Goal: Transaction & Acquisition: Download file/media

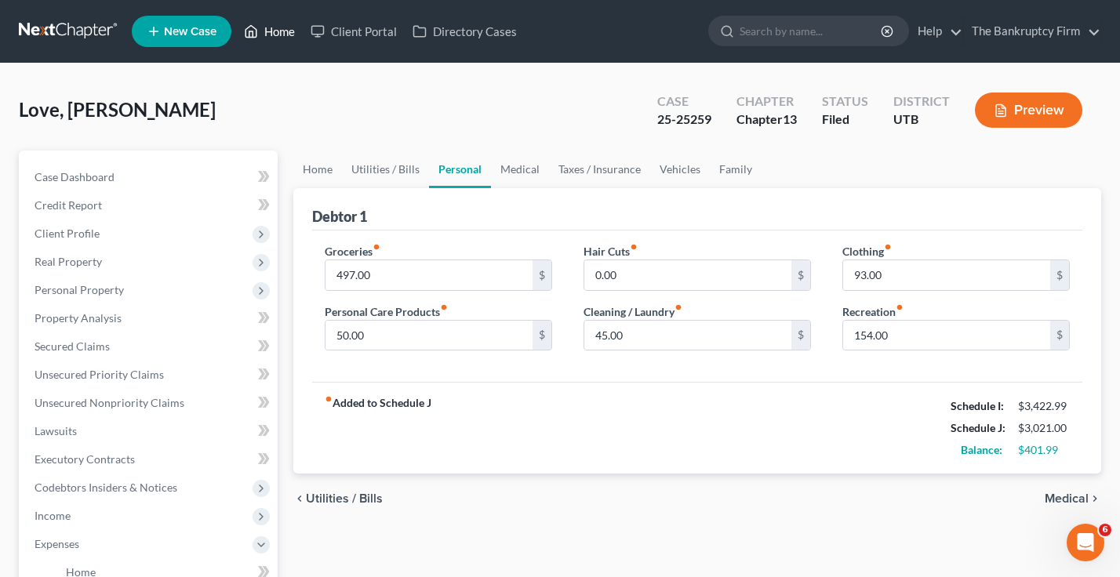
click at [271, 34] on link "Home" at bounding box center [269, 31] width 67 height 28
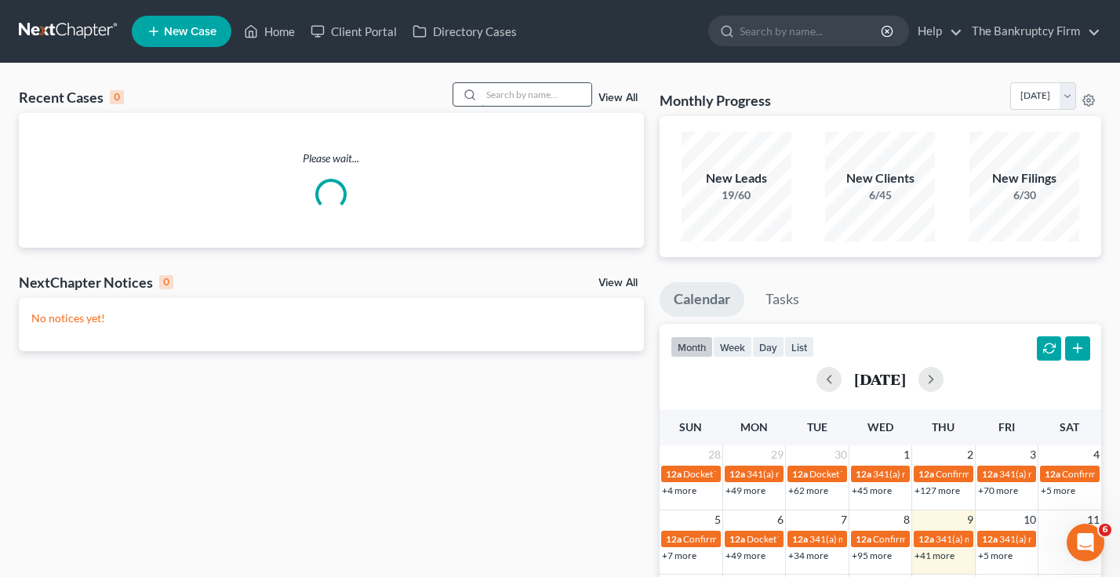
click at [513, 84] on input "search" at bounding box center [537, 94] width 110 height 23
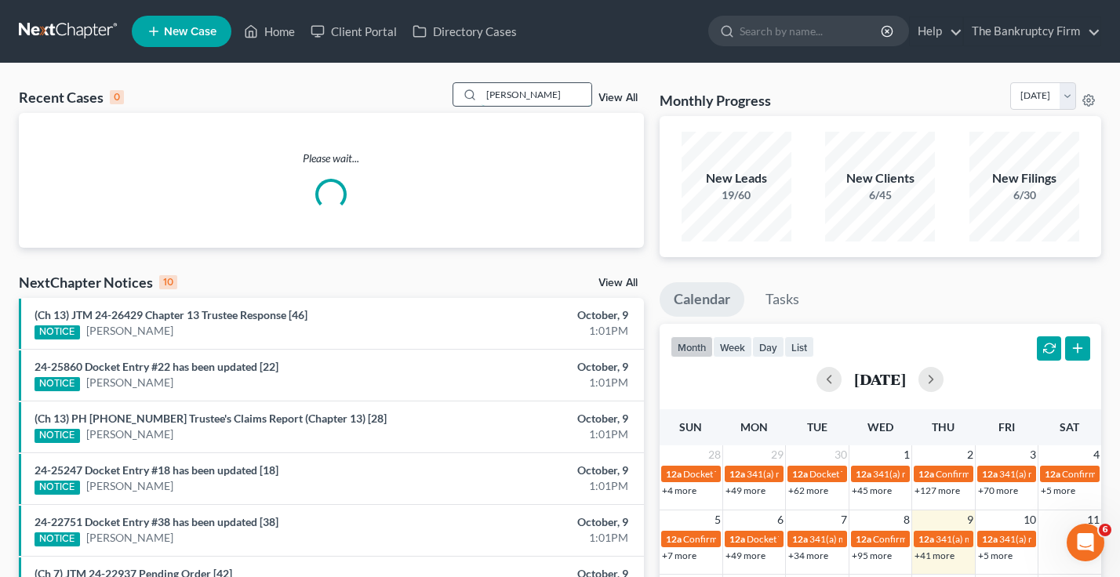
type input "[PERSON_NAME]"
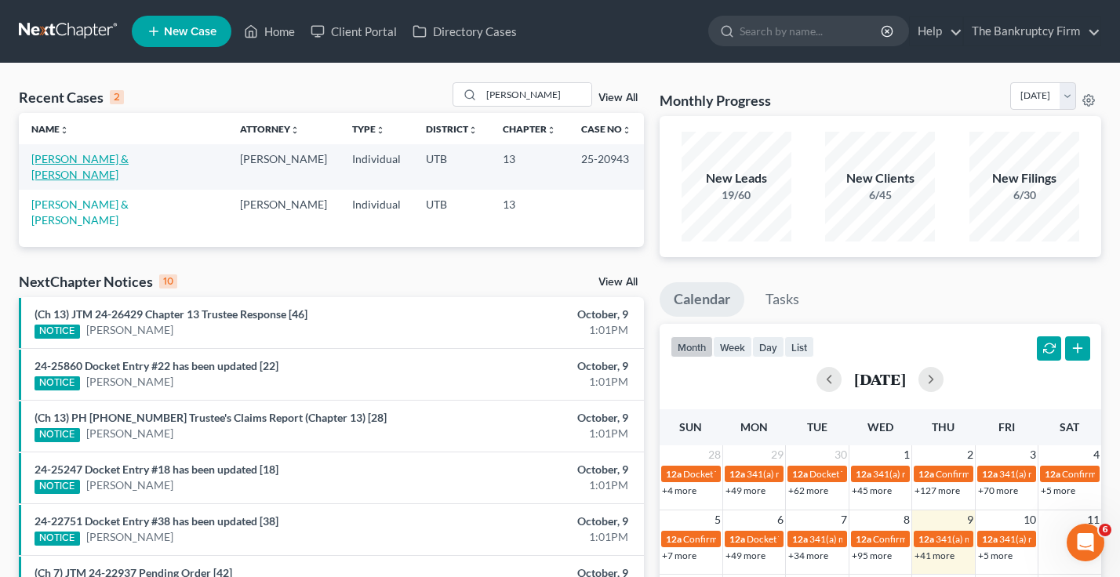
click at [94, 162] on link "[PERSON_NAME] & [PERSON_NAME]" at bounding box center [79, 166] width 97 height 29
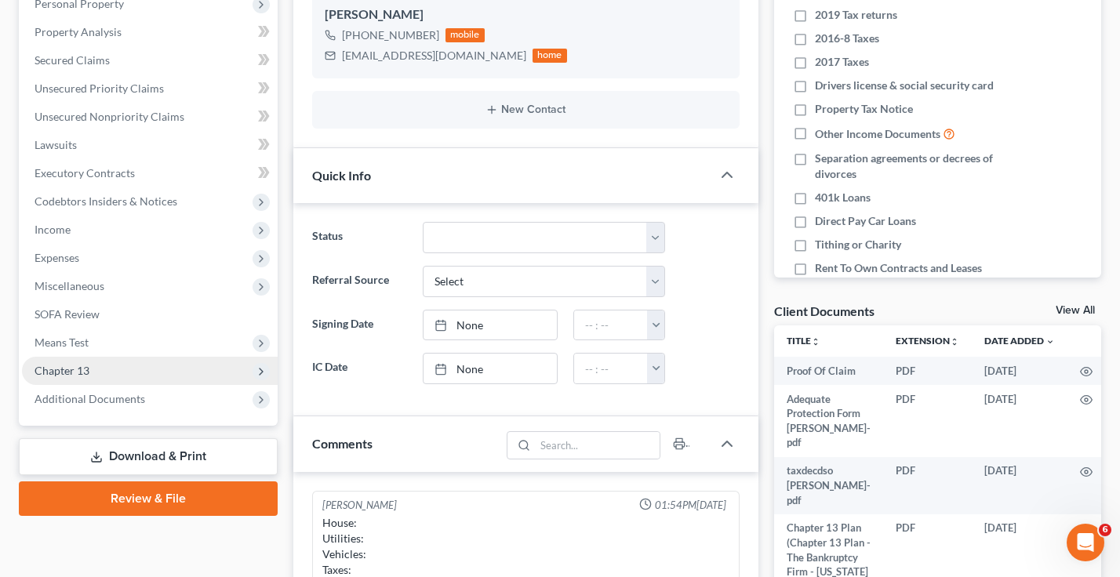
scroll to position [314, 0]
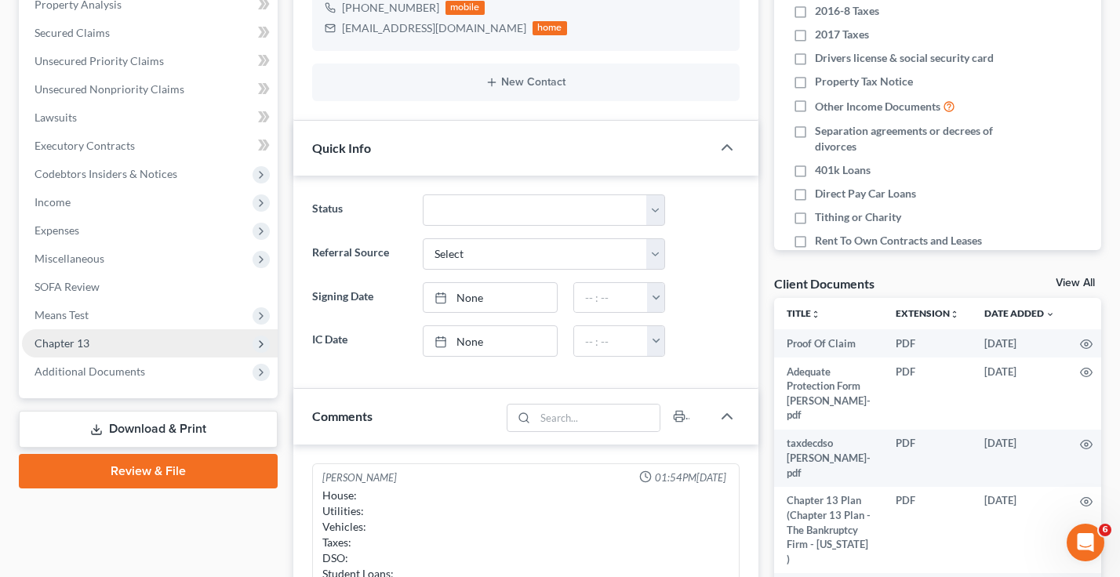
click at [115, 348] on span "Chapter 13" at bounding box center [150, 344] width 256 height 28
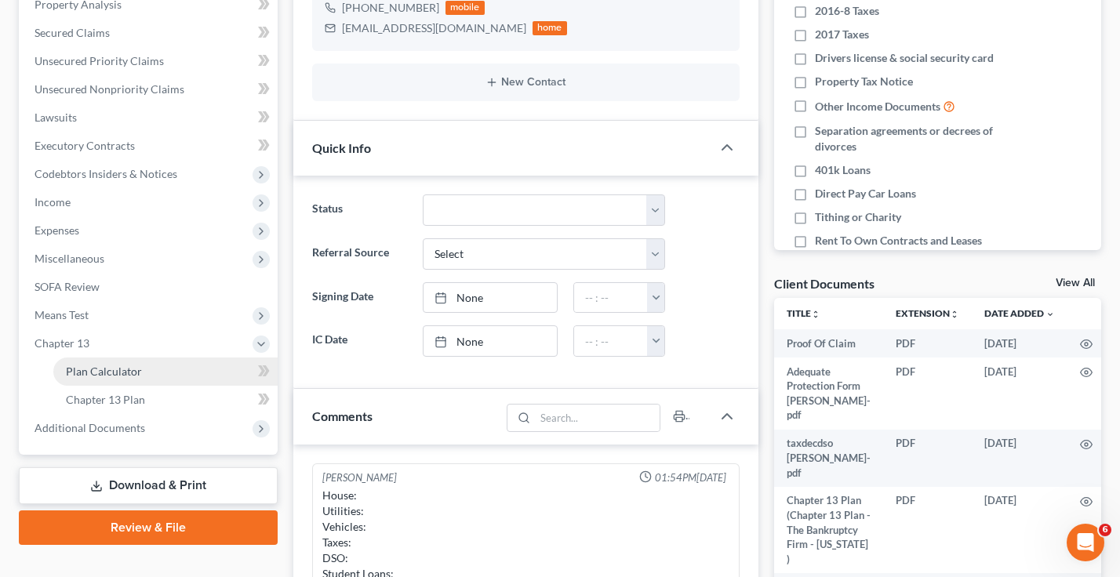
click at [146, 373] on link "Plan Calculator" at bounding box center [165, 372] width 224 height 28
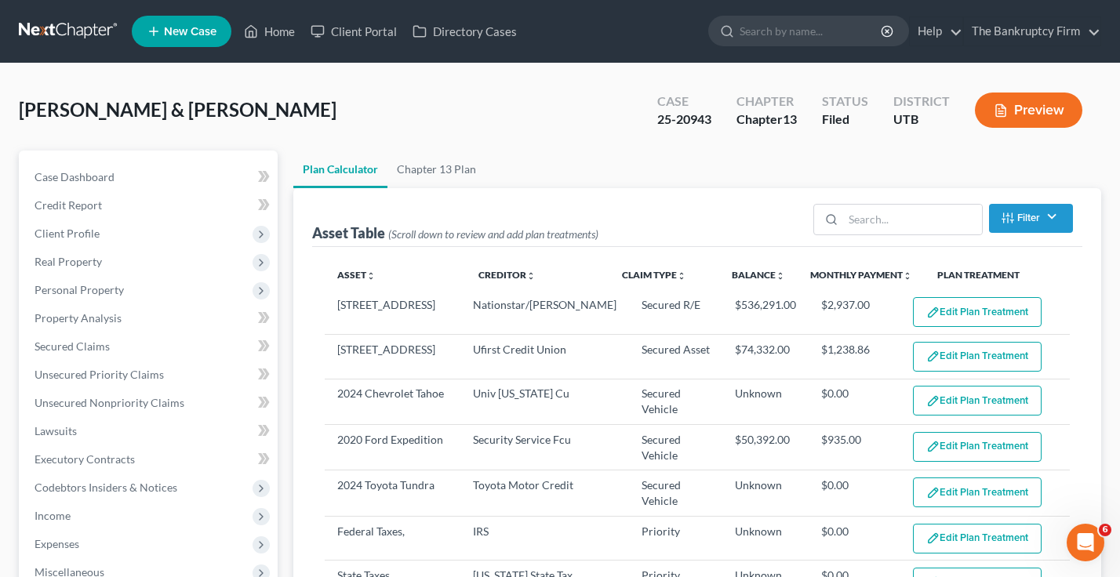
select select "59"
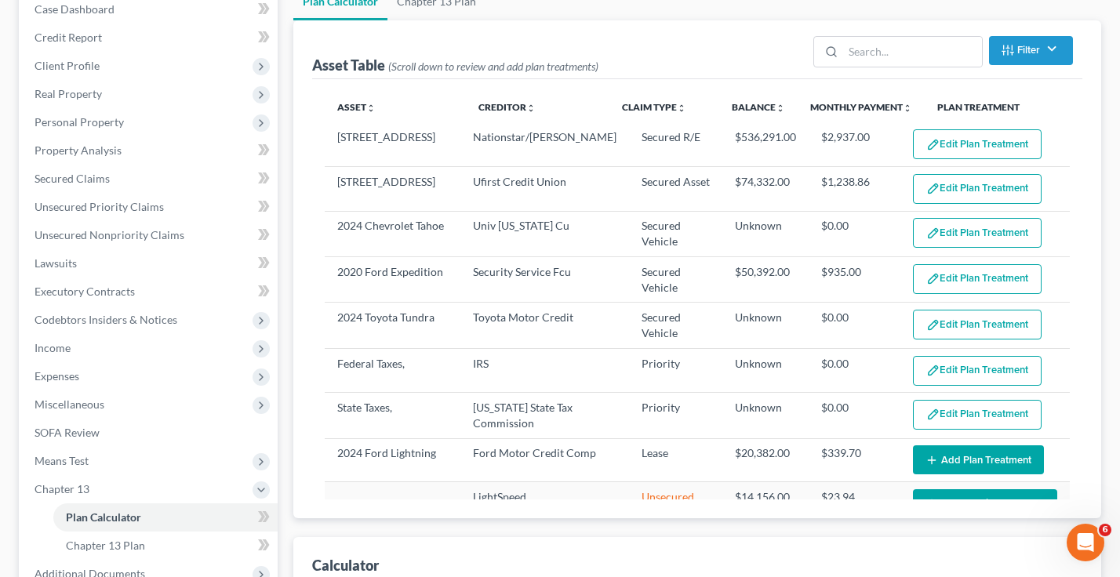
scroll to position [157, 0]
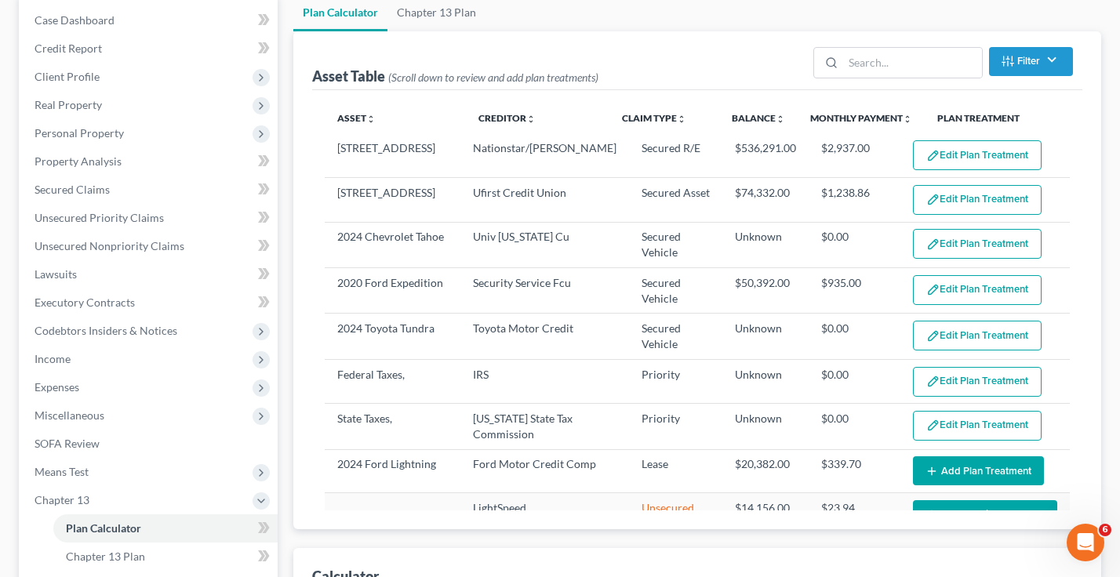
click at [1094, 224] on div "Asset Table (Scroll down to review and add plan treatments) Filter Claim Type F…" at bounding box center [697, 280] width 808 height 498
click at [1082, 144] on div "Asset unfold_more expand_more expand_less Creditor unfold_more expand_more expa…" at bounding box center [697, 309] width 770 height 439
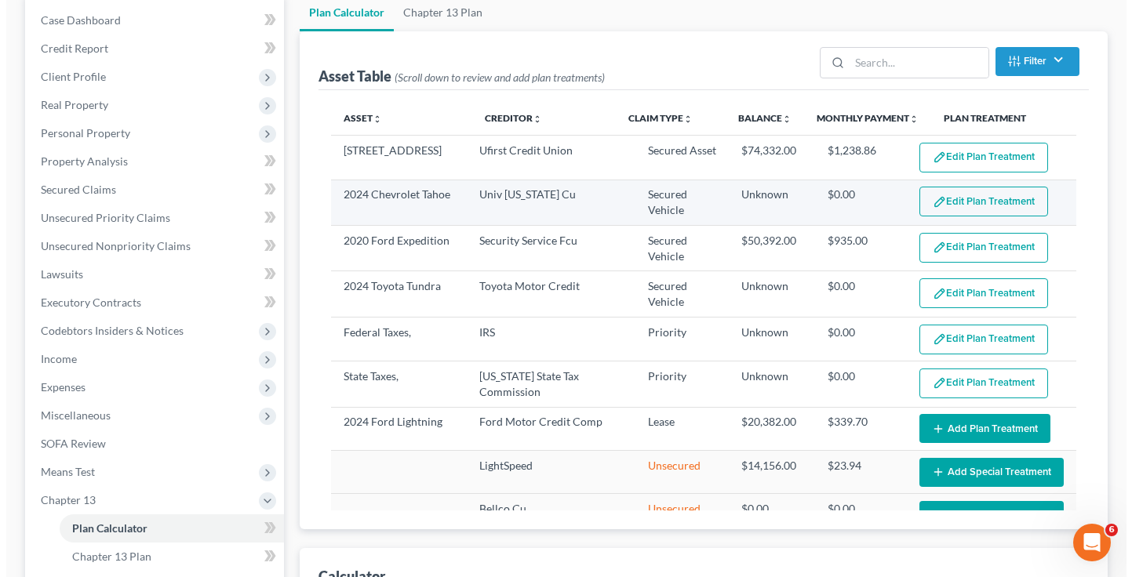
scroll to position [78, 0]
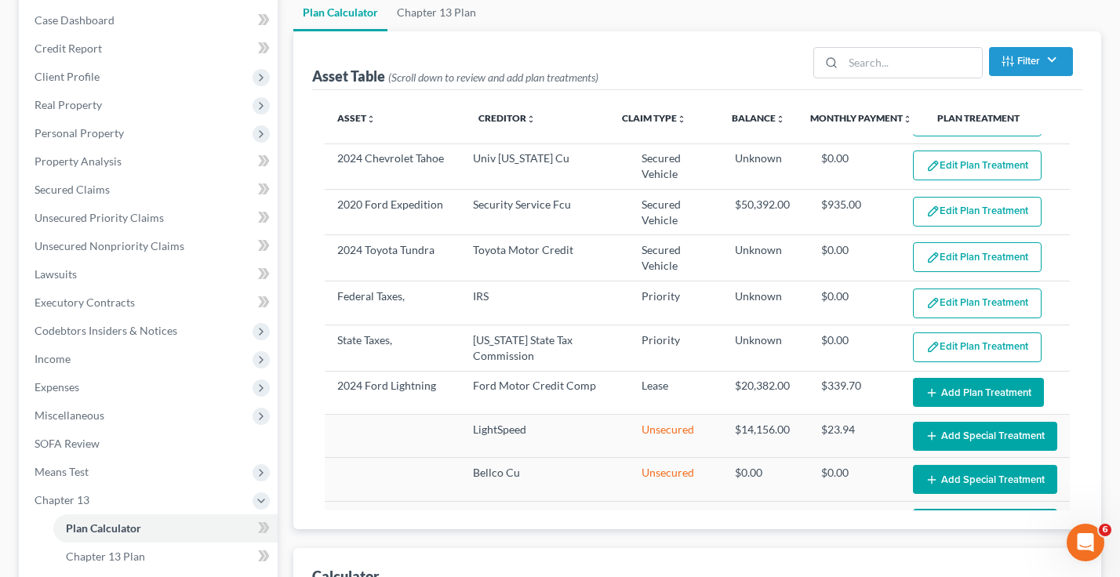
click at [1091, 205] on div "Asset Table (Scroll down to review and add plan treatments) Filter Claim Type F…" at bounding box center [697, 280] width 808 height 498
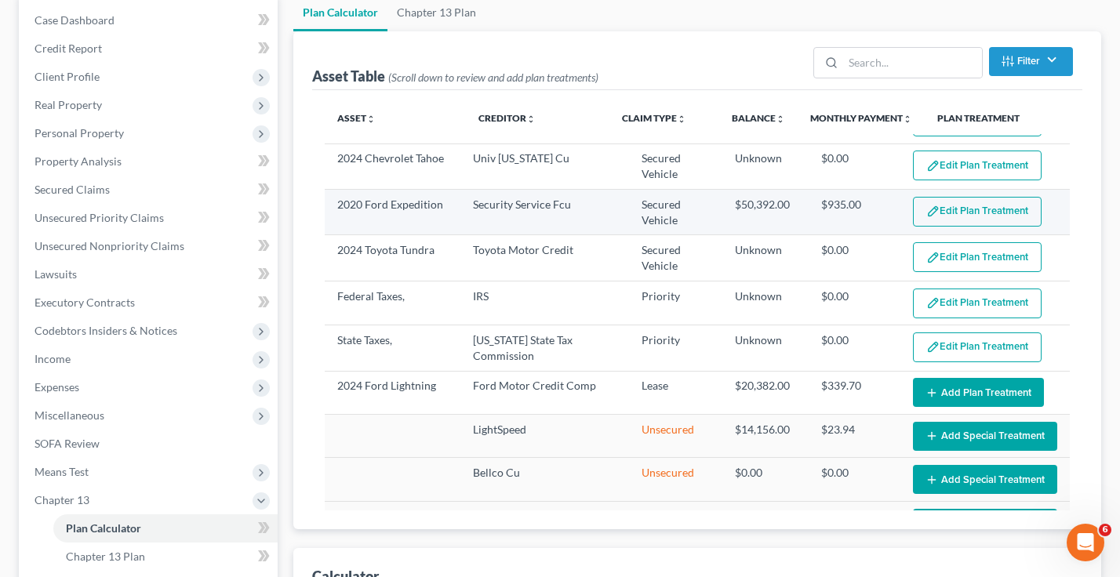
click at [973, 212] on button "Edit Plan Treatment" at bounding box center [977, 212] width 129 height 30
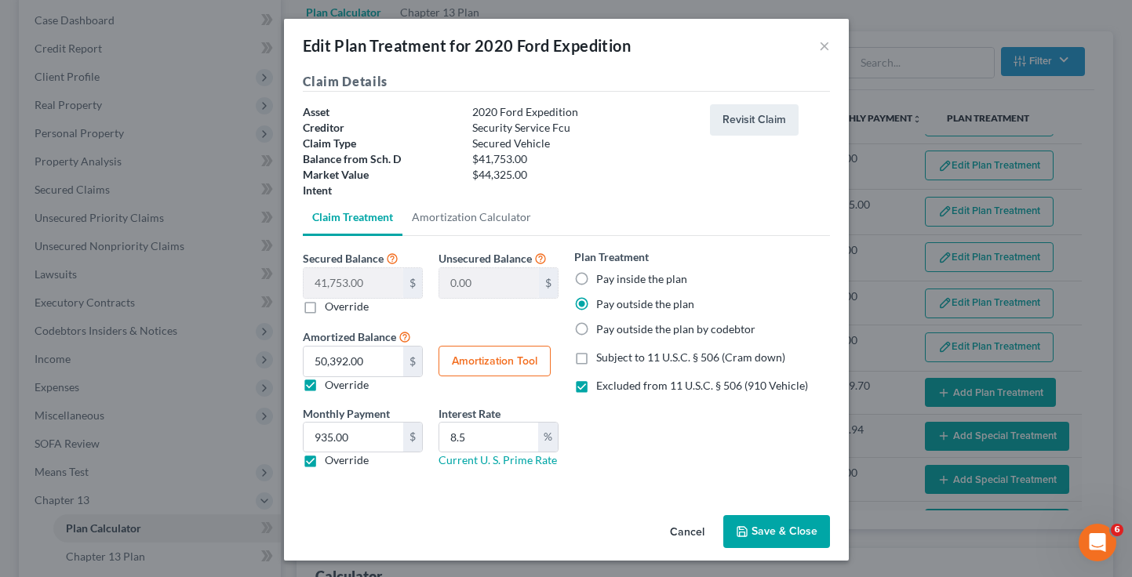
click at [1108, 303] on div "Edit Plan Treatment for 2020 Ford Expedition × Claim Details Asset 2020 Ford Ex…" at bounding box center [566, 288] width 1132 height 577
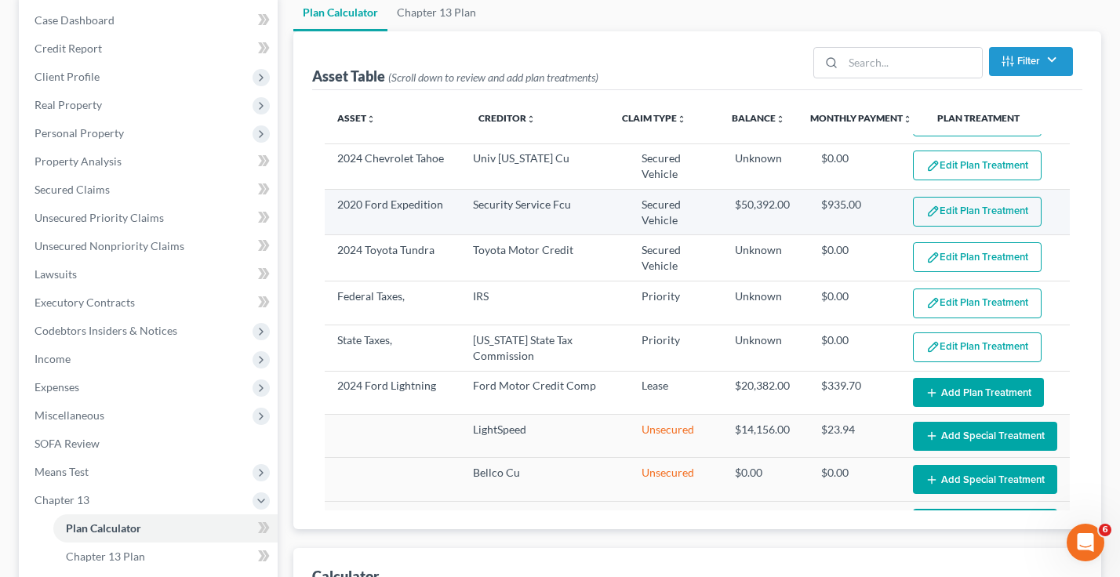
click at [927, 213] on img "button" at bounding box center [933, 211] width 13 height 13
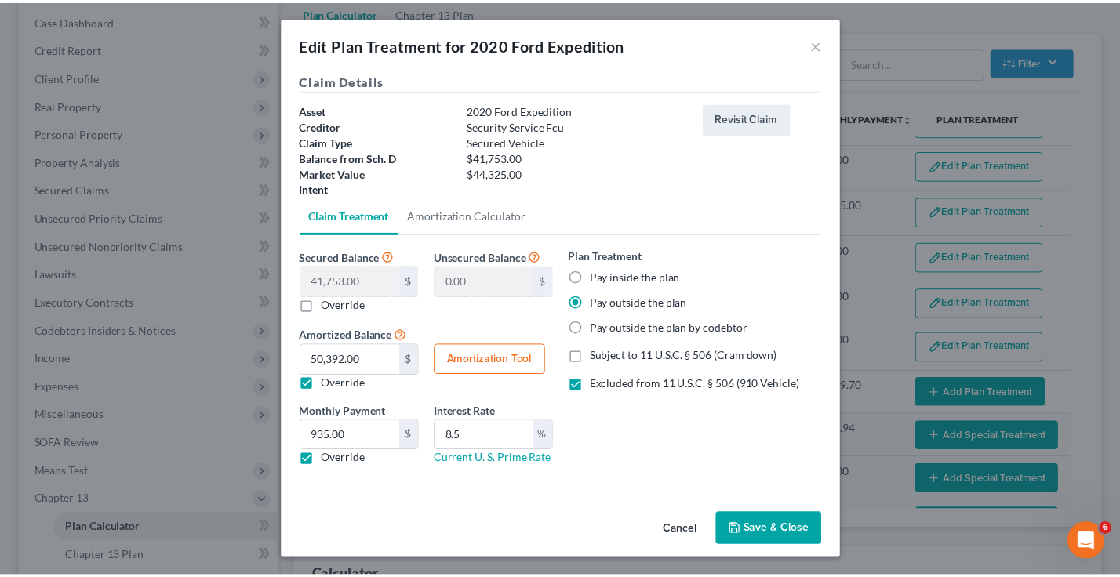
scroll to position [2, 0]
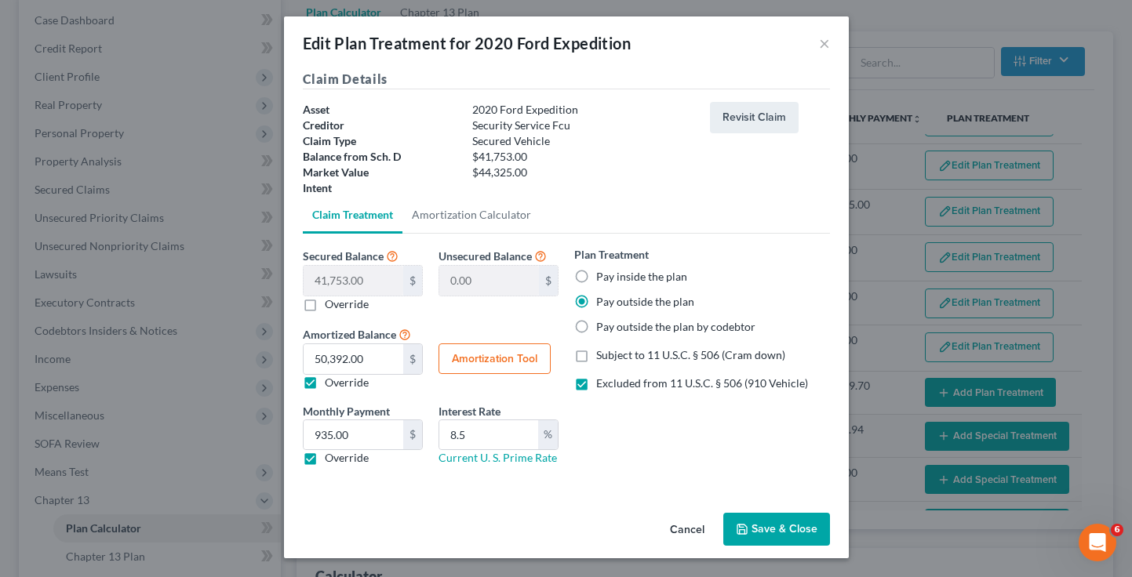
click at [680, 534] on button "Cancel" at bounding box center [687, 530] width 60 height 31
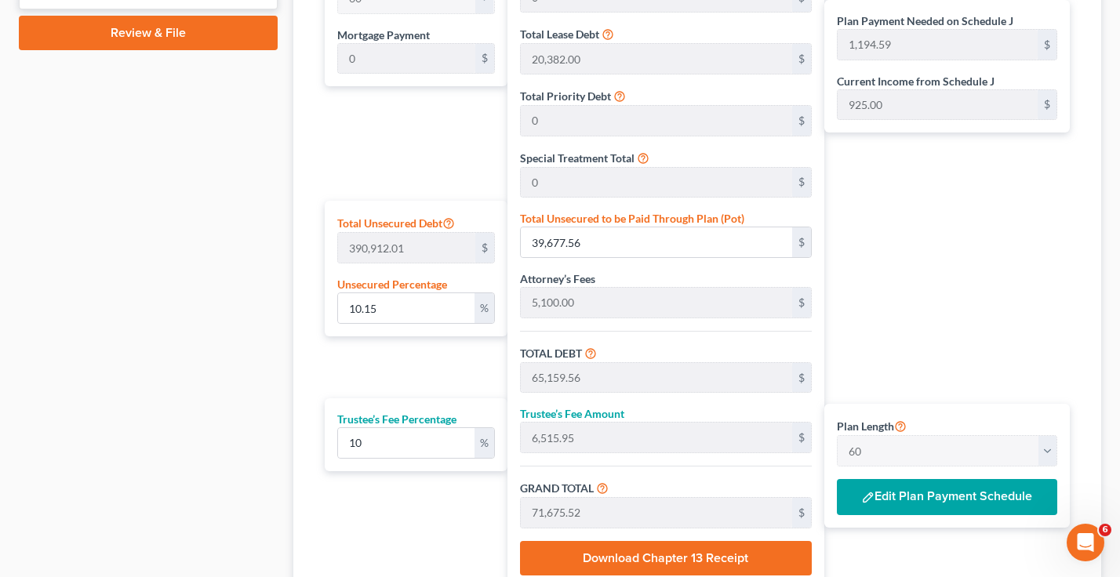
scroll to position [863, 0]
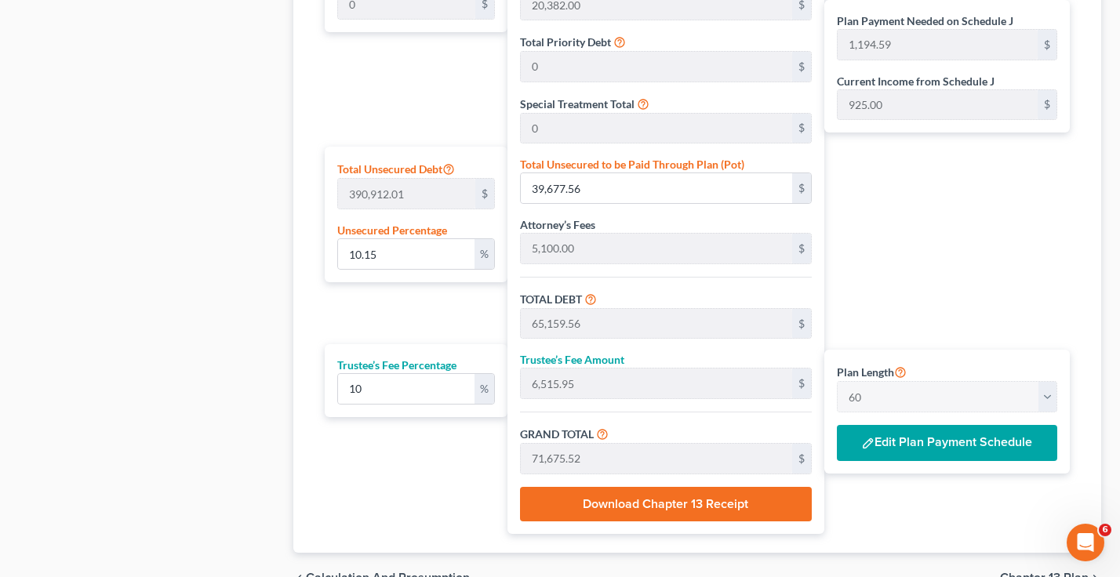
click at [974, 271] on div "Plan Payment Needed on Schedule J 1,194.59 $ Current Income from Schedule J 925…" at bounding box center [951, 215] width 253 height 637
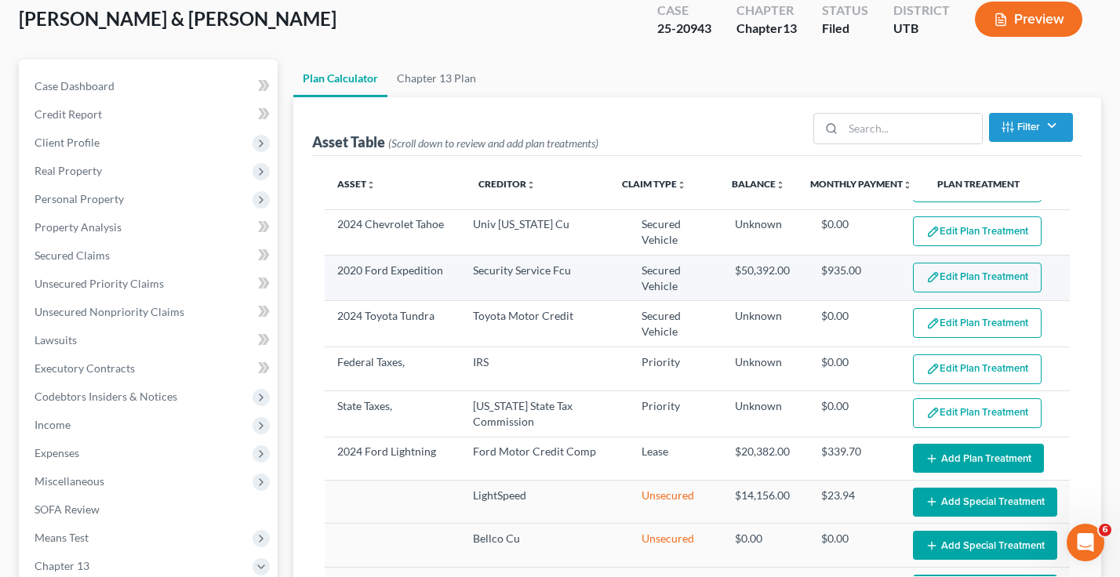
scroll to position [78, 0]
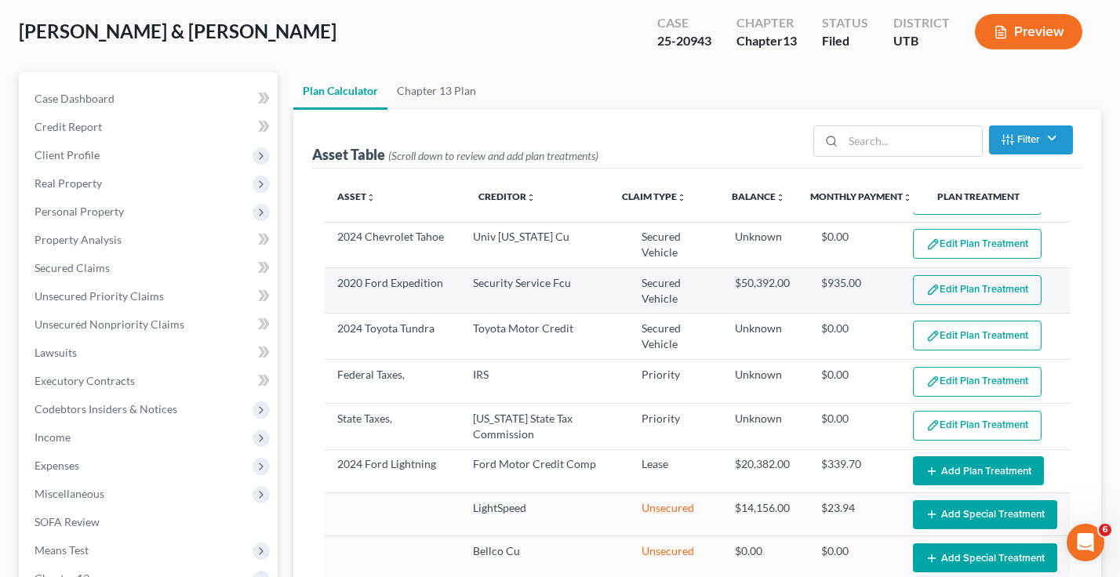
click at [977, 301] on button "Edit Plan Treatment" at bounding box center [977, 290] width 129 height 30
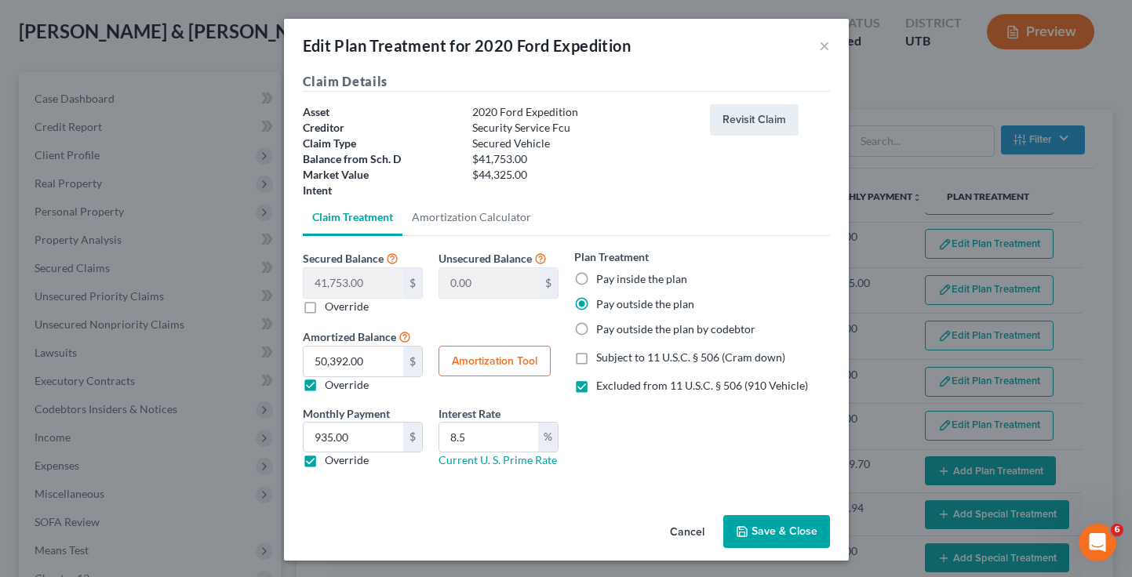
click at [596, 279] on label "Pay inside the plan" at bounding box center [641, 279] width 91 height 16
click at [603, 279] on input "Pay inside the plan" at bounding box center [608, 276] width 10 height 10
radio input "true"
click at [769, 520] on button "Save & Close" at bounding box center [776, 531] width 107 height 33
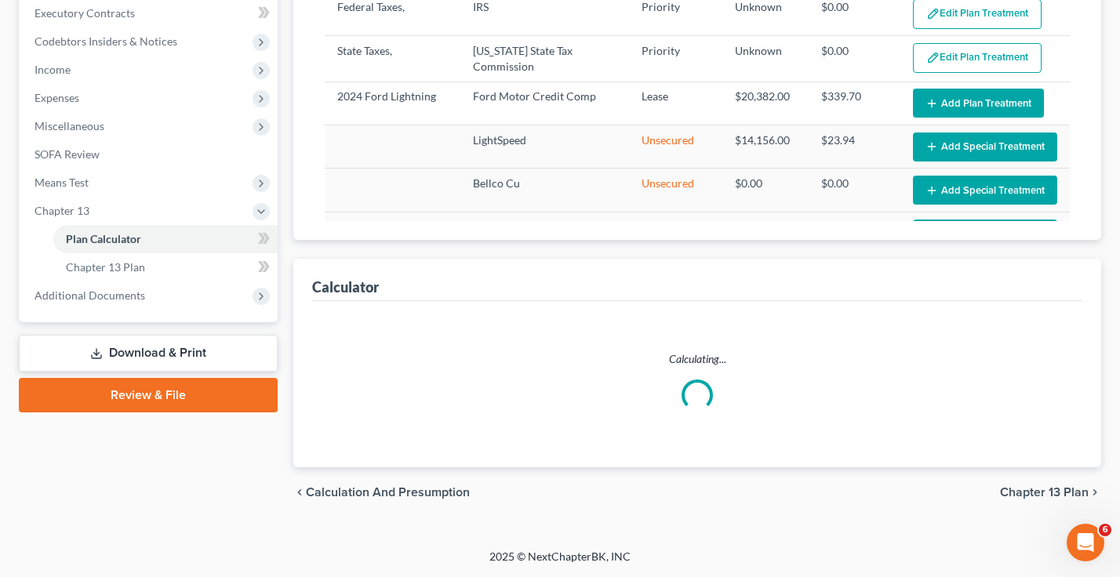
select select "59"
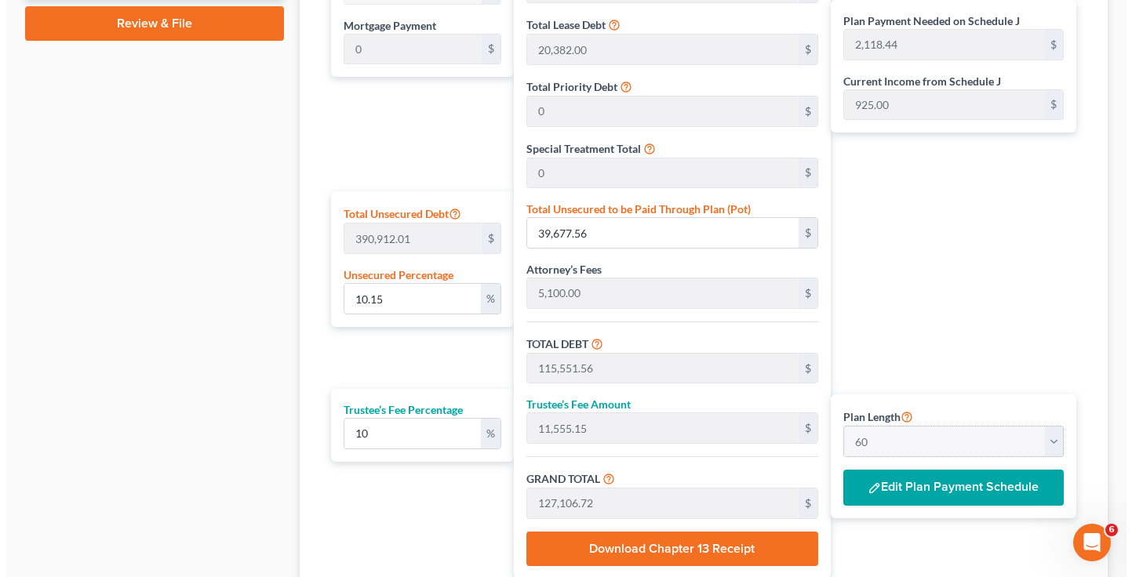
scroll to position [839, 0]
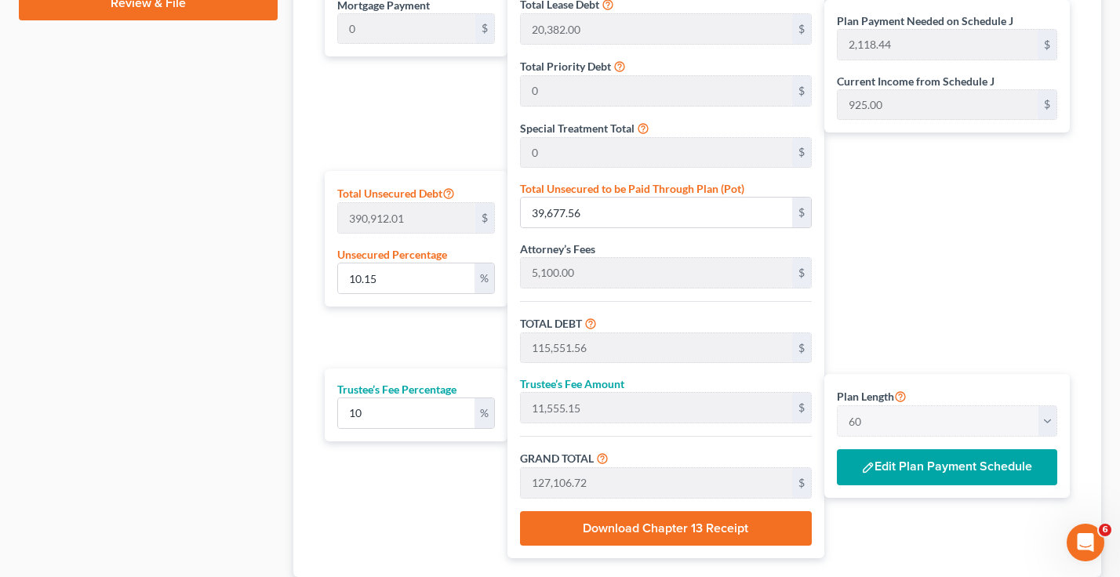
click at [929, 462] on button "Edit Plan Payment Schedule" at bounding box center [947, 468] width 220 height 36
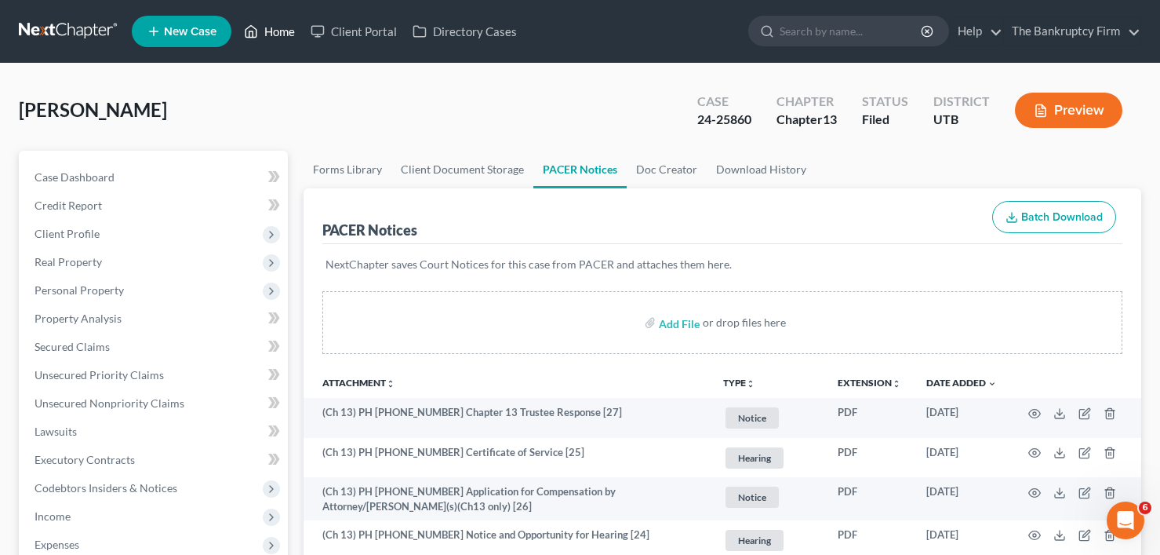
click at [280, 27] on link "Home" at bounding box center [269, 31] width 67 height 28
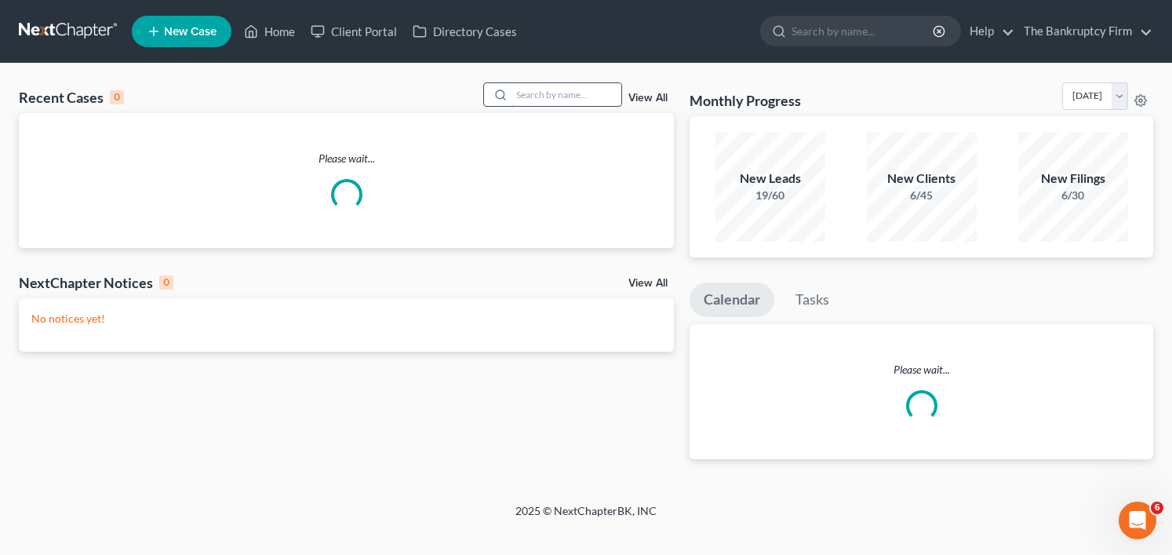
click at [532, 92] on input "search" at bounding box center [567, 94] width 110 height 23
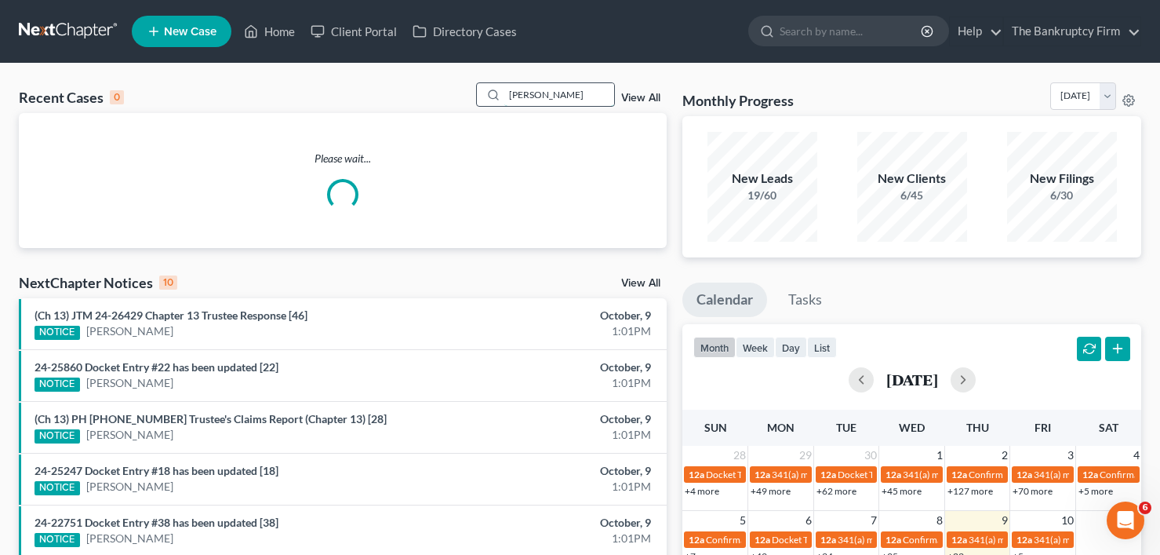
type input "[PERSON_NAME]"
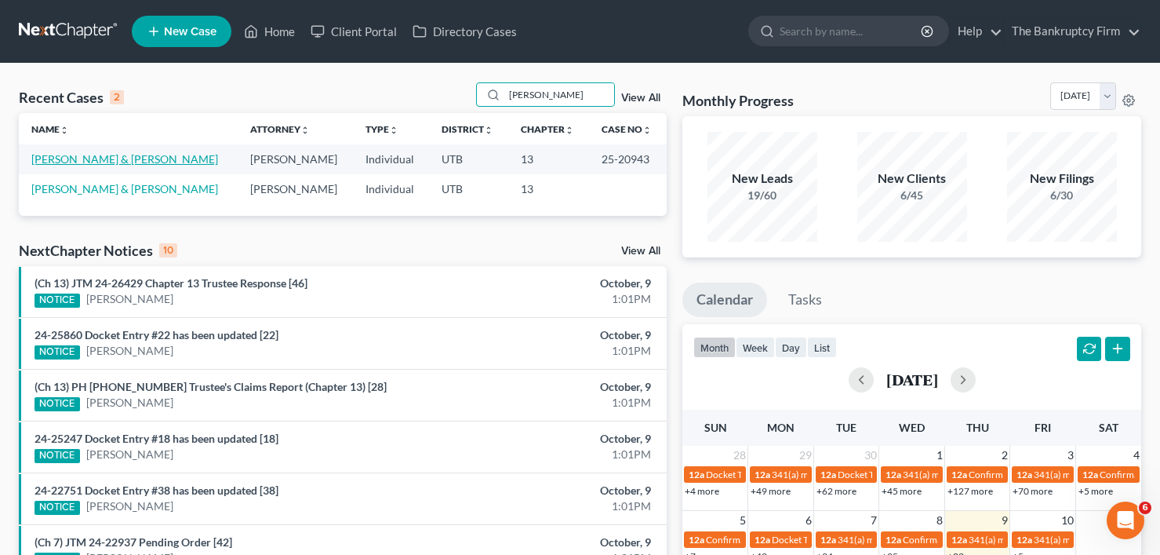
click at [101, 158] on link "[PERSON_NAME] & [PERSON_NAME]" at bounding box center [124, 158] width 187 height 13
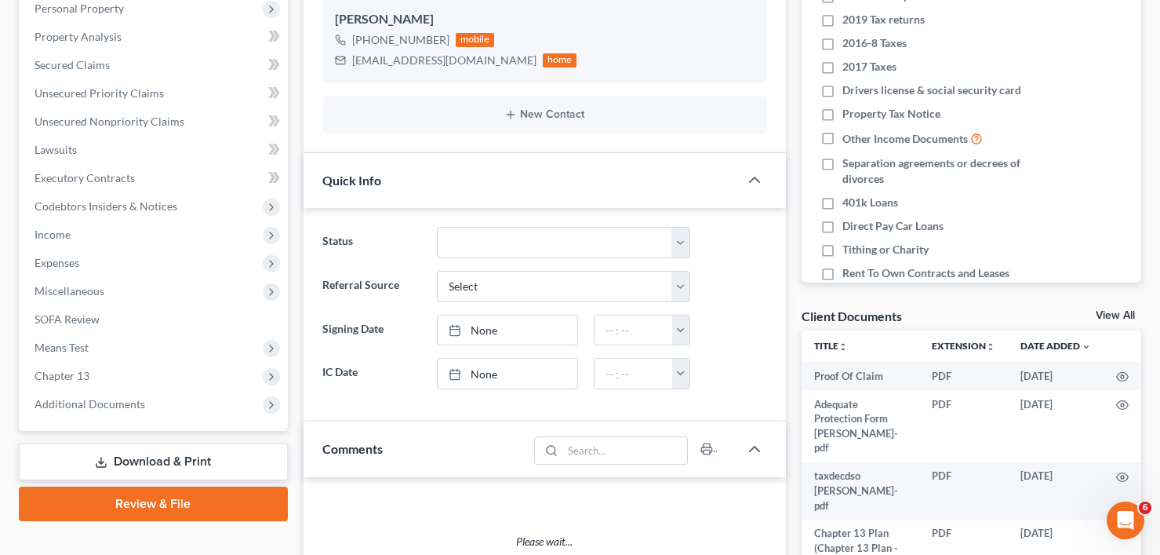
scroll to position [314, 0]
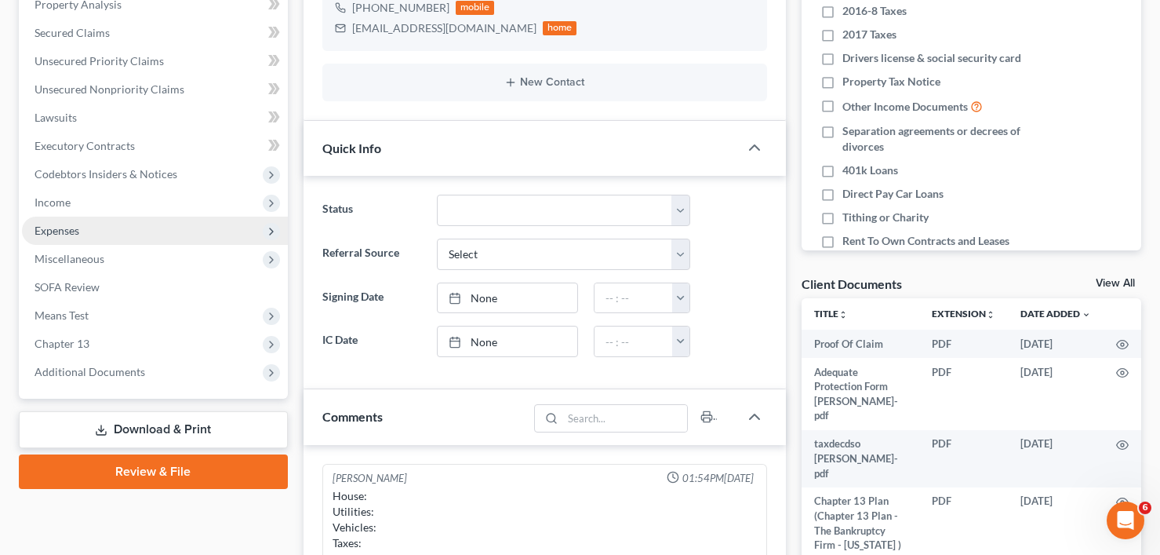
click at [80, 233] on span "Expenses" at bounding box center [155, 231] width 266 height 28
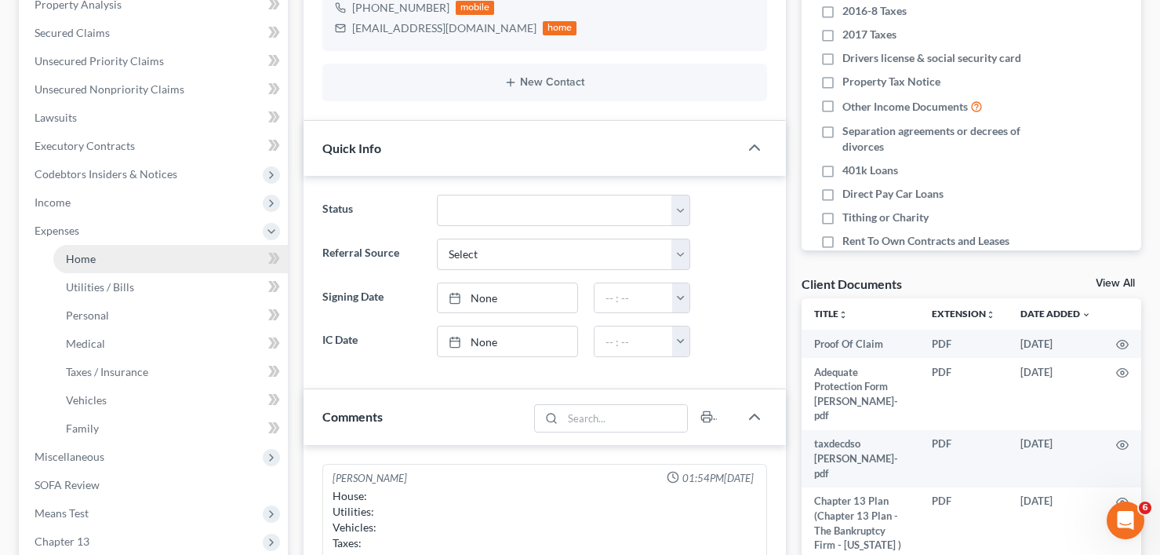
click at [110, 257] on link "Home" at bounding box center [170, 259] width 235 height 28
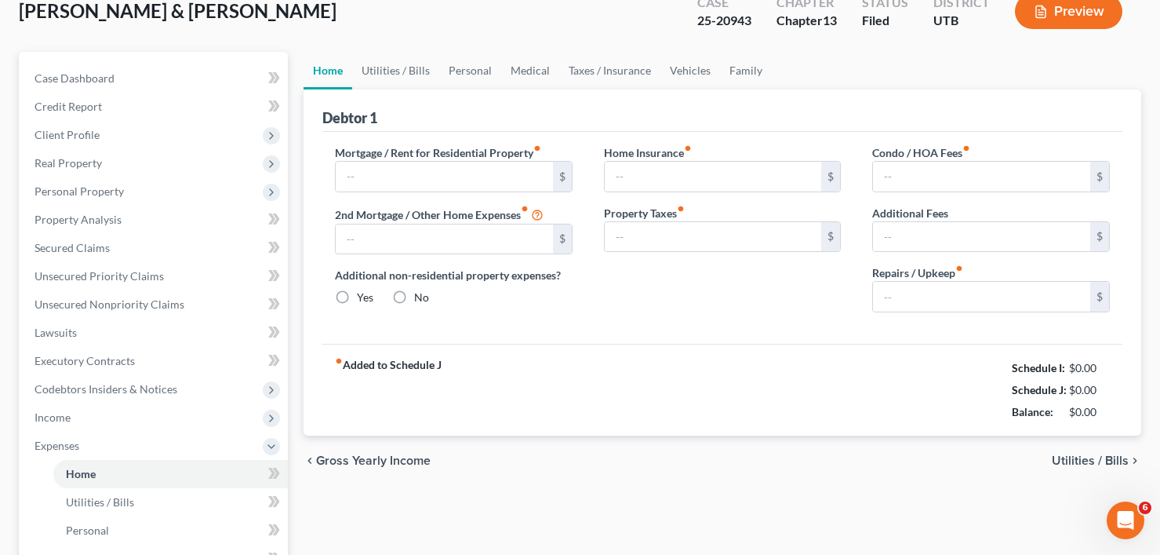
type input "2,900.00"
type input "513.20"
radio input "true"
type input "0.00"
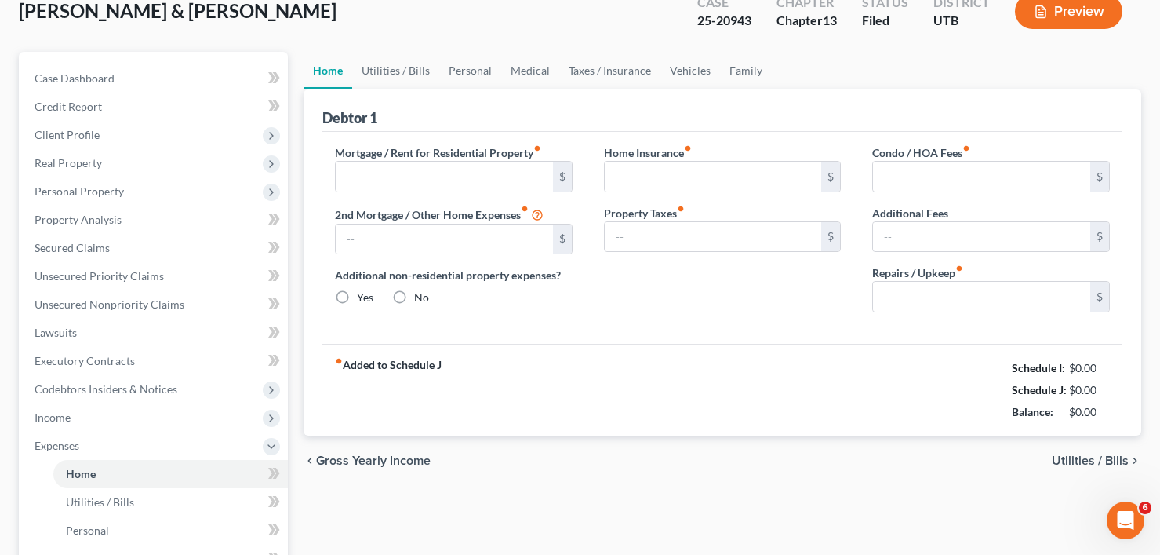
type input "0.00"
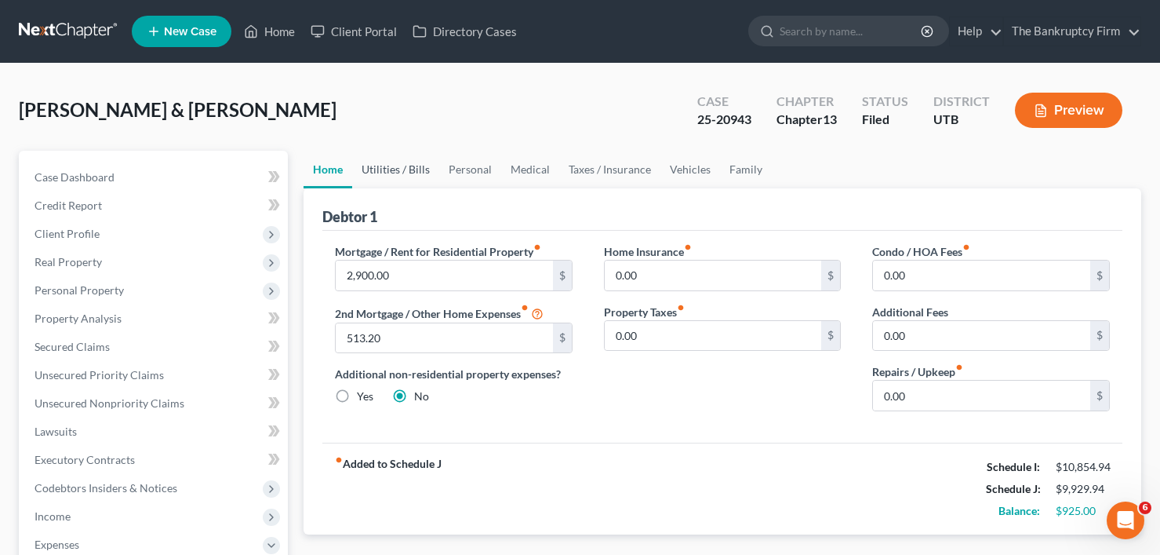
click at [403, 160] on link "Utilities / Bills" at bounding box center [395, 170] width 87 height 38
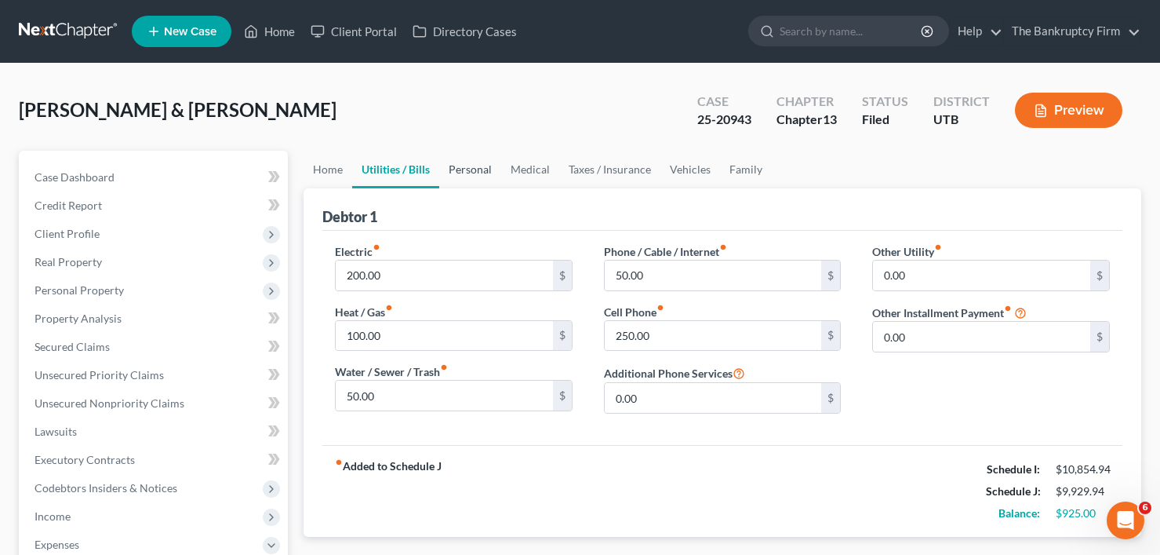
click at [470, 168] on link "Personal" at bounding box center [470, 170] width 62 height 38
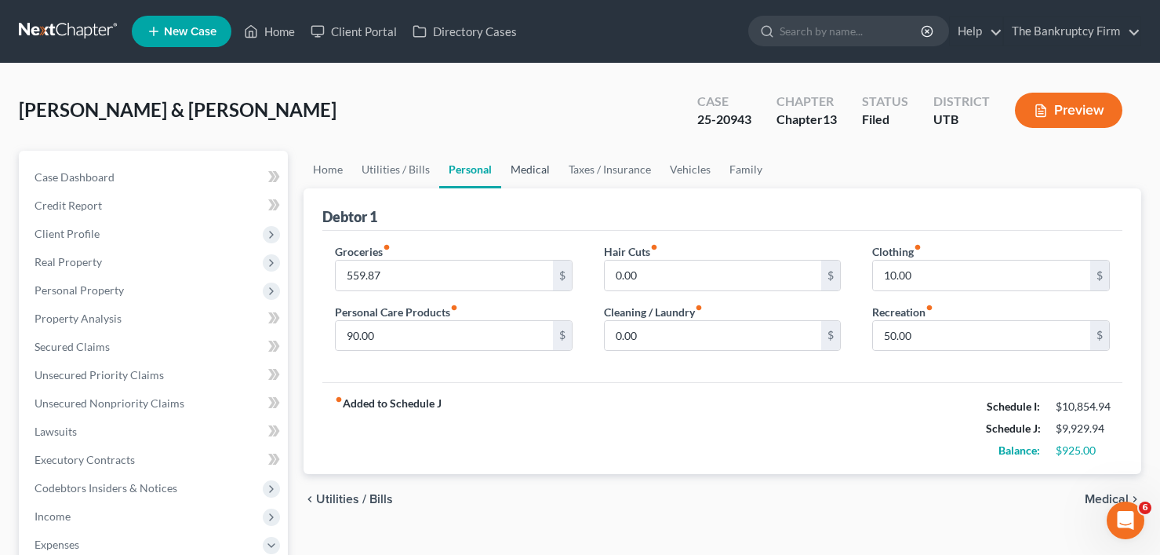
click at [537, 164] on link "Medical" at bounding box center [530, 170] width 58 height 38
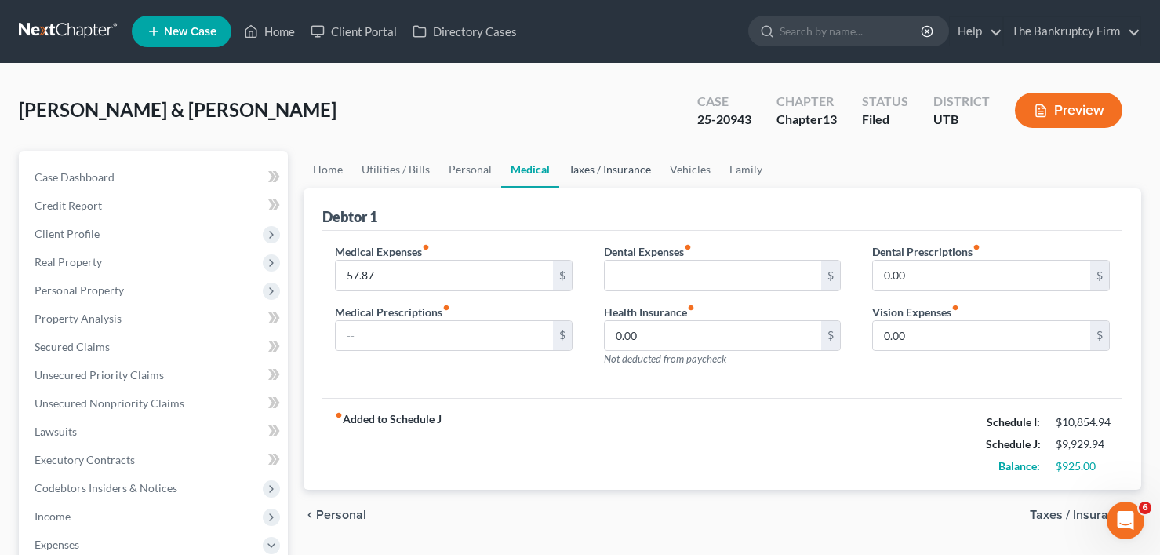
click at [594, 168] on link "Taxes / Insurance" at bounding box center [609, 170] width 101 height 38
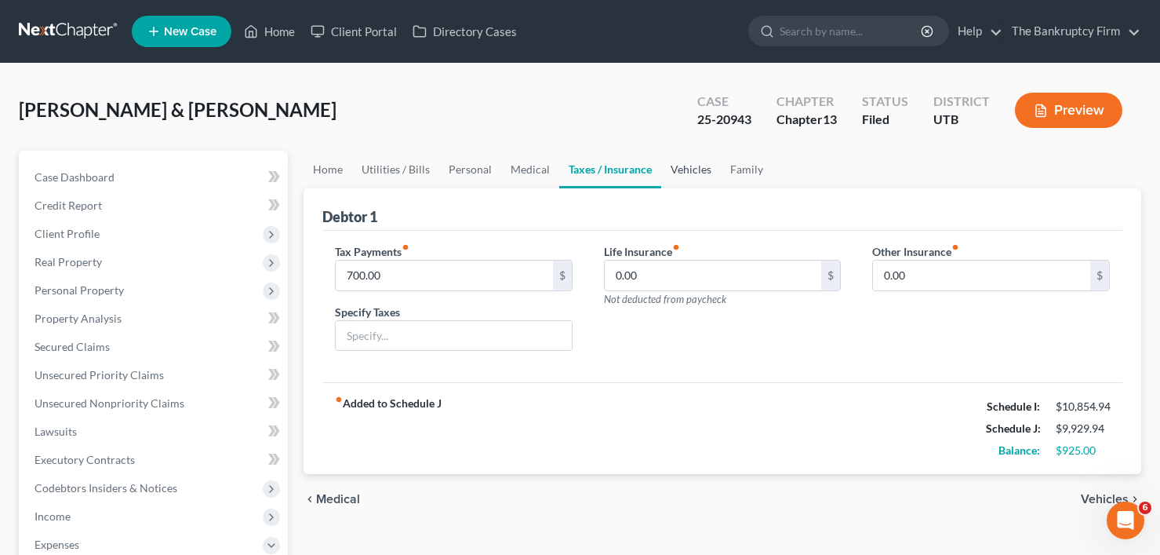
click at [677, 169] on link "Vehicles" at bounding box center [691, 170] width 60 height 38
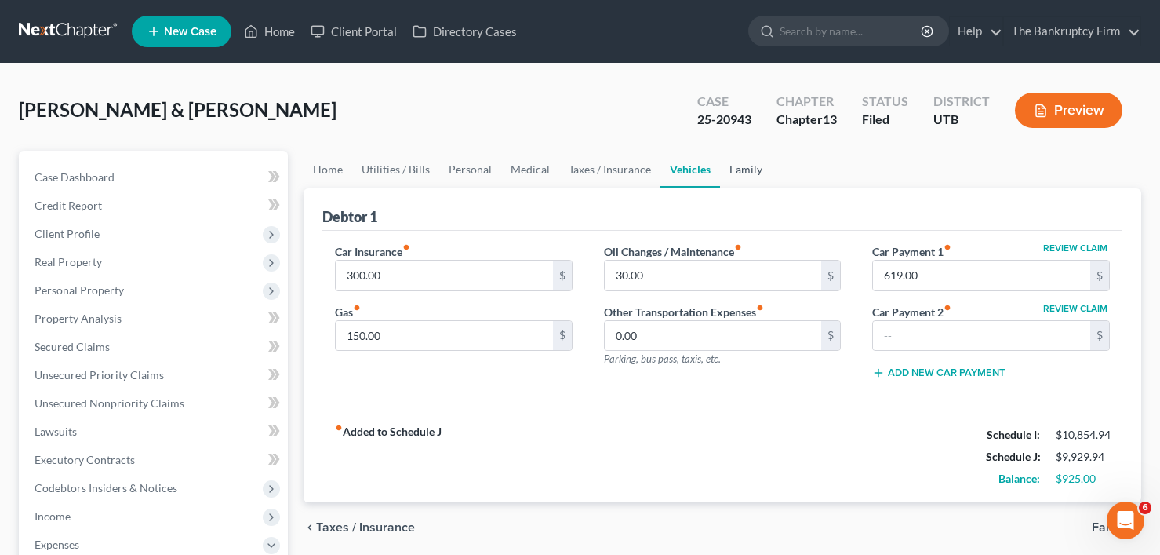
click at [733, 168] on link "Family" at bounding box center [746, 170] width 52 height 38
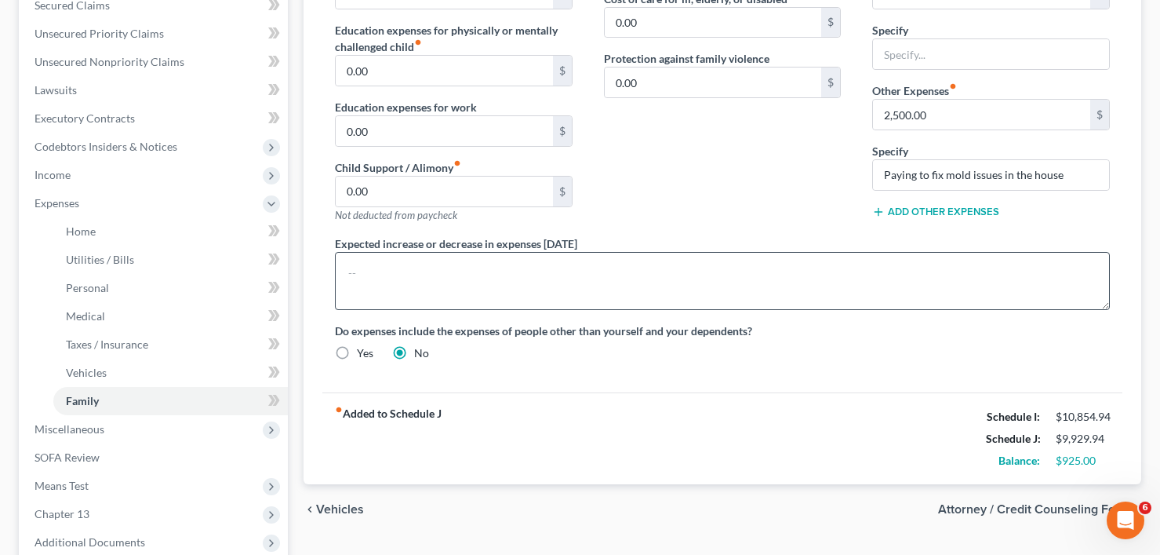
scroll to position [314, 0]
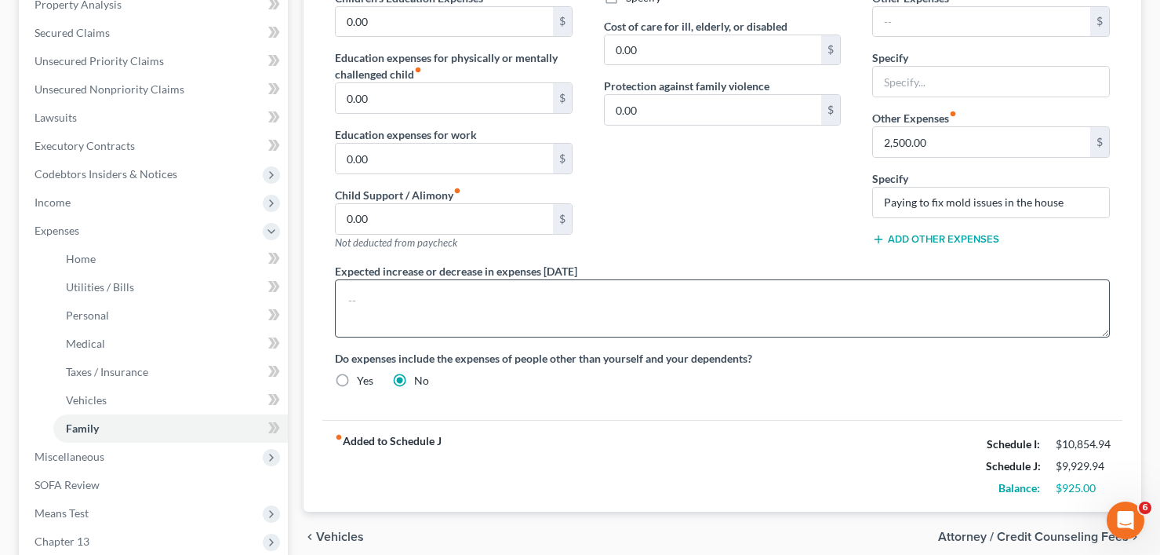
drag, startPoint x: 291, startPoint y: 343, endPoint x: 408, endPoint y: 316, distance: 119.9
click at [291, 343] on div "Case Dashboard Payments Invoices Payments Payments Credit Report Client Profile" at bounding box center [153, 262] width 285 height 850
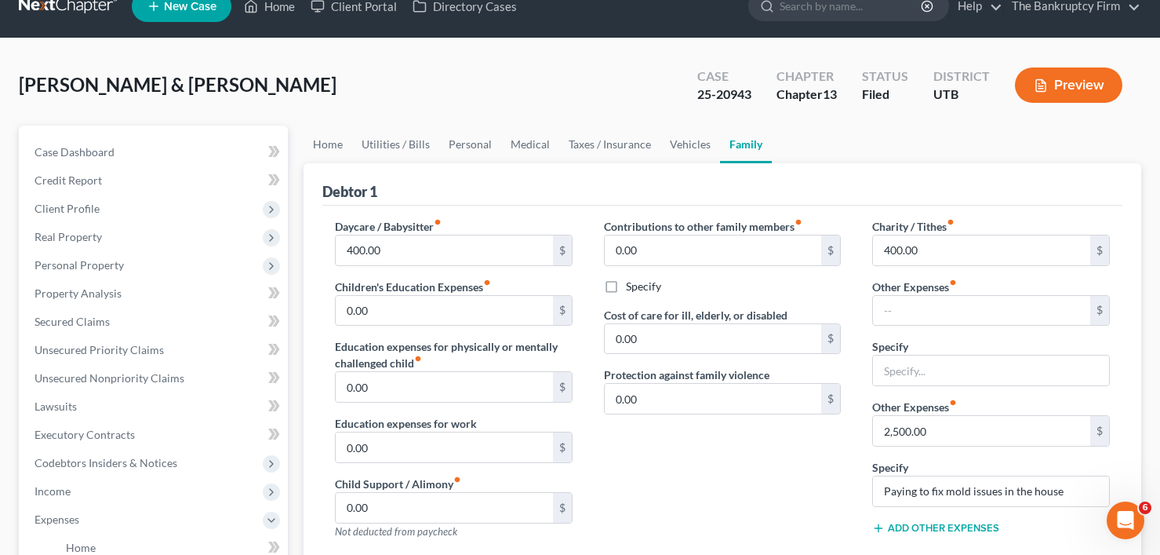
scroll to position [0, 0]
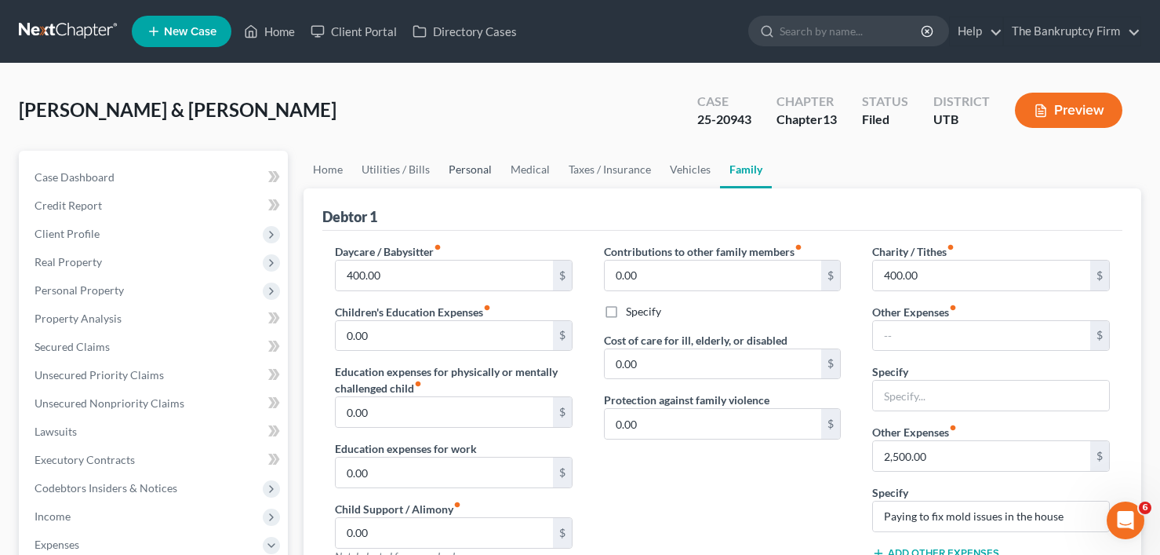
click at [464, 174] on link "Personal" at bounding box center [470, 170] width 62 height 38
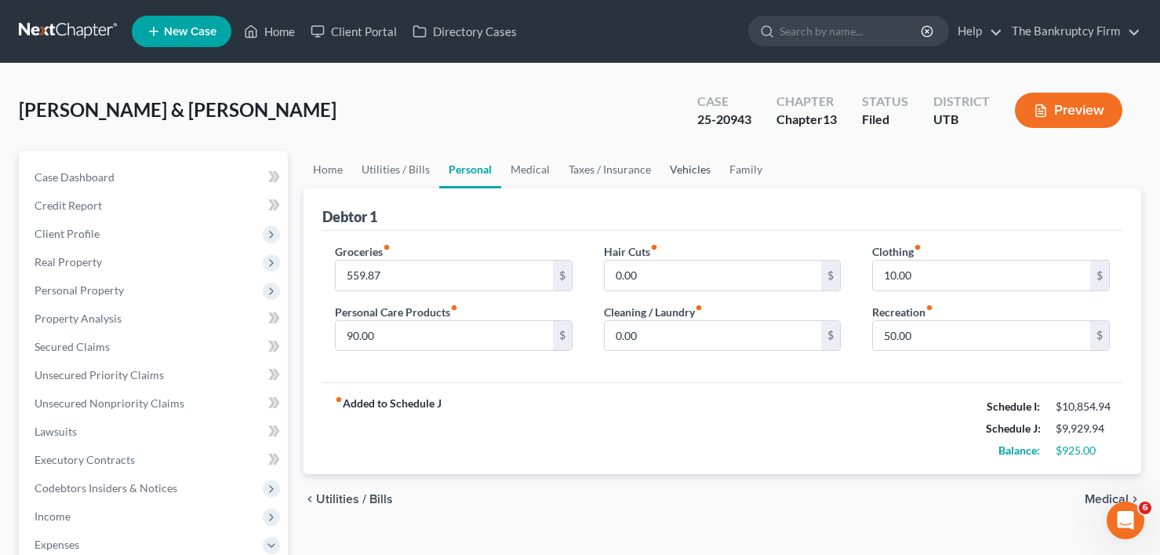
click at [698, 167] on link "Vehicles" at bounding box center [691, 170] width 60 height 38
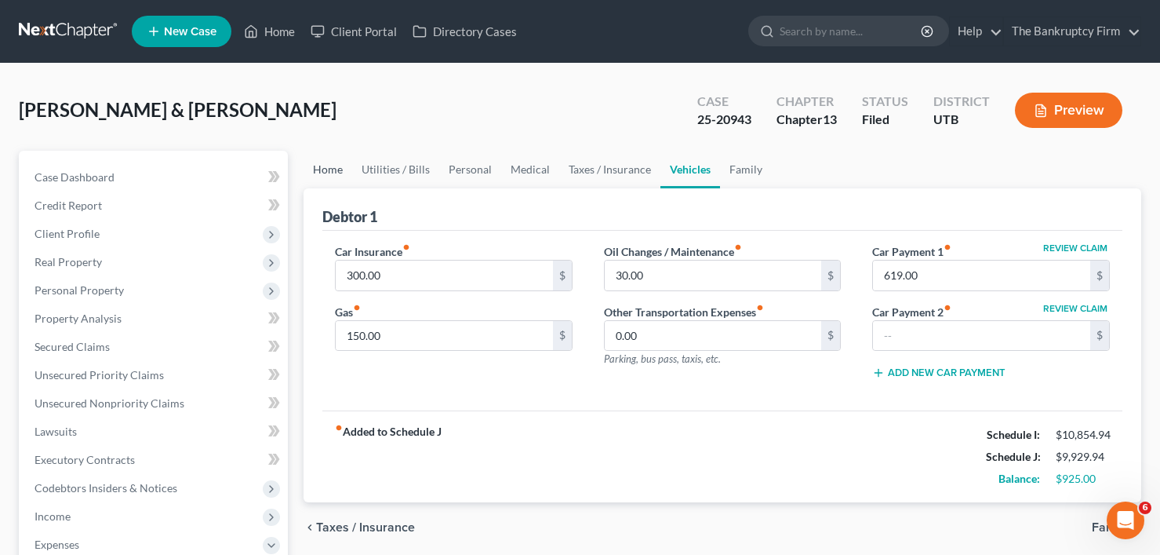
click at [337, 167] on link "Home" at bounding box center [328, 170] width 49 height 38
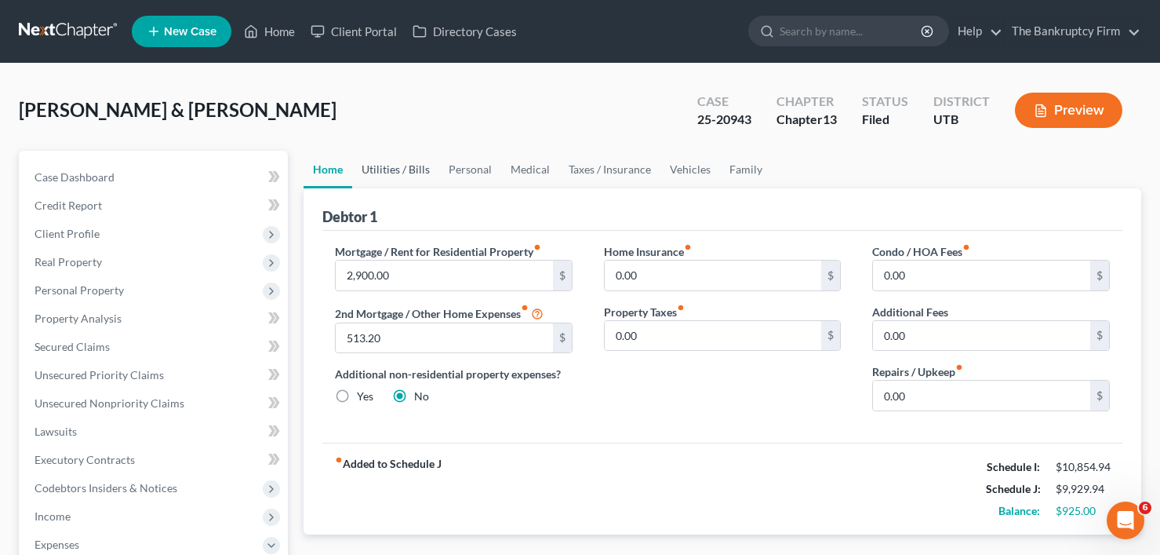
click at [397, 174] on link "Utilities / Bills" at bounding box center [395, 170] width 87 height 38
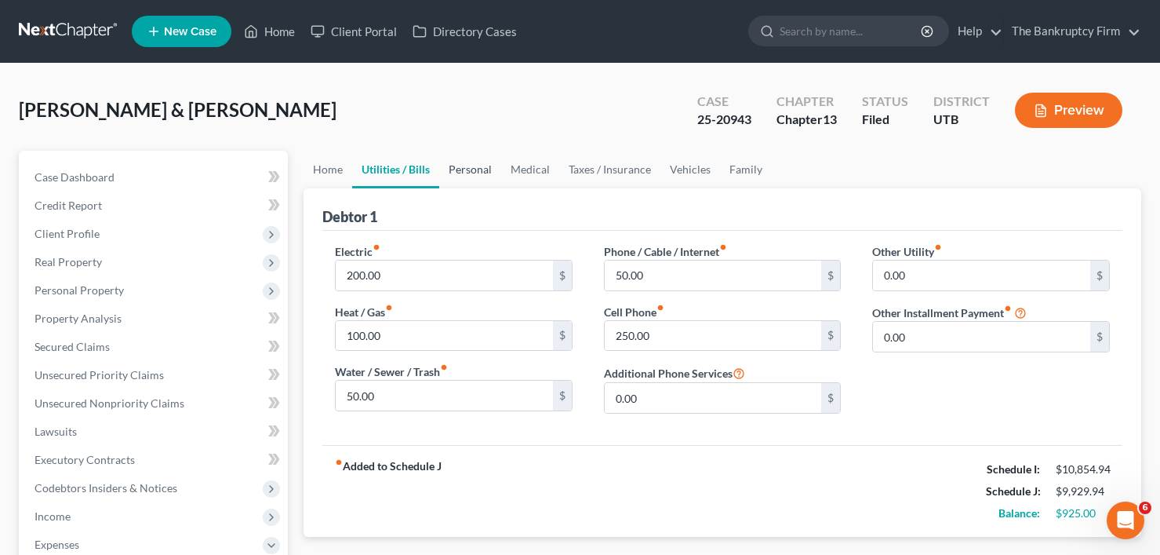
click at [474, 170] on link "Personal" at bounding box center [470, 170] width 62 height 38
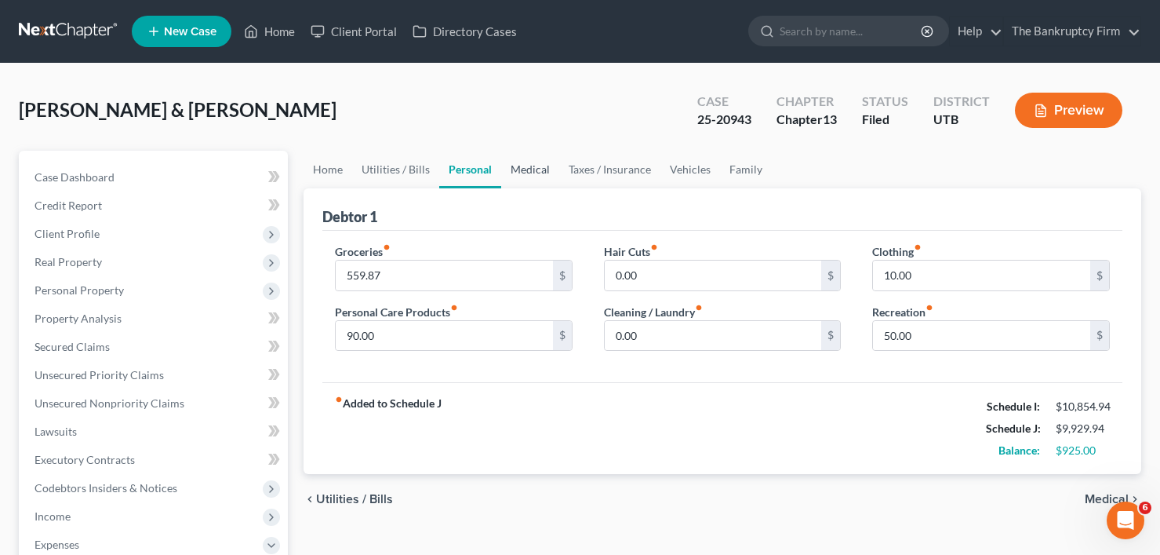
click at [521, 170] on link "Medical" at bounding box center [530, 170] width 58 height 38
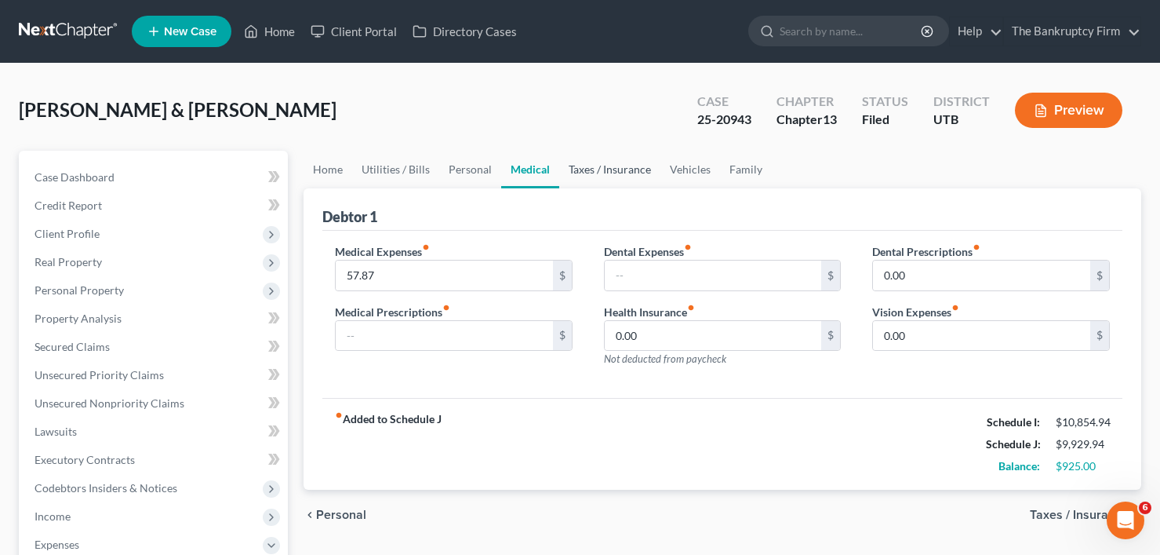
click at [599, 175] on link "Taxes / Insurance" at bounding box center [609, 170] width 101 height 38
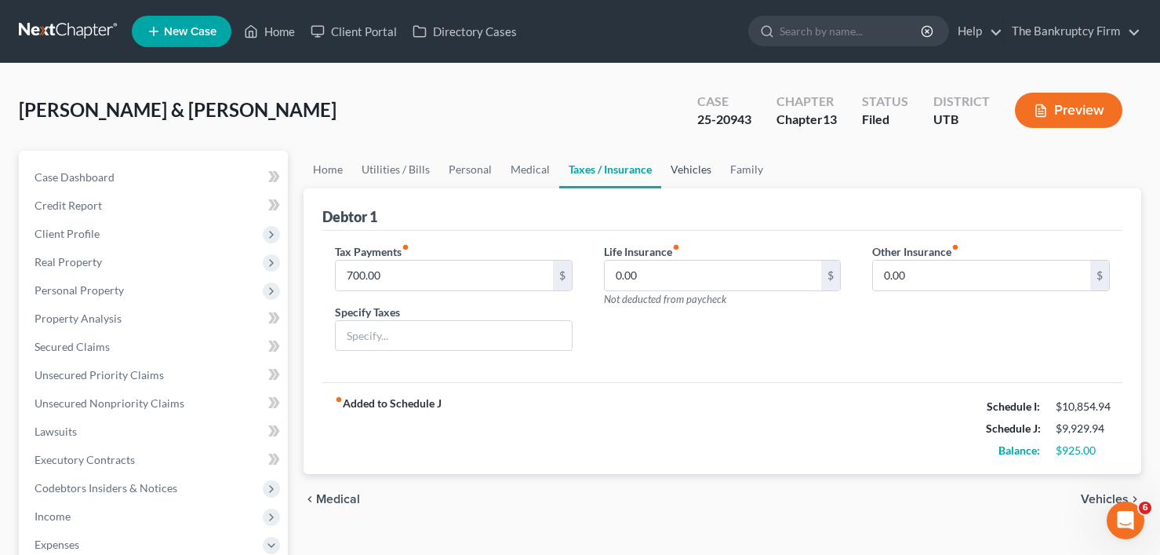
click at [692, 169] on link "Vehicles" at bounding box center [691, 170] width 60 height 38
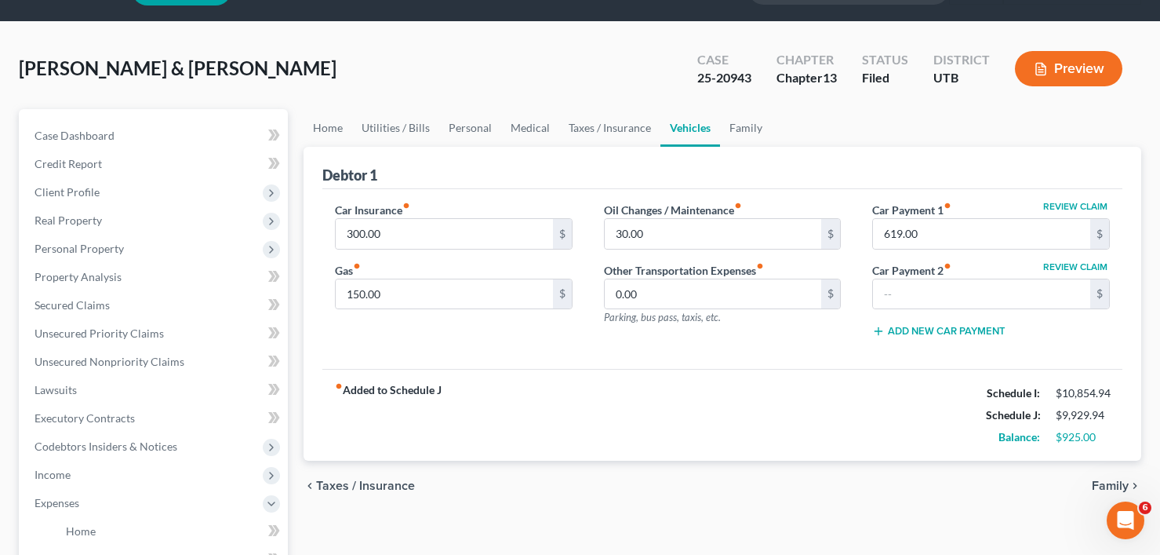
scroll to position [78, 0]
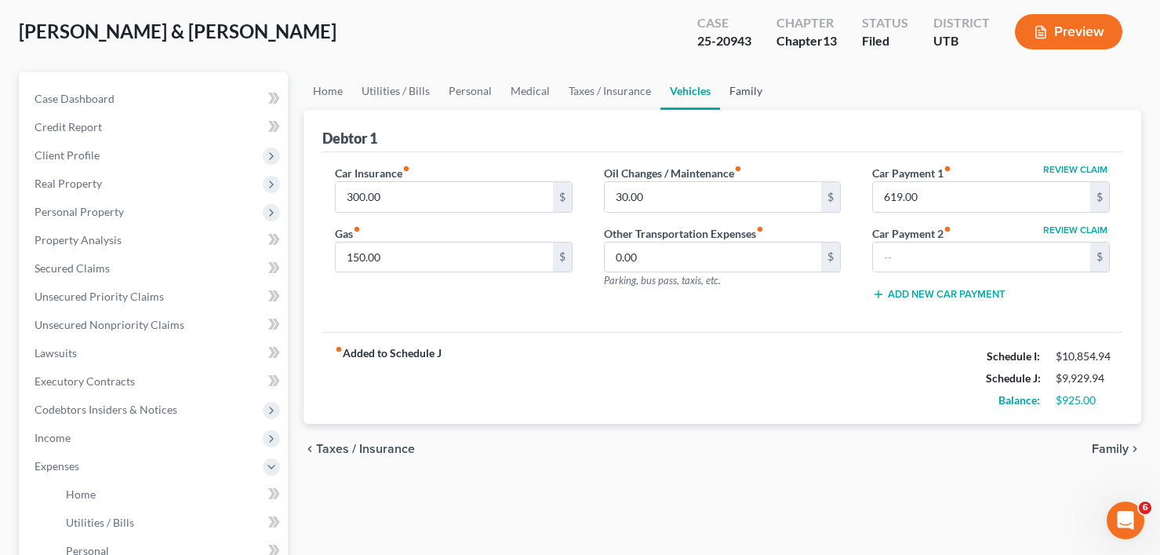
click at [729, 90] on link "Family" at bounding box center [746, 91] width 52 height 38
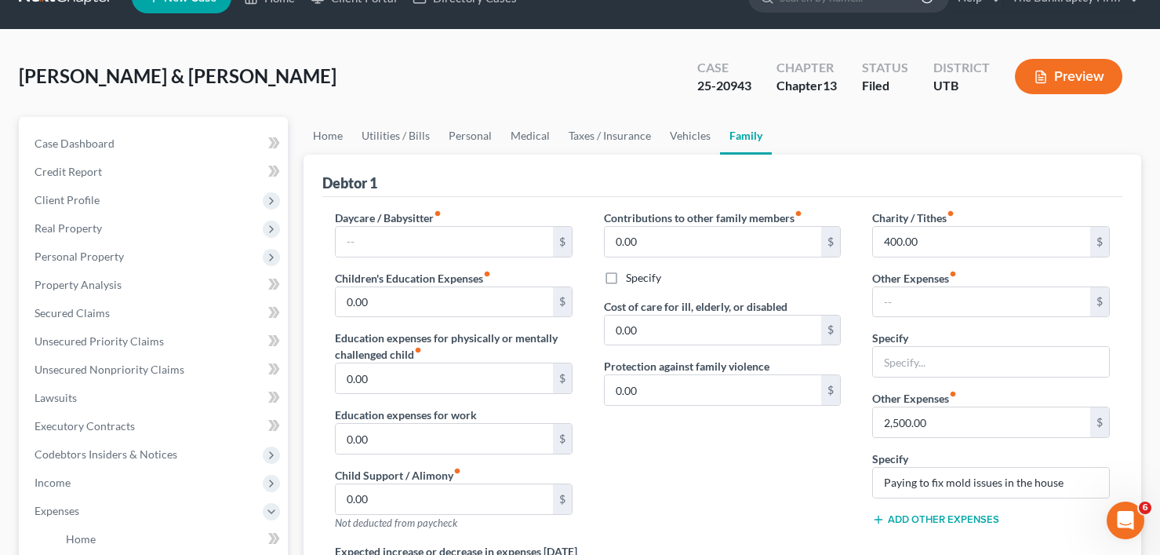
scroll to position [33, 0]
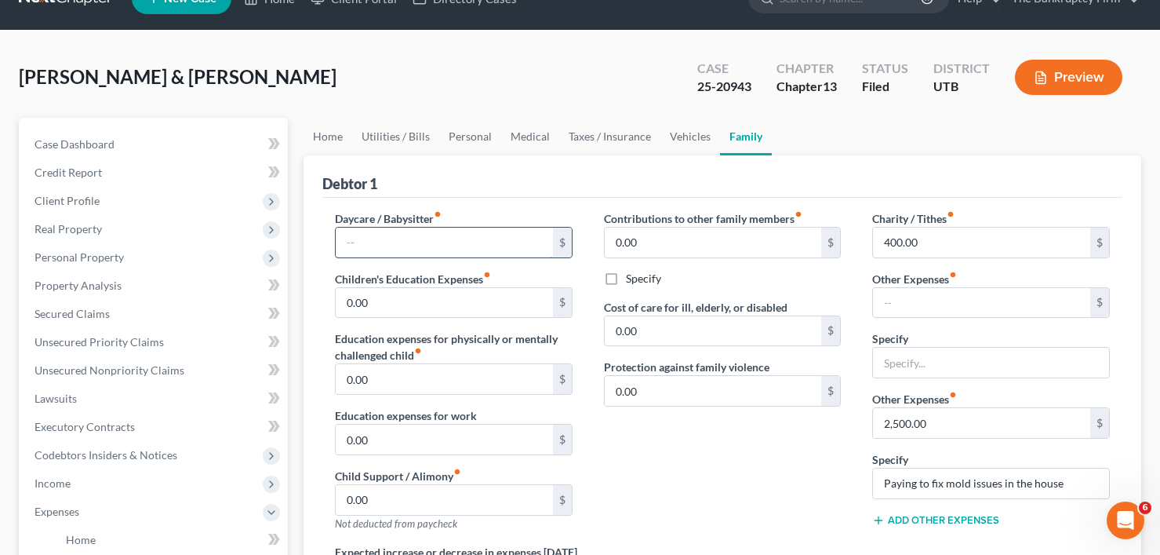
click at [364, 246] on input "text" at bounding box center [444, 243] width 217 height 30
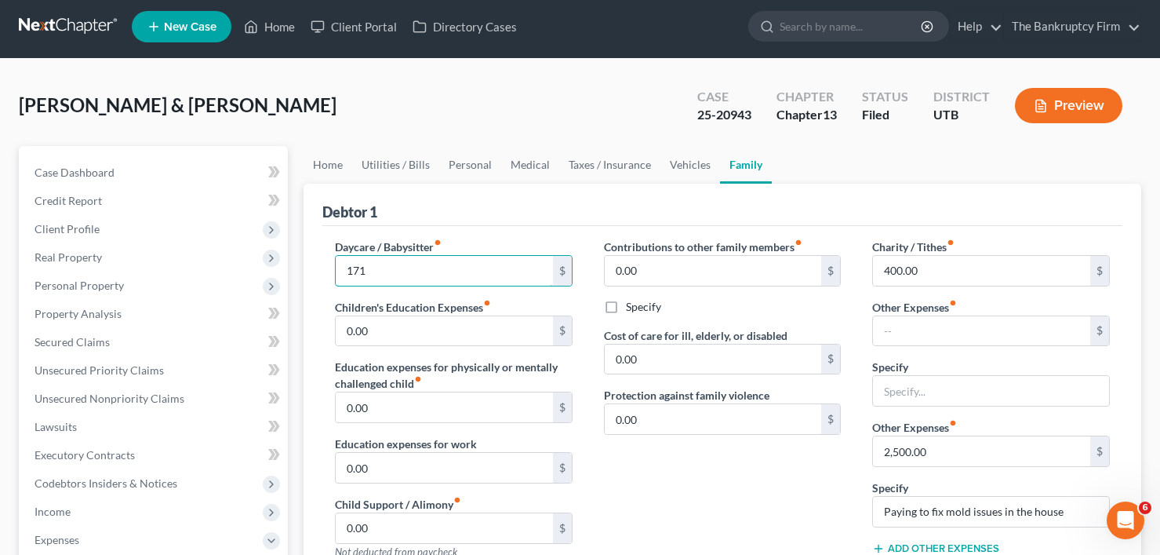
scroll to position [0, 0]
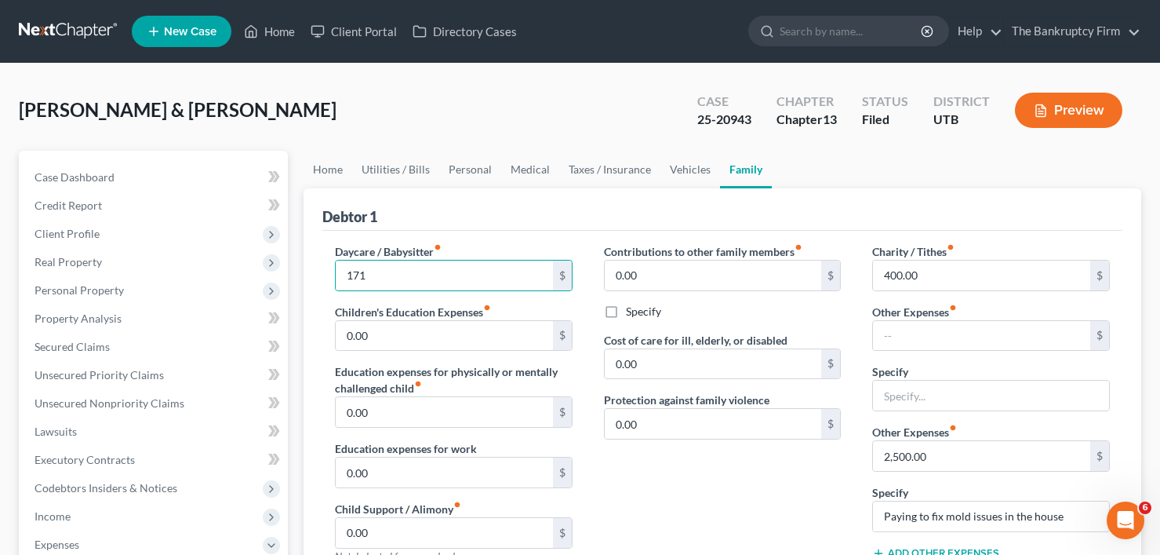
click at [310, 114] on div "[PERSON_NAME] & [PERSON_NAME] Upgraded Case 25-20943 Chapter Chapter 13 Status …" at bounding box center [580, 116] width 1123 height 68
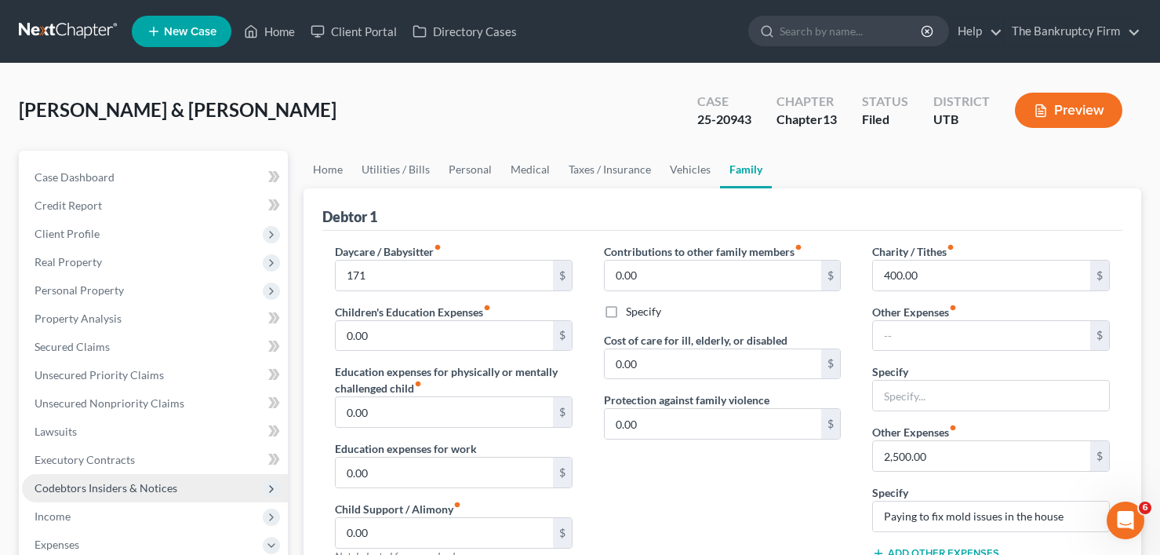
drag, startPoint x: 260, startPoint y: 120, endPoint x: 92, endPoint y: 490, distance: 405.9
click at [260, 120] on div "[PERSON_NAME] & [PERSON_NAME] Upgraded Case 25-20943 Chapter Chapter 13 Status …" at bounding box center [580, 116] width 1123 height 68
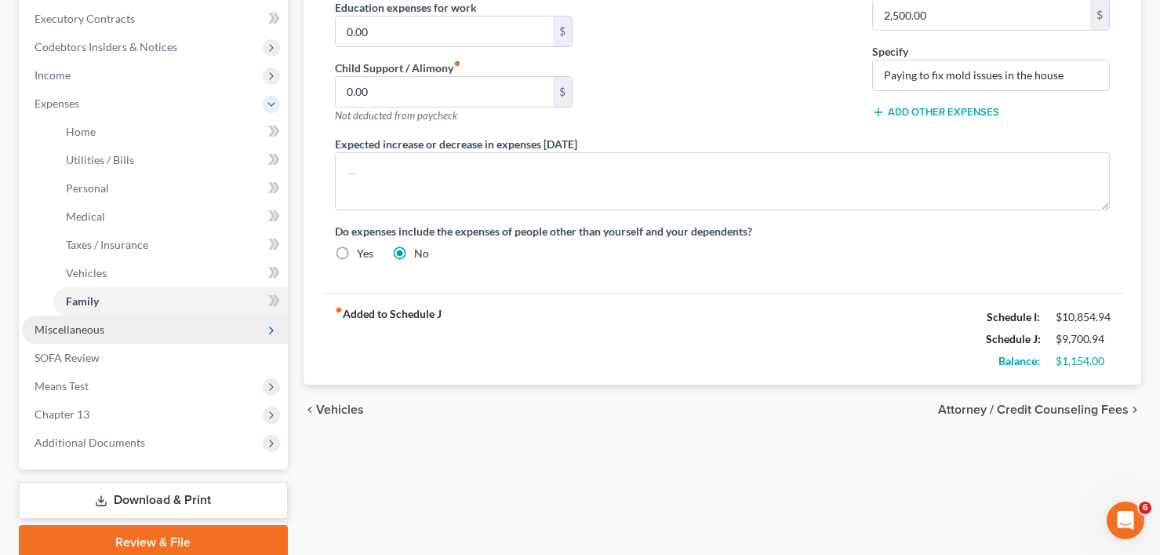
scroll to position [392, 0]
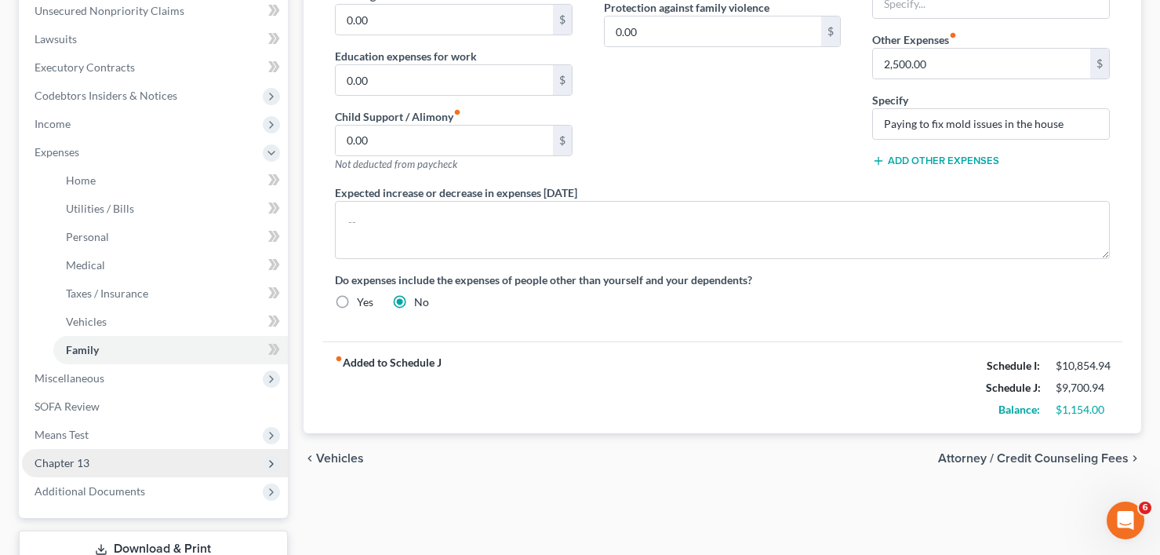
click at [75, 461] on span "Chapter 13" at bounding box center [62, 462] width 55 height 13
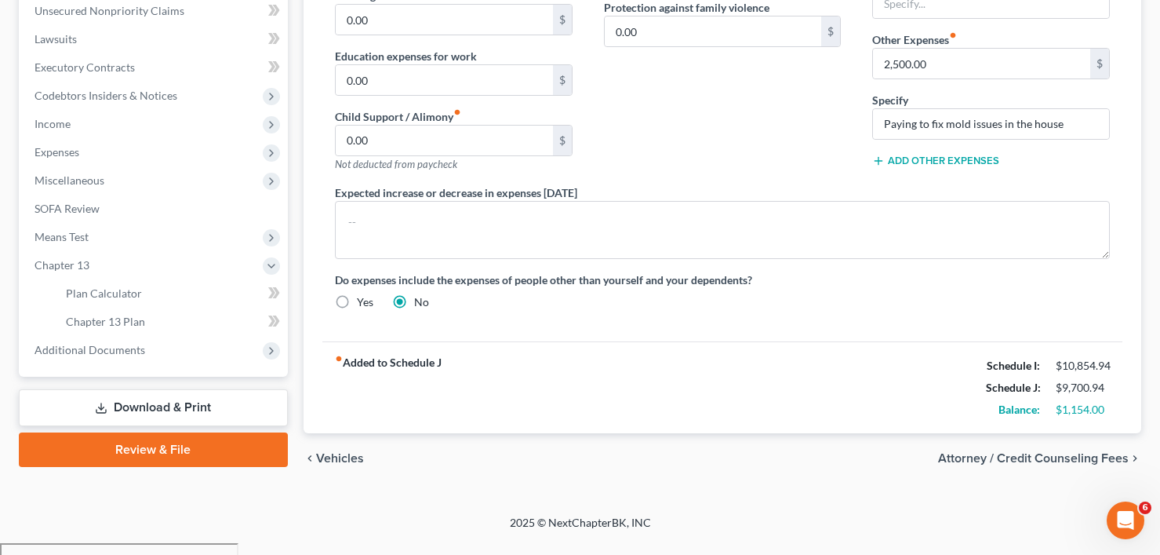
scroll to position [381, 0]
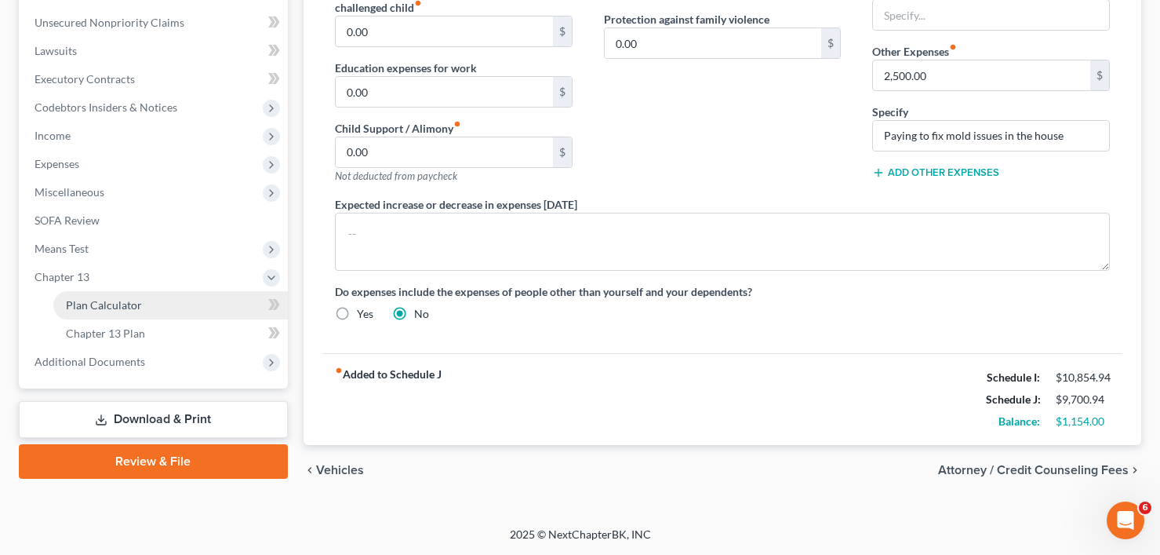
click at [137, 295] on link "Plan Calculator" at bounding box center [170, 305] width 235 height 28
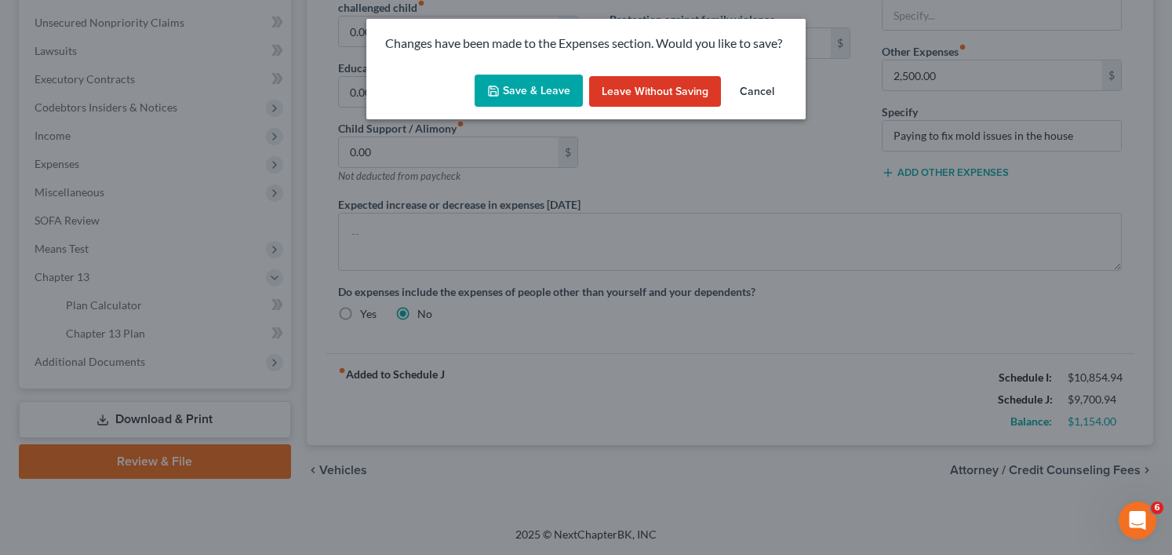
click at [525, 79] on button "Save & Leave" at bounding box center [529, 91] width 108 height 33
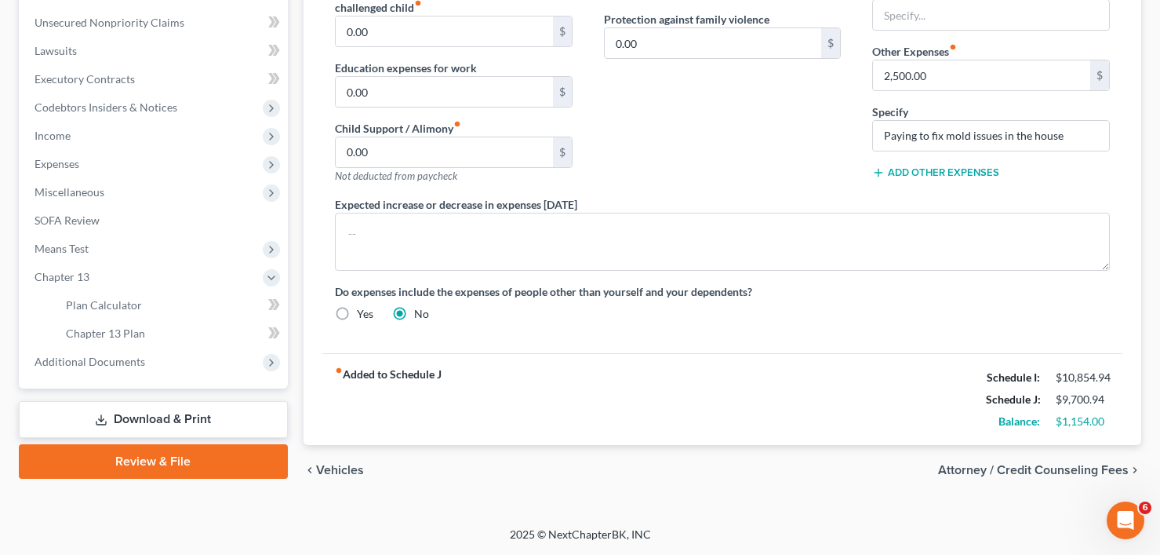
type input "171.00"
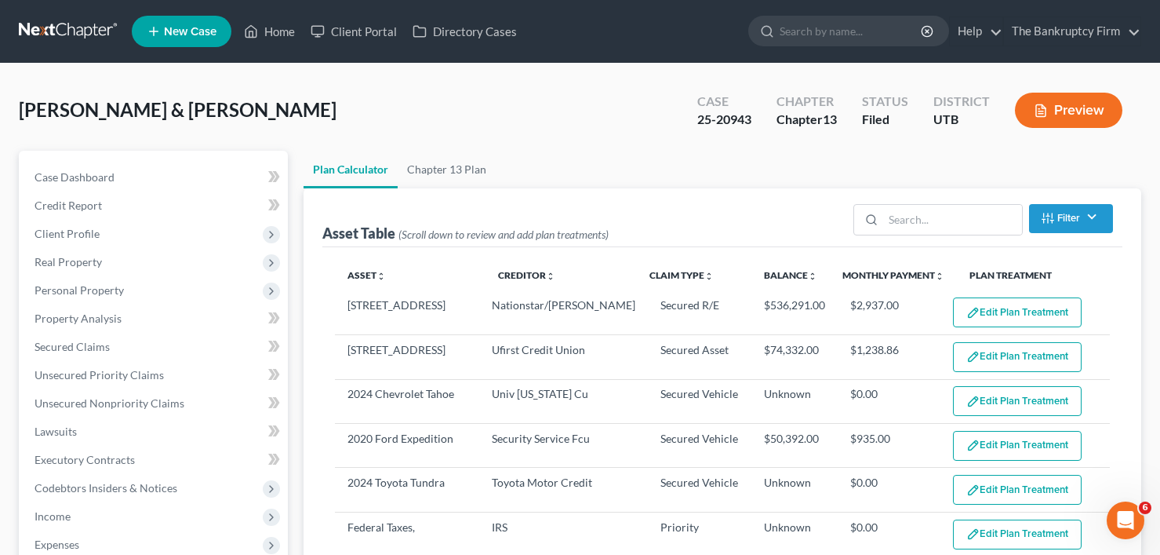
select select "59"
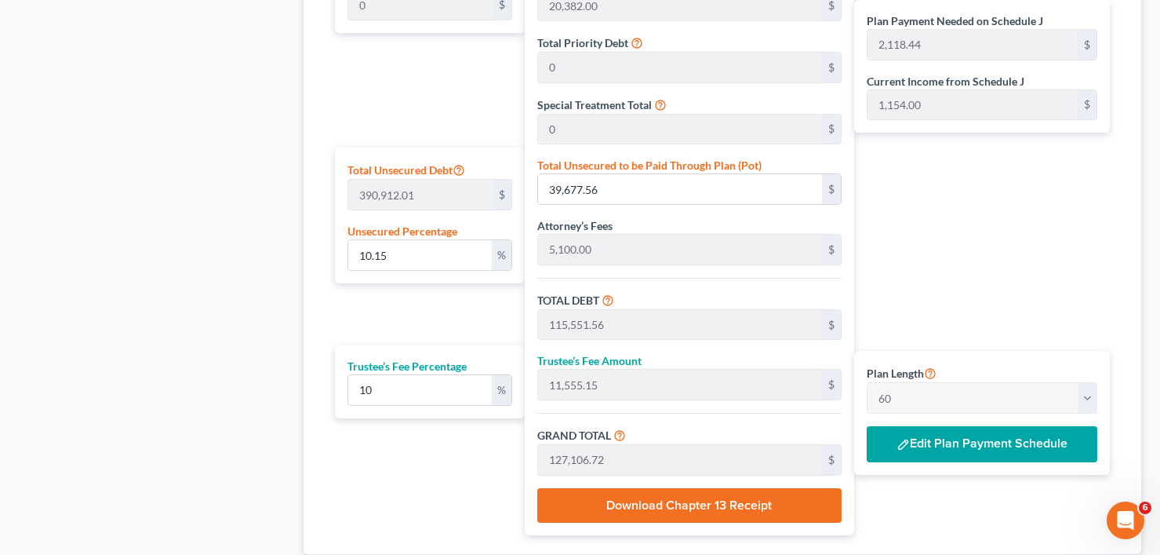
scroll to position [863, 0]
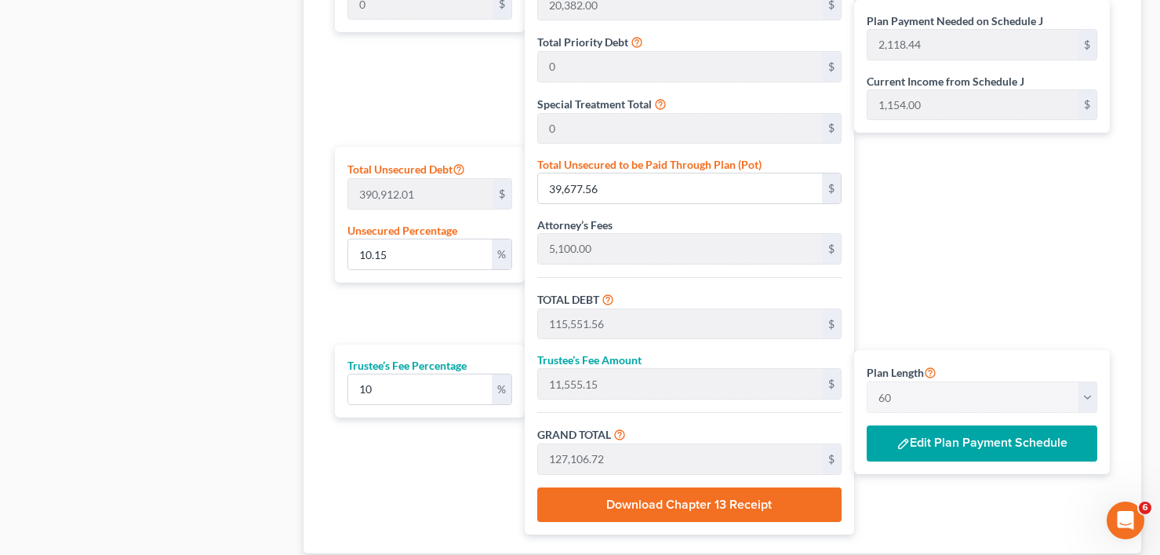
click at [919, 446] on button "Edit Plan Payment Schedule" at bounding box center [982, 443] width 231 height 36
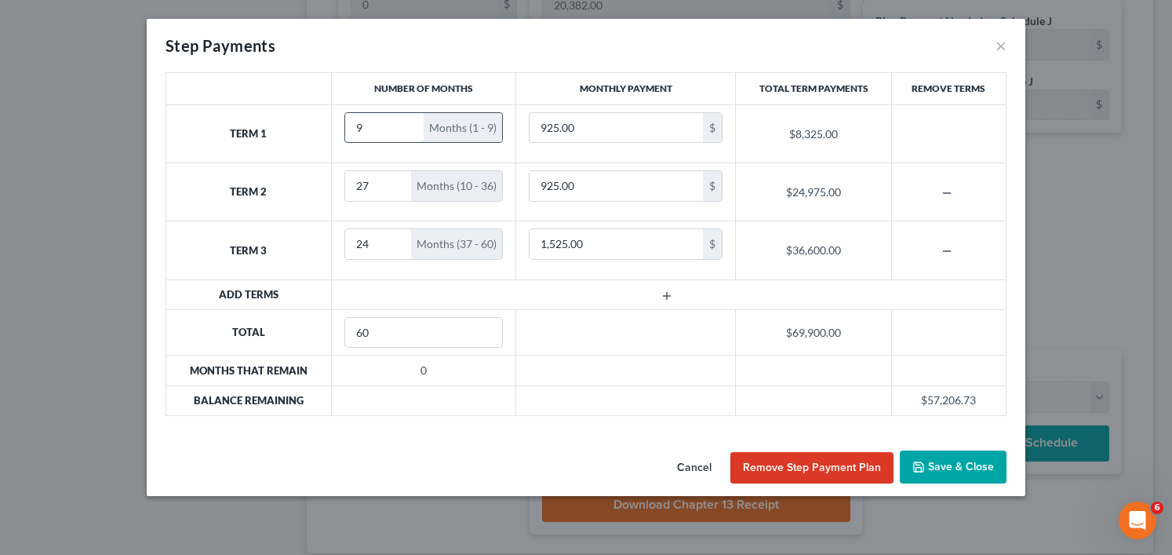
drag, startPoint x: 373, startPoint y: 128, endPoint x: 355, endPoint y: 129, distance: 18.1
click at [355, 129] on input "9" at bounding box center [384, 128] width 79 height 30
type input "6"
click at [663, 295] on icon "button" at bounding box center [667, 296] width 13 height 13
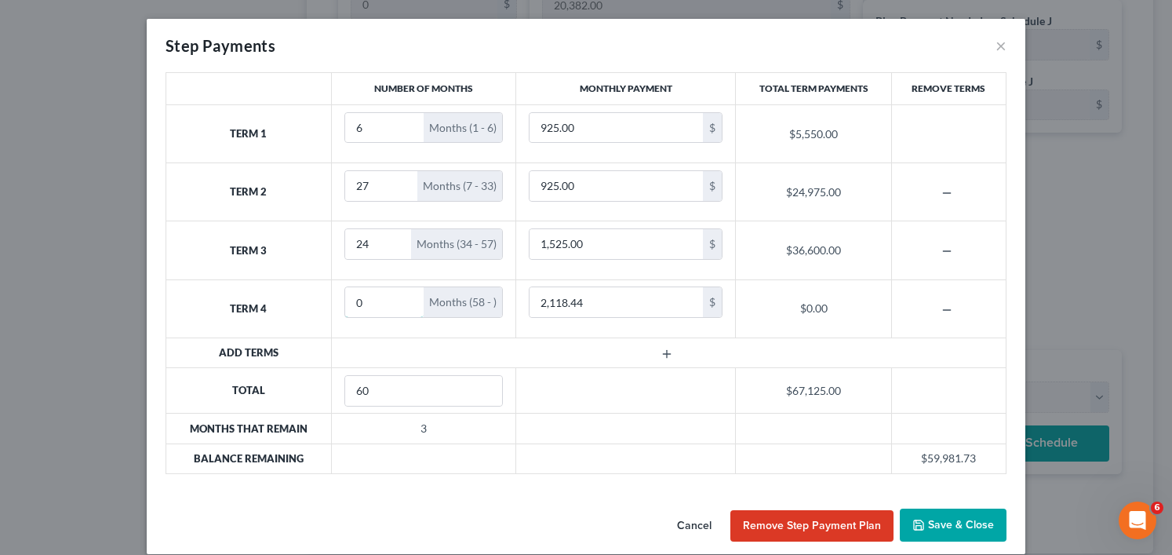
drag, startPoint x: 364, startPoint y: 304, endPoint x: 336, endPoint y: 309, distance: 28.8
click at [337, 307] on td "0 Months (58 - )" at bounding box center [423, 308] width 185 height 58
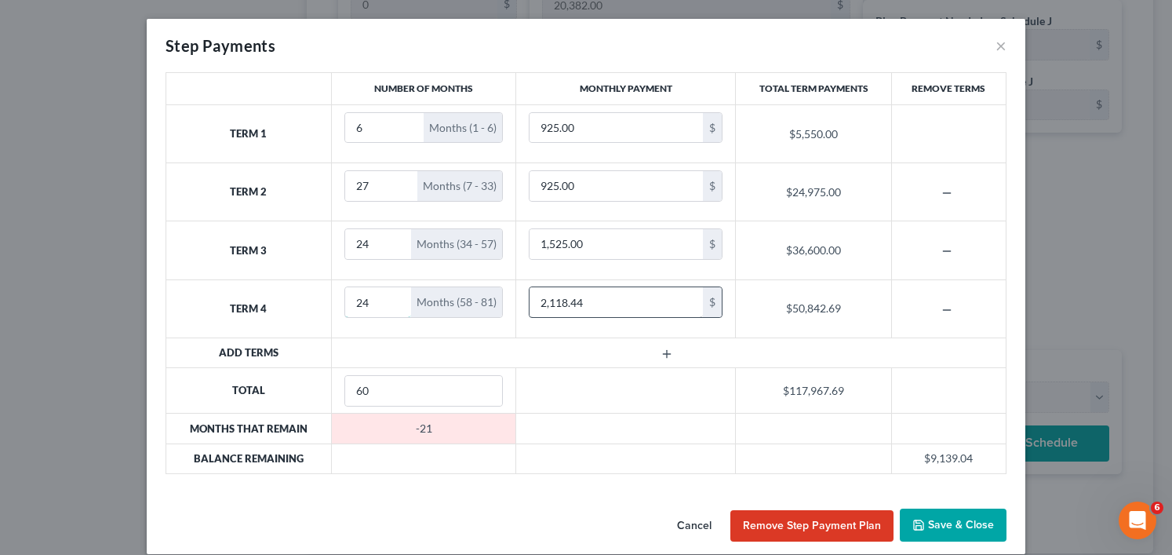
type input "24"
type input "1,525"
click at [946, 255] on icon "button" at bounding box center [947, 251] width 13 height 13
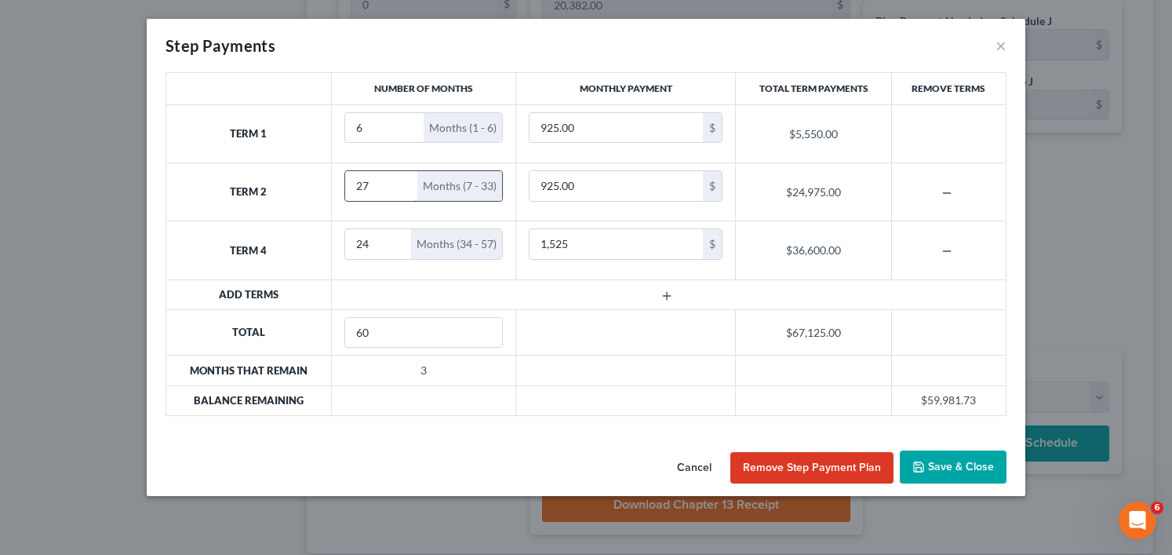
drag, startPoint x: 372, startPoint y: 186, endPoint x: 361, endPoint y: 187, distance: 11.0
click at [361, 187] on input "27" at bounding box center [381, 186] width 73 height 30
drag, startPoint x: 355, startPoint y: 188, endPoint x: 370, endPoint y: 187, distance: 14.1
click at [370, 187] on input "27" at bounding box center [381, 186] width 73 height 30
type input "30"
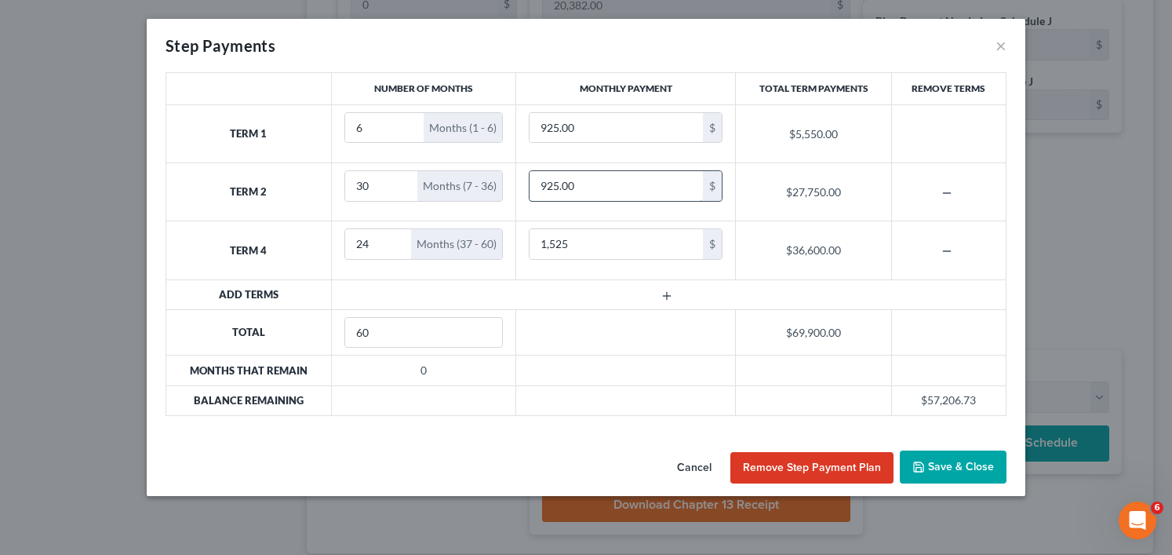
click at [603, 183] on input "925.00" at bounding box center [616, 186] width 173 height 30
type input "1,154"
click at [148, 370] on div "Number of Months Monthly Payment Total Term Payments Remove Terms Term 1 6 Mont…" at bounding box center [586, 258] width 879 height 372
click at [933, 465] on button "Save & Close" at bounding box center [953, 466] width 107 height 33
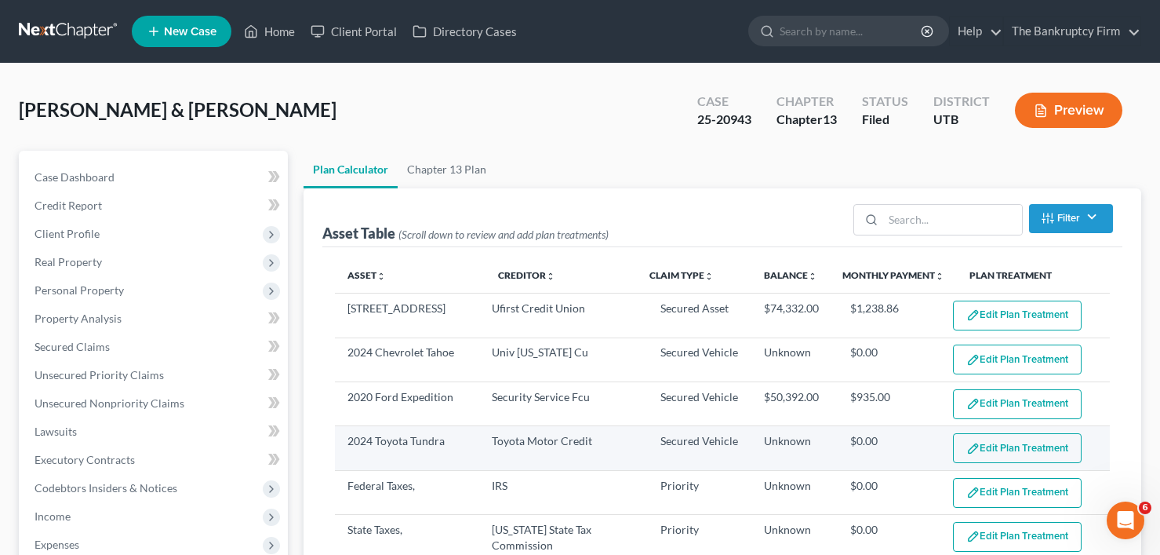
scroll to position [78, 0]
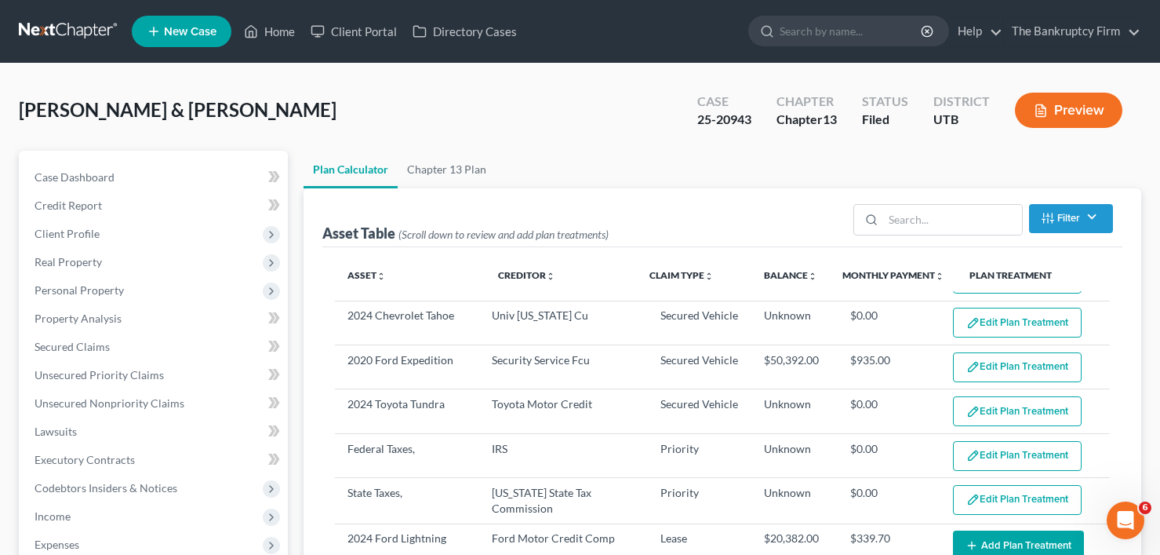
click at [250, 114] on div "[PERSON_NAME] & [PERSON_NAME] Upgraded Case 25-20943 Chapter Chapter 13 Status …" at bounding box center [580, 116] width 1123 height 68
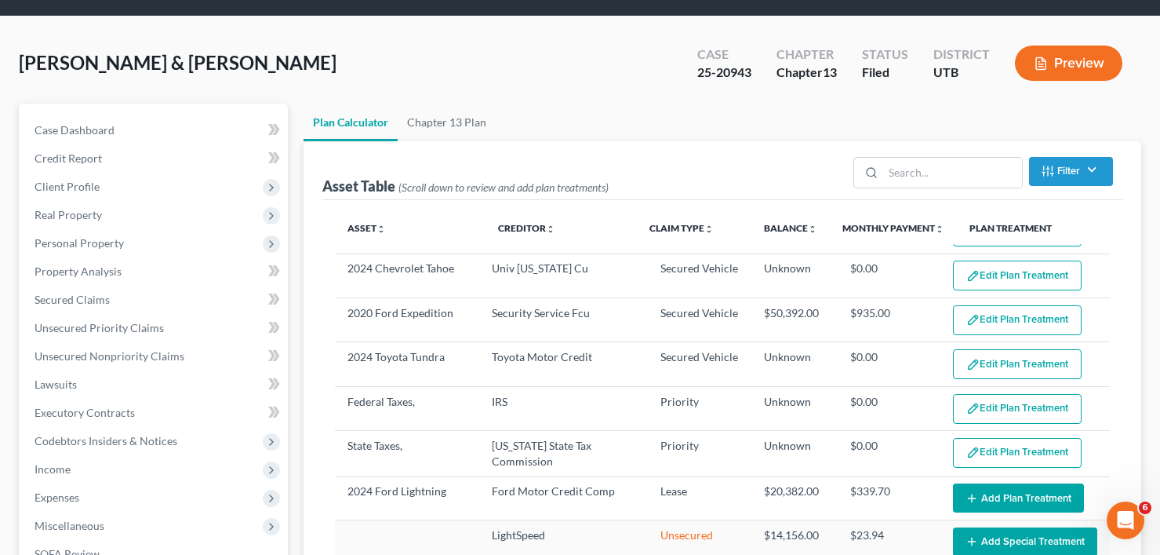
scroll to position [0, 0]
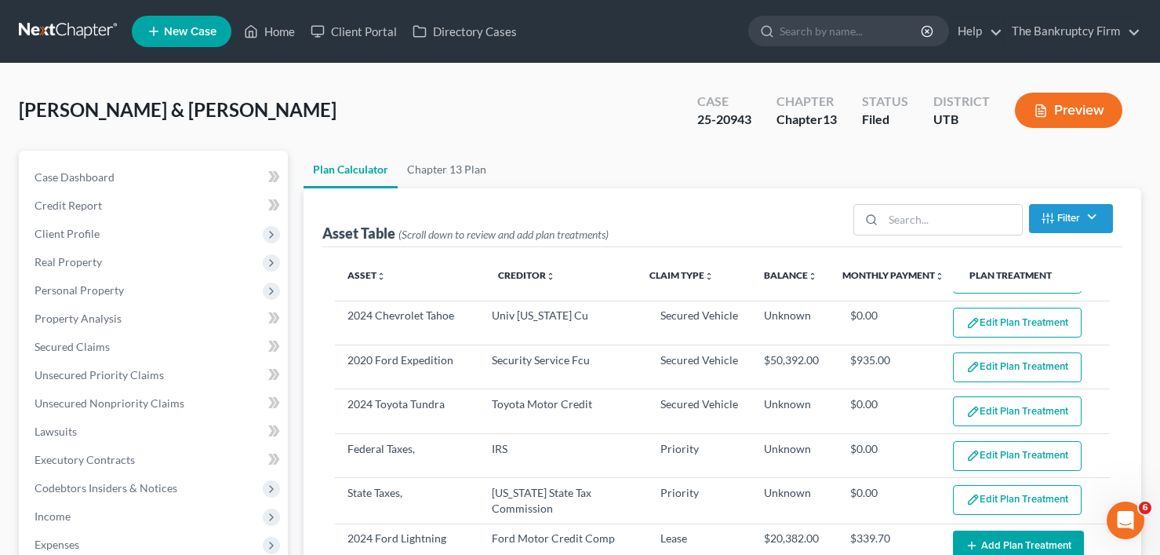
click at [286, 107] on div "[PERSON_NAME] & [PERSON_NAME] Upgraded Case 25-20943 Chapter Chapter 13 Status …" at bounding box center [580, 116] width 1123 height 68
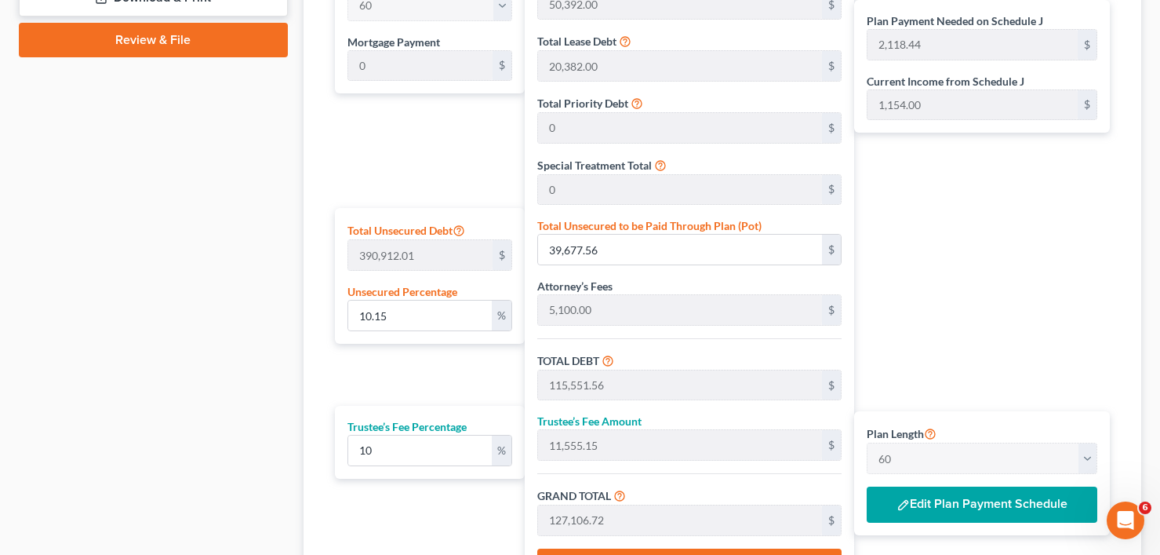
scroll to position [863, 0]
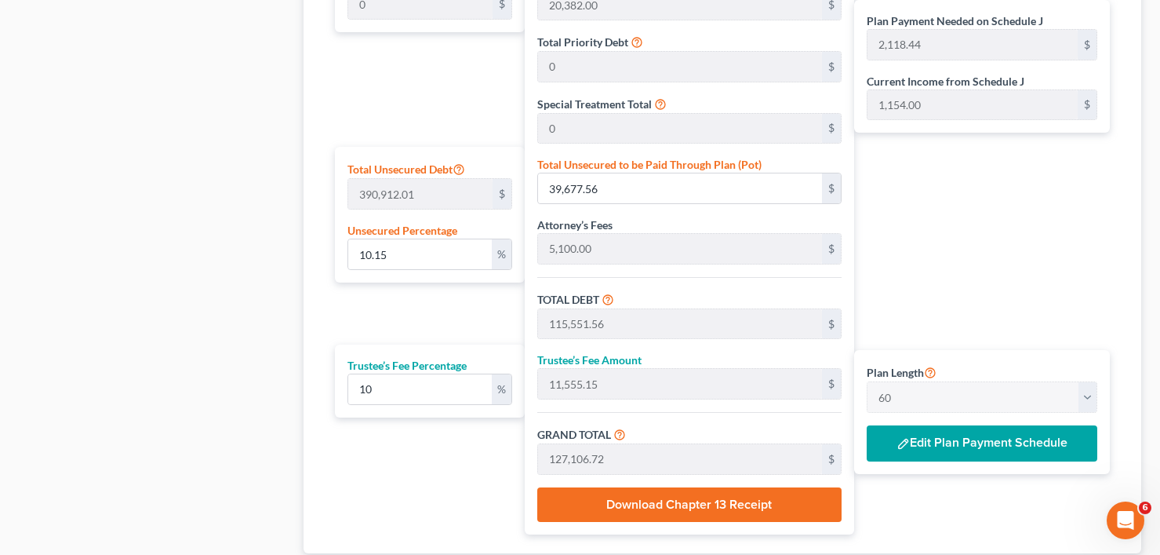
click at [931, 442] on button "Edit Plan Payment Schedule" at bounding box center [982, 443] width 231 height 36
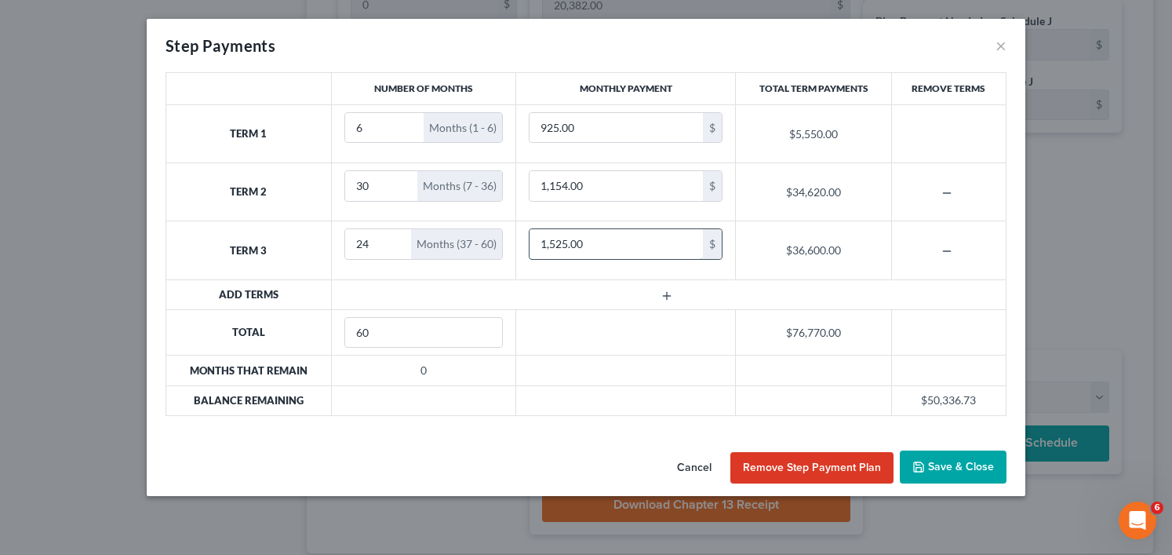
click at [607, 245] on input "1,525.00" at bounding box center [616, 244] width 173 height 30
click at [139, 454] on div "Step Payments × Number of Months Monthly Payment Total Term Payments Remove Ter…" at bounding box center [586, 277] width 1172 height 555
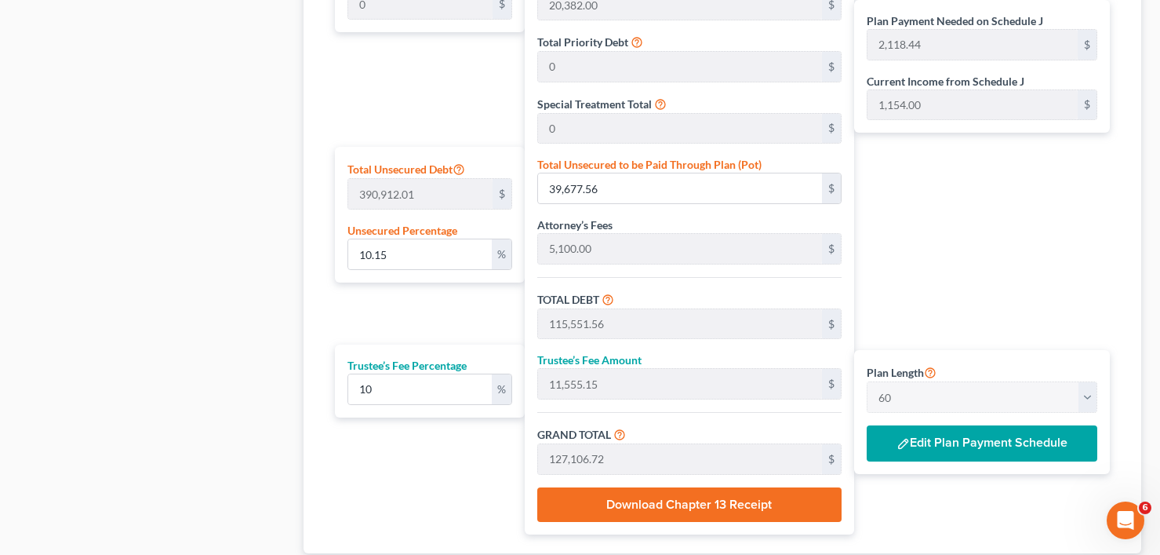
click at [937, 448] on button "Edit Plan Payment Schedule" at bounding box center [982, 443] width 231 height 36
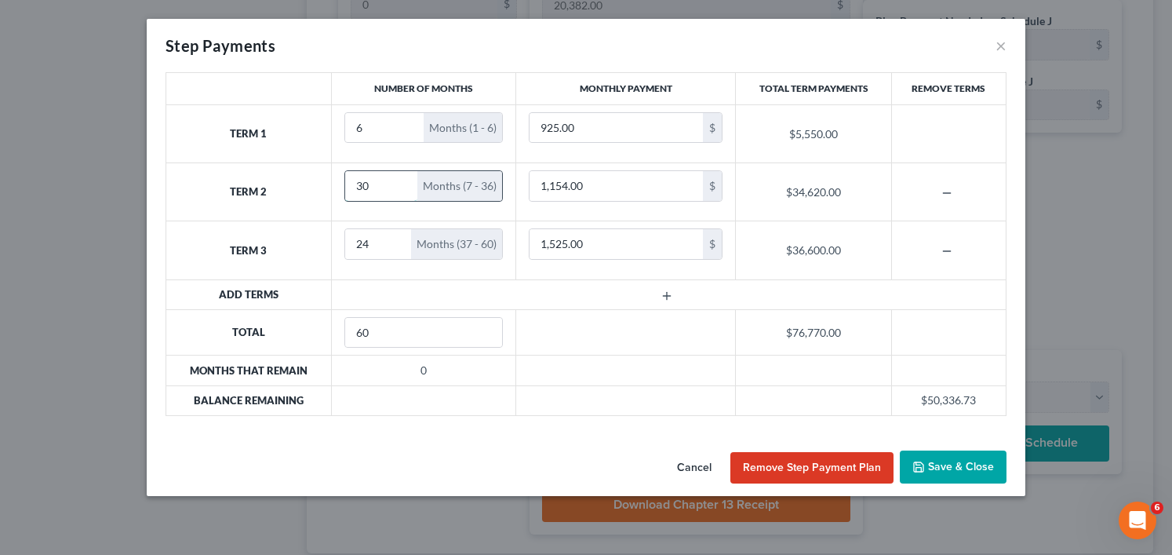
click at [370, 185] on input "30" at bounding box center [381, 186] width 73 height 30
type input "31"
click at [399, 181] on input "31" at bounding box center [381, 186] width 73 height 30
click at [191, 462] on div "Cancel Remove Step Payment Plan Save & Close" at bounding box center [586, 470] width 879 height 52
click at [612, 249] on input "1,525.00" at bounding box center [616, 244] width 173 height 30
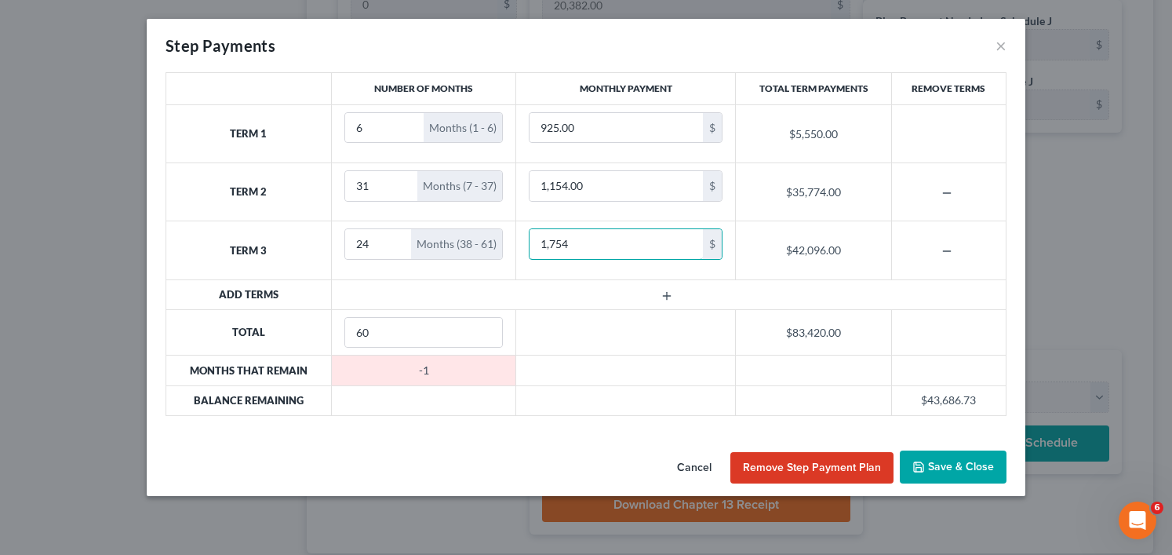
type input "1,754"
click at [233, 448] on div "Cancel Remove Step Payment Plan Save & Close" at bounding box center [586, 470] width 879 height 52
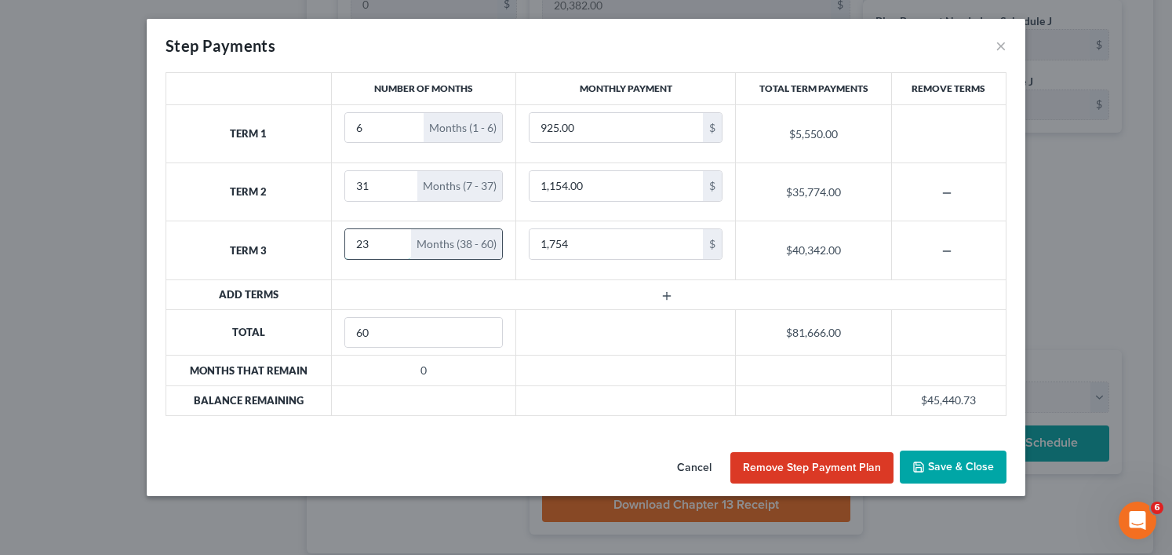
type input "23"
click at [394, 244] on input "23" at bounding box center [378, 244] width 67 height 30
click at [947, 463] on button "Save & Close" at bounding box center [953, 466] width 107 height 33
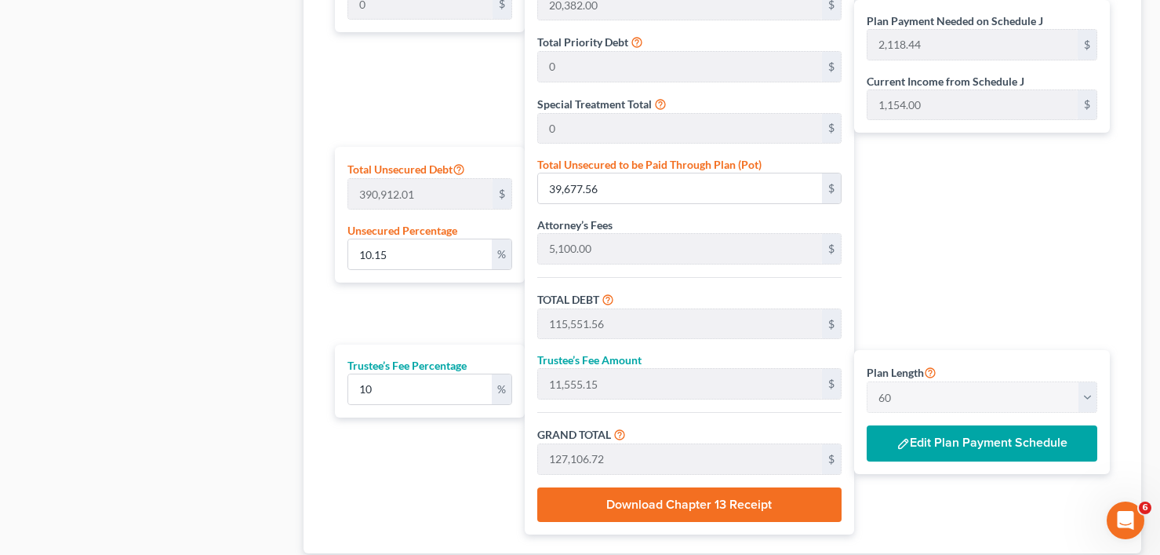
click at [959, 450] on button "Edit Plan Payment Schedule" at bounding box center [982, 443] width 231 height 36
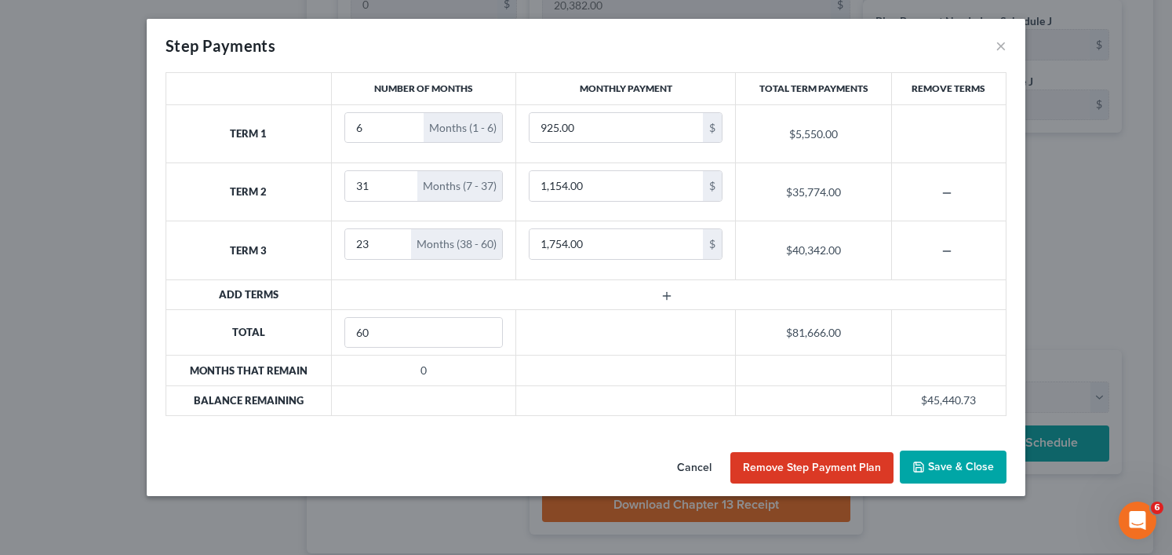
click at [690, 469] on button "Cancel" at bounding box center [695, 467] width 60 height 31
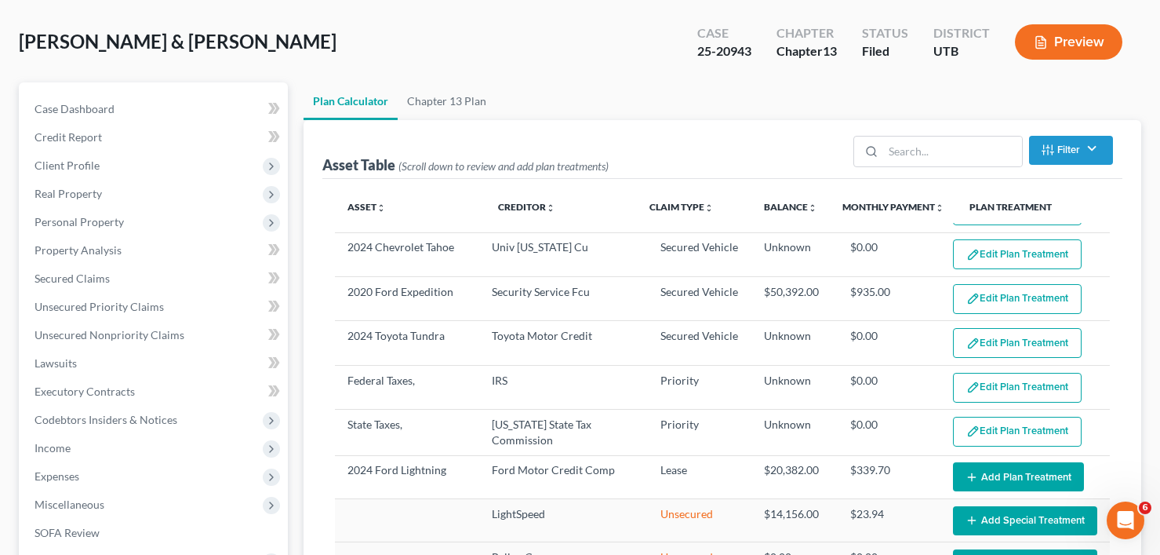
scroll to position [0, 0]
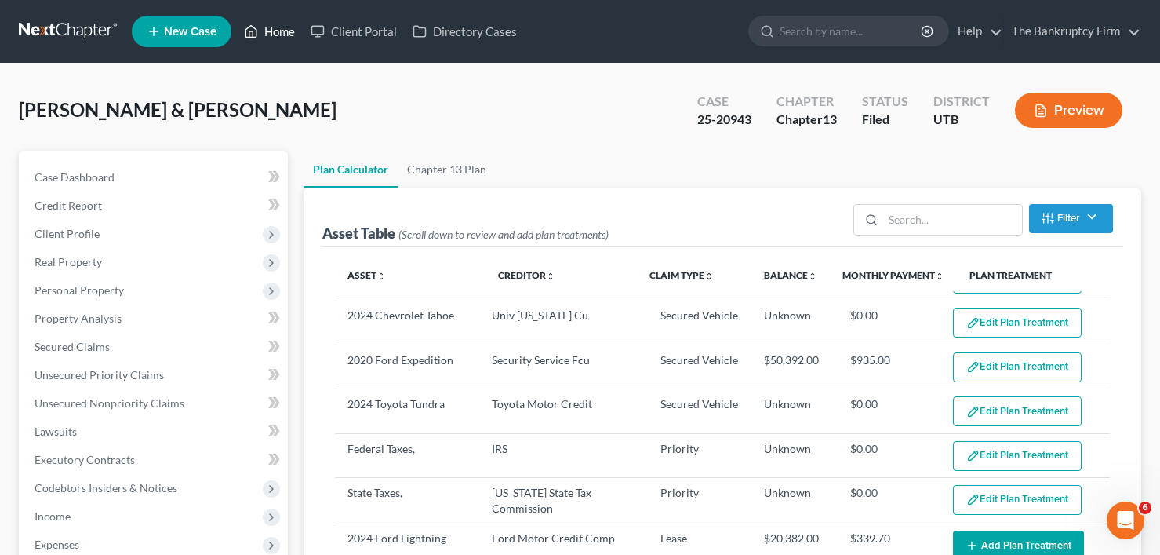
click at [288, 38] on link "Home" at bounding box center [269, 31] width 67 height 28
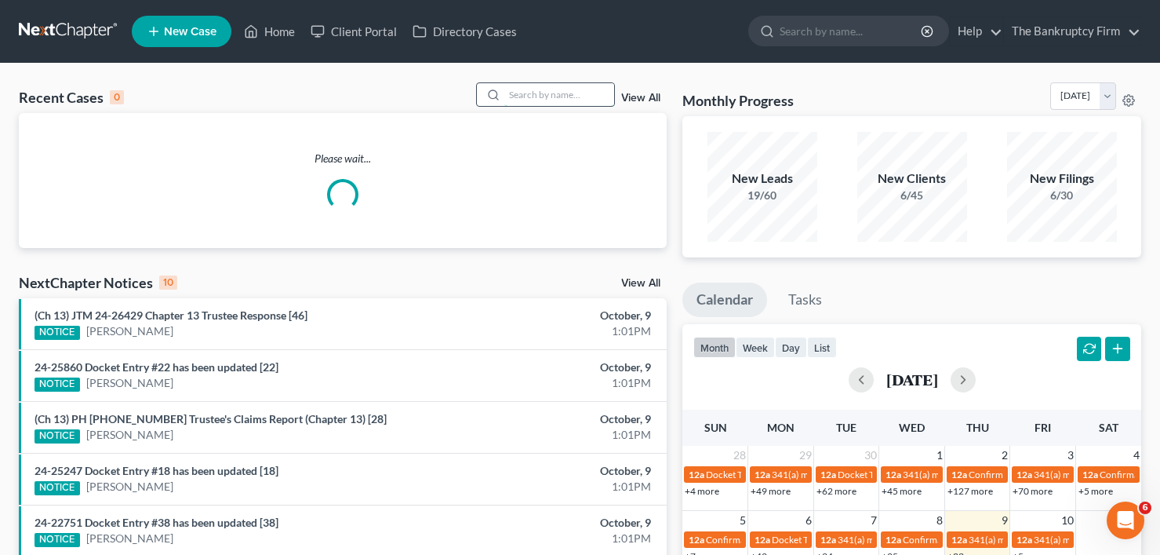
click at [538, 94] on input "search" at bounding box center [560, 94] width 110 height 23
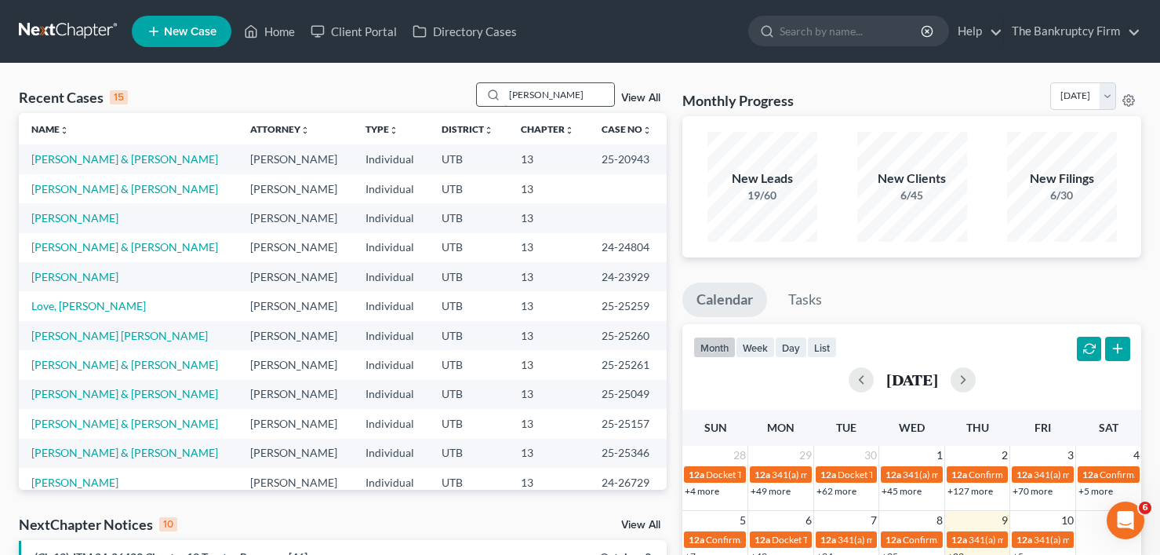
type input "[PERSON_NAME]"
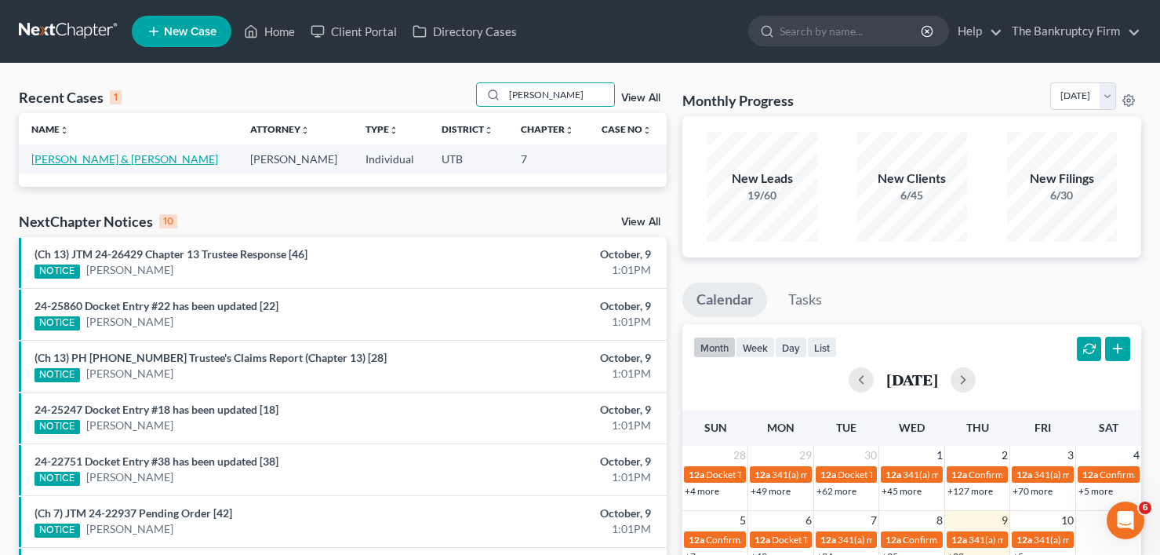
click at [78, 154] on link "[PERSON_NAME] & [PERSON_NAME]" at bounding box center [124, 158] width 187 height 13
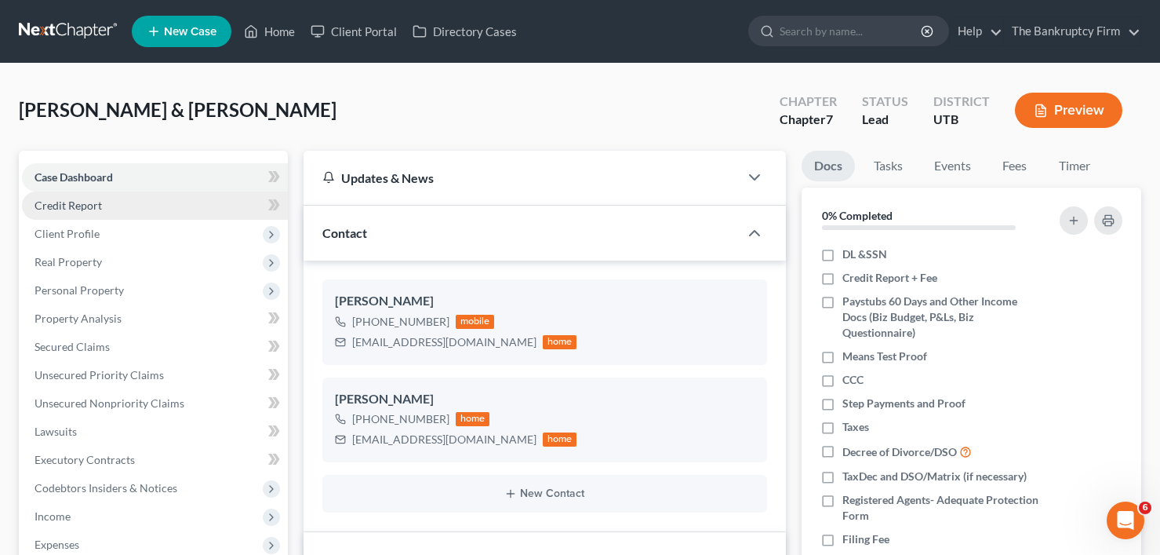
click at [63, 206] on span "Credit Report" at bounding box center [68, 205] width 67 height 13
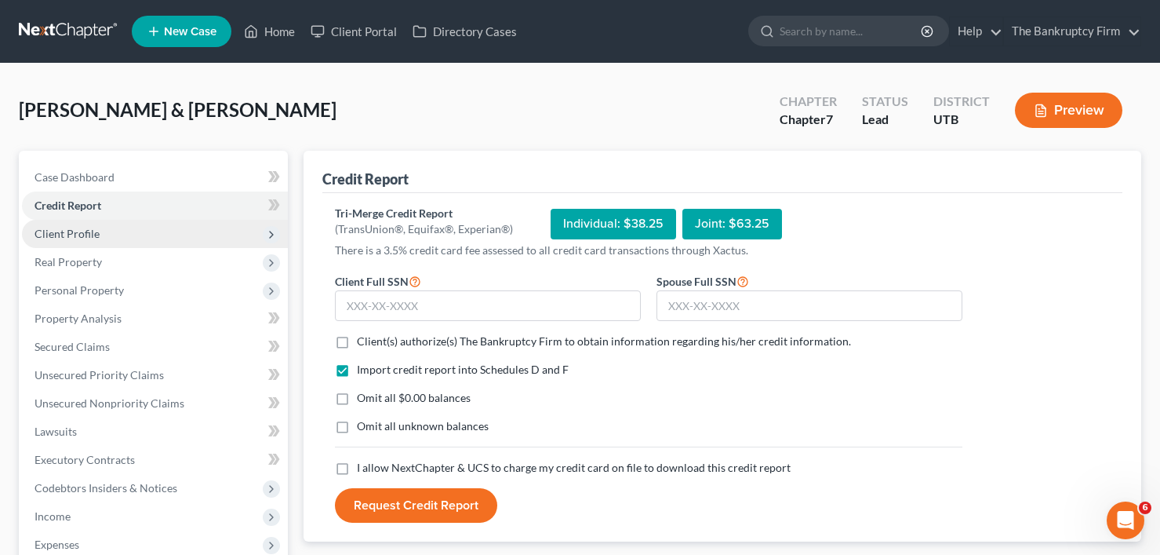
click at [76, 234] on span "Client Profile" at bounding box center [67, 233] width 65 height 13
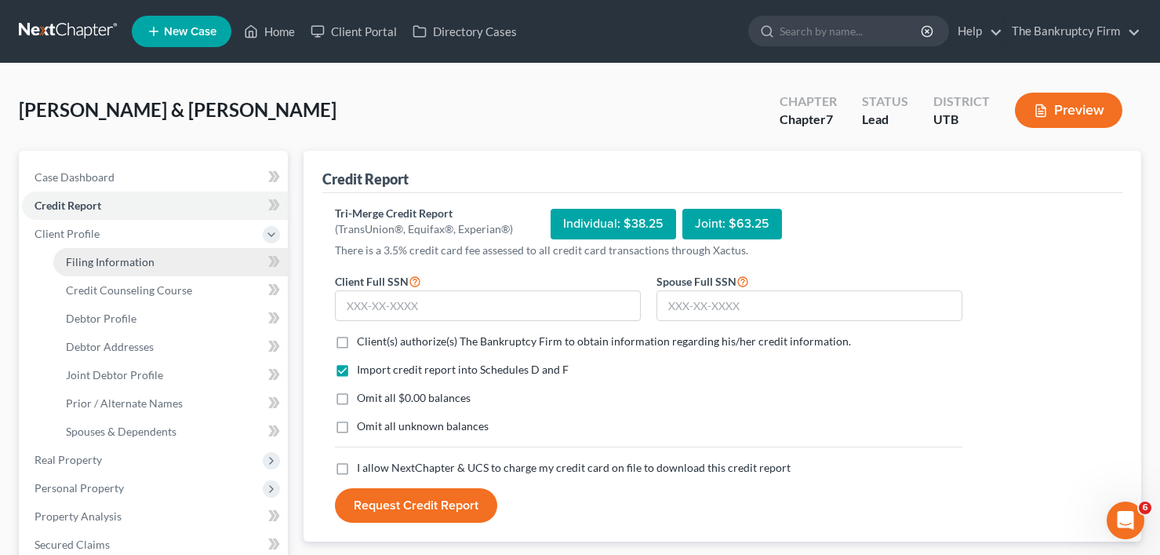
click at [78, 268] on link "Filing Information" at bounding box center [170, 262] width 235 height 28
select select "1"
select select "0"
select select "81"
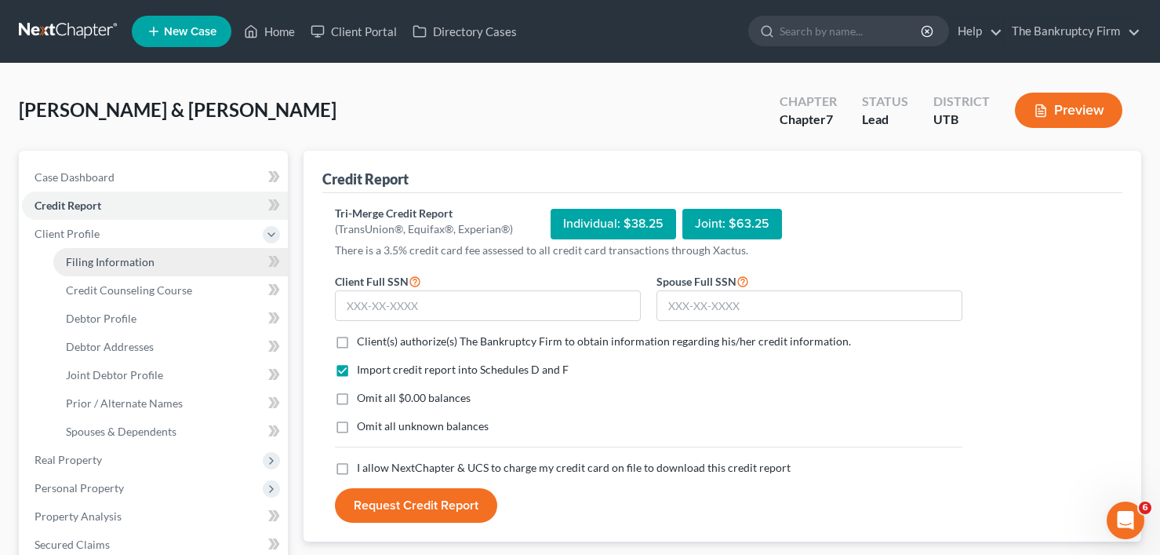
select select "0"
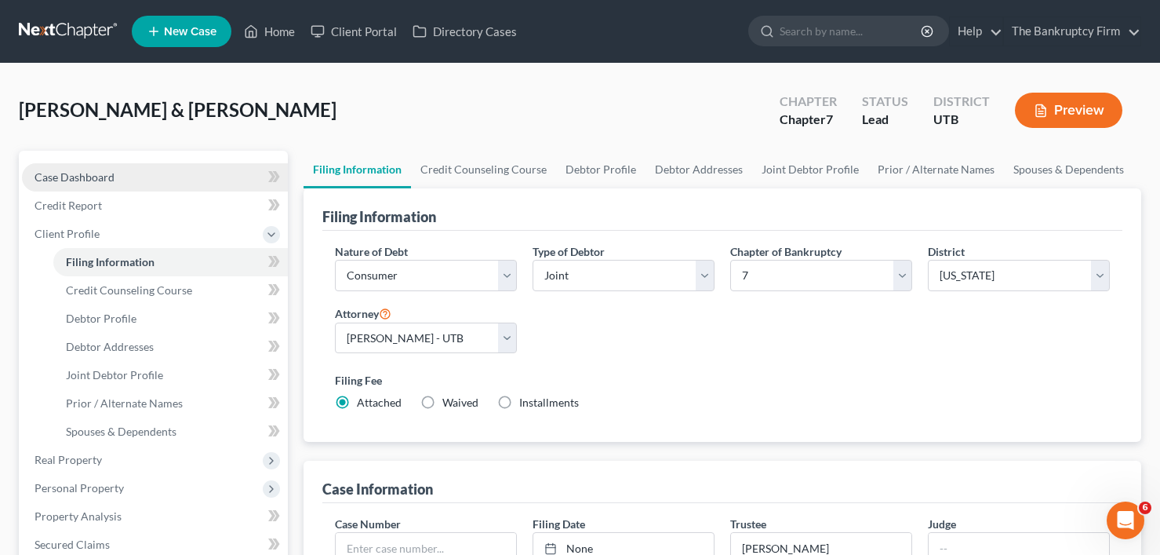
click at [121, 172] on link "Case Dashboard" at bounding box center [155, 177] width 266 height 28
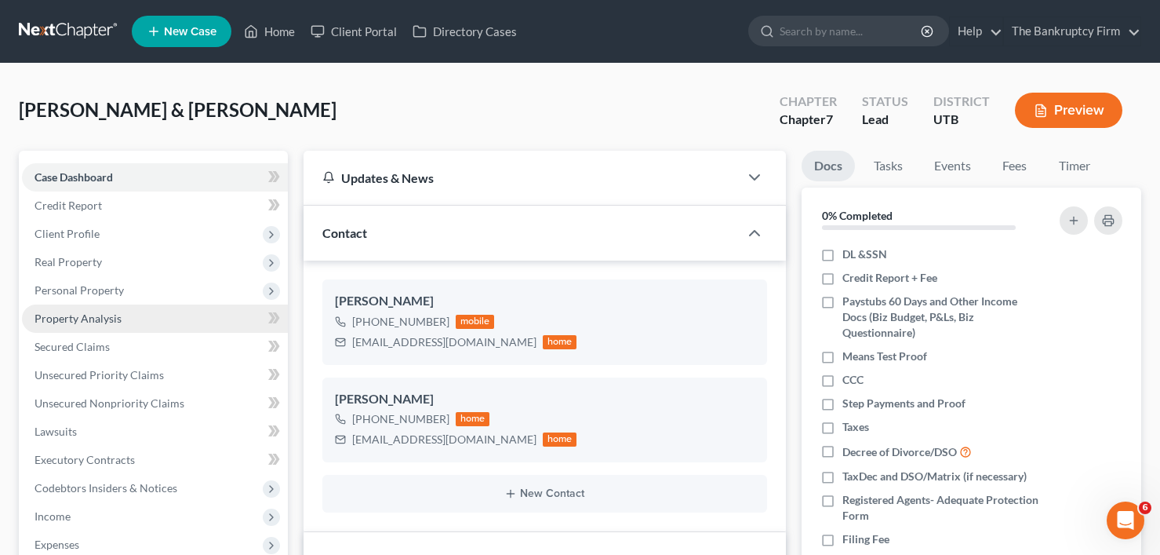
drag, startPoint x: 69, startPoint y: 286, endPoint x: 98, endPoint y: 315, distance: 40.5
click at [69, 286] on span "Personal Property" at bounding box center [79, 289] width 89 height 13
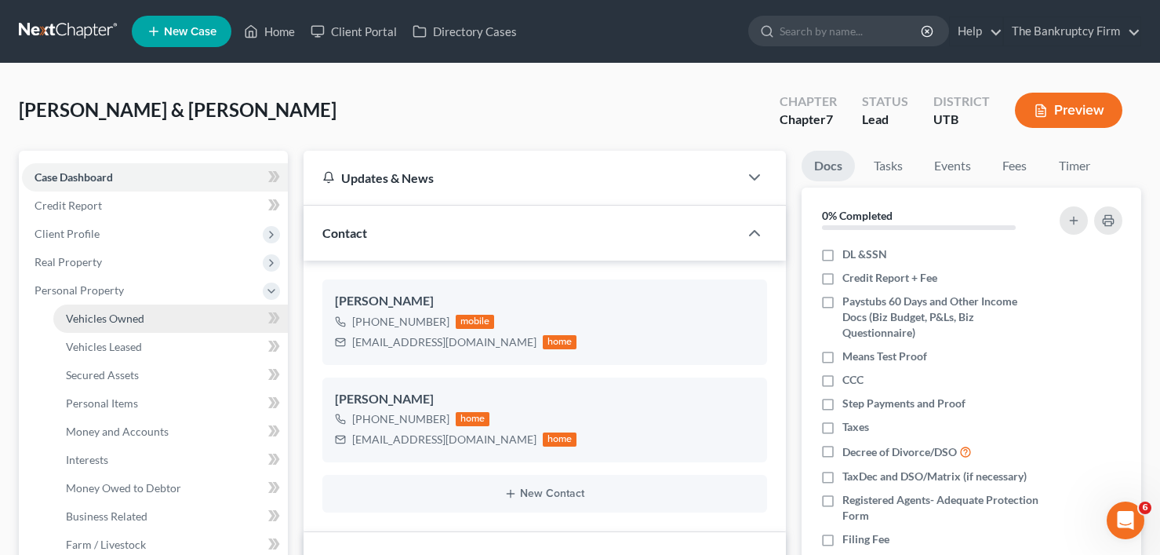
click at [97, 316] on span "Vehicles Owned" at bounding box center [105, 317] width 78 height 13
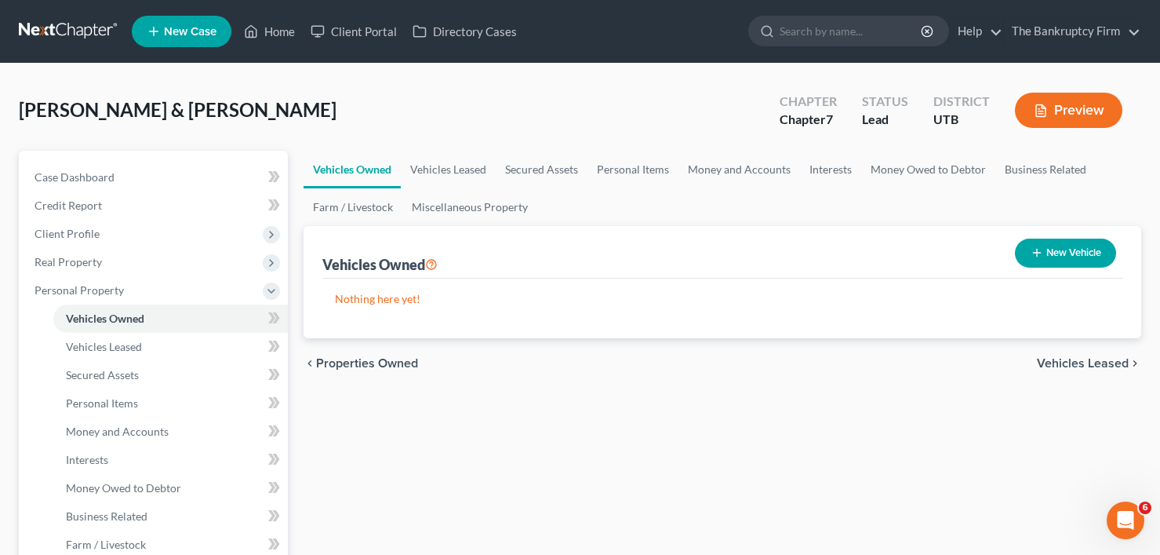
click at [1047, 242] on button "New Vehicle" at bounding box center [1065, 253] width 101 height 29
select select "0"
select select "2"
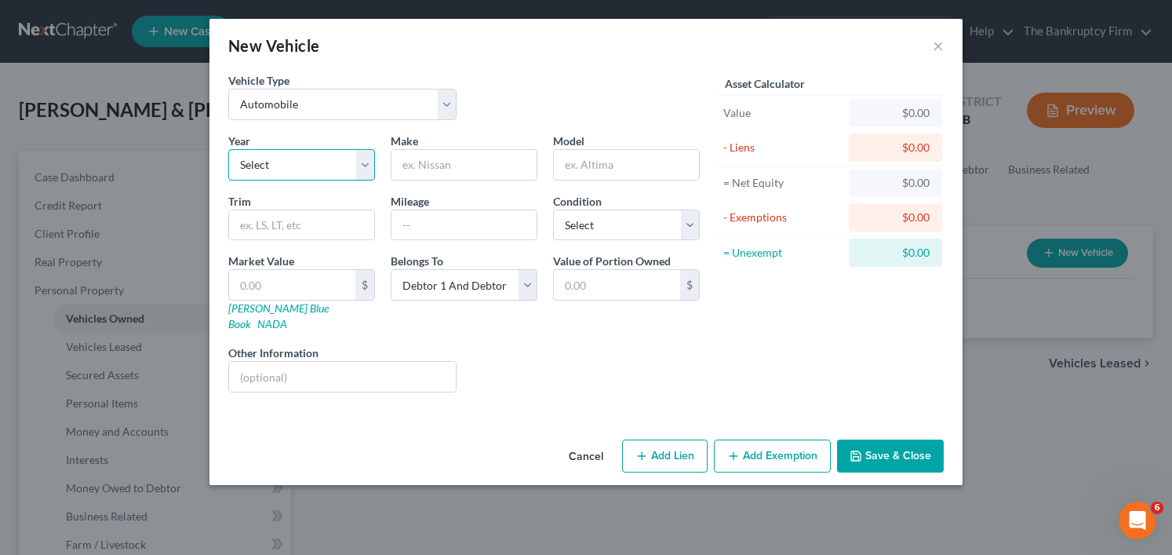
click at [300, 168] on select "Select 2026 2025 2024 2023 2022 2021 2020 2019 2018 2017 2016 2015 2014 2013 20…" at bounding box center [301, 164] width 147 height 31
select select "8"
click at [228, 149] on select "Select 2026 2025 2024 2023 2022 2021 2020 2019 2018 2017 2016 2015 2014 2013 20…" at bounding box center [301, 164] width 147 height 31
click at [461, 167] on input "text" at bounding box center [464, 165] width 145 height 30
type input "HOnda"
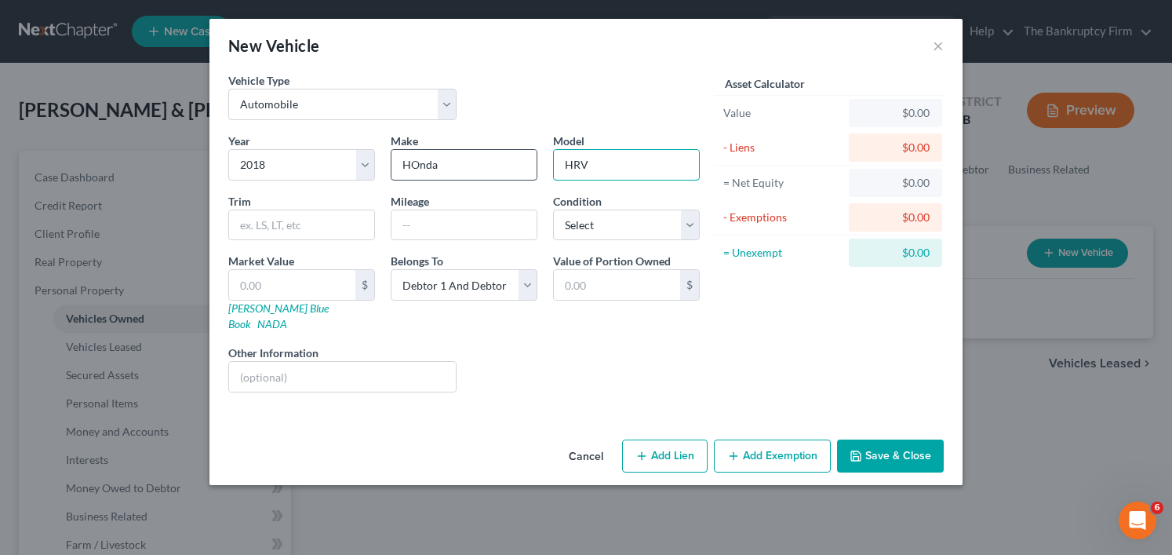
type input "HRV"
click at [420, 171] on input "HOnda" at bounding box center [464, 165] width 145 height 30
type input "Honda"
click at [407, 223] on input "text" at bounding box center [464, 225] width 145 height 30
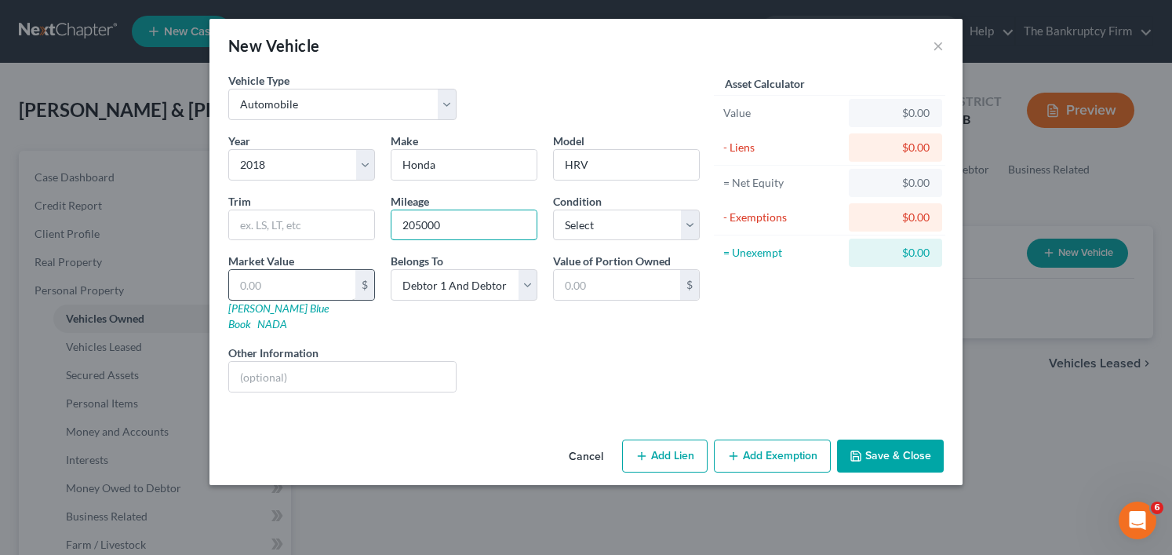
type input "205000"
click at [300, 280] on input "text" at bounding box center [292, 285] width 126 height 30
type input "8"
type input "8.00"
type input "80"
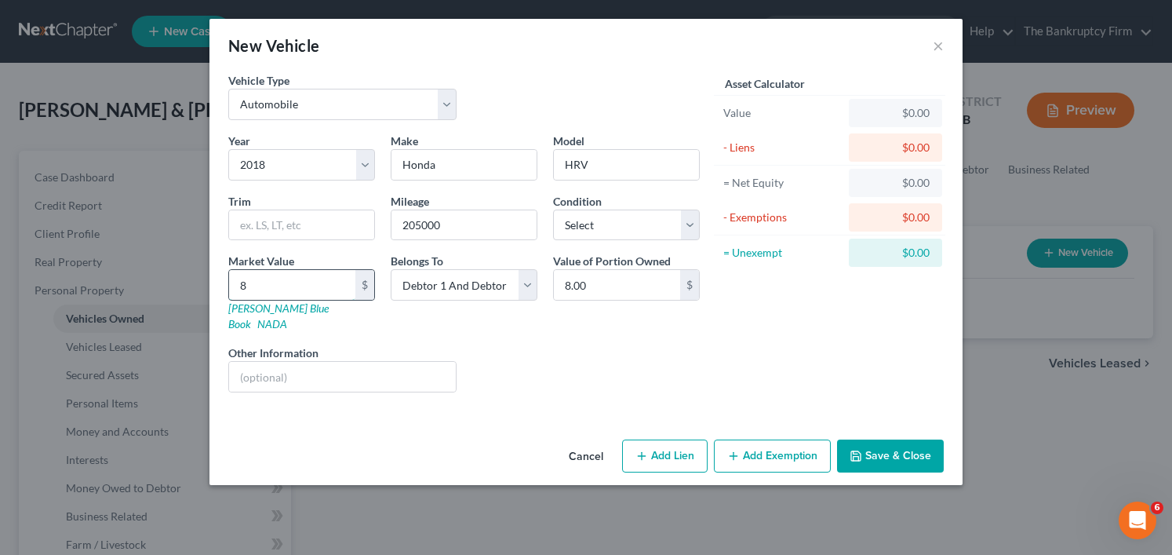
type input "80.00"
type input "800"
type input "800.00"
type input "8000"
type input "8,000.00"
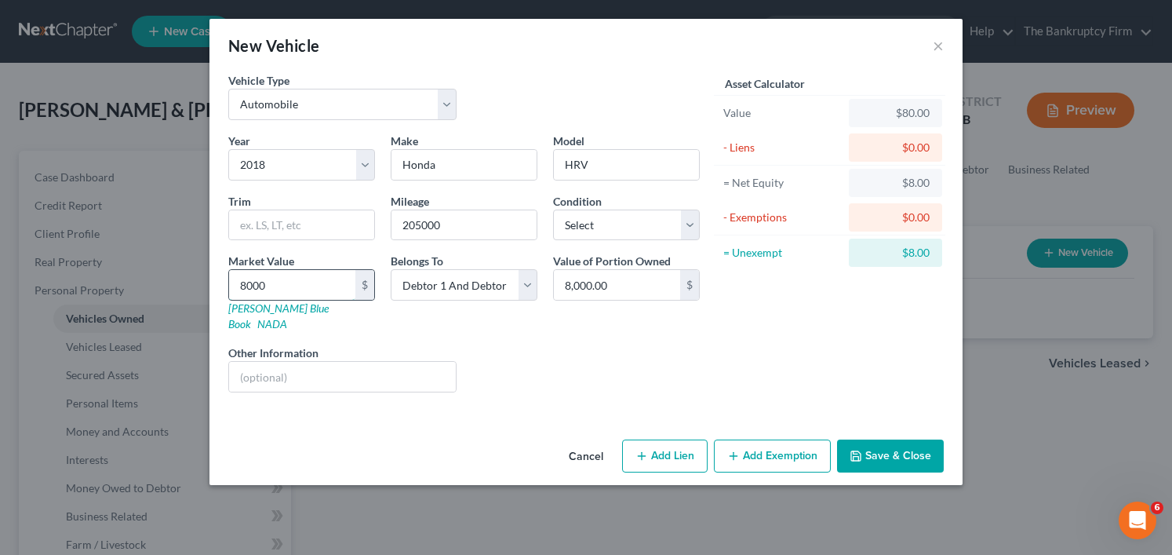
type input "80001"
type input "80,001.00"
type input "80,00"
type input "8,000.00"
drag, startPoint x: 300, startPoint y: 280, endPoint x: 230, endPoint y: 288, distance: 70.3
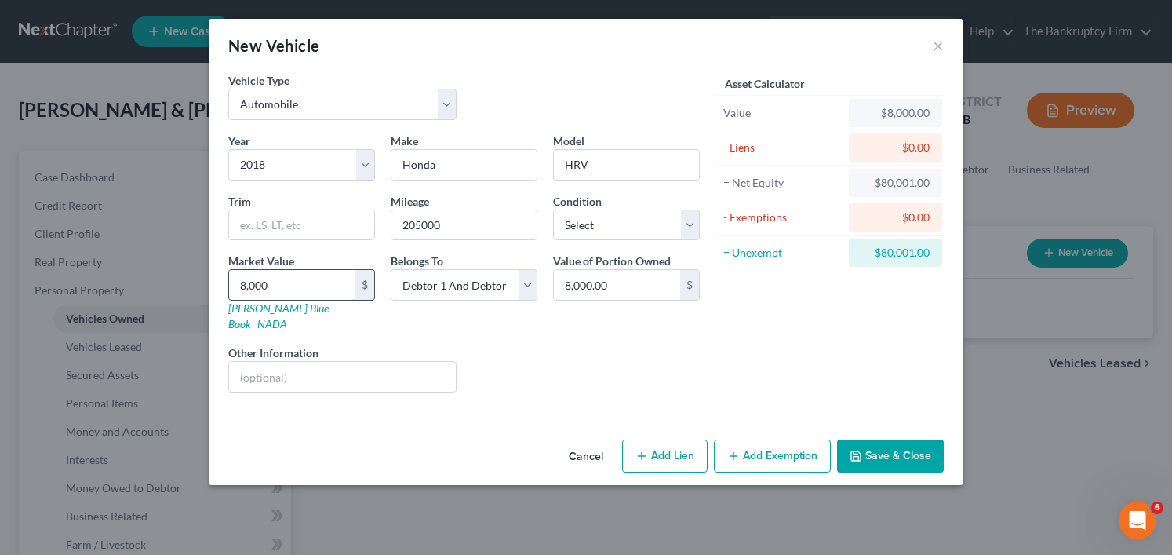
click at [230, 288] on input "8,000" at bounding box center [292, 285] width 126 height 30
type input "8"
type input "8.00"
type input "85"
type input "85.00"
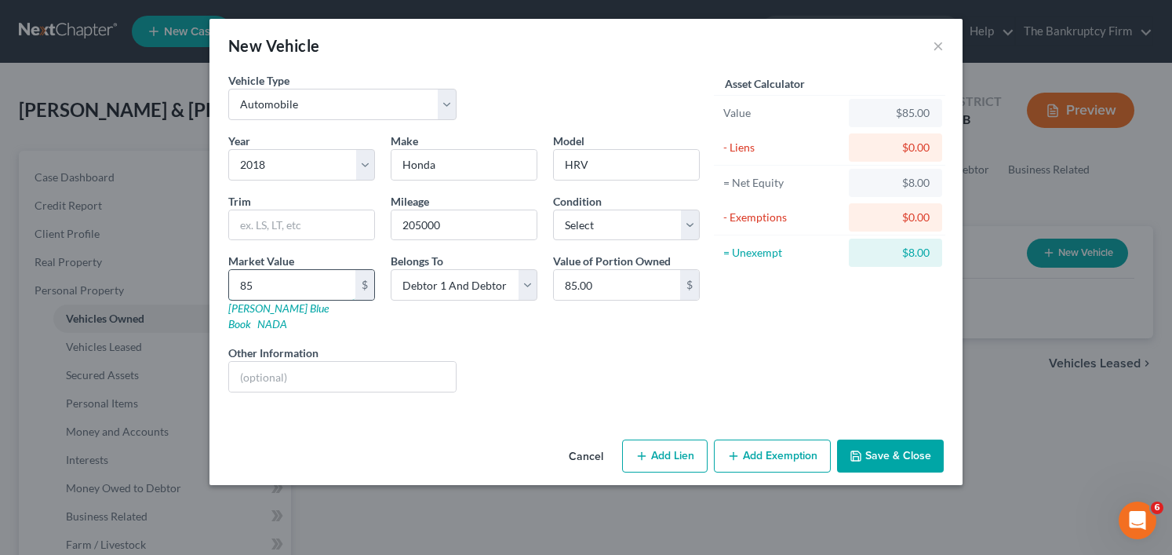
type input "850"
type input "850.00"
type input "8500"
type input "8,500.00"
type input "8,500"
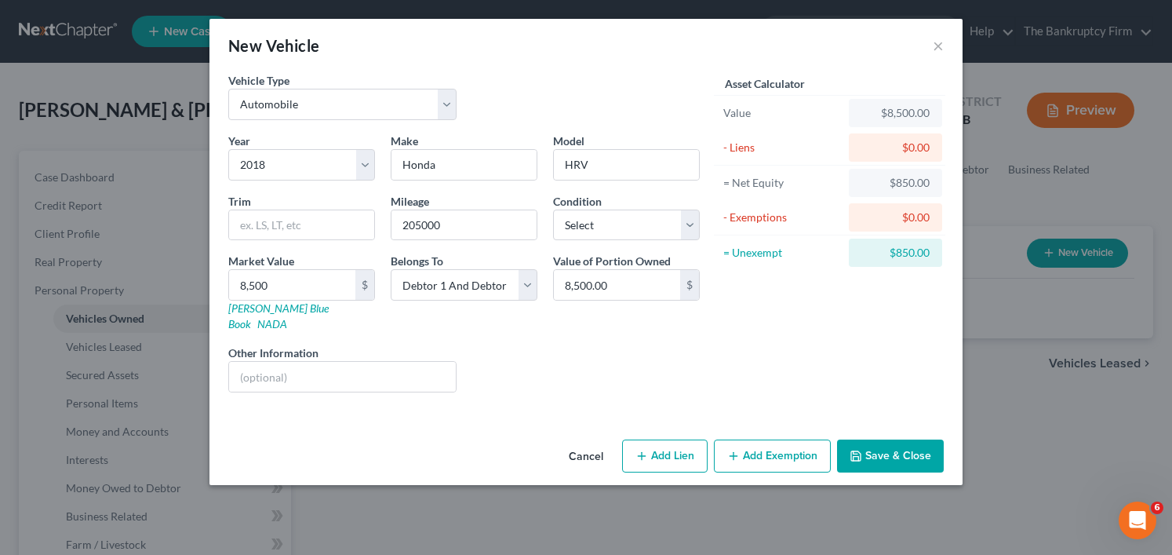
drag, startPoint x: 765, startPoint y: 437, endPoint x: 756, endPoint y: 342, distance: 95.4
click at [756, 342] on div "New Vehicle × Vehicle Type Select Automobile Truck Trailer Watercraft Aircraft …" at bounding box center [585, 252] width 753 height 466
click at [763, 440] on button "Add Exemption" at bounding box center [772, 455] width 117 height 33
select select "2"
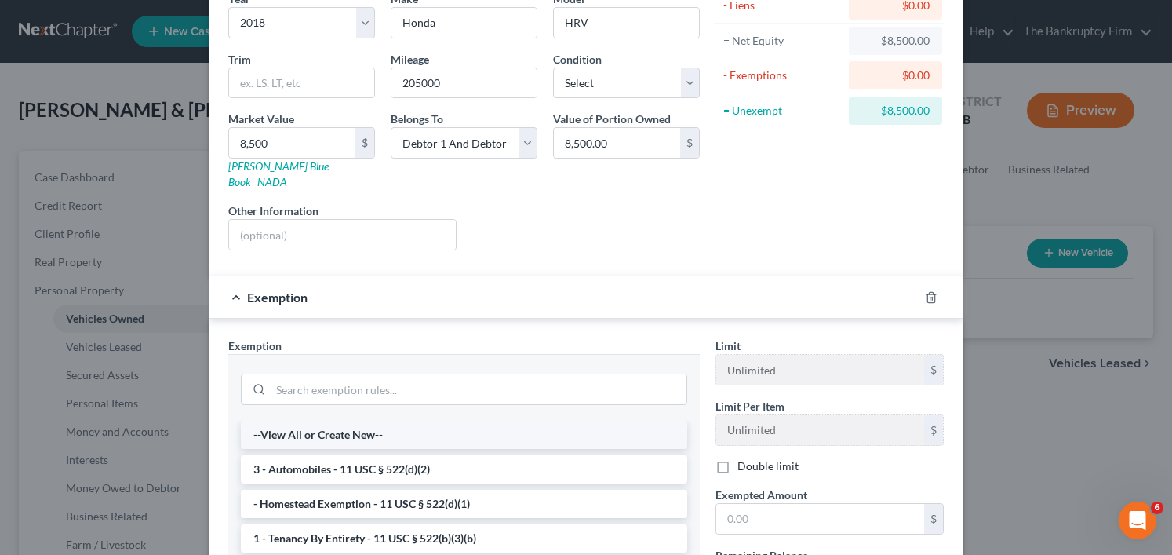
scroll to position [157, 0]
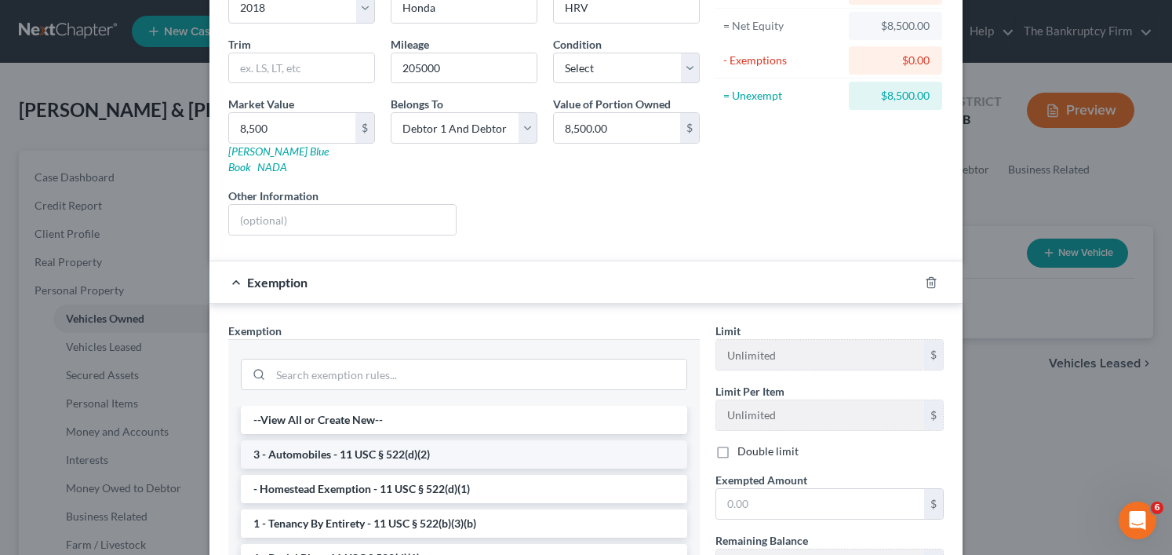
click at [400, 440] on li "3 - Automobiles - 11 USC § 522(d)(2)" at bounding box center [464, 454] width 446 height 28
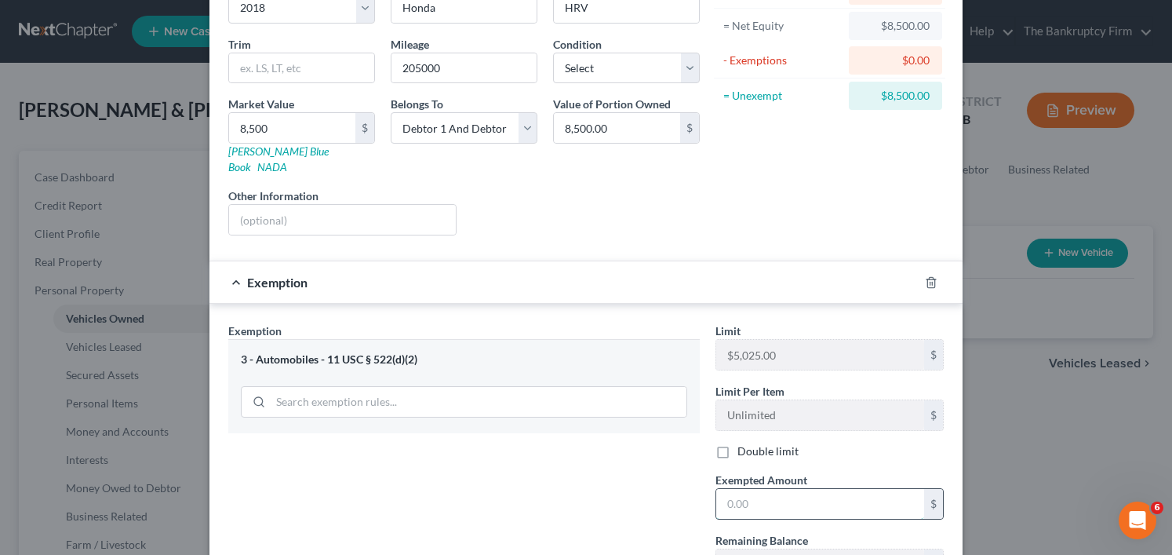
click at [762, 489] on input "text" at bounding box center [820, 504] width 208 height 30
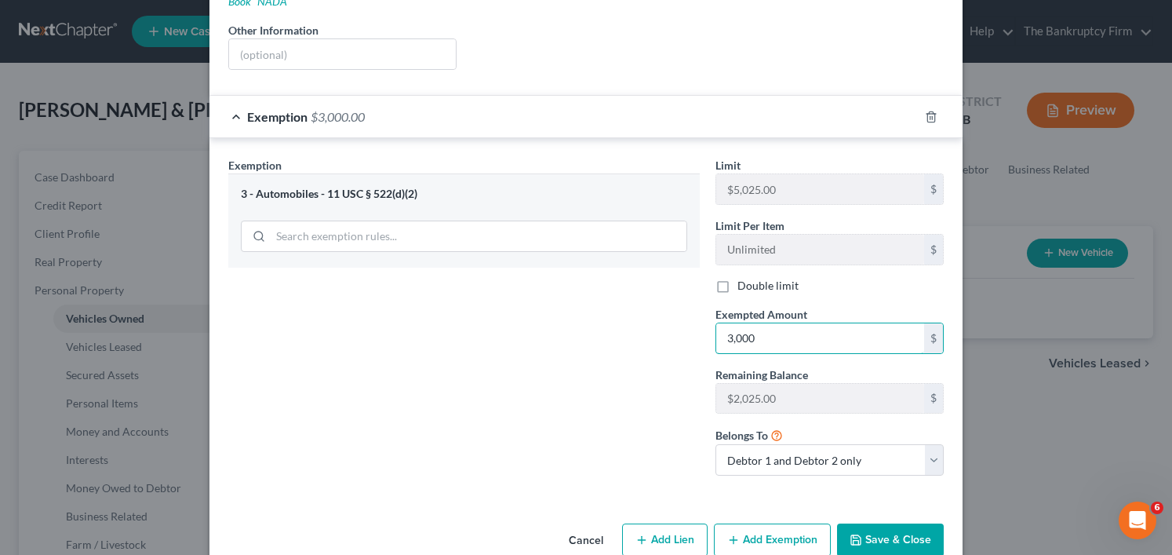
scroll to position [340, 0]
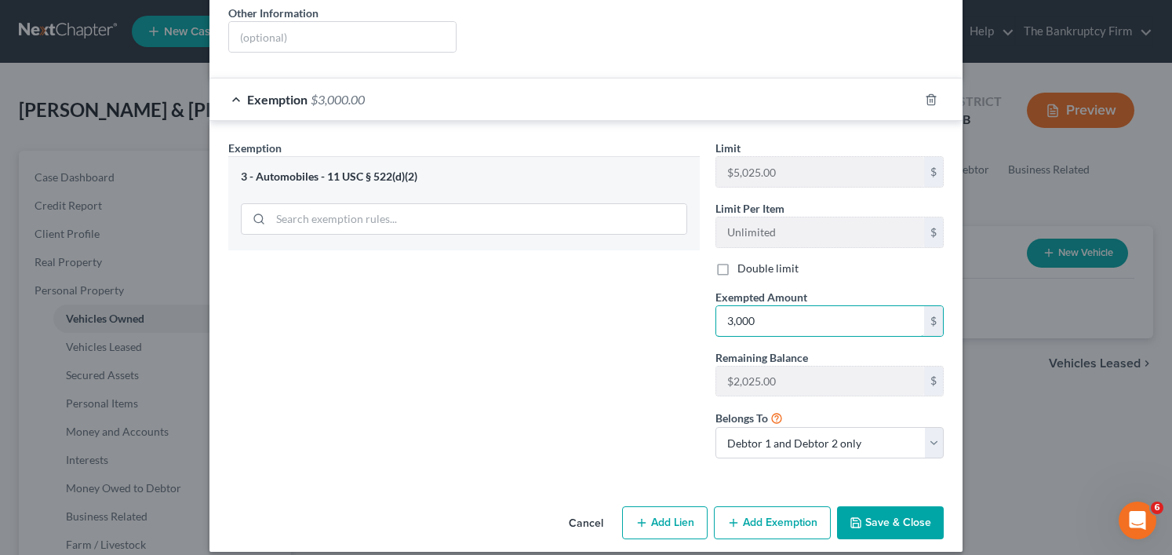
type input "3,000"
click at [878, 512] on button "Save & Close" at bounding box center [890, 522] width 107 height 33
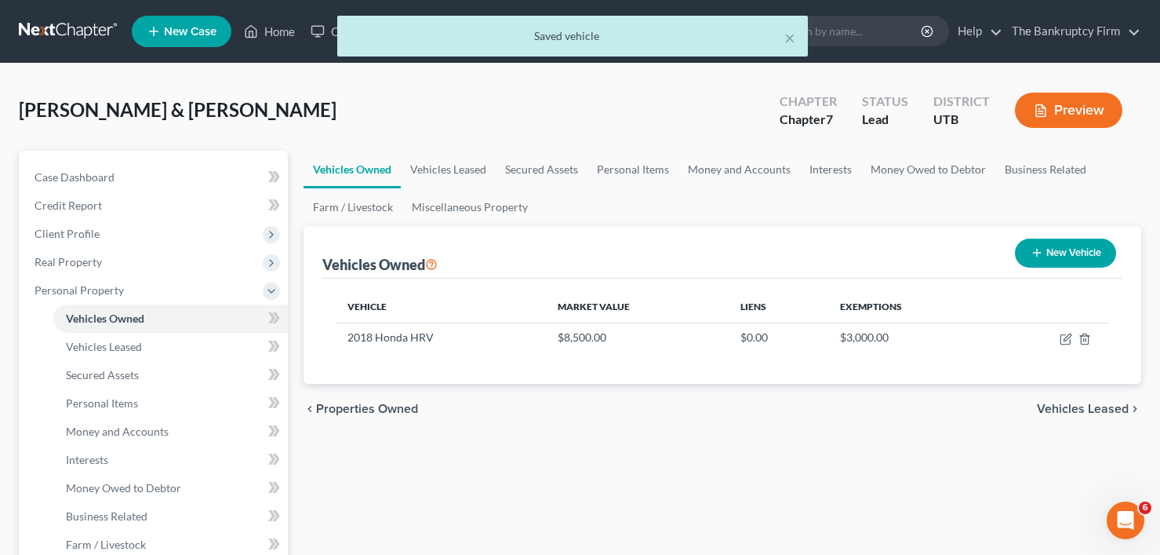
click at [1072, 259] on button "New Vehicle" at bounding box center [1065, 253] width 101 height 29
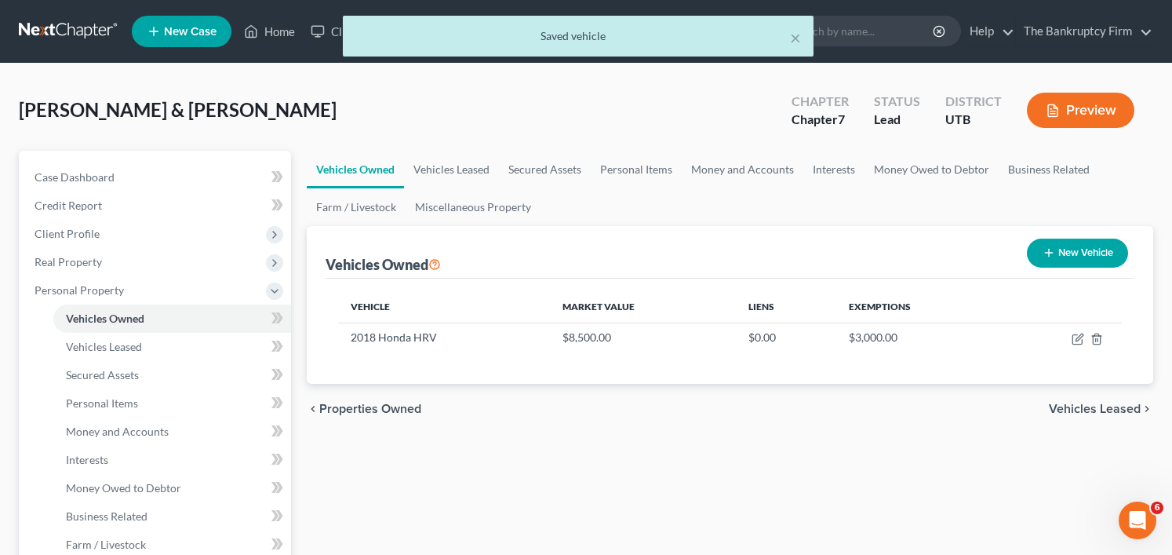
select select "0"
select select "2"
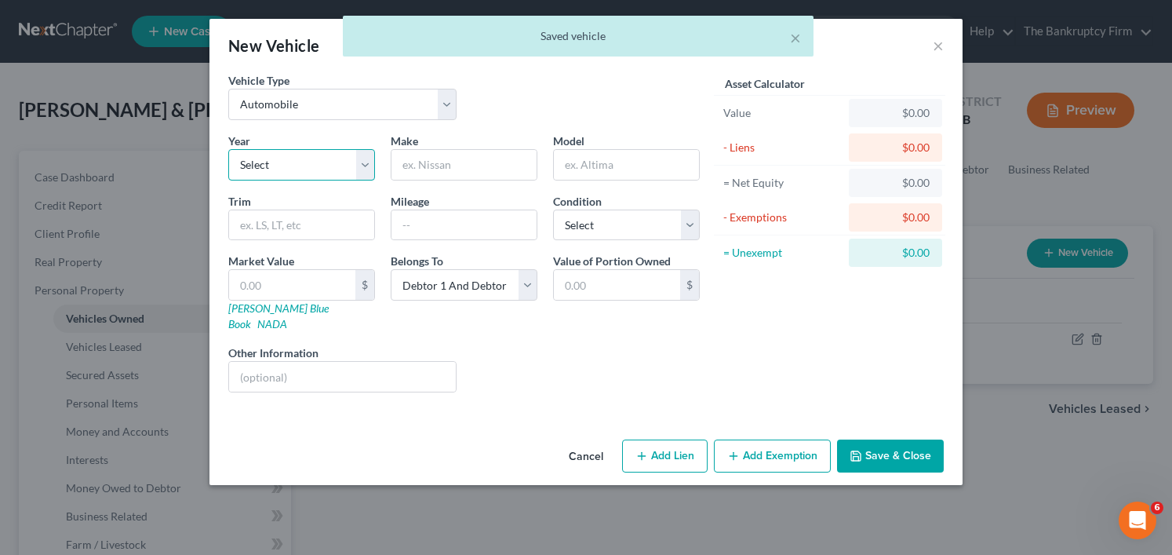
drag, startPoint x: 312, startPoint y: 160, endPoint x: 297, endPoint y: 180, distance: 24.6
click at [312, 158] on select "Select 2026 2025 2024 2023 2022 2021 2020 2019 2018 2017 2016 2015 2014 2013 20…" at bounding box center [301, 164] width 147 height 31
select select "14"
click at [228, 149] on select "Select 2026 2025 2024 2023 2022 2021 2020 2019 2018 2017 2016 2015 2014 2013 20…" at bounding box center [301, 164] width 147 height 31
click at [450, 158] on input "text" at bounding box center [464, 165] width 145 height 30
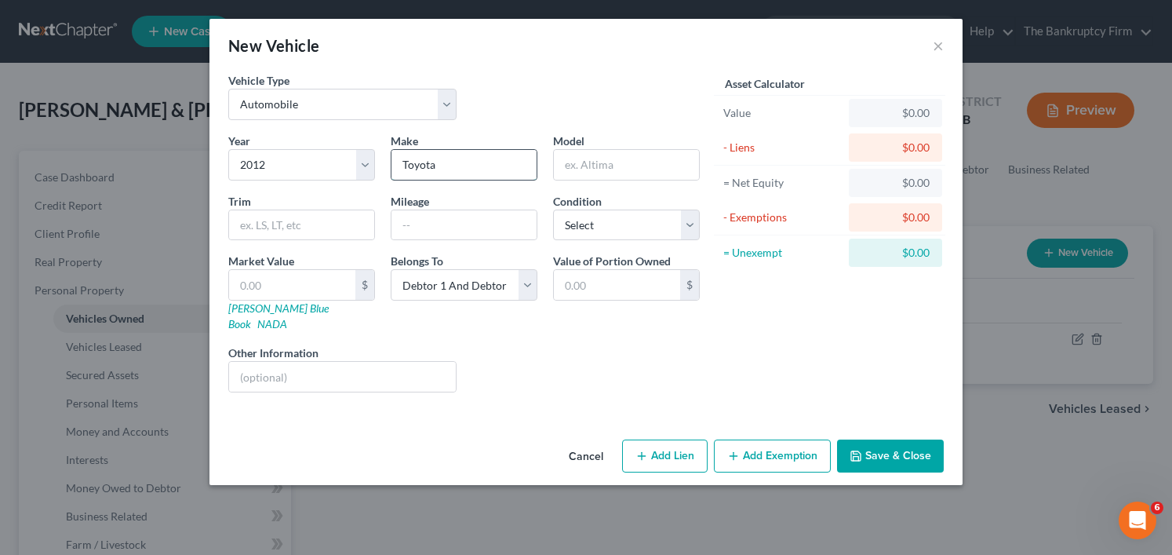
type input "Toyota"
type input "Sienna"
click at [282, 286] on input "text" at bounding box center [292, 285] width 126 height 30
type input "1"
type input "1.00"
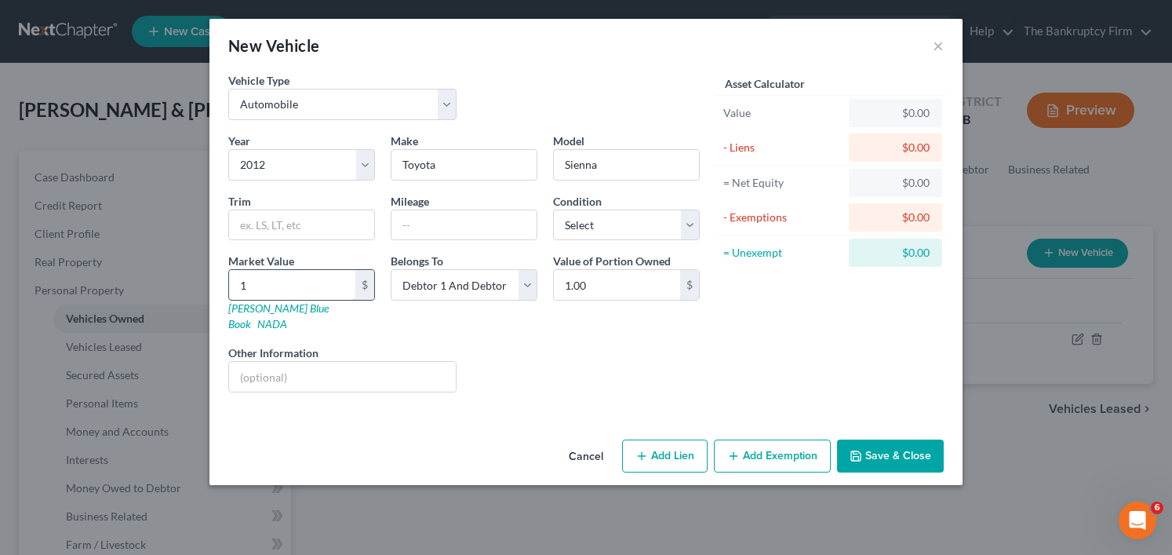
type input "10"
type input "10.00"
type input "100"
type input "100.00"
type input "1000"
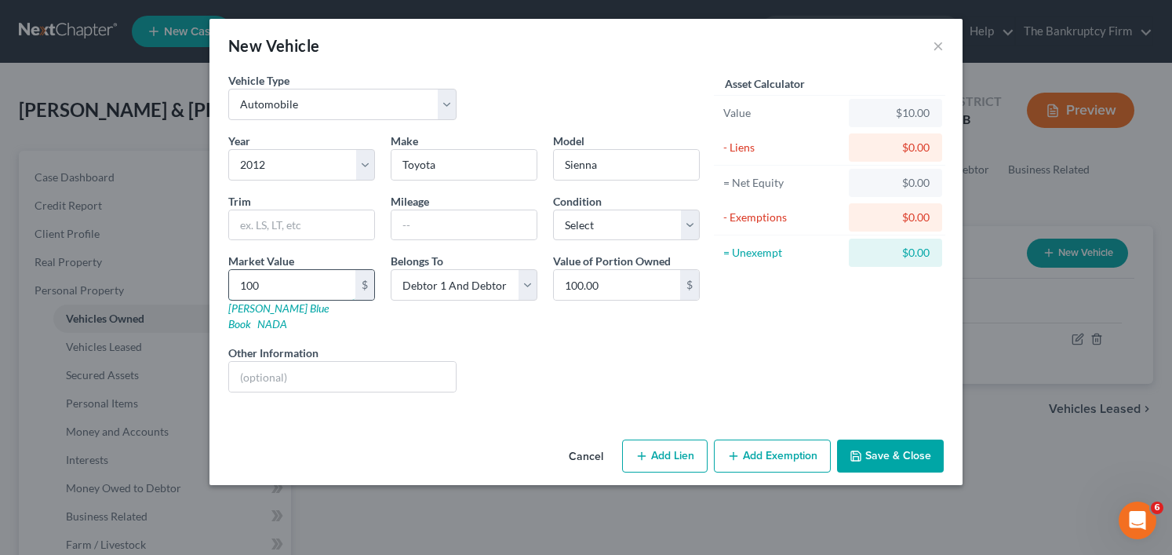
type input "1,000.00"
type input "1,0000"
type input "10,000.00"
type input "10,000"
click at [788, 446] on button "Add Exemption" at bounding box center [772, 455] width 117 height 33
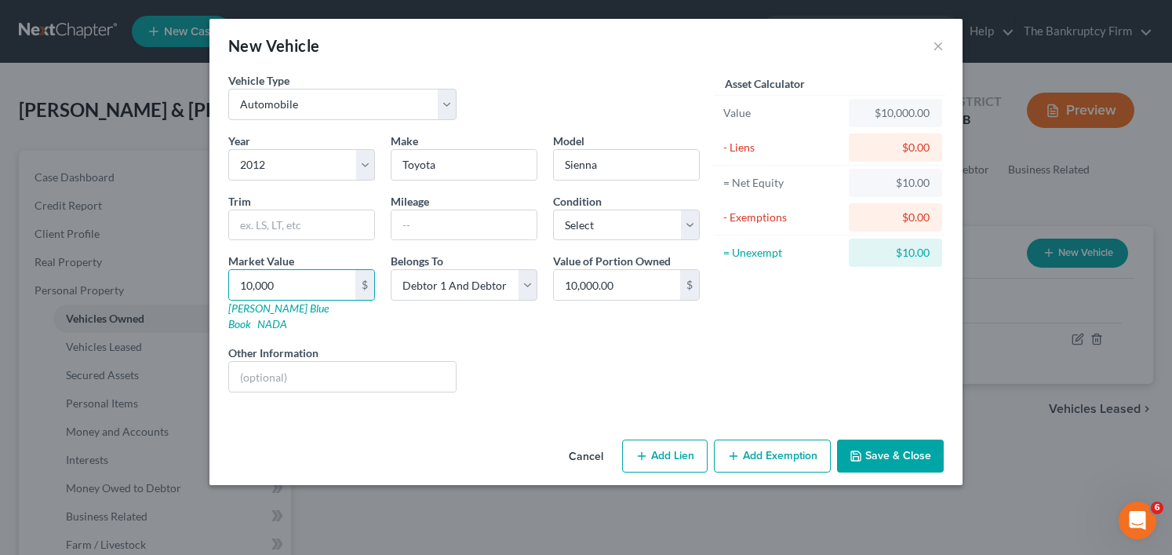
select select "2"
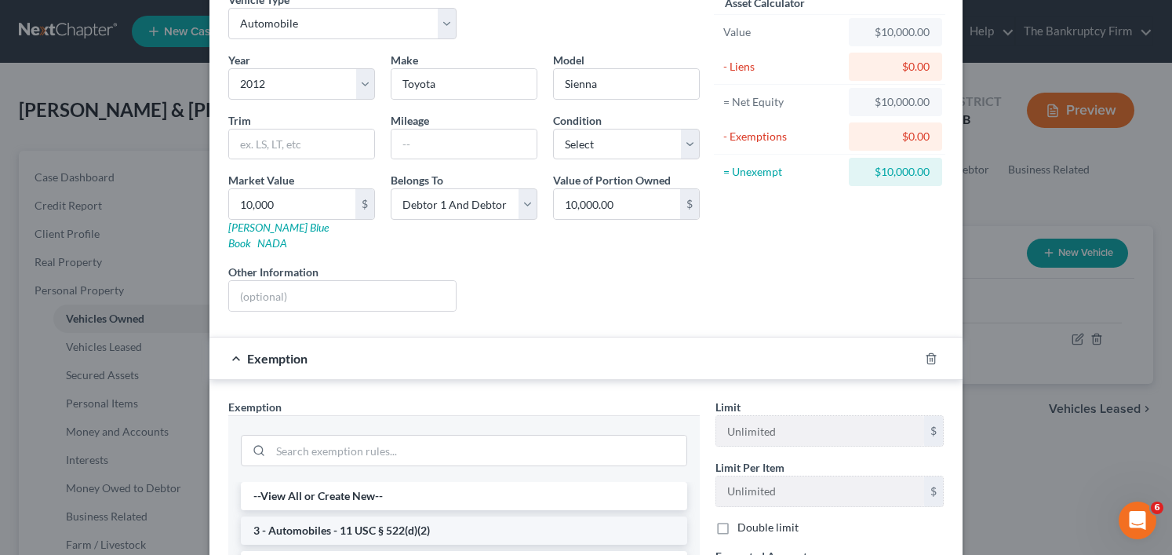
scroll to position [157, 0]
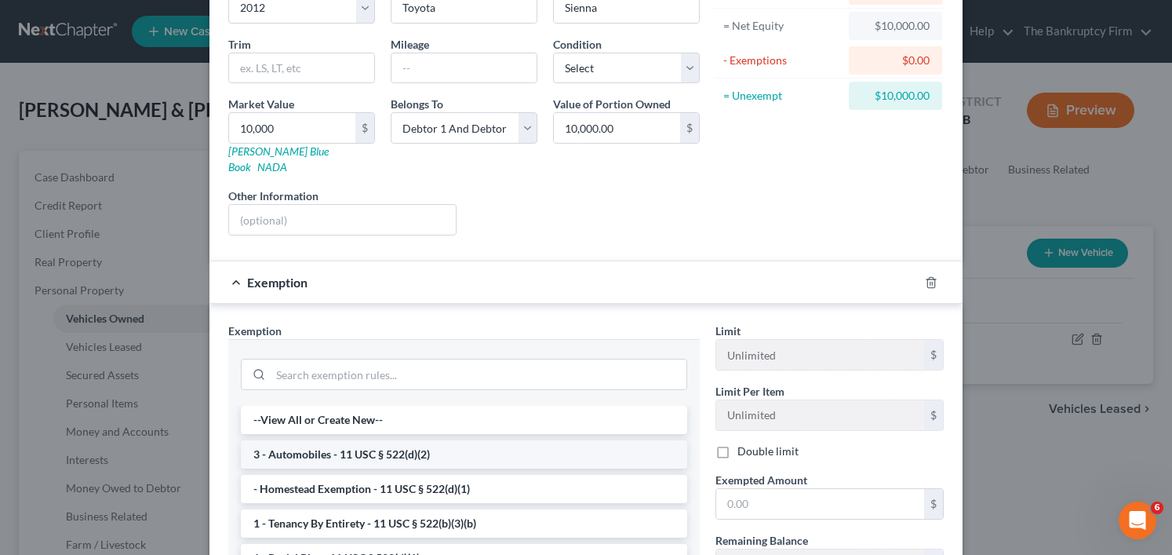
click at [328, 440] on li "3 - Automobiles - 11 USC § 522(d)(2)" at bounding box center [464, 454] width 446 height 28
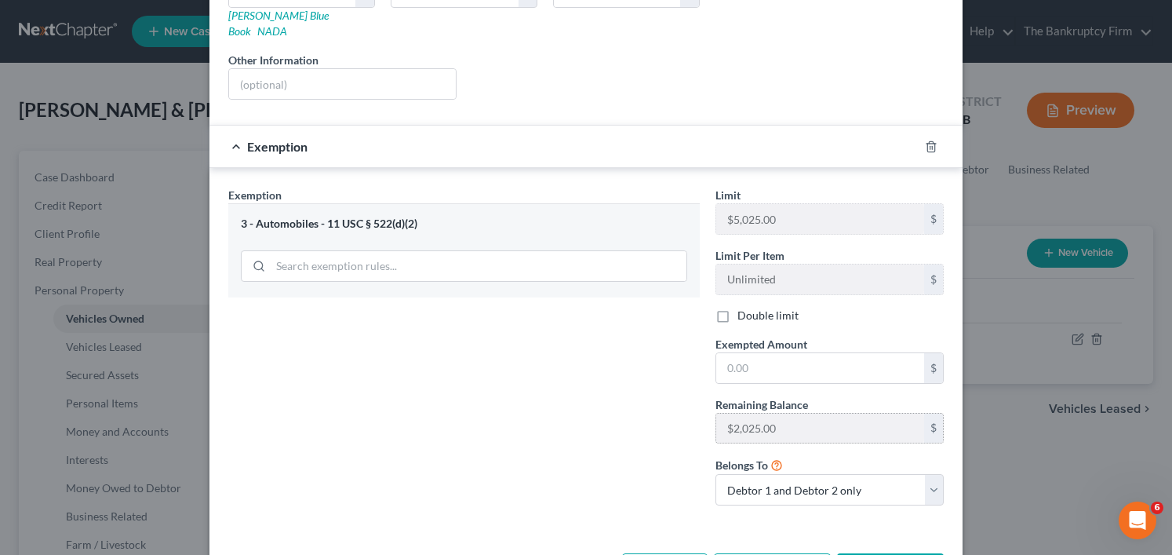
scroll to position [314, 0]
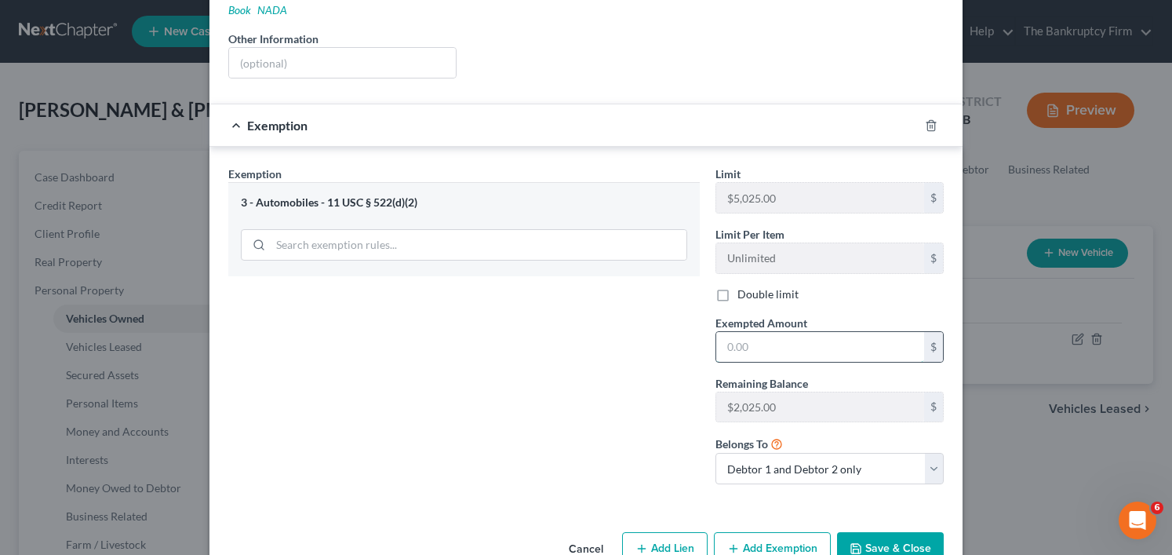
click at [748, 332] on input "text" at bounding box center [820, 347] width 208 height 30
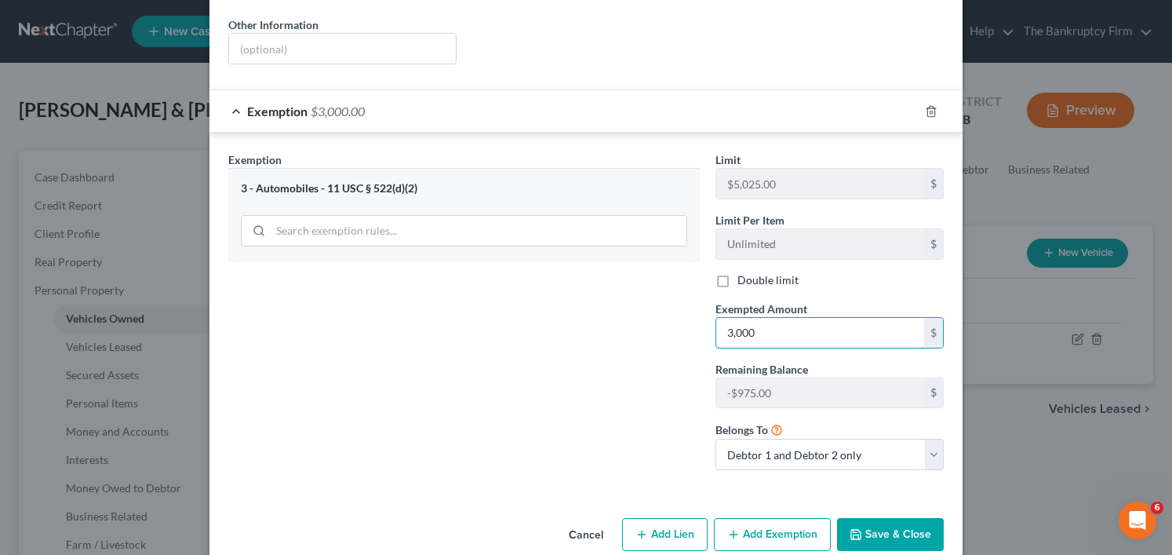
scroll to position [340, 0]
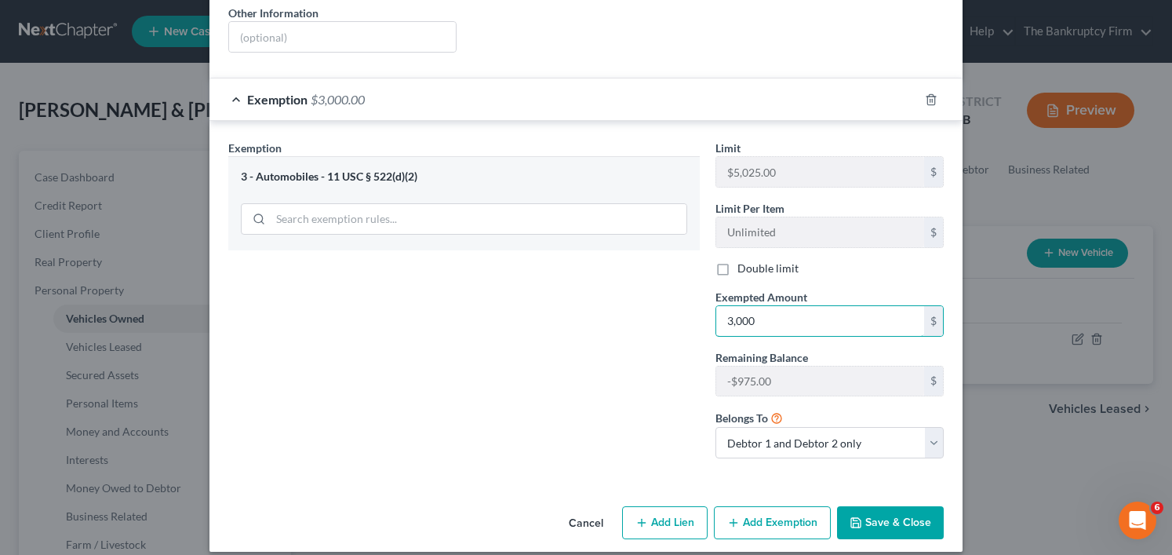
type input "3,000"
click at [890, 509] on button "Save & Close" at bounding box center [890, 522] width 107 height 33
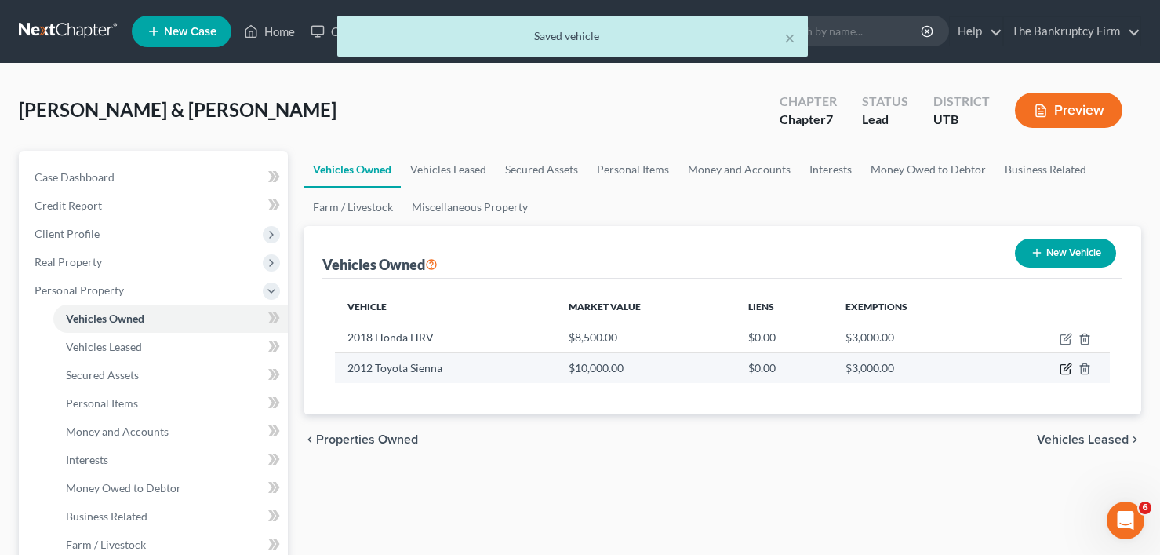
click at [1063, 367] on icon "button" at bounding box center [1066, 368] width 13 height 13
select select "0"
select select "14"
select select "2"
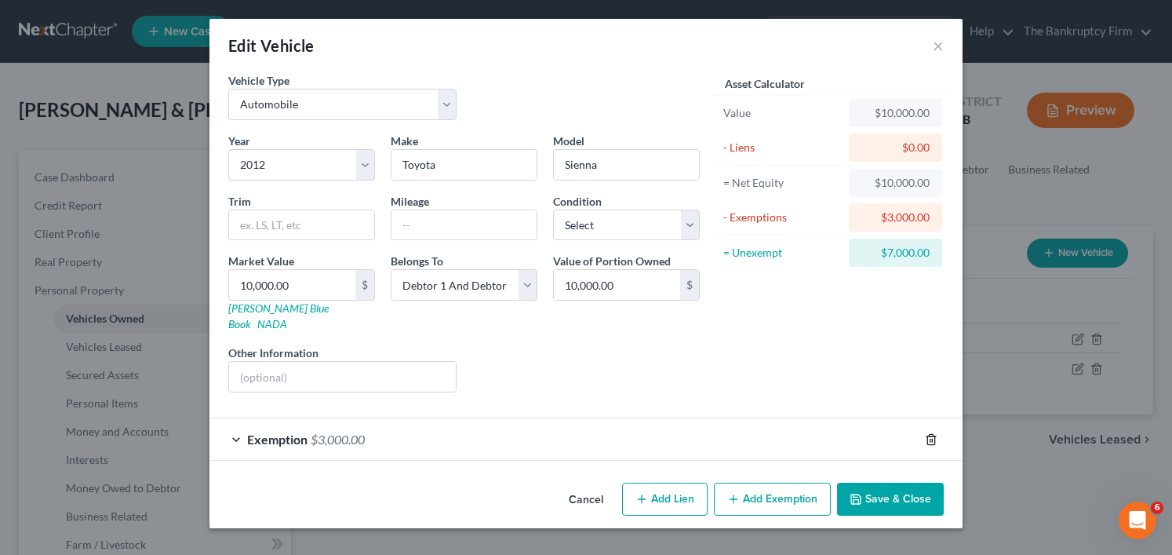
click at [934, 433] on icon "button" at bounding box center [931, 439] width 13 height 13
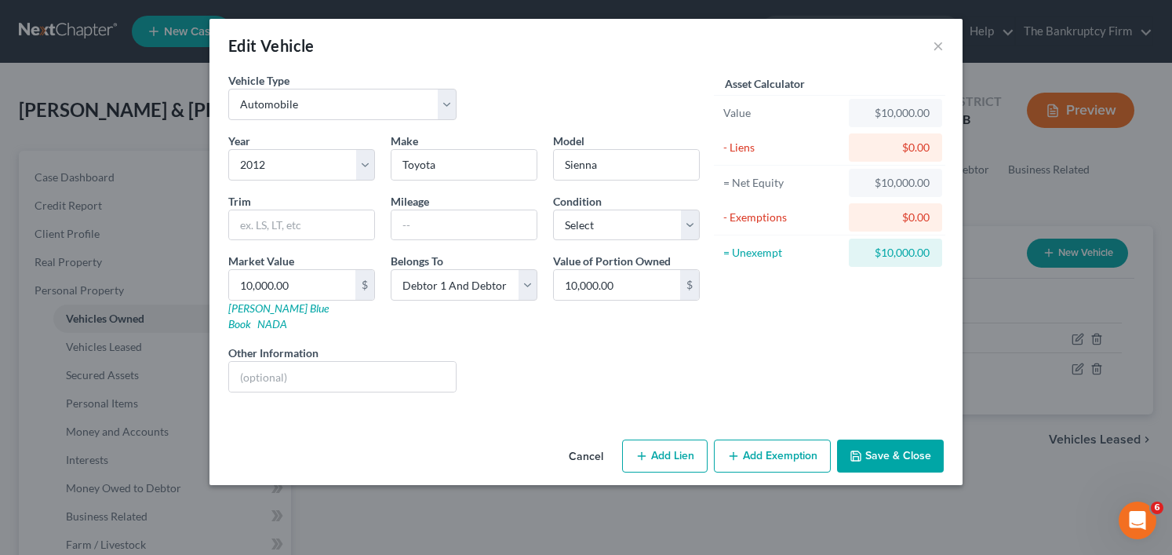
click at [891, 439] on button "Save & Close" at bounding box center [890, 455] width 107 height 33
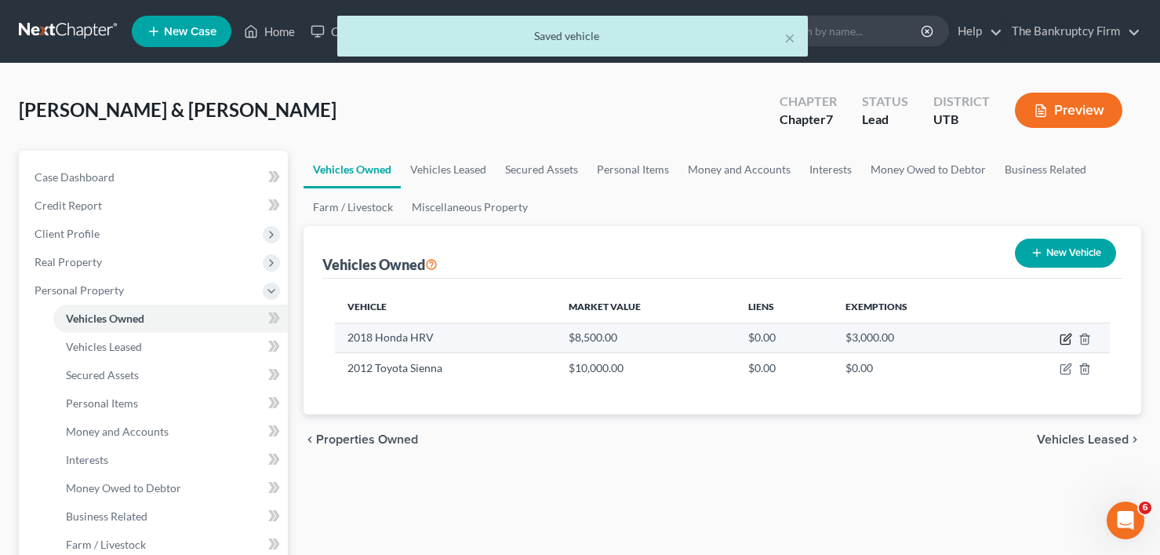
click at [1070, 341] on icon "button" at bounding box center [1065, 339] width 9 height 9
select select "0"
select select "8"
select select "2"
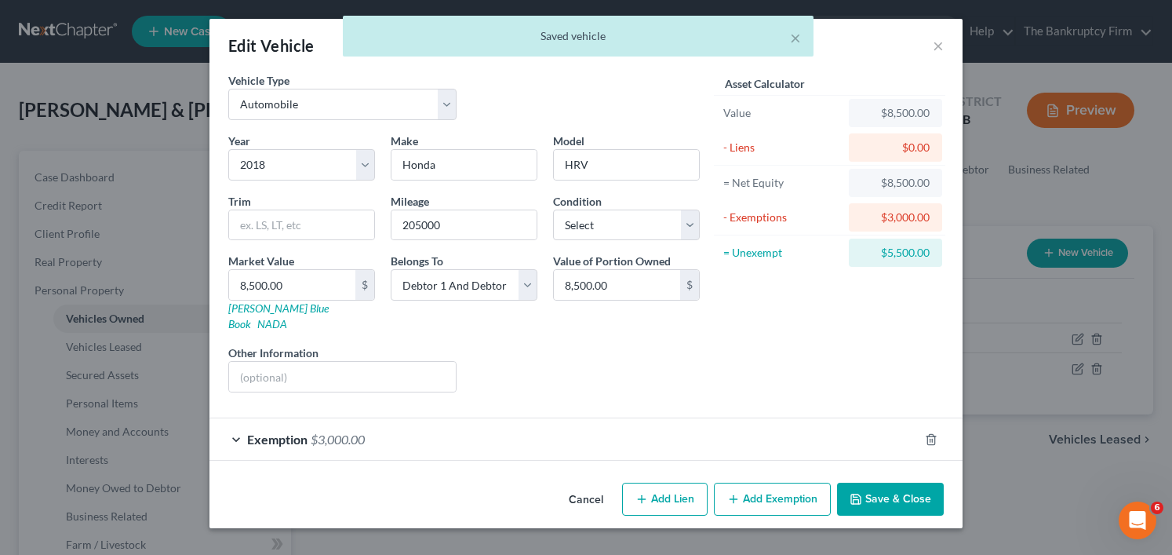
click at [584, 426] on div "Exemption $3,000.00" at bounding box center [563, 439] width 709 height 42
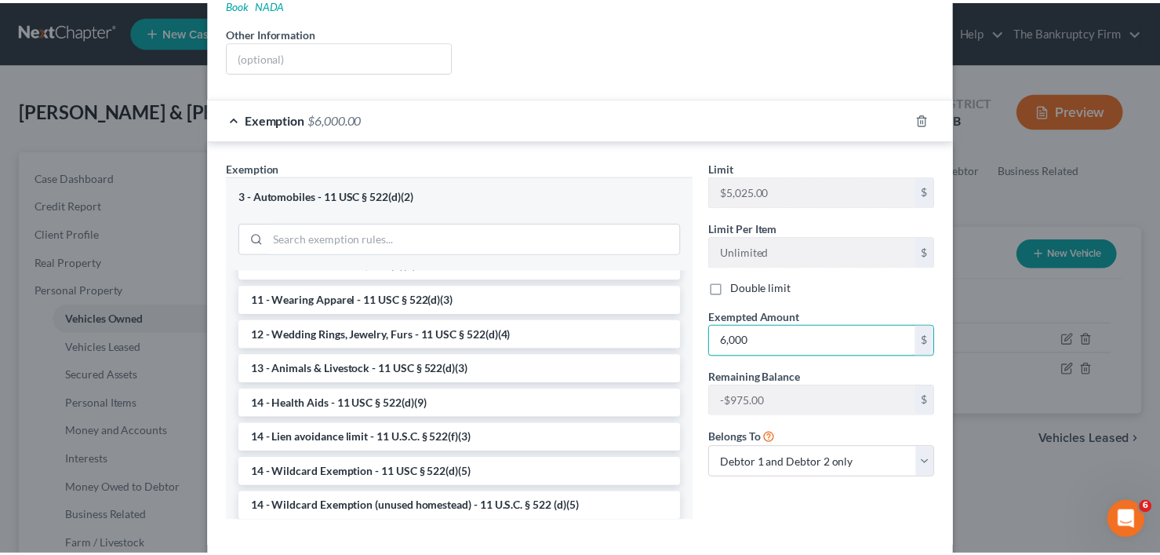
scroll to position [382, 0]
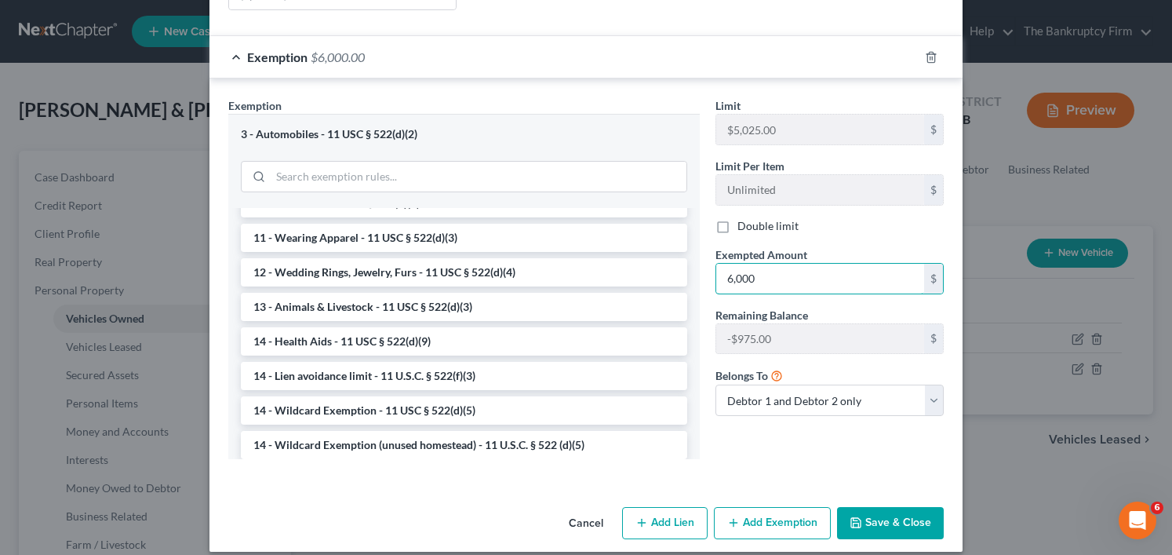
type input "6,000"
click at [872, 507] on button "Save & Close" at bounding box center [890, 523] width 107 height 33
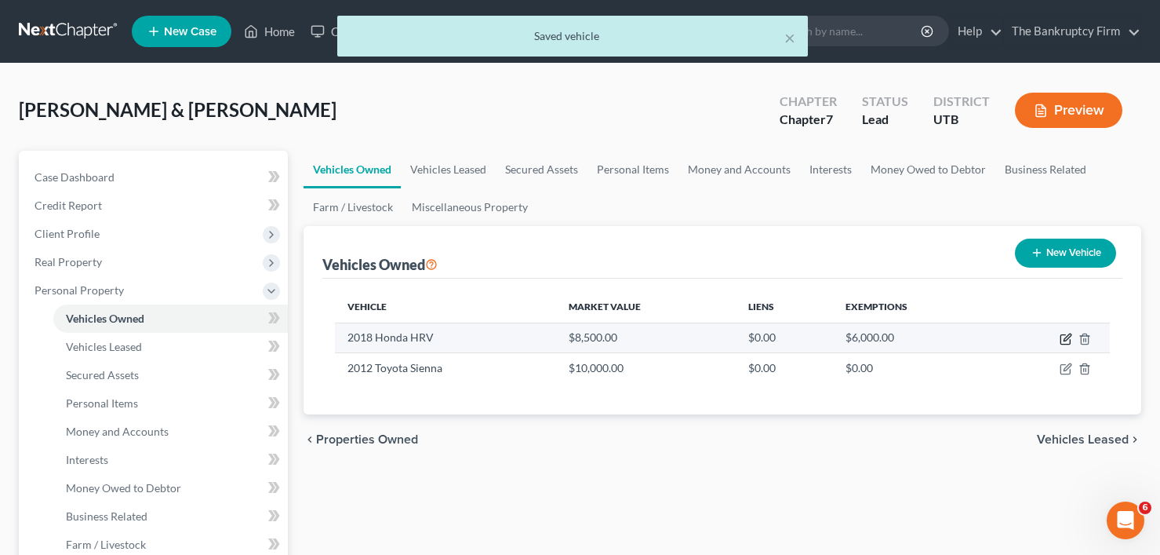
click at [1069, 340] on icon "button" at bounding box center [1066, 339] width 13 height 13
select select "0"
select select "8"
select select "2"
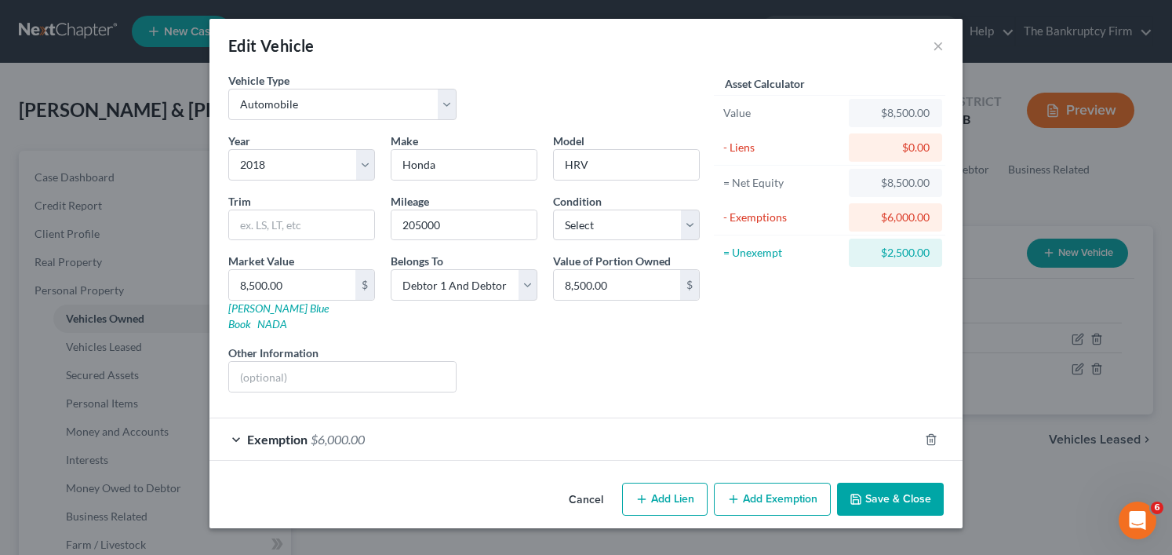
click at [879, 483] on button "Save & Close" at bounding box center [890, 499] width 107 height 33
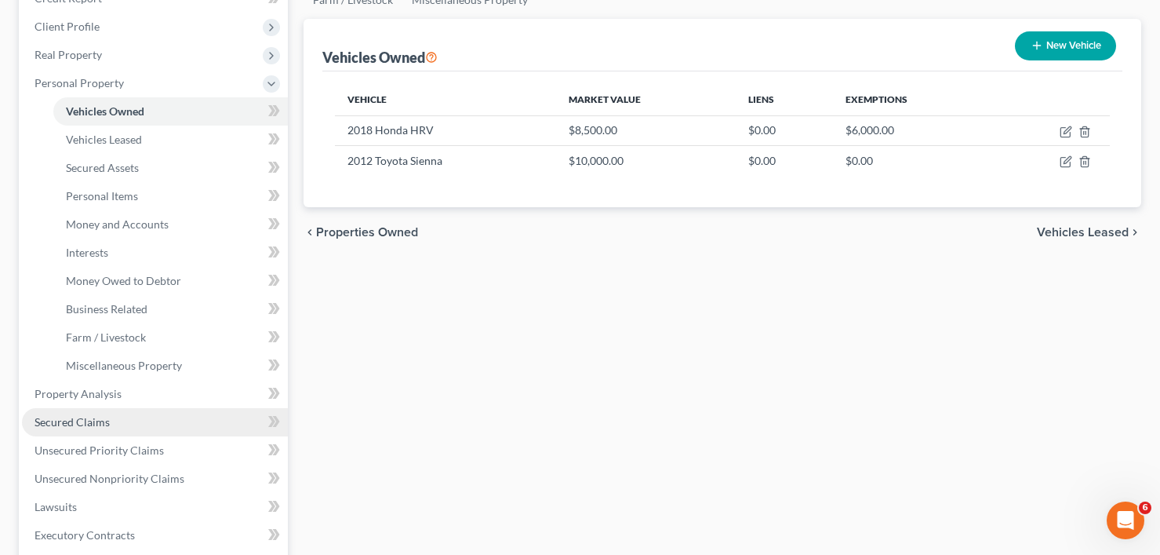
scroll to position [235, 0]
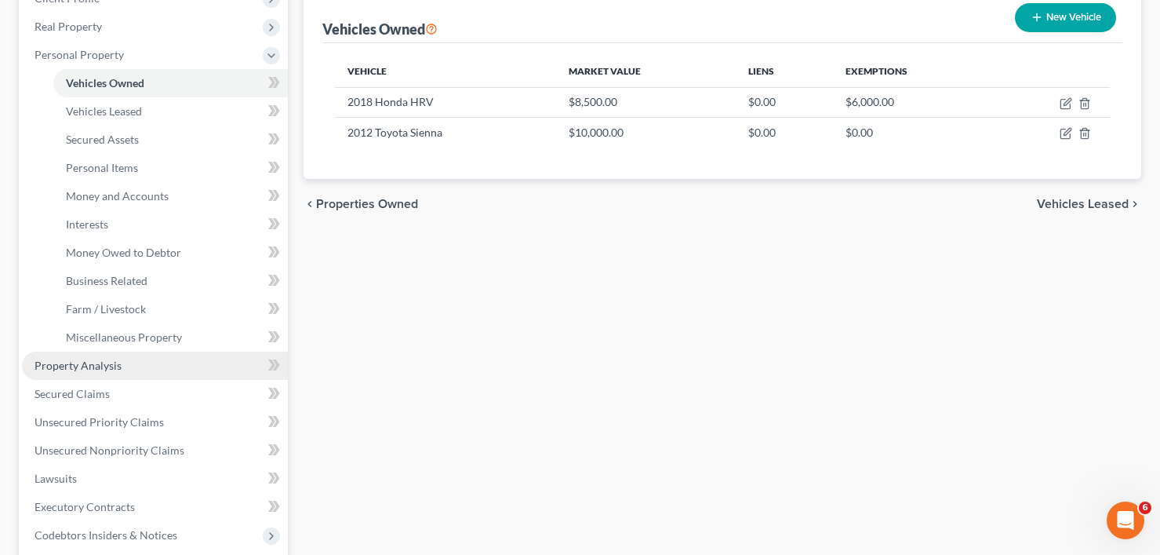
click at [84, 366] on span "Property Analysis" at bounding box center [78, 365] width 87 height 13
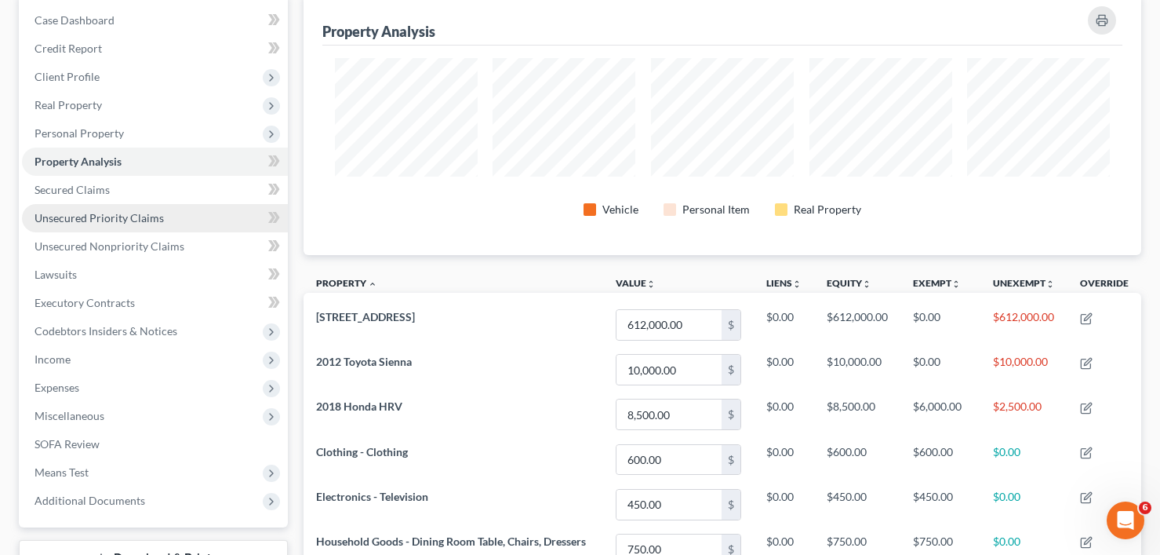
click at [127, 217] on span "Unsecured Priority Claims" at bounding box center [99, 217] width 129 height 13
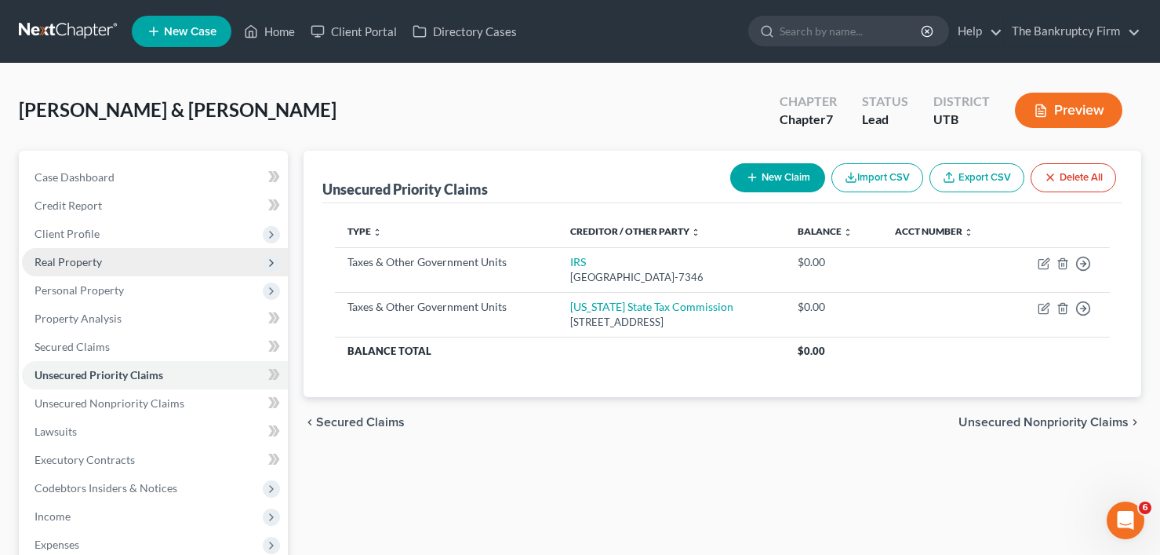
click at [71, 263] on span "Real Property" at bounding box center [68, 261] width 67 height 13
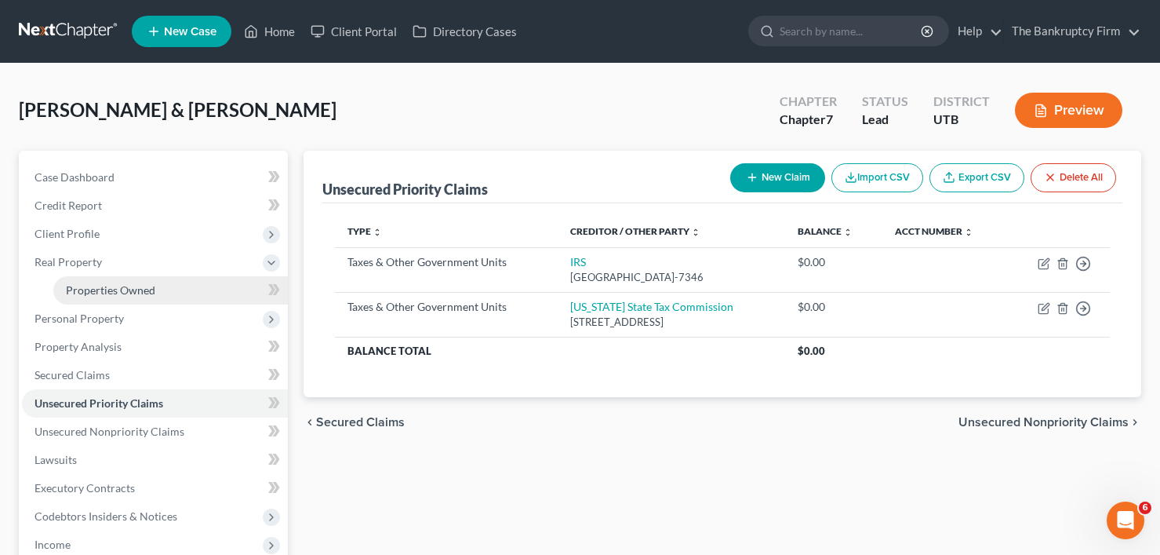
click at [144, 291] on span "Properties Owned" at bounding box center [110, 289] width 89 height 13
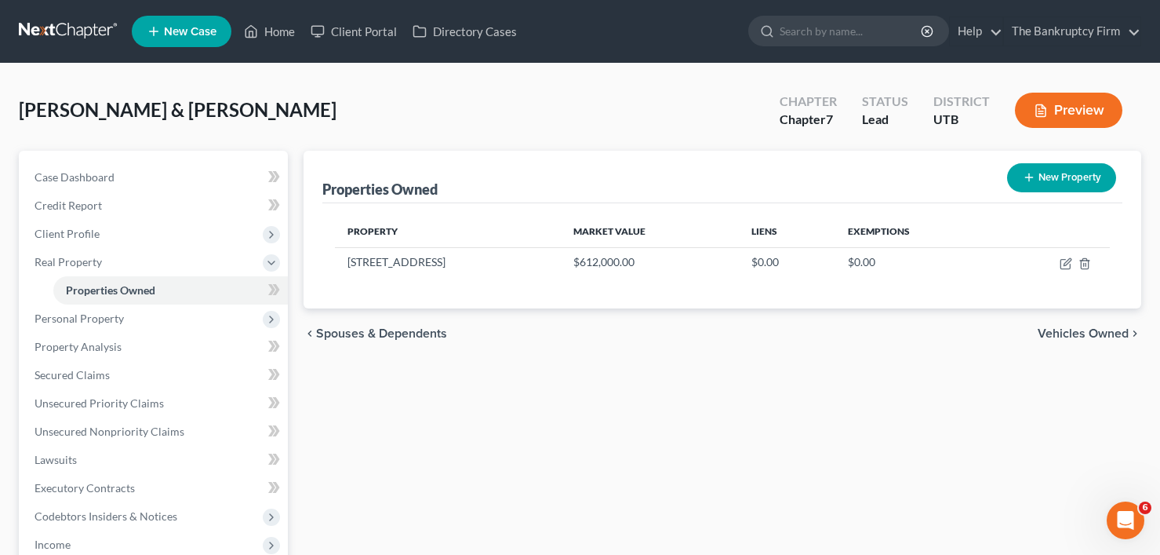
drag, startPoint x: 114, startPoint y: 226, endPoint x: 275, endPoint y: 115, distance: 195.9
click at [275, 115] on div "[PERSON_NAME] & [PERSON_NAME] Upgraded Chapter Chapter 7 Status Lead District U…" at bounding box center [580, 116] width 1123 height 68
click at [66, 235] on span "Client Profile" at bounding box center [67, 233] width 65 height 13
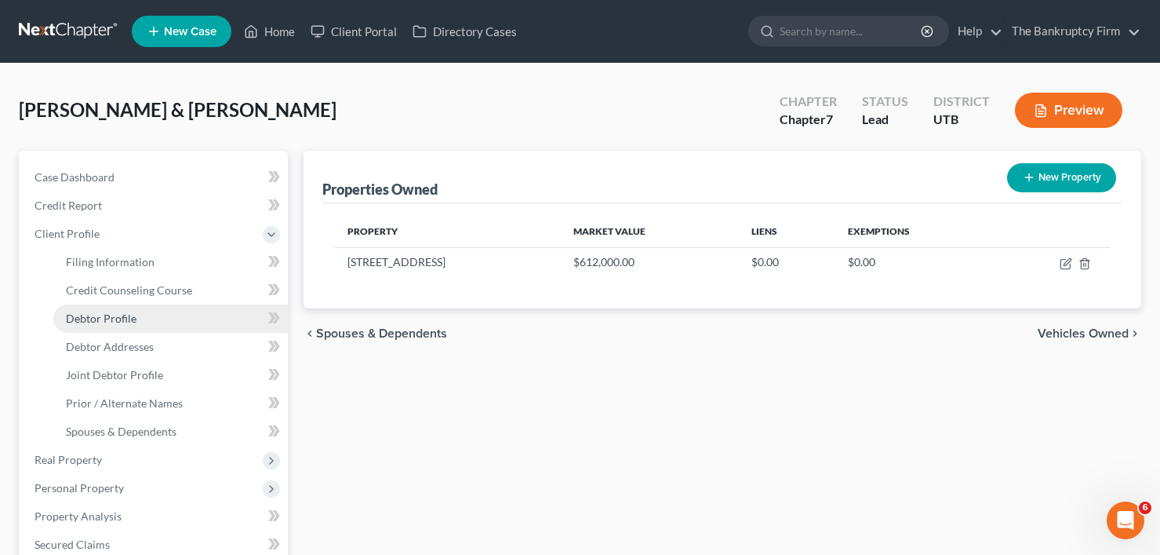
click at [118, 317] on span "Debtor Profile" at bounding box center [101, 317] width 71 height 13
select select "1"
select select "5"
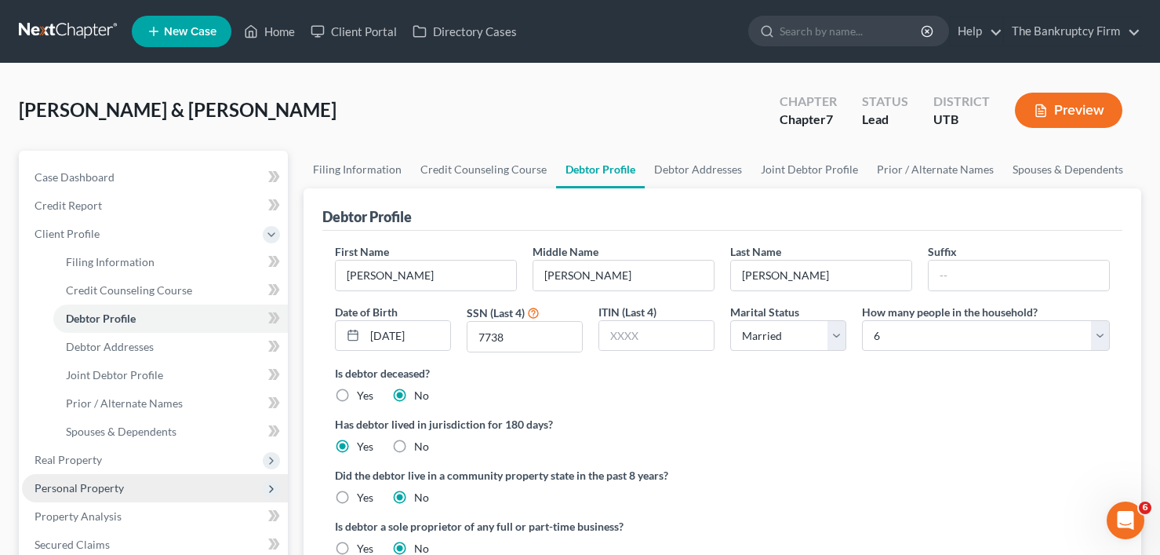
scroll to position [78, 0]
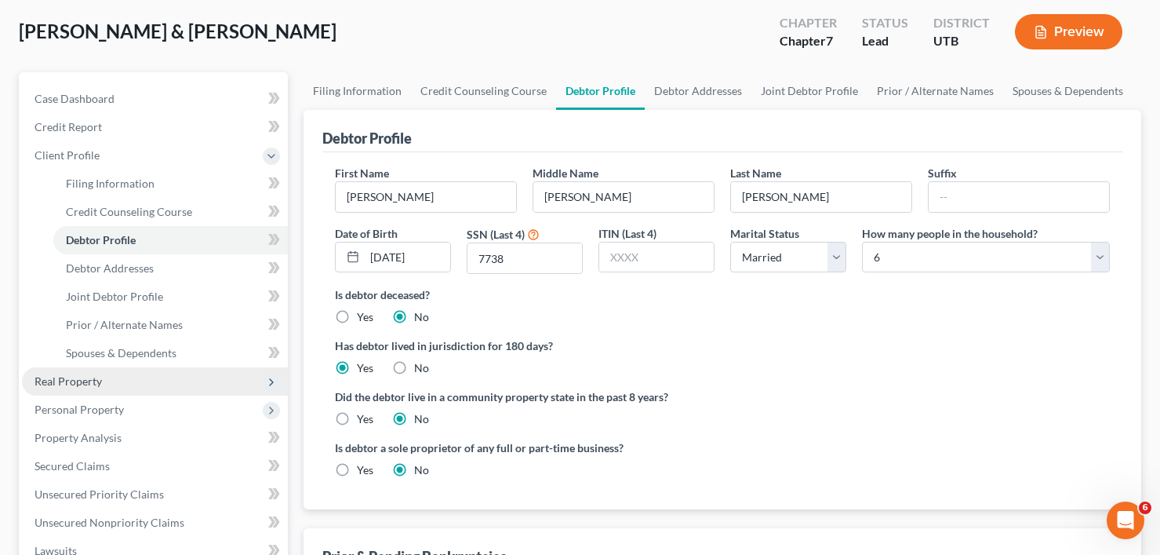
click at [72, 380] on span "Real Property" at bounding box center [68, 380] width 67 height 13
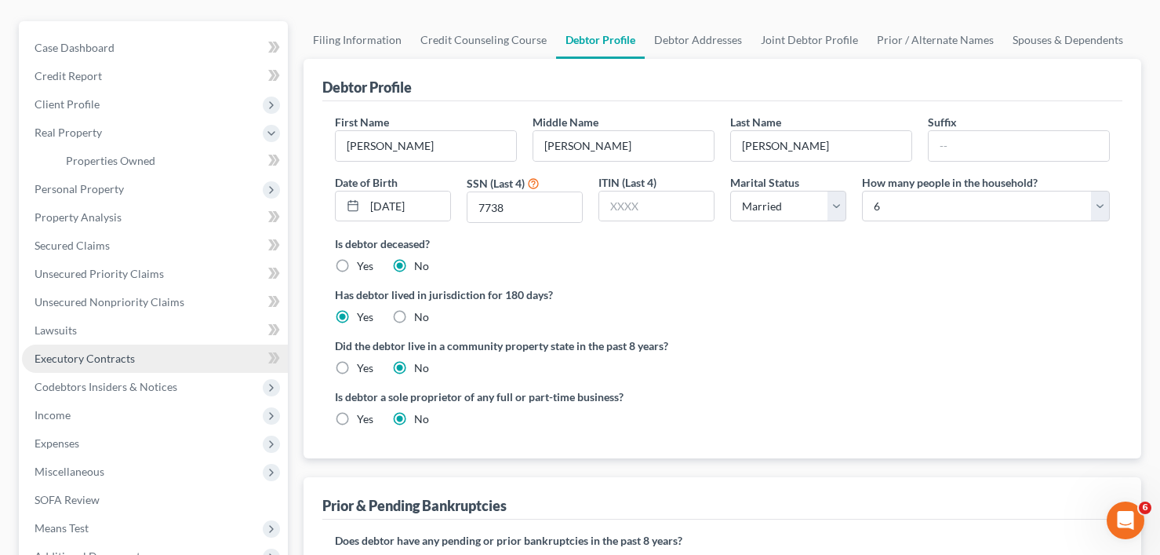
scroll to position [157, 0]
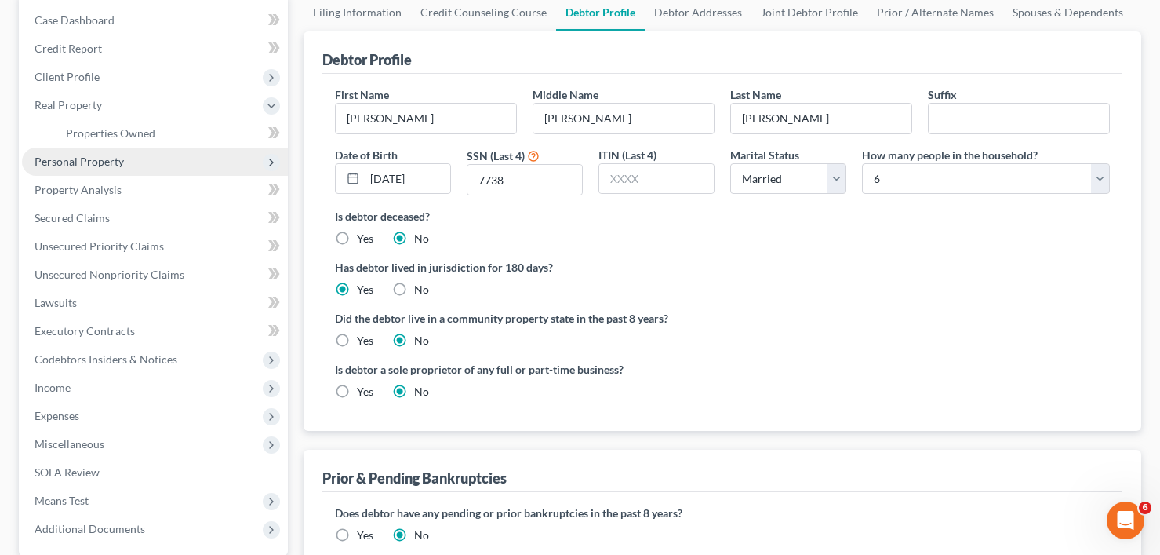
click at [89, 152] on span "Personal Property" at bounding box center [155, 162] width 266 height 28
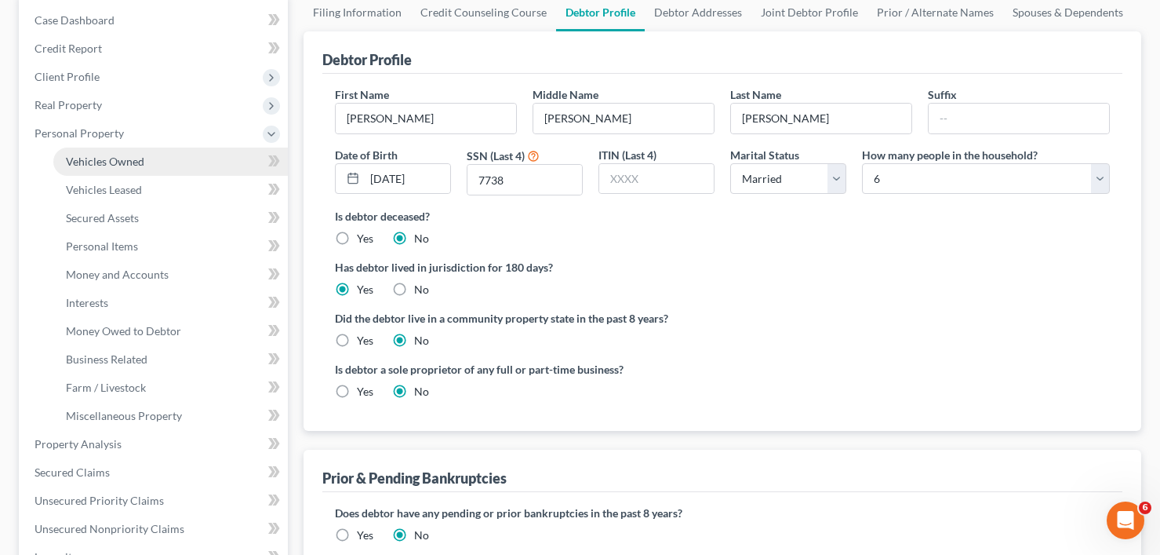
click at [107, 166] on span "Vehicles Owned" at bounding box center [105, 161] width 78 height 13
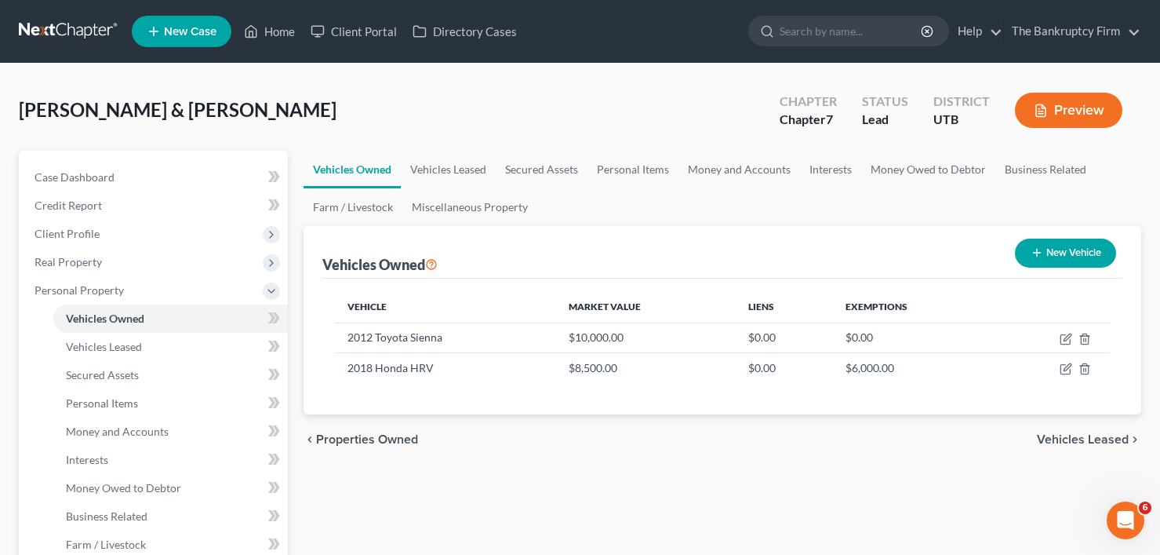
drag, startPoint x: 642, startPoint y: 218, endPoint x: 854, endPoint y: 191, distance: 214.4
click at [642, 218] on ul "Vehicles Owned Vehicles Leased Secured Assets Personal Items Money and Accounts…" at bounding box center [723, 188] width 838 height 75
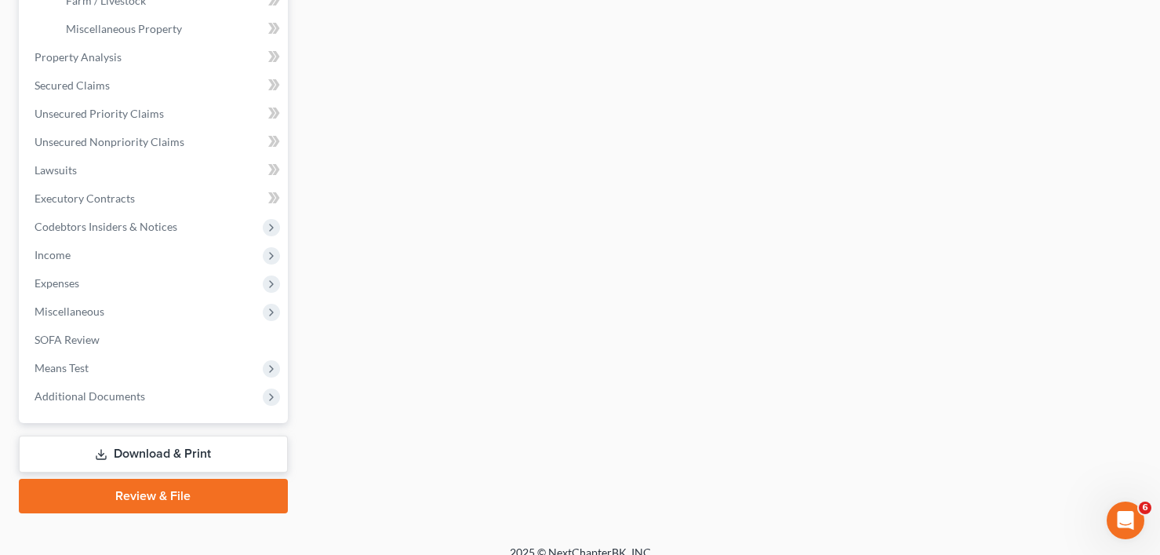
scroll to position [562, 0]
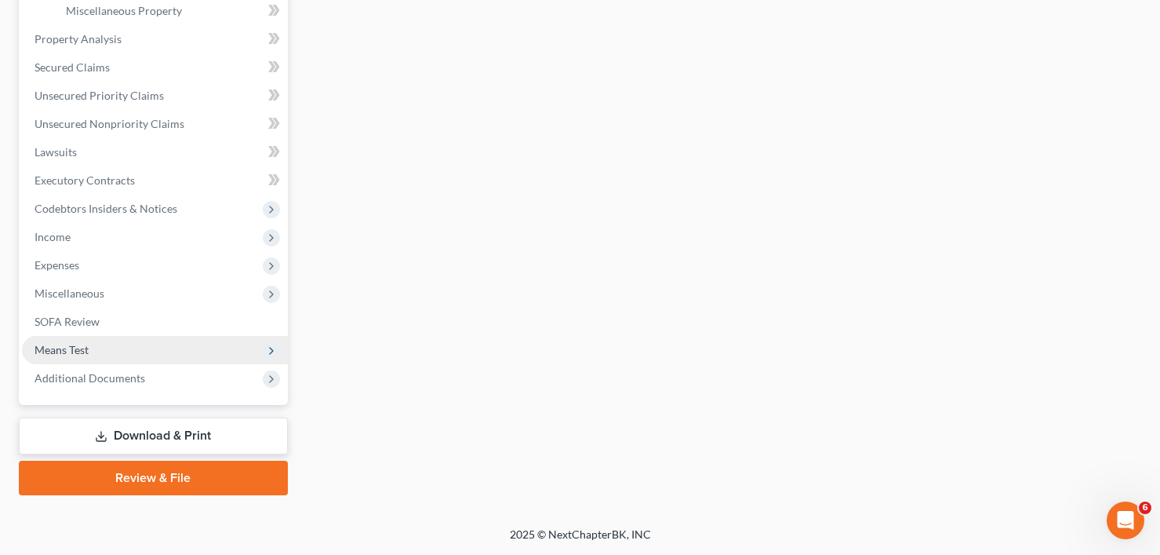
drag, startPoint x: 56, startPoint y: 301, endPoint x: 69, endPoint y: 345, distance: 46.7
click at [56, 301] on span "Miscellaneous" at bounding box center [155, 293] width 266 height 28
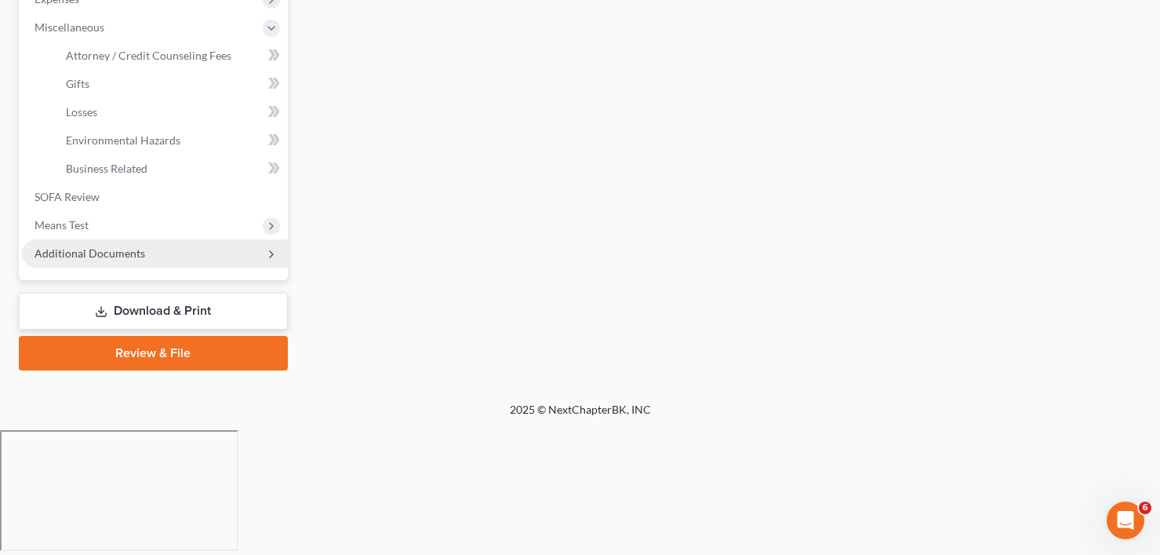
scroll to position [421, 0]
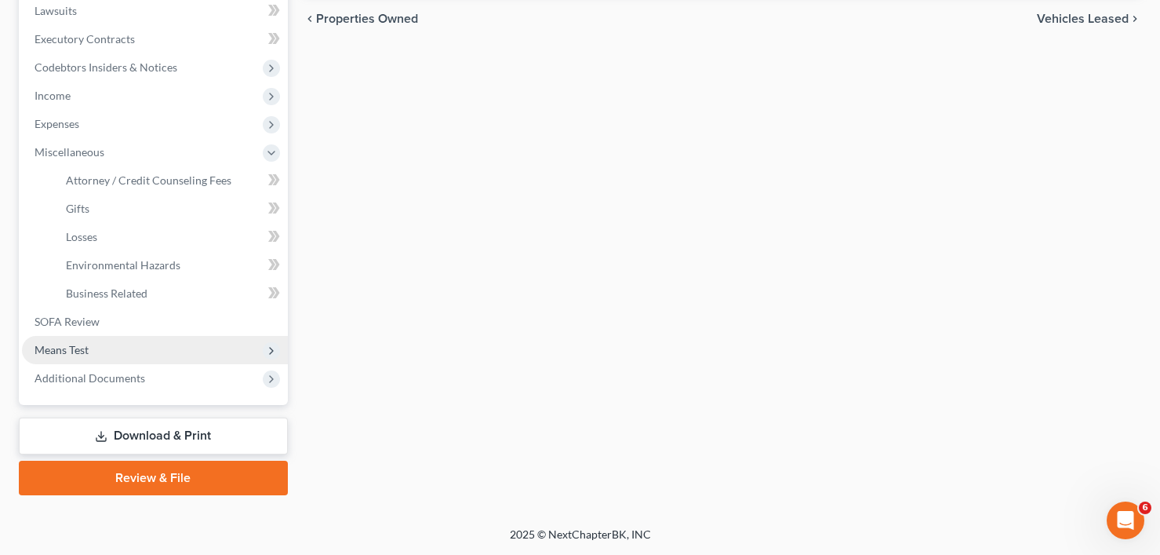
click at [74, 346] on span "Means Test" at bounding box center [62, 349] width 54 height 13
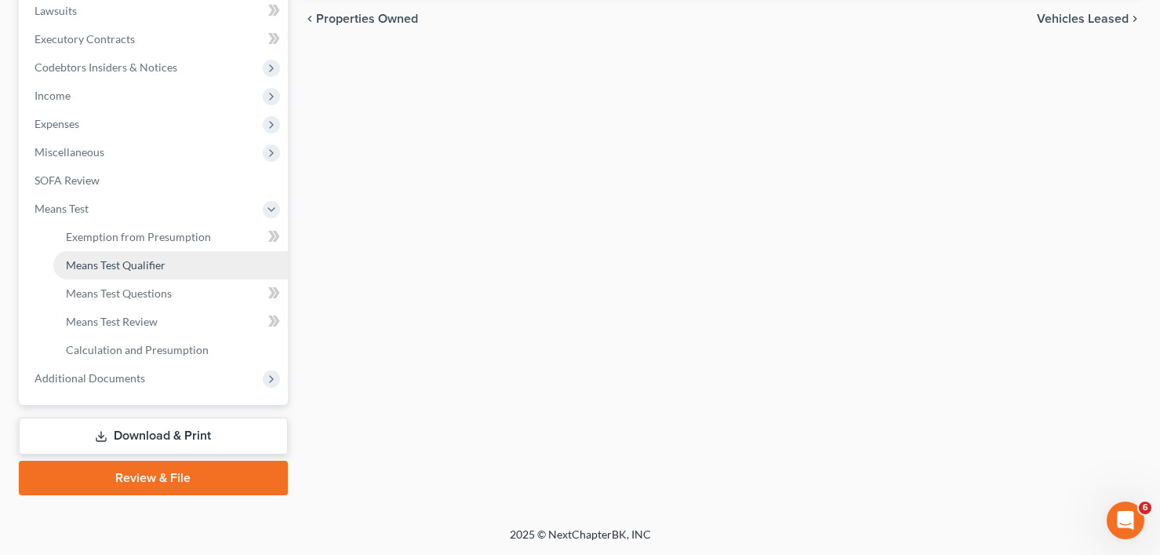
click at [141, 252] on link "Means Test Qualifier" at bounding box center [170, 265] width 235 height 28
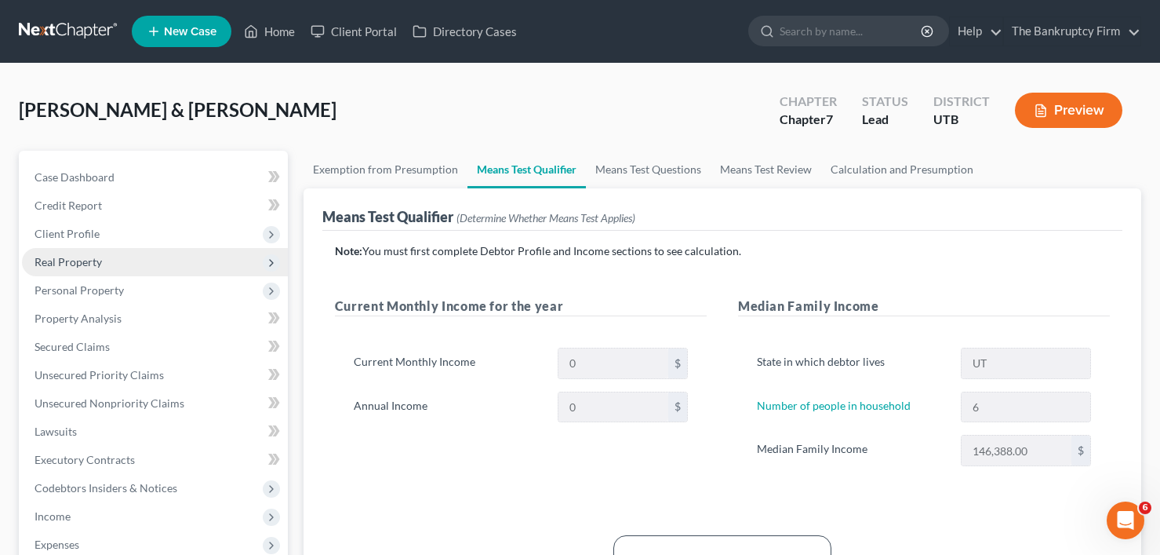
click at [77, 253] on span "Real Property" at bounding box center [155, 262] width 266 height 28
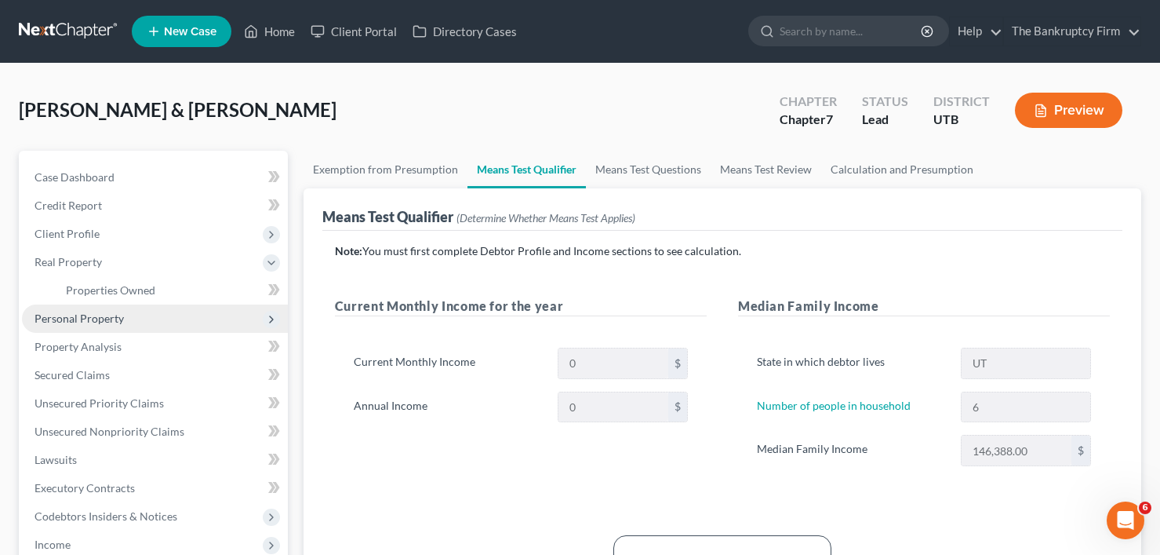
click at [86, 316] on span "Personal Property" at bounding box center [79, 317] width 89 height 13
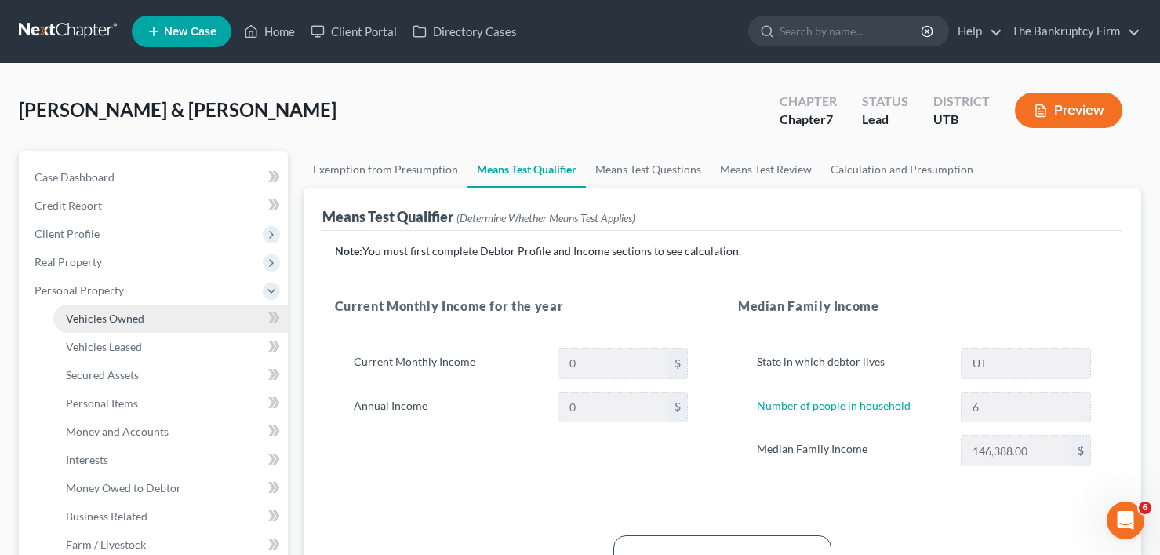
click at [122, 308] on link "Vehicles Owned" at bounding box center [170, 318] width 235 height 28
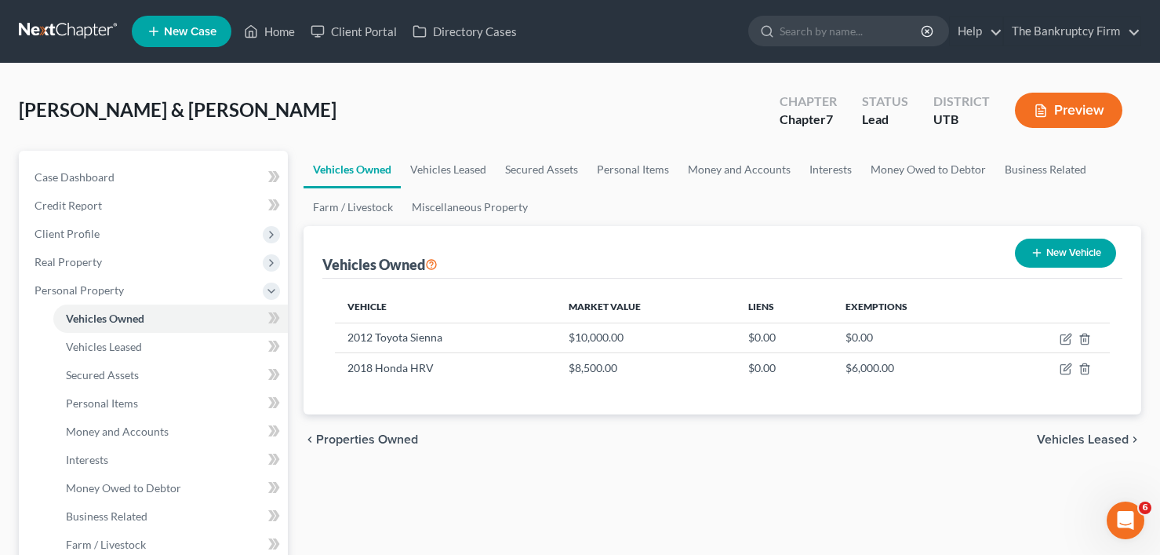
click at [589, 109] on div "[PERSON_NAME] & [PERSON_NAME] Upgraded Chapter Chapter 7 Status Lead District U…" at bounding box center [580, 116] width 1123 height 68
click at [543, 100] on div "[PERSON_NAME] & [PERSON_NAME] Upgraded Chapter Chapter 7 Status Lead District U…" at bounding box center [580, 116] width 1123 height 68
click at [647, 210] on ul "Vehicles Owned Vehicles Leased Secured Assets Personal Items Money and Accounts…" at bounding box center [723, 188] width 838 height 75
drag, startPoint x: 270, startPoint y: 108, endPoint x: 572, endPoint y: 525, distance: 514.6
click at [270, 108] on div "[PERSON_NAME] & [PERSON_NAME] Upgraded Chapter Chapter 7 Status Lead District U…" at bounding box center [580, 116] width 1123 height 68
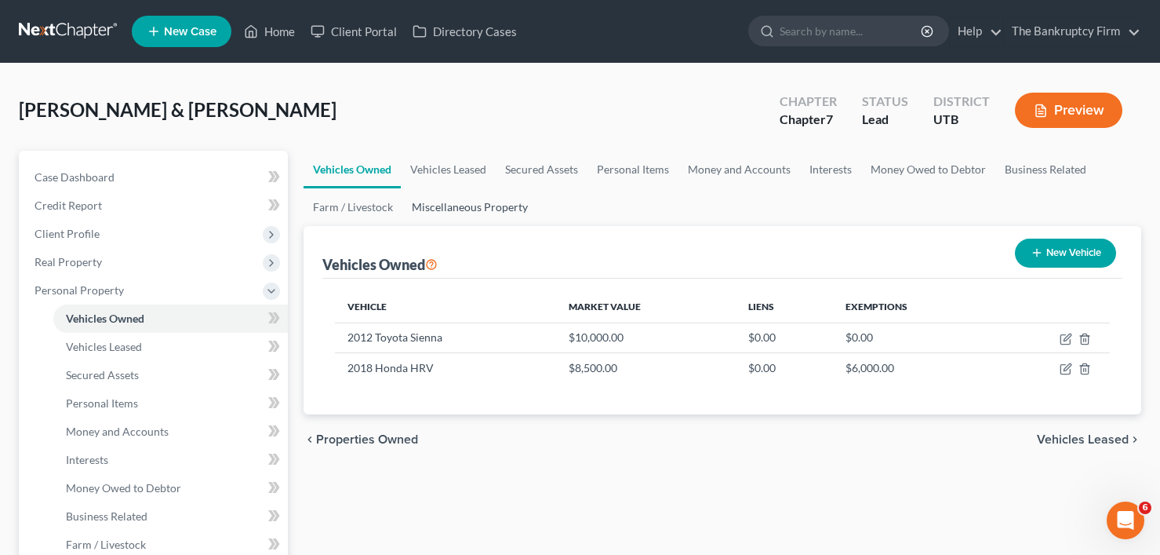
drag, startPoint x: 563, startPoint y: 110, endPoint x: 520, endPoint y: 190, distance: 90.9
click at [563, 110] on div "[PERSON_NAME] & [PERSON_NAME] Upgraded Chapter Chapter 7 Status Lead District U…" at bounding box center [580, 116] width 1123 height 68
click at [292, 149] on div "[PERSON_NAME] & [PERSON_NAME] Upgraded Chapter Chapter 7 Status Lead District U…" at bounding box center [580, 116] width 1123 height 68
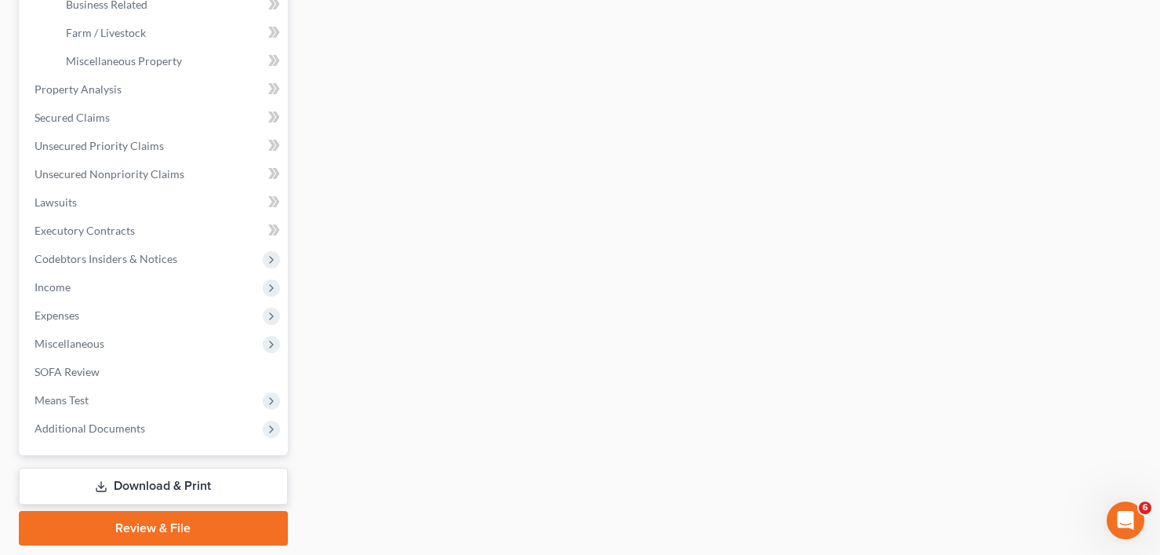
scroll to position [549, 0]
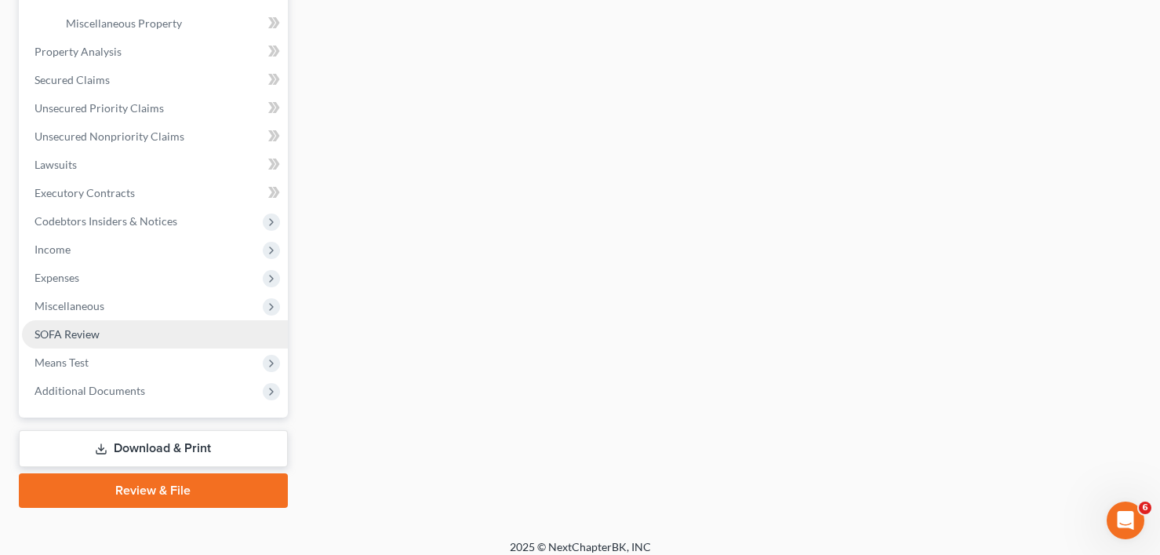
click at [90, 343] on link "SOFA Review" at bounding box center [155, 334] width 266 height 28
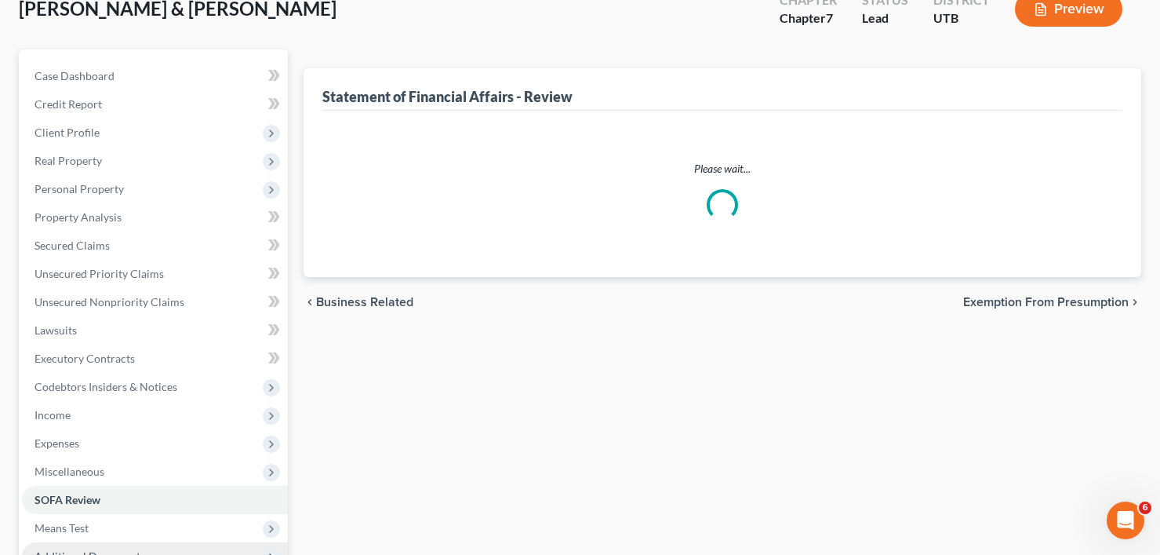
scroll to position [279, 0]
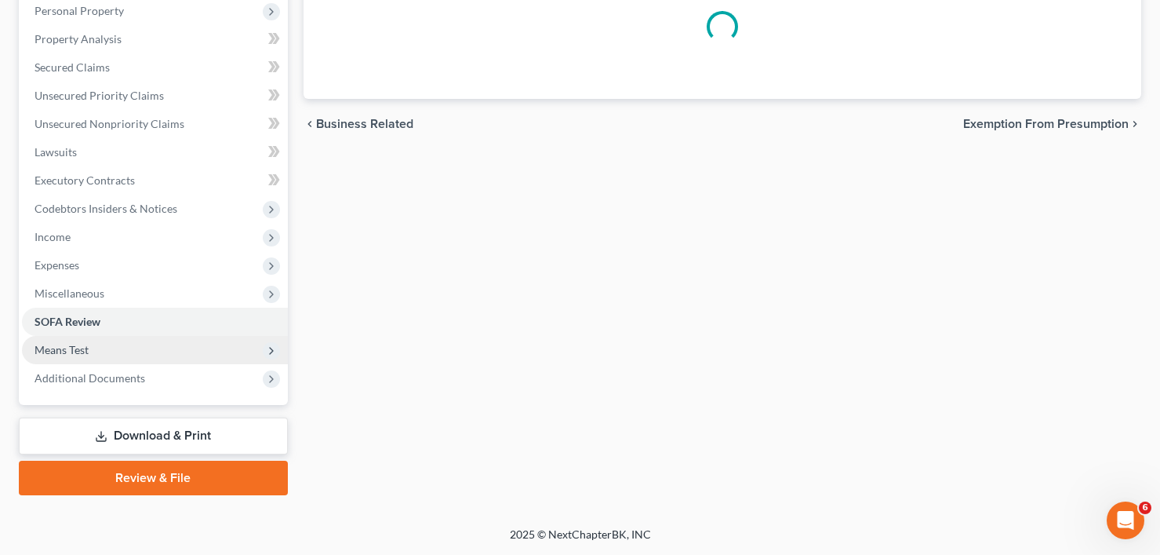
click at [84, 344] on span "Means Test" at bounding box center [62, 349] width 54 height 13
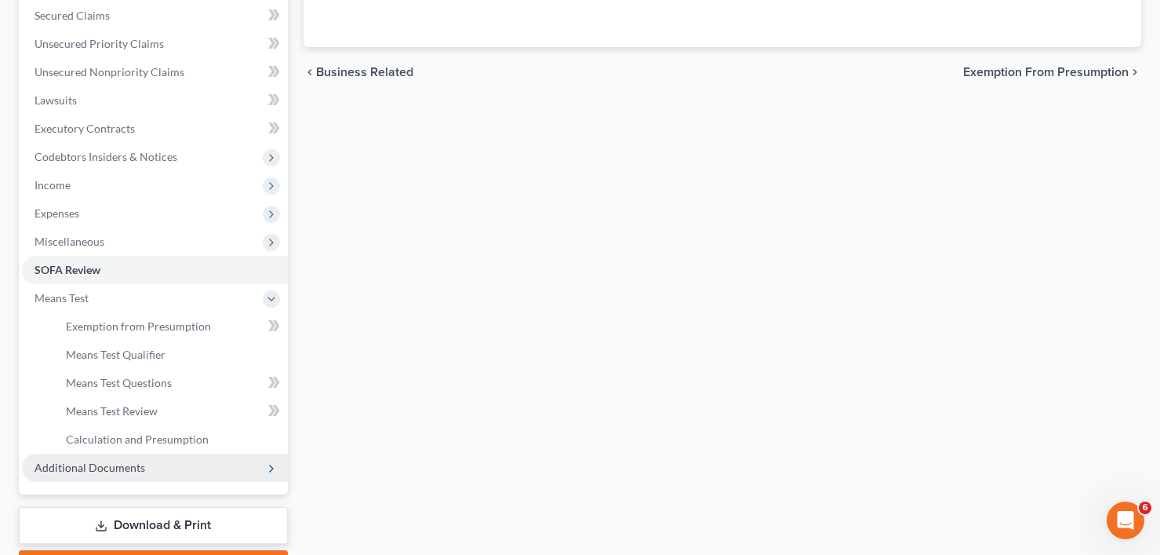
scroll to position [358, 0]
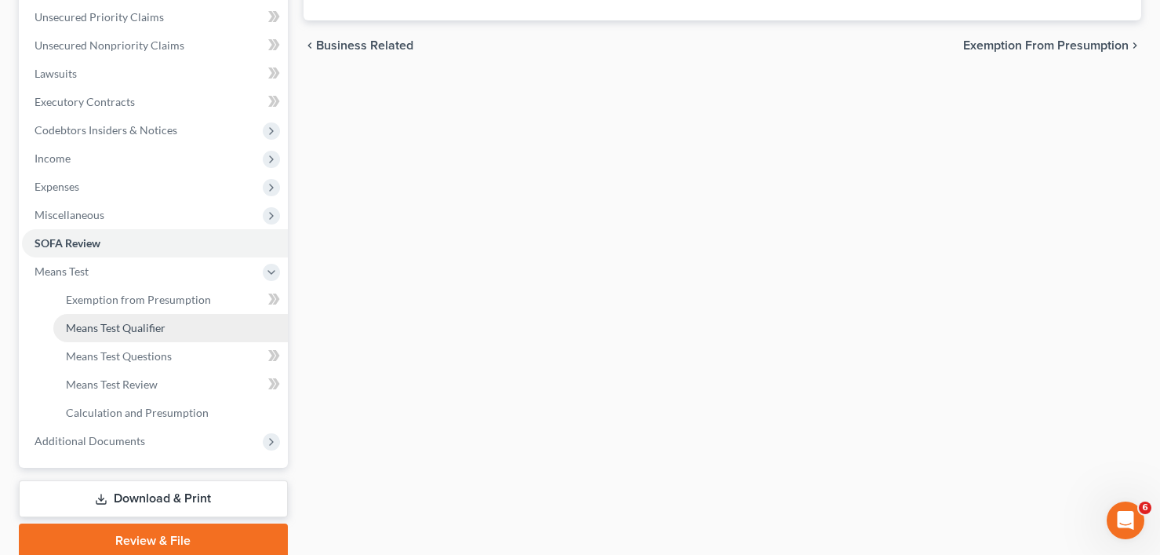
click at [126, 328] on span "Means Test Qualifier" at bounding box center [116, 327] width 100 height 13
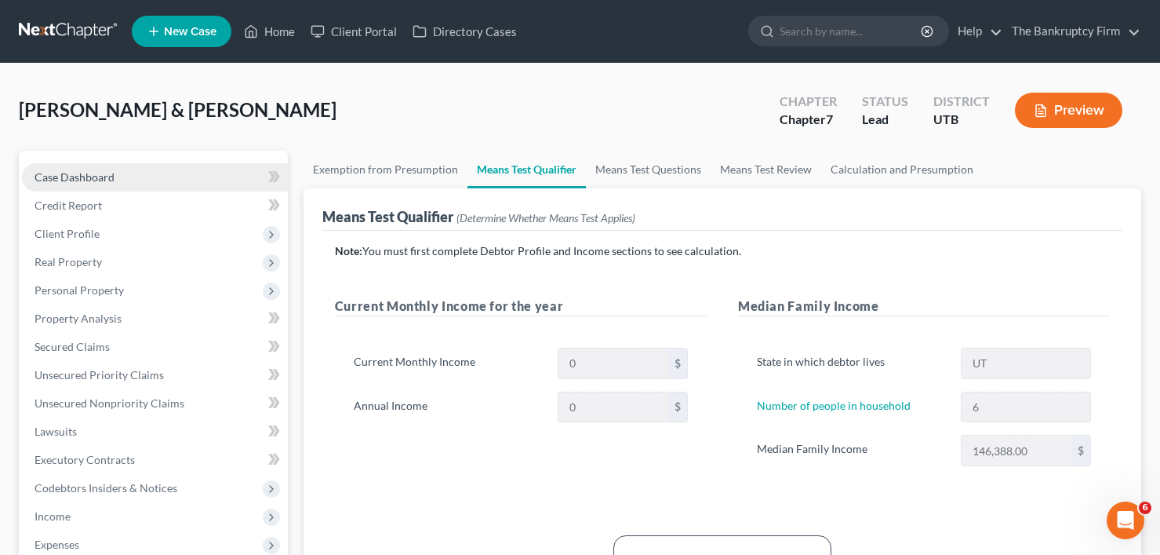
click at [97, 171] on span "Case Dashboard" at bounding box center [75, 176] width 80 height 13
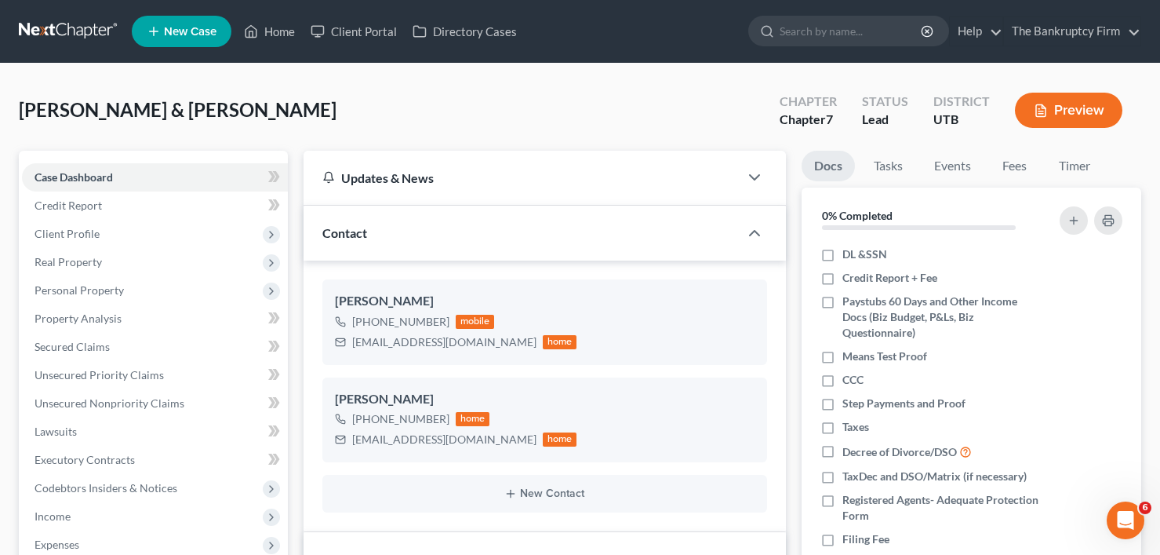
click at [293, 145] on div "[PERSON_NAME] & [PERSON_NAME] Upgraded Chapter Chapter 7 Status Lead District U…" at bounding box center [580, 116] width 1123 height 68
click at [82, 292] on span "Personal Property" at bounding box center [79, 289] width 89 height 13
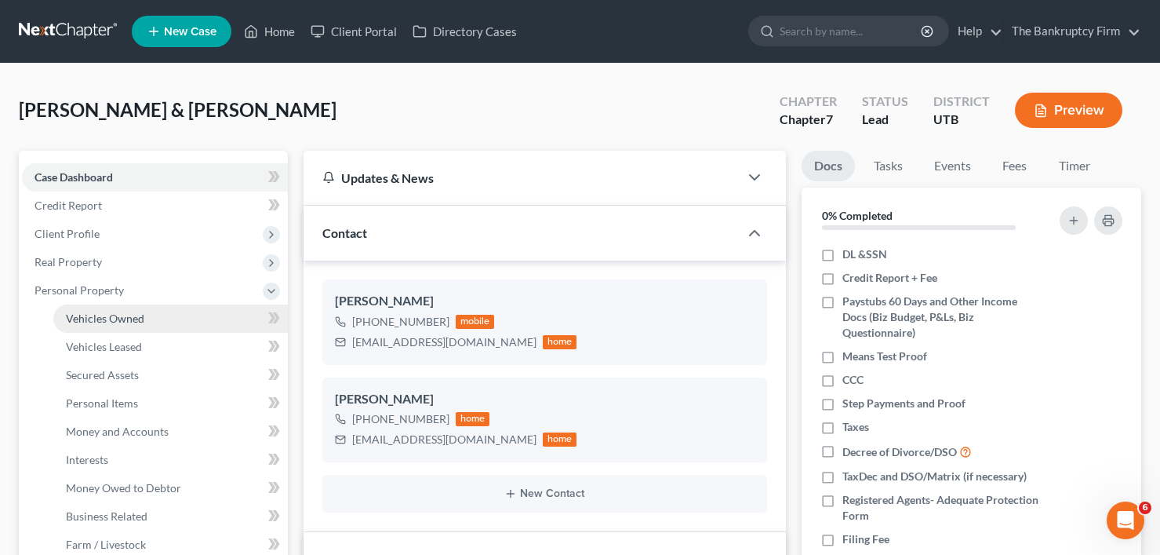
click at [115, 312] on span "Vehicles Owned" at bounding box center [105, 317] width 78 height 13
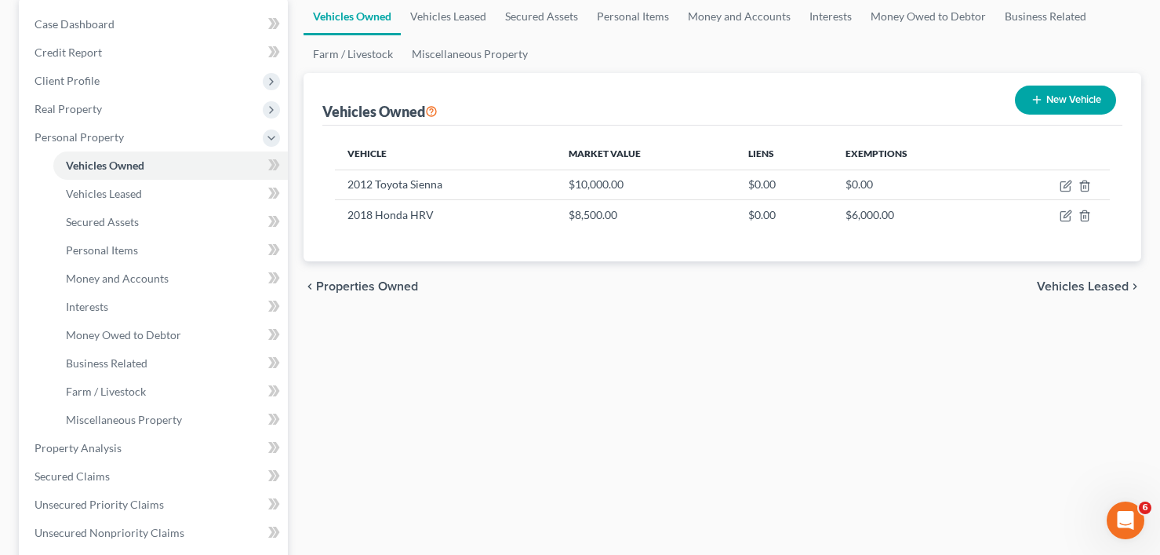
scroll to position [78, 0]
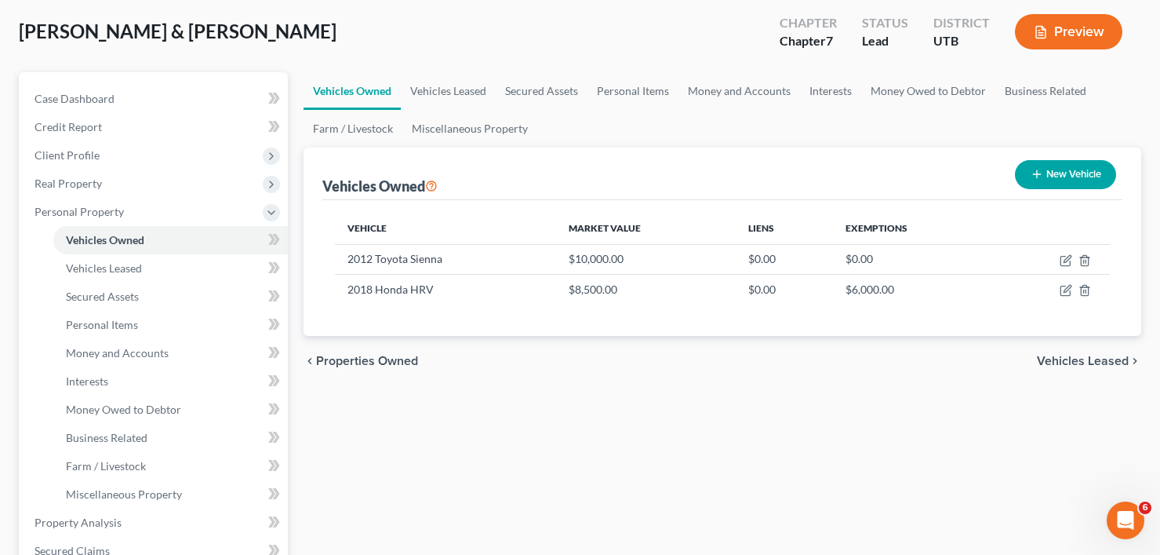
click at [495, 189] on div "Vehicles Owned New Vehicle" at bounding box center [722, 174] width 800 height 53
drag, startPoint x: 494, startPoint y: 189, endPoint x: 422, endPoint y: 184, distance: 71.6
click at [491, 191] on div "Vehicles Owned New Vehicle" at bounding box center [722, 174] width 800 height 53
drag, startPoint x: 457, startPoint y: 190, endPoint x: 505, endPoint y: 177, distance: 50.2
click at [477, 195] on div "Vehicles Owned New Vehicle" at bounding box center [722, 174] width 800 height 53
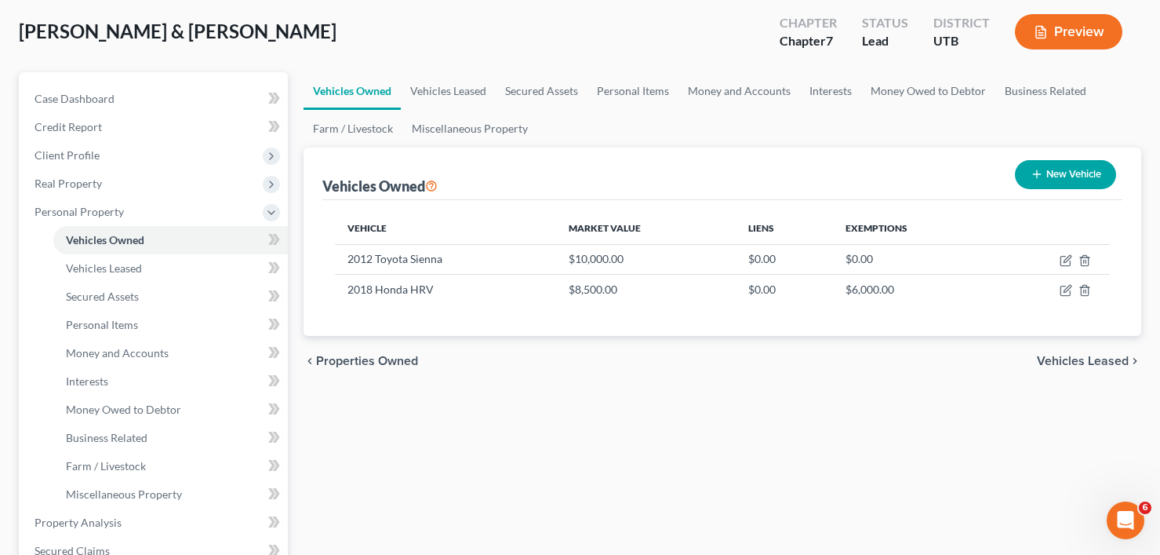
click at [480, 187] on div "Vehicles Owned New Vehicle" at bounding box center [722, 174] width 800 height 53
drag, startPoint x: 508, startPoint y: 191, endPoint x: 308, endPoint y: 195, distance: 200.1
click at [308, 195] on div "Vehicles Owned New Vehicle Vehicle Market Value Liens Exemptions 2012 Toyota Si…" at bounding box center [723, 242] width 838 height 188
click at [580, 178] on div "Vehicles Owned New Vehicle" at bounding box center [722, 174] width 800 height 53
click at [589, 172] on div "Vehicles Owned New Vehicle" at bounding box center [722, 174] width 800 height 53
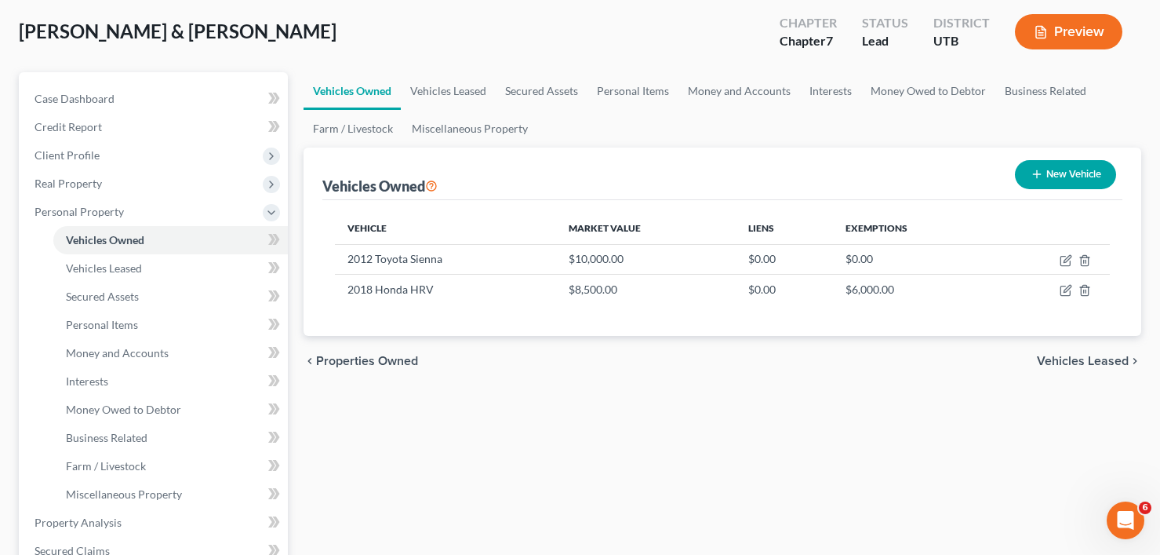
drag, startPoint x: 572, startPoint y: 180, endPoint x: 507, endPoint y: 175, distance: 65.3
click at [316, 186] on div "Vehicles Owned New Vehicle Vehicle Market Value Liens Exemptions 2012 Toyota Si…" at bounding box center [723, 242] width 838 height 188
click at [507, 175] on div "Vehicles Owned New Vehicle" at bounding box center [722, 174] width 800 height 53
click at [504, 191] on div "Vehicles Owned New Vehicle" at bounding box center [722, 174] width 800 height 53
click at [41, 180] on span "Real Property" at bounding box center [68, 183] width 67 height 13
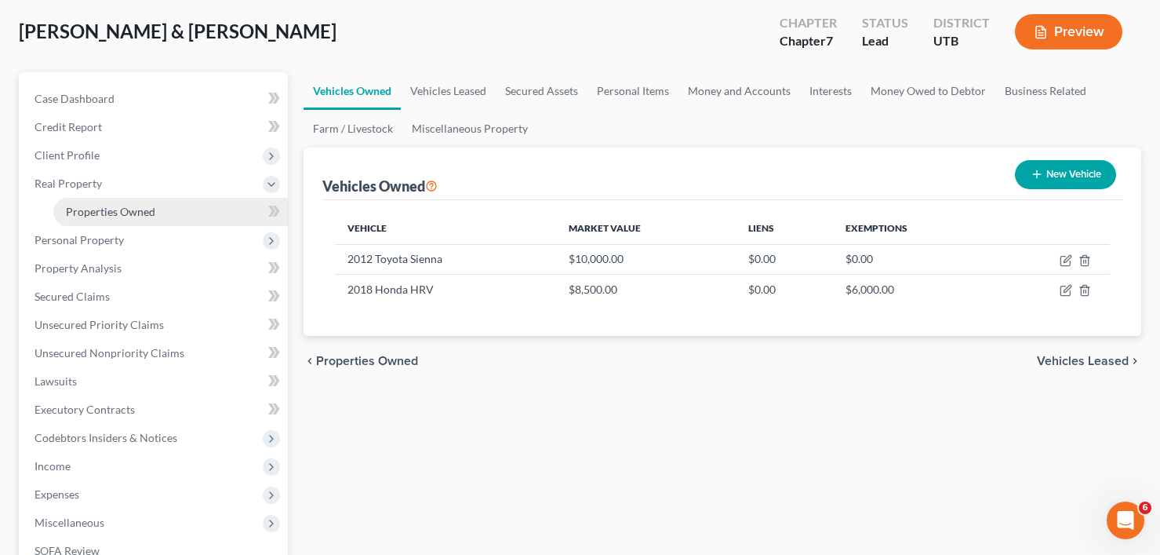
click at [104, 224] on link "Properties Owned" at bounding box center [170, 212] width 235 height 28
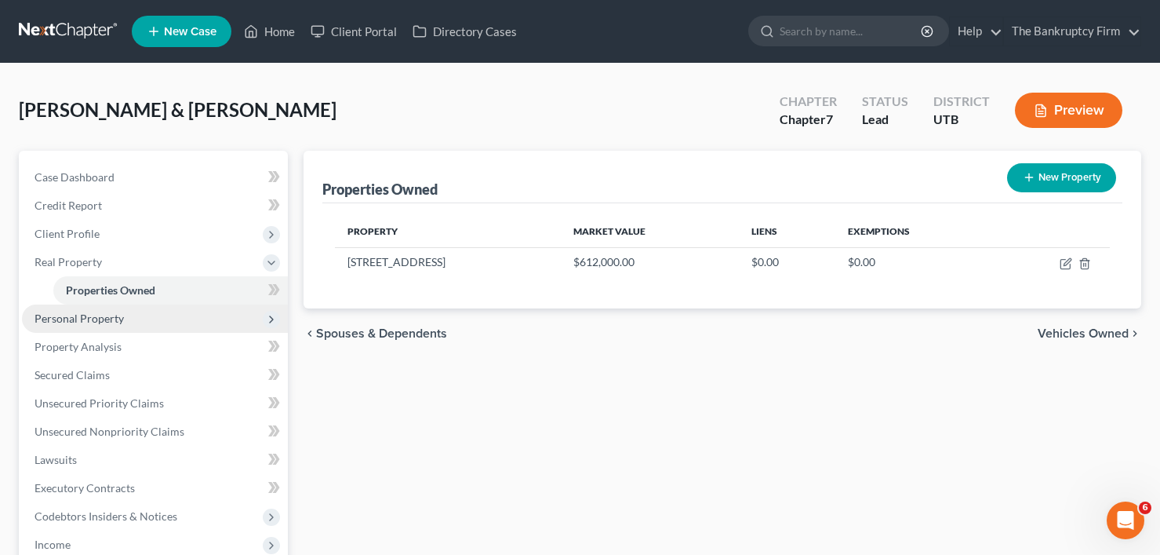
click at [107, 326] on span "Personal Property" at bounding box center [155, 318] width 266 height 28
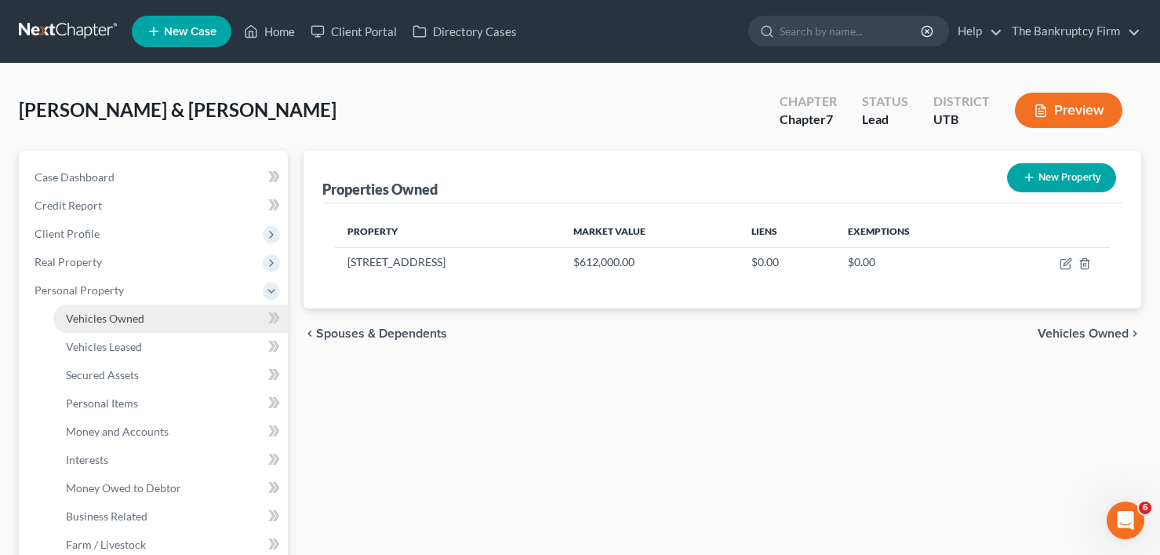
click at [79, 315] on span "Vehicles Owned" at bounding box center [105, 317] width 78 height 13
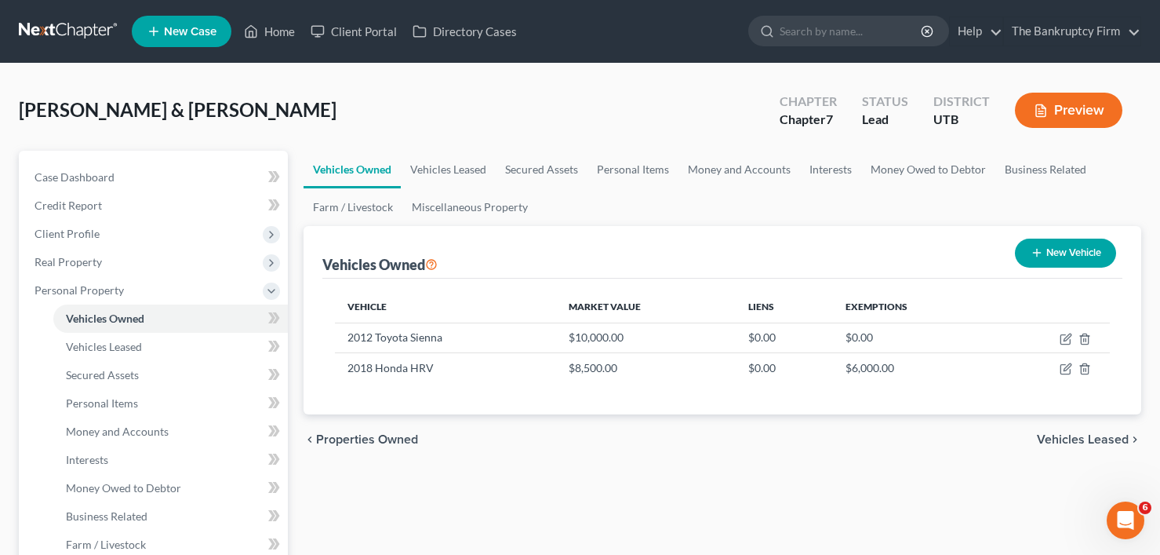
click at [421, 105] on div "[PERSON_NAME] & [PERSON_NAME] Upgraded Chapter Chapter 7 Status Lead District U…" at bounding box center [580, 116] width 1123 height 68
drag, startPoint x: 514, startPoint y: 473, endPoint x: 376, endPoint y: 292, distance: 227.9
click at [314, 107] on div "[PERSON_NAME] & [PERSON_NAME] Upgraded Chapter Chapter 7 Status Lead District U…" at bounding box center [580, 116] width 1123 height 68
click at [197, 177] on link "Case Dashboard" at bounding box center [155, 177] width 266 height 28
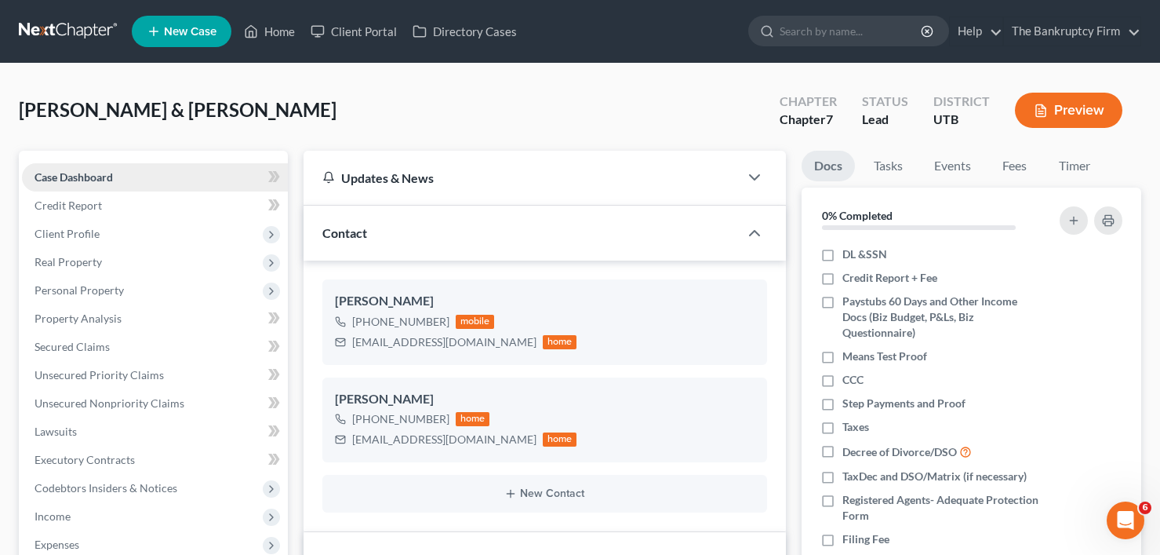
click at [156, 177] on link "Case Dashboard" at bounding box center [155, 177] width 266 height 28
click at [89, 231] on span "Client Profile" at bounding box center [67, 233] width 65 height 13
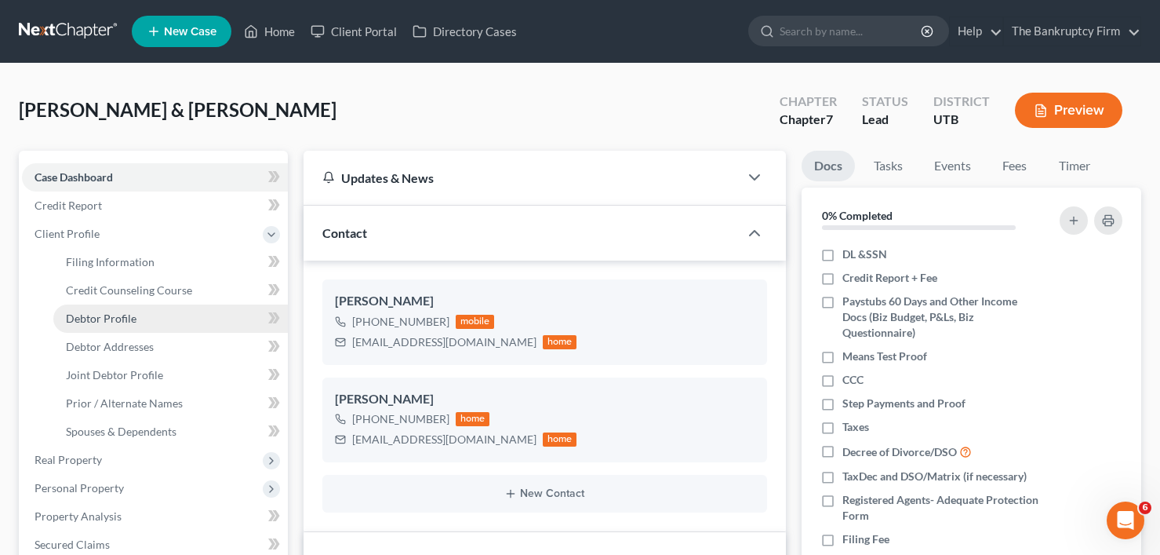
click at [104, 322] on span "Debtor Profile" at bounding box center [101, 317] width 71 height 13
select select "1"
select select "5"
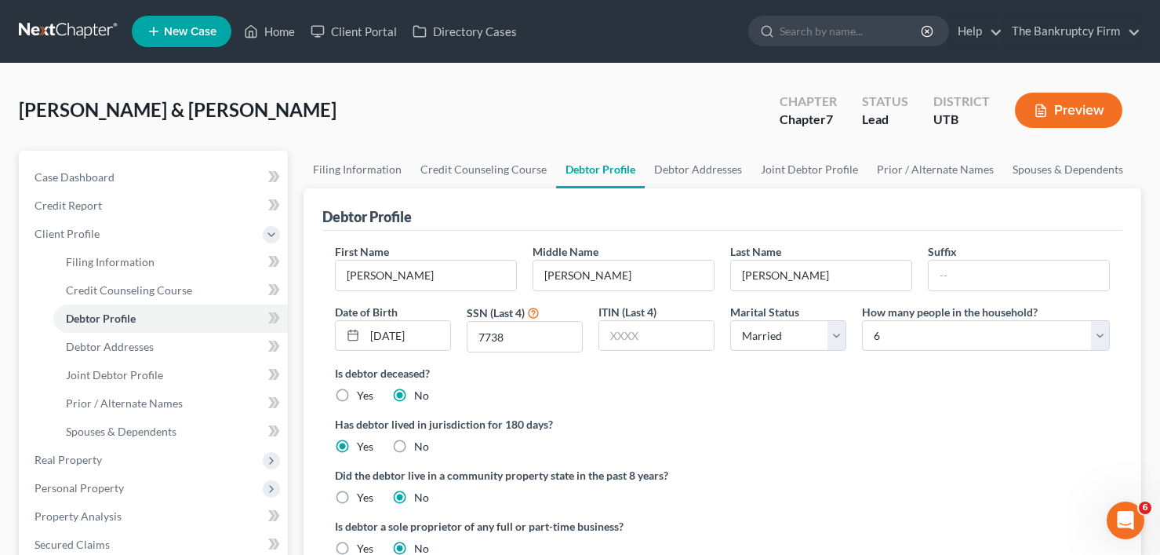
click at [290, 155] on div "Case Dashboard Payments Invoices Payments Payments Credit Report Client Profile" at bounding box center [153, 561] width 285 height 821
click at [290, 153] on div "Case Dashboard Payments Invoices Payments Payments Credit Report Client Profile" at bounding box center [153, 561] width 285 height 821
click at [291, 151] on div "Case Dashboard Payments Invoices Payments Payments Credit Report Client Profile" at bounding box center [153, 561] width 285 height 821
click at [290, 152] on div "Case Dashboard Payments Invoices Payments Payments Credit Report Client Profile" at bounding box center [153, 561] width 285 height 821
click at [290, 151] on div "Case Dashboard Payments Invoices Payments Payments Credit Report Client Profile" at bounding box center [153, 561] width 285 height 821
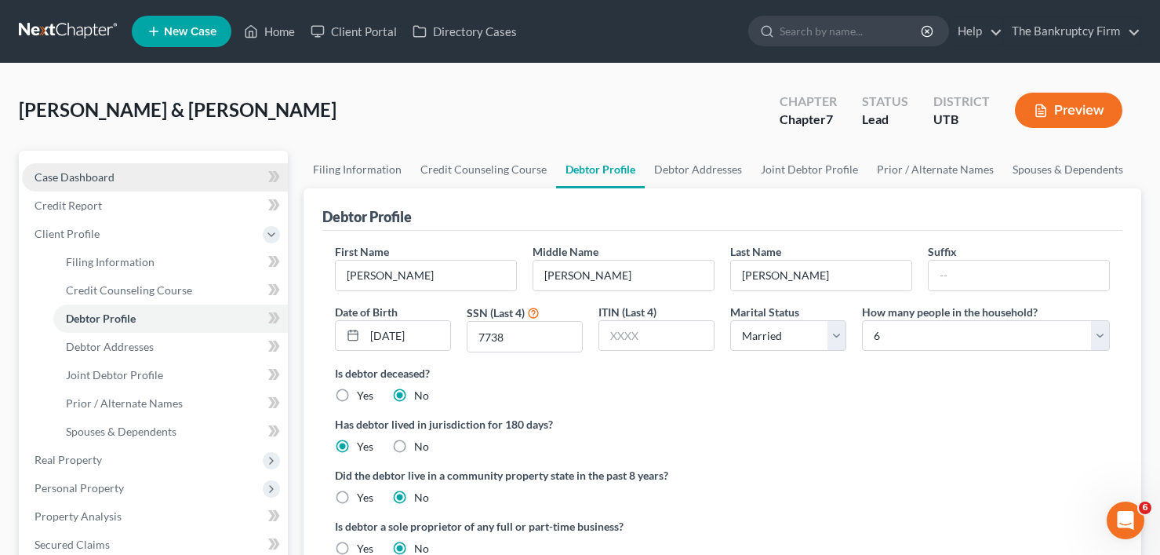
click at [166, 172] on link "Case Dashboard" at bounding box center [155, 177] width 266 height 28
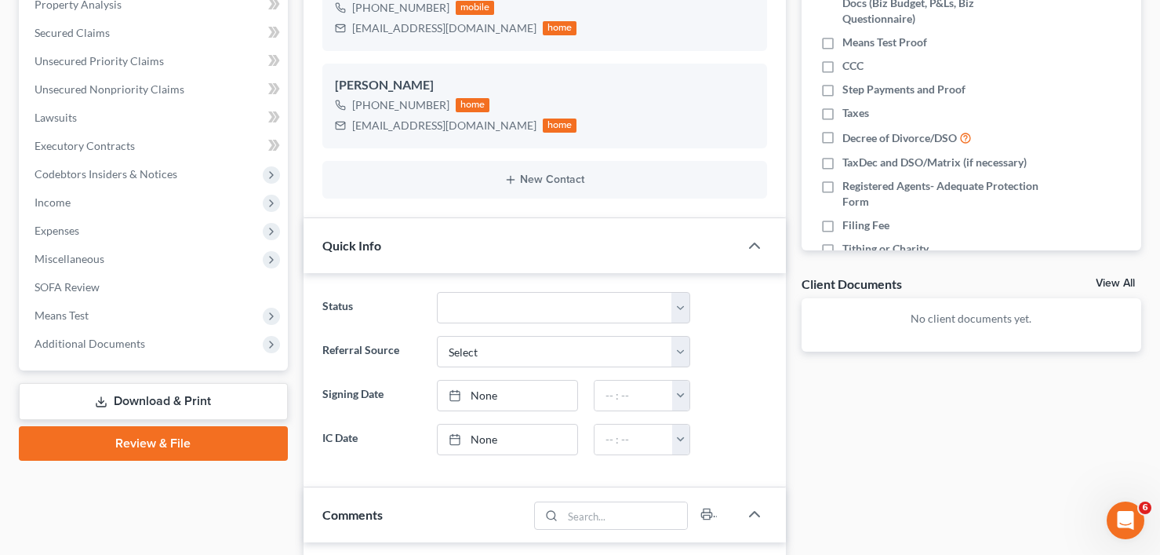
scroll to position [392, 0]
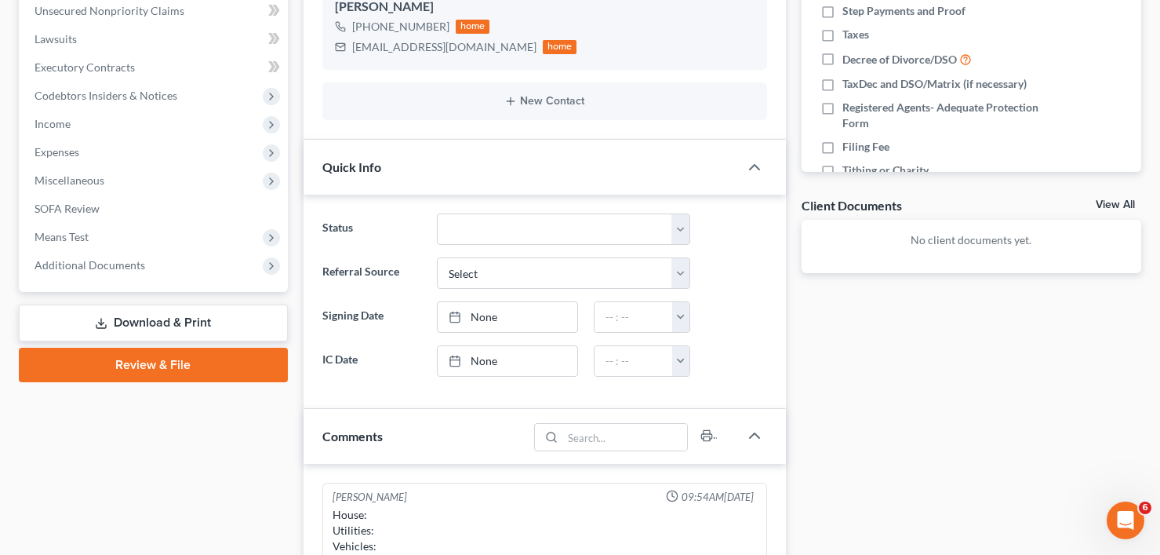
click at [292, 130] on div "Case Dashboard Payments Invoices Payments Payments Credit Report Client Profile" at bounding box center [153, 358] width 285 height 1201
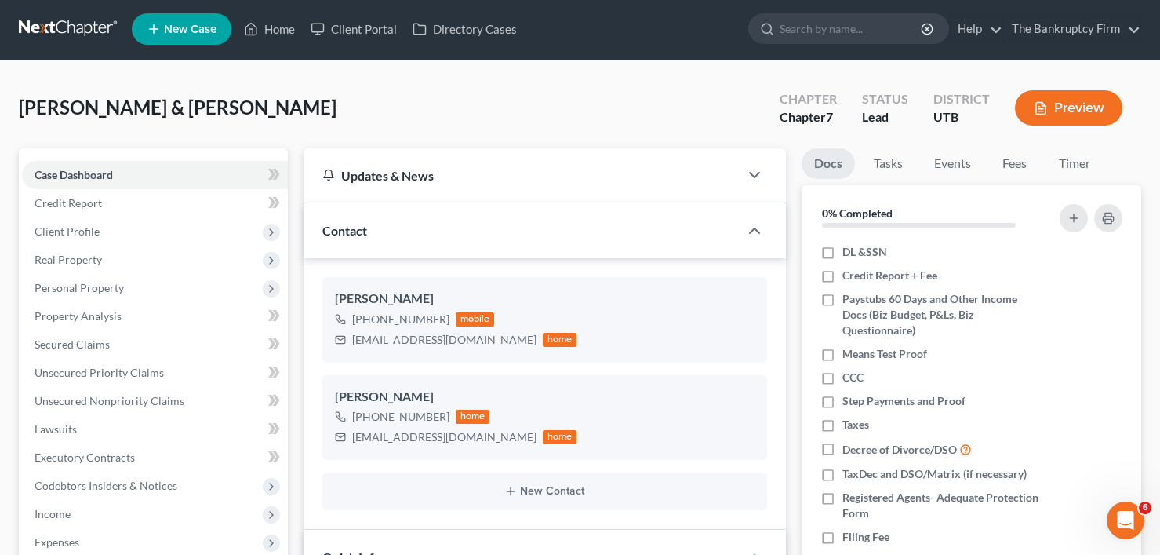
scroll to position [0, 0]
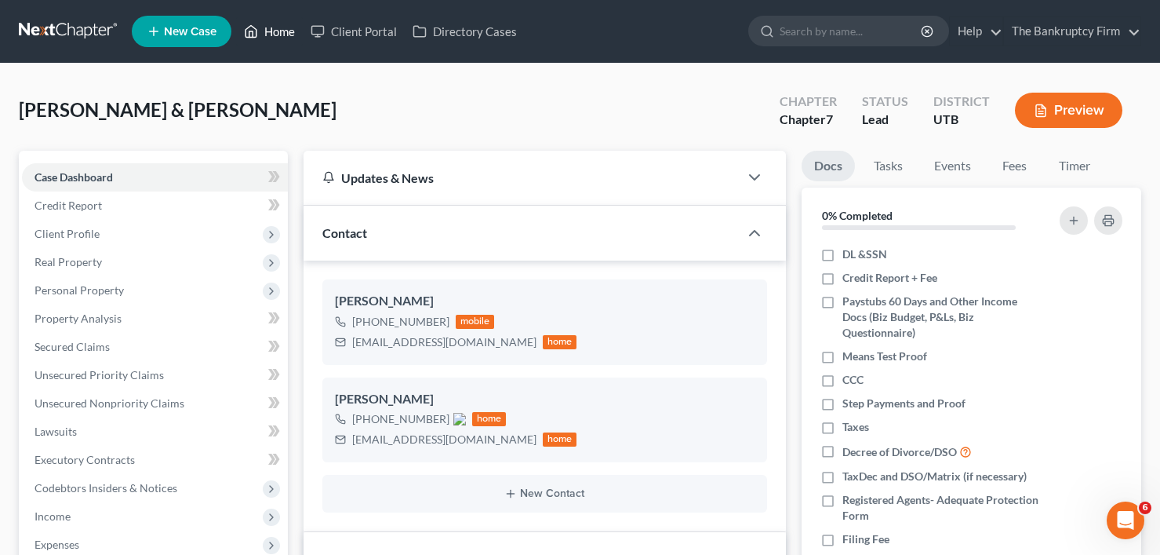
drag, startPoint x: 272, startPoint y: 33, endPoint x: 406, endPoint y: 150, distance: 177.4
click at [272, 33] on link "Home" at bounding box center [269, 31] width 67 height 28
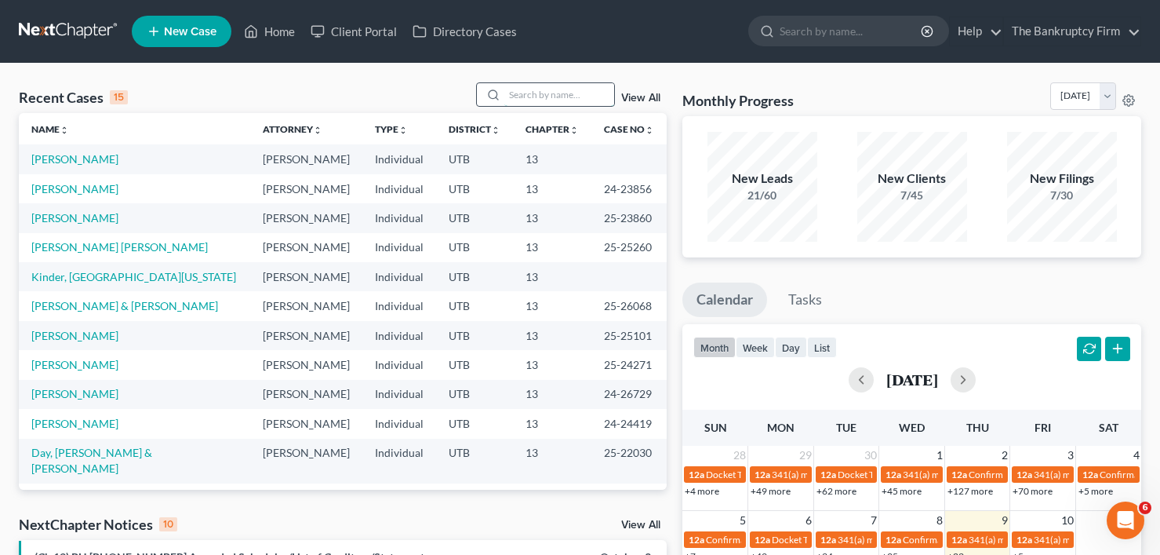
click at [518, 98] on input "search" at bounding box center [560, 94] width 110 height 23
type input "[PERSON_NAME]"
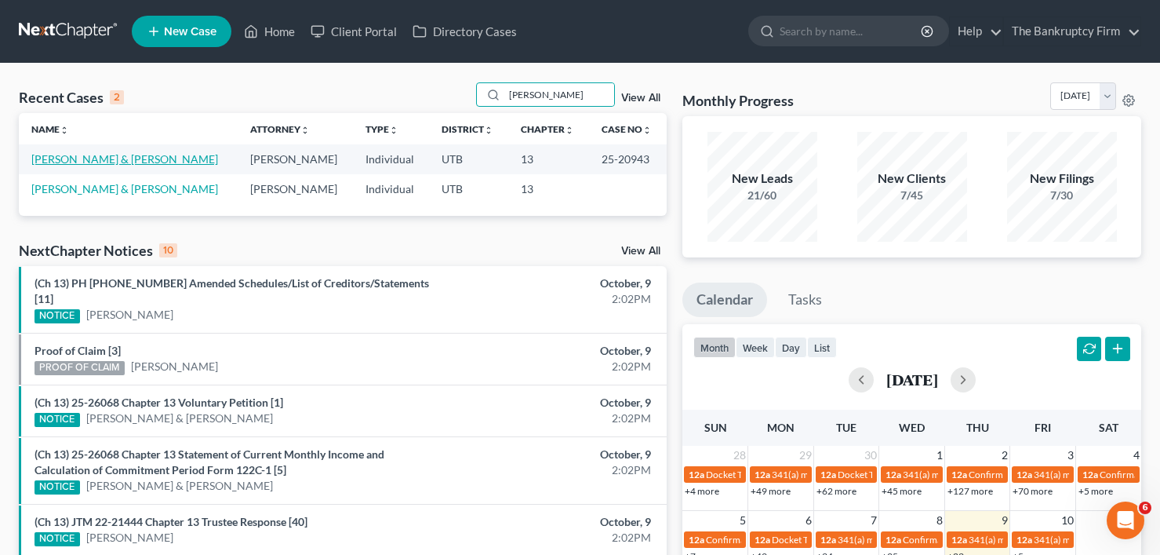
click at [87, 162] on link "[PERSON_NAME] & [PERSON_NAME]" at bounding box center [124, 158] width 187 height 13
select select "3"
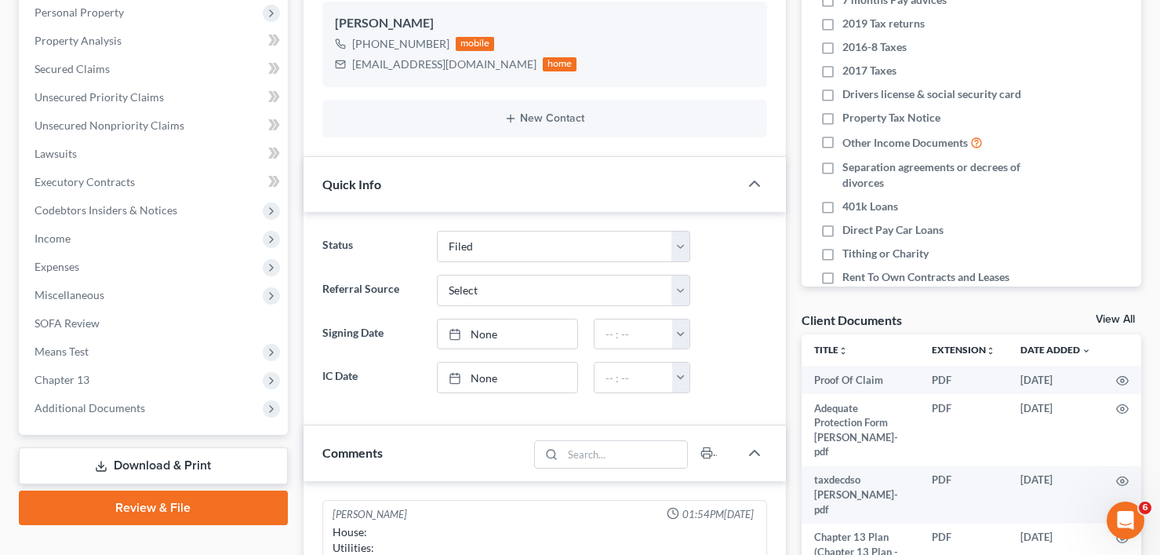
scroll to position [314, 0]
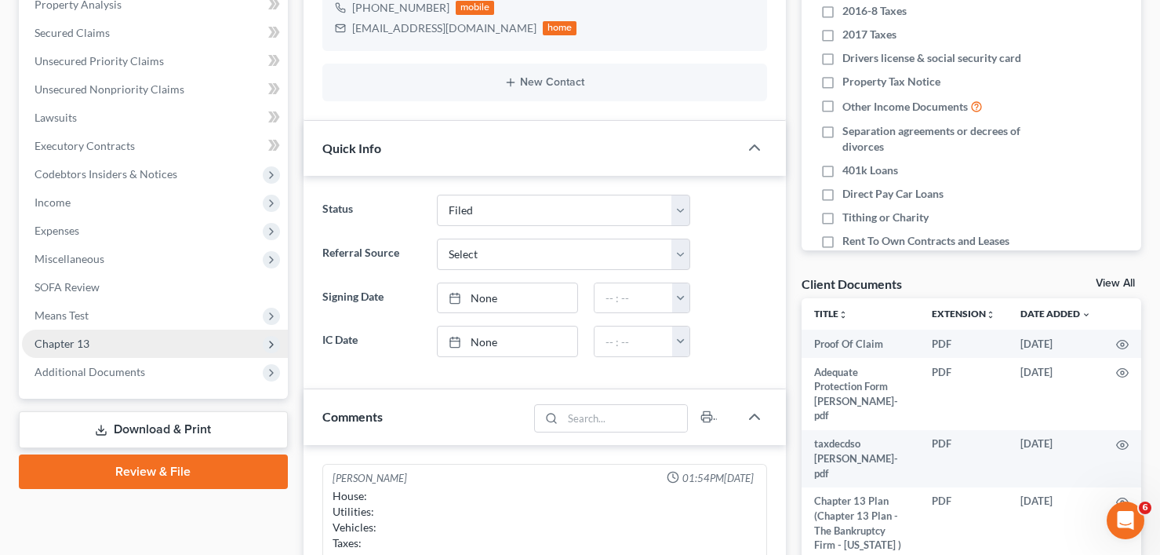
click at [107, 340] on span "Chapter 13" at bounding box center [155, 344] width 266 height 28
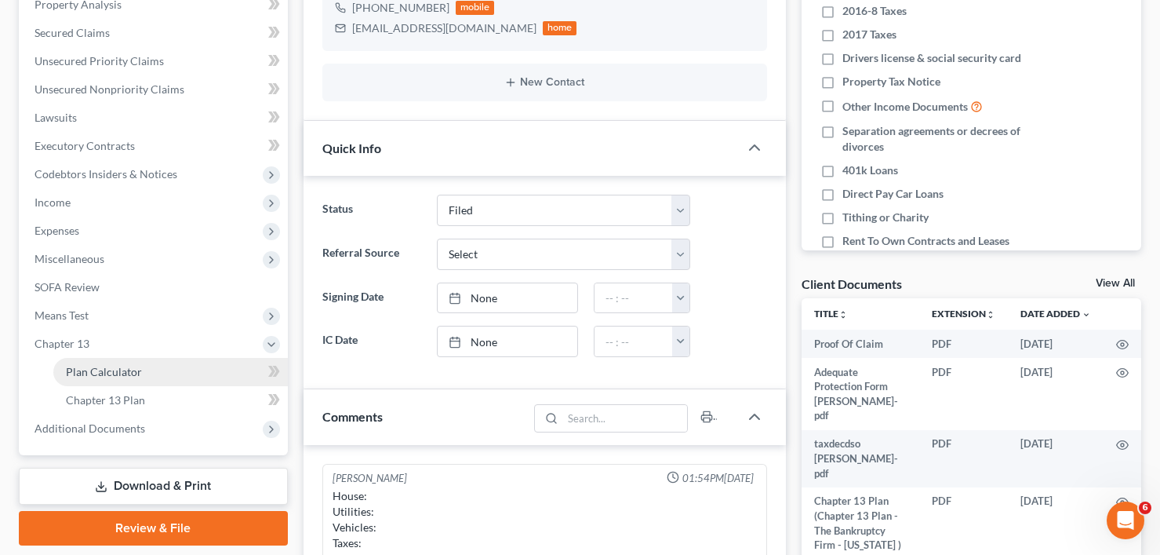
click at [133, 363] on link "Plan Calculator" at bounding box center [170, 372] width 235 height 28
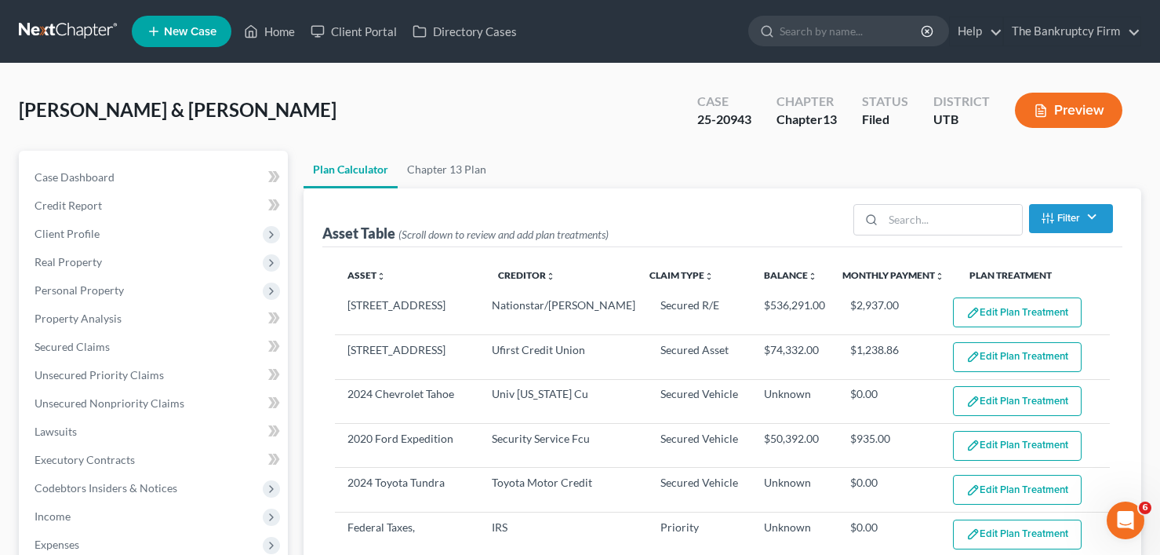
select select "59"
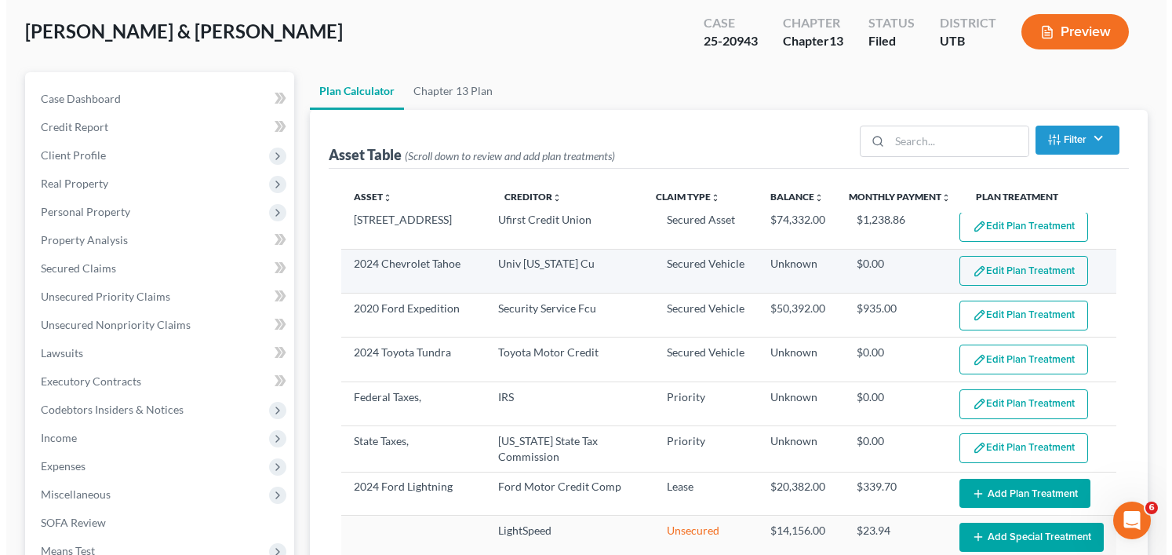
scroll to position [78, 0]
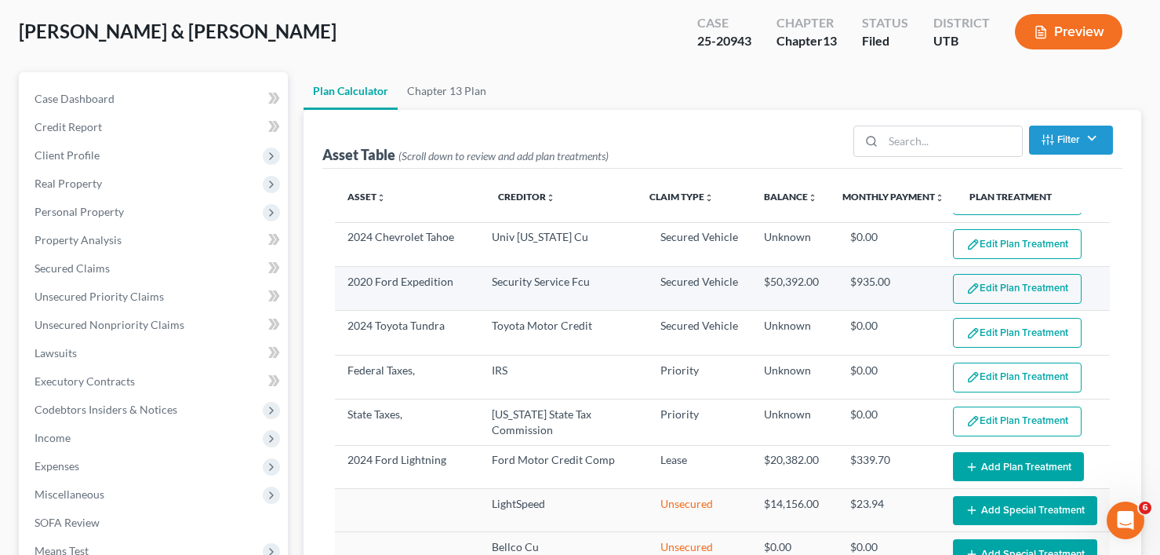
click at [975, 288] on button "Edit Plan Treatment" at bounding box center [1017, 289] width 129 height 30
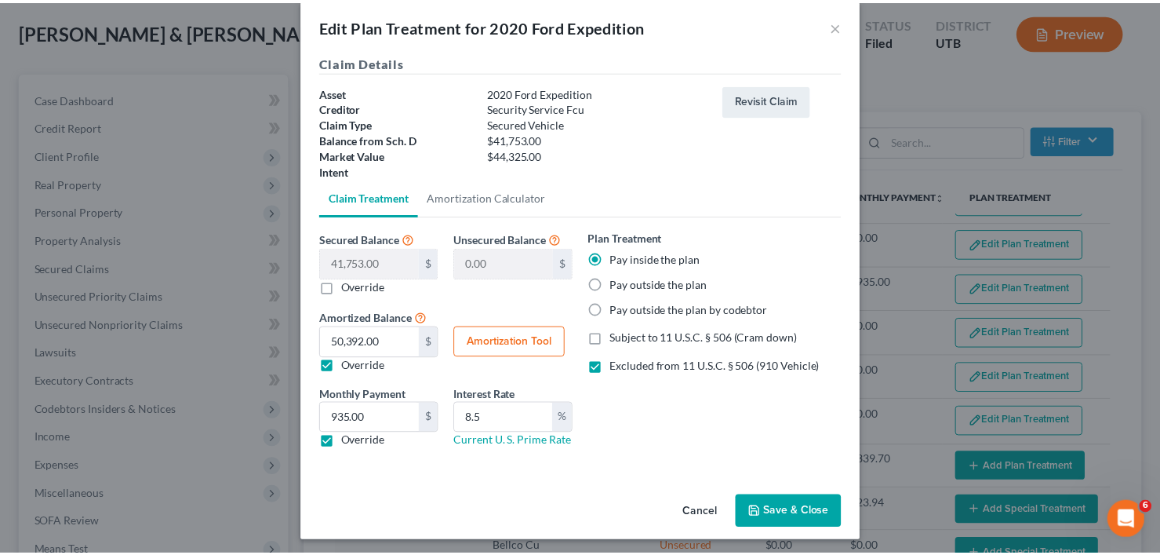
scroll to position [25, 0]
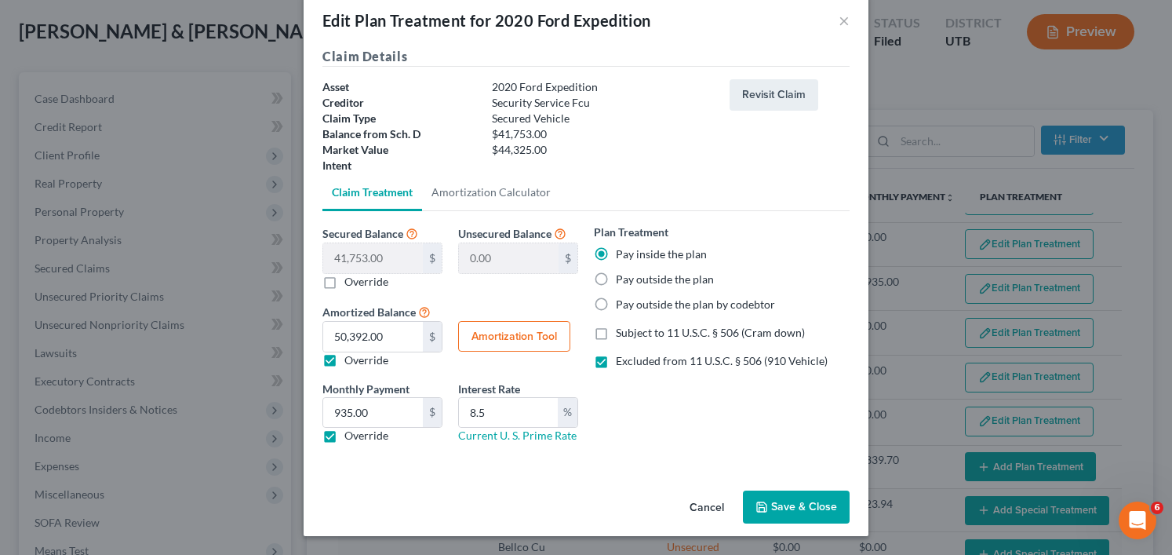
click at [695, 505] on button "Cancel" at bounding box center [707, 507] width 60 height 31
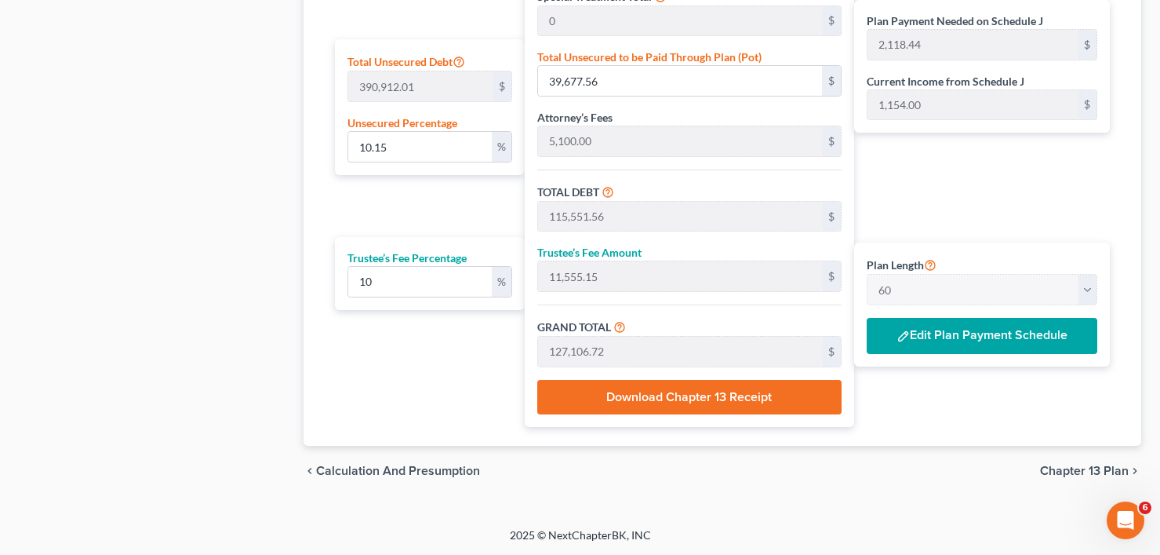
scroll to position [971, 0]
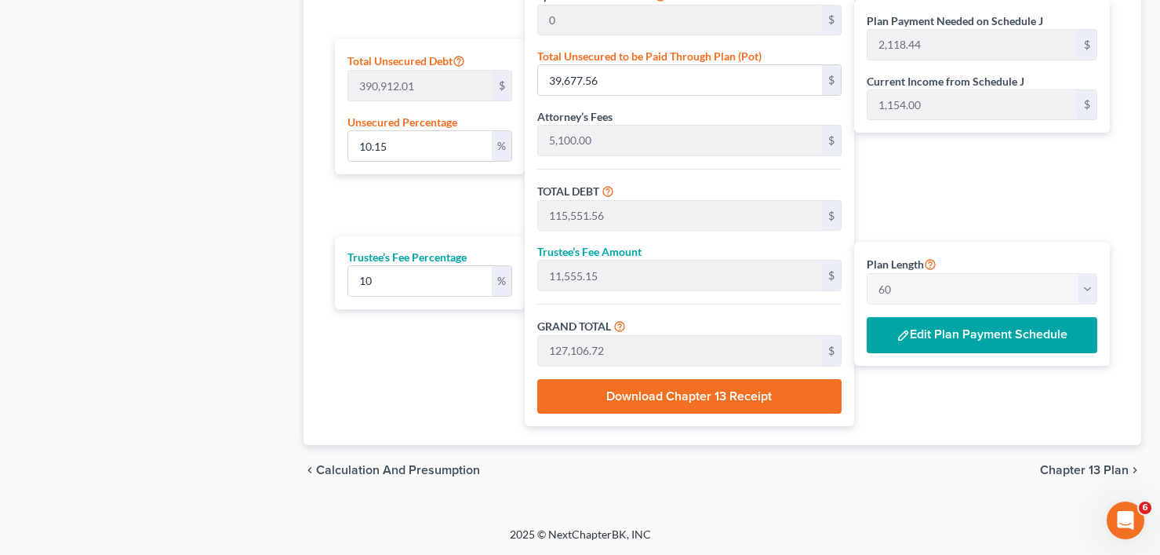
click at [909, 347] on button "Edit Plan Payment Schedule" at bounding box center [982, 335] width 231 height 36
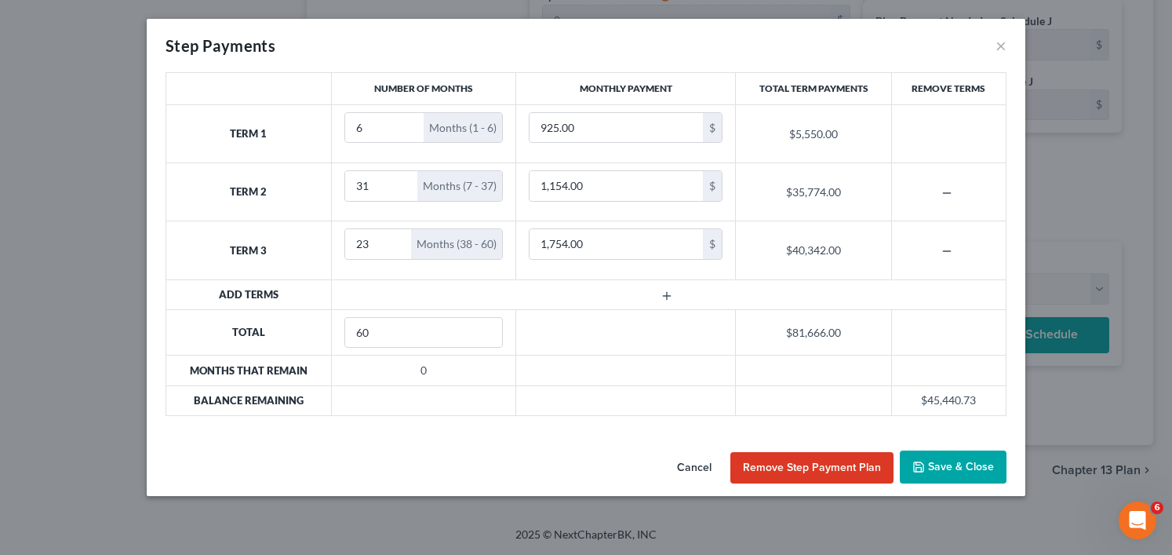
click at [691, 460] on button "Cancel" at bounding box center [695, 467] width 60 height 31
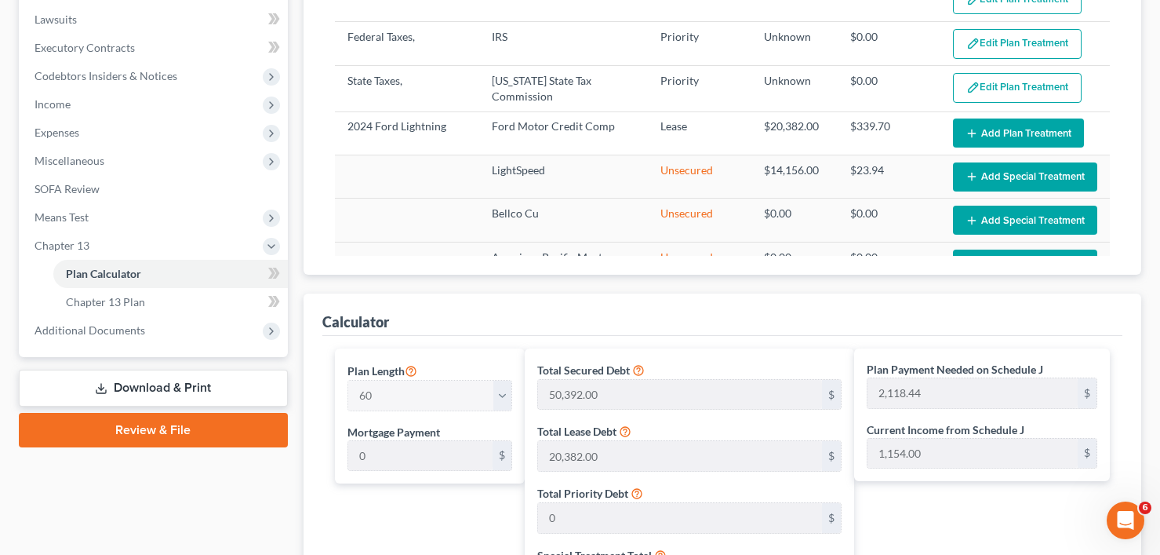
scroll to position [471, 0]
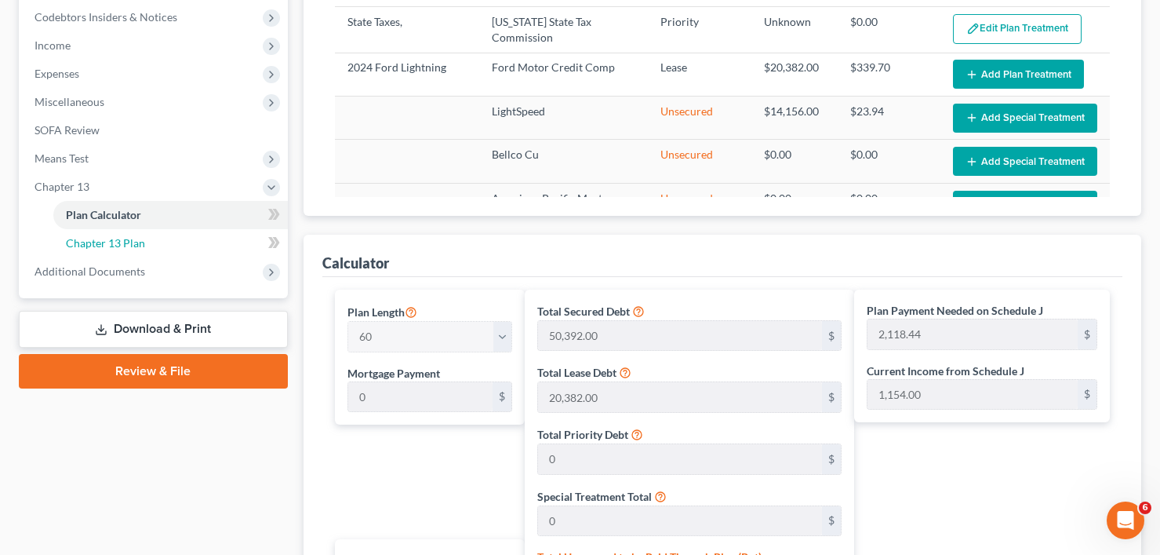
click at [120, 242] on span "Chapter 13 Plan" at bounding box center [105, 242] width 79 height 13
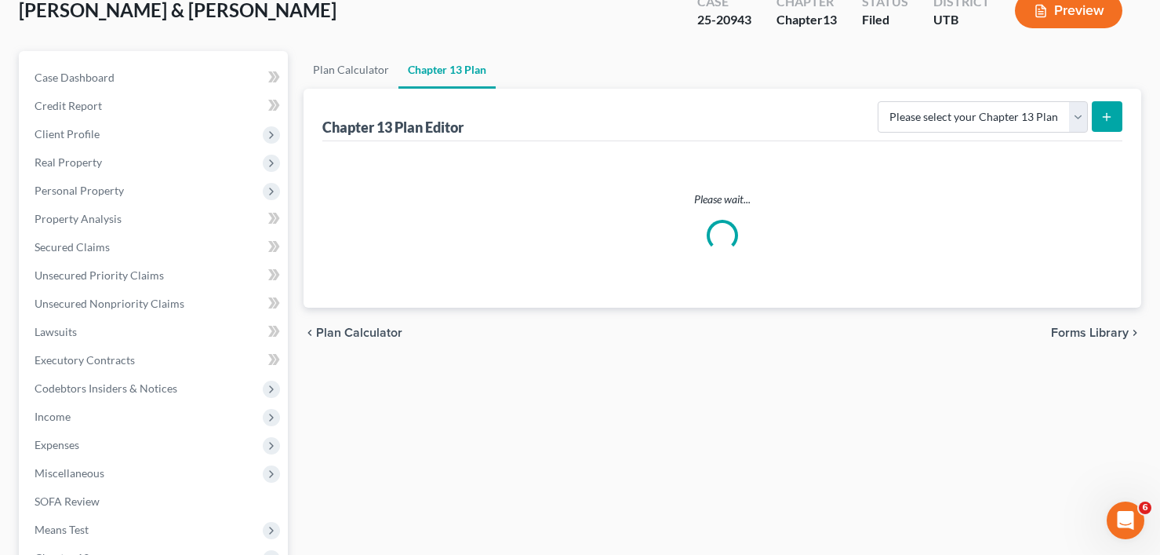
scroll to position [364, 0]
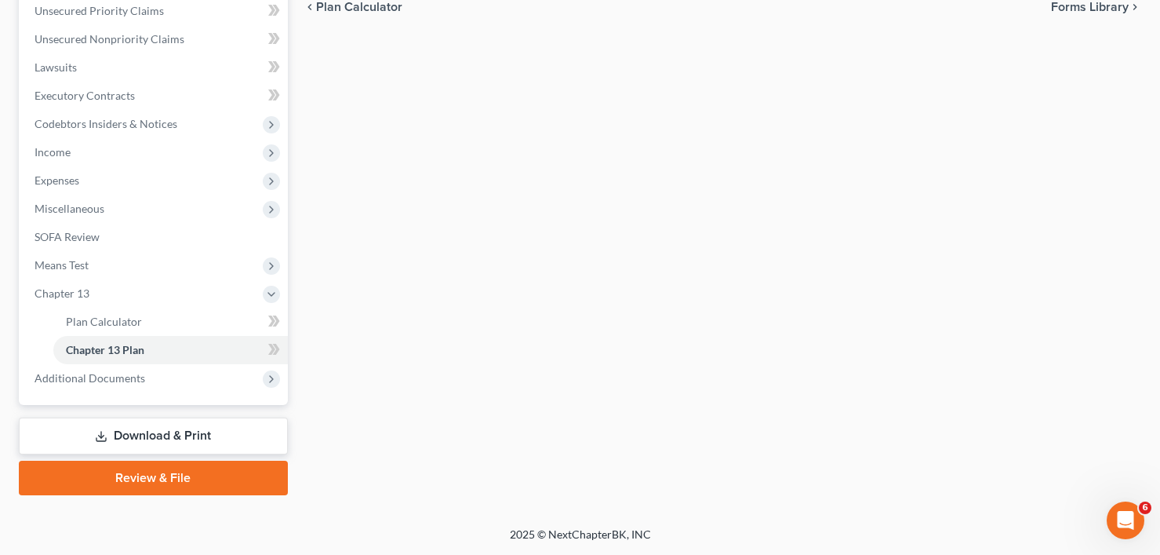
drag, startPoint x: 112, startPoint y: 370, endPoint x: 392, endPoint y: 298, distance: 288.5
click at [112, 371] on span "Additional Documents" at bounding box center [90, 377] width 111 height 13
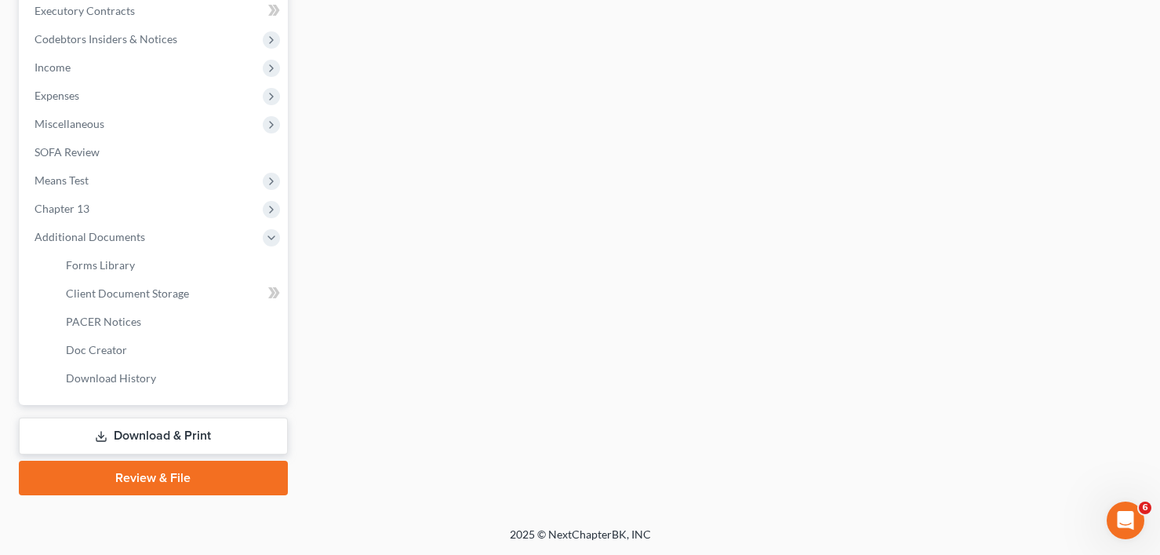
scroll to position [0, 0]
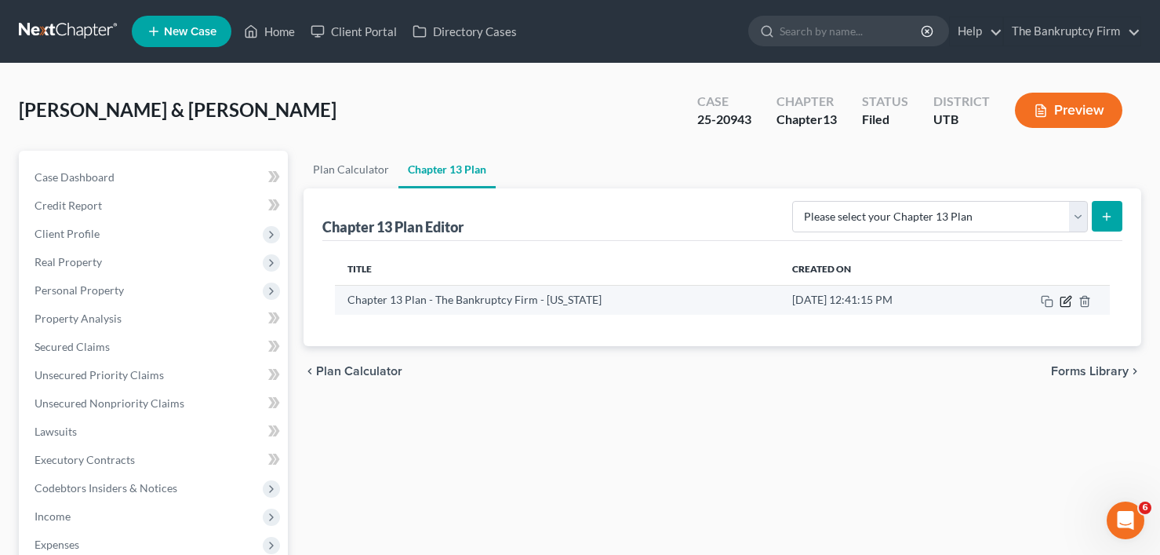
click at [1068, 295] on icon "button" at bounding box center [1066, 301] width 13 height 13
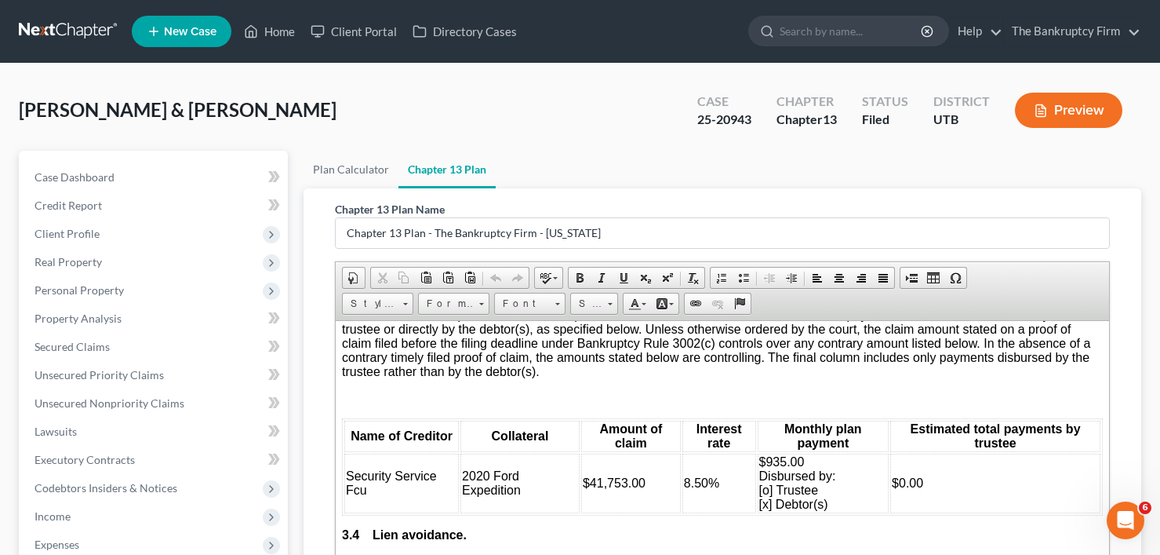
scroll to position [2511, 0]
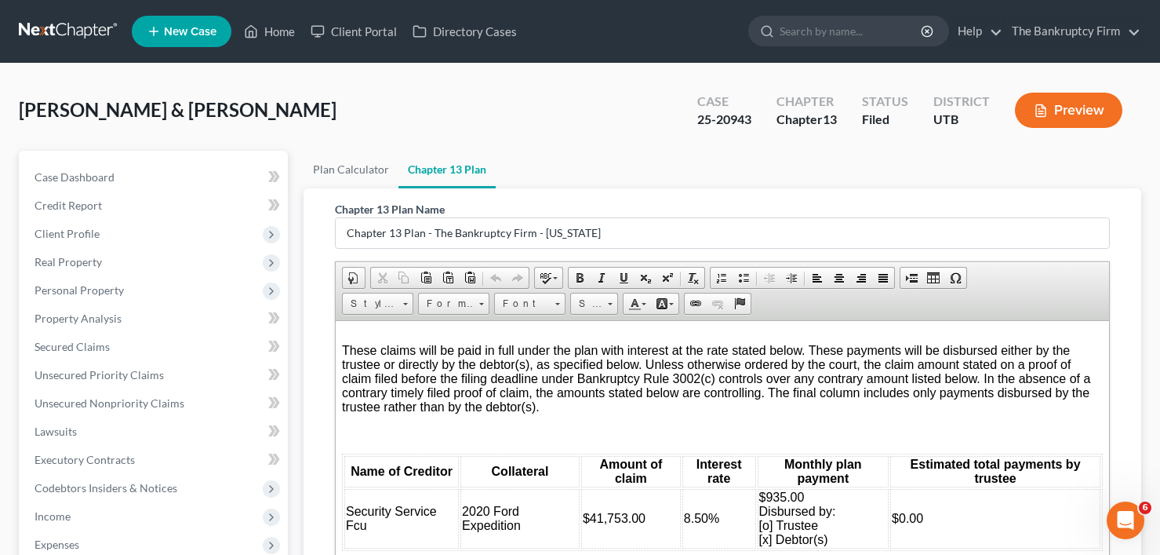
drag, startPoint x: 291, startPoint y: 398, endPoint x: 224, endPoint y: 439, distance: 78.6
click at [291, 398] on div "Case Dashboard Payments Invoices Payments Payments Credit Report Client Profile" at bounding box center [153, 547] width 285 height 793
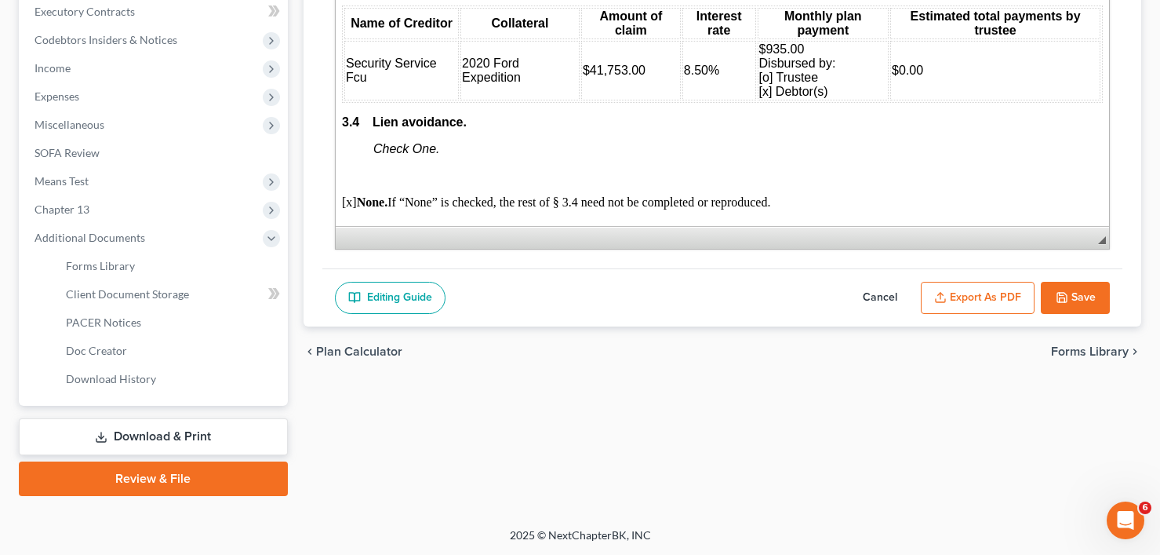
scroll to position [449, 0]
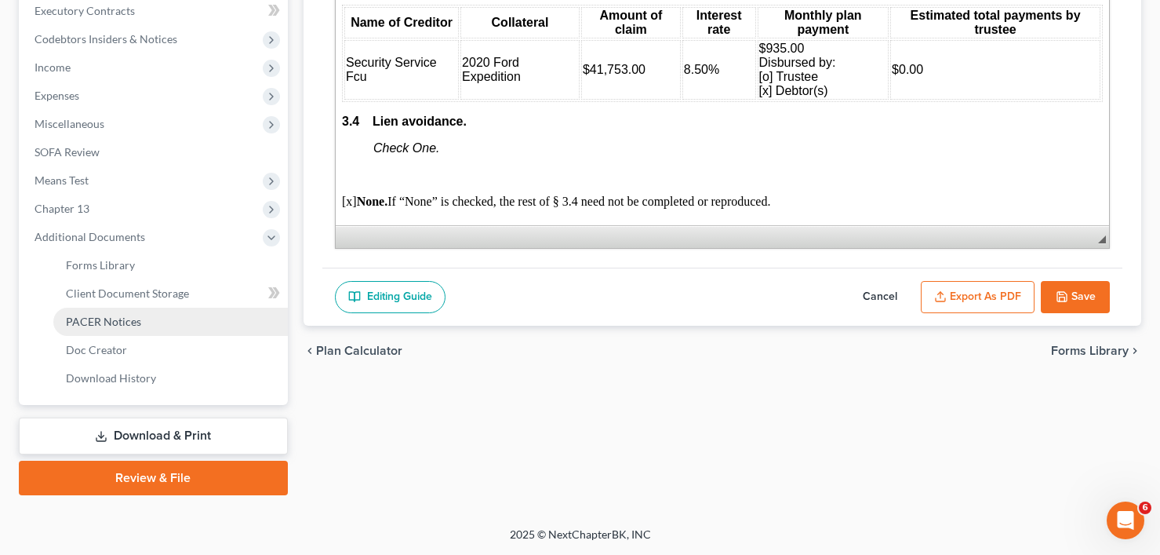
click at [116, 318] on span "PACER Notices" at bounding box center [103, 321] width 75 height 13
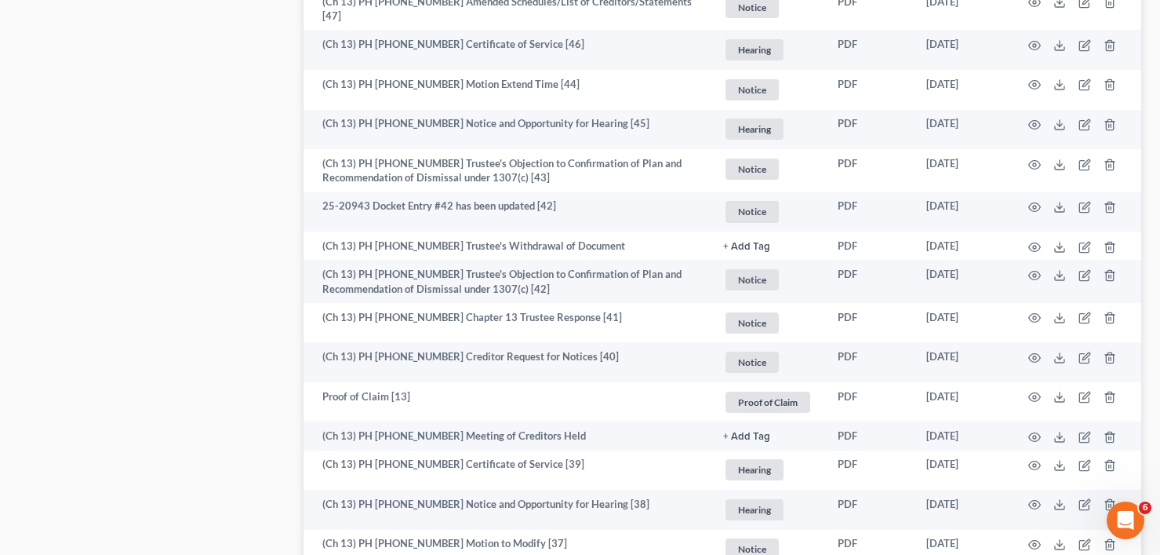
scroll to position [2912, 0]
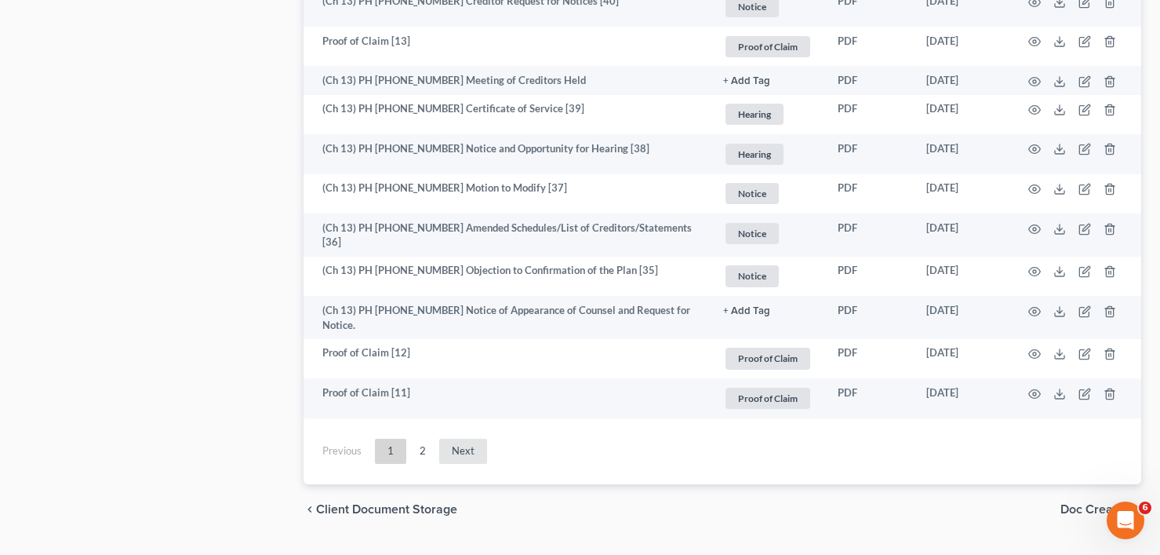
click at [454, 439] on link "Next" at bounding box center [463, 451] width 48 height 25
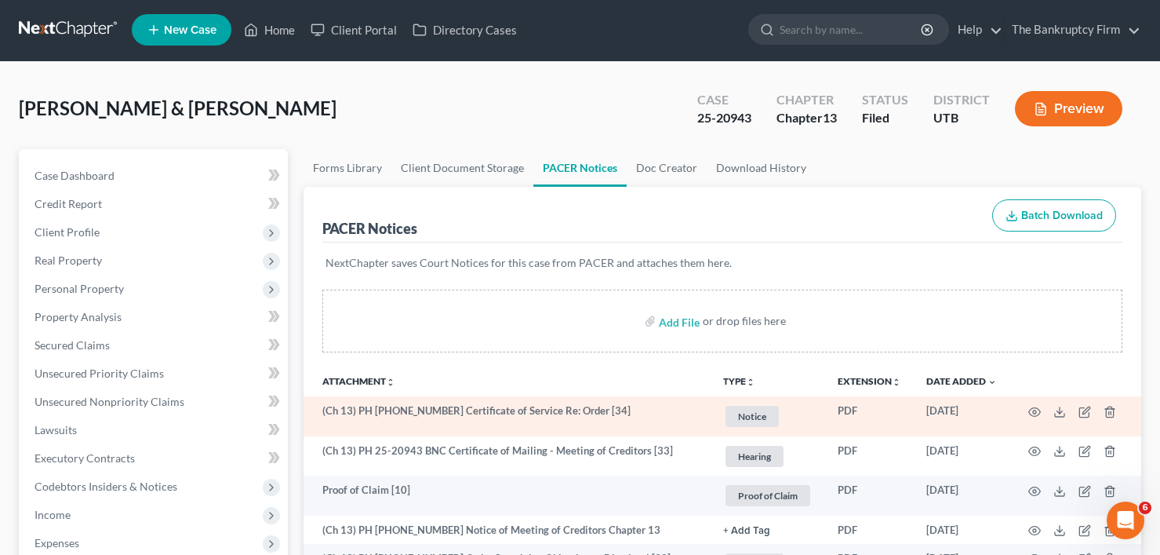
scroll to position [0, 0]
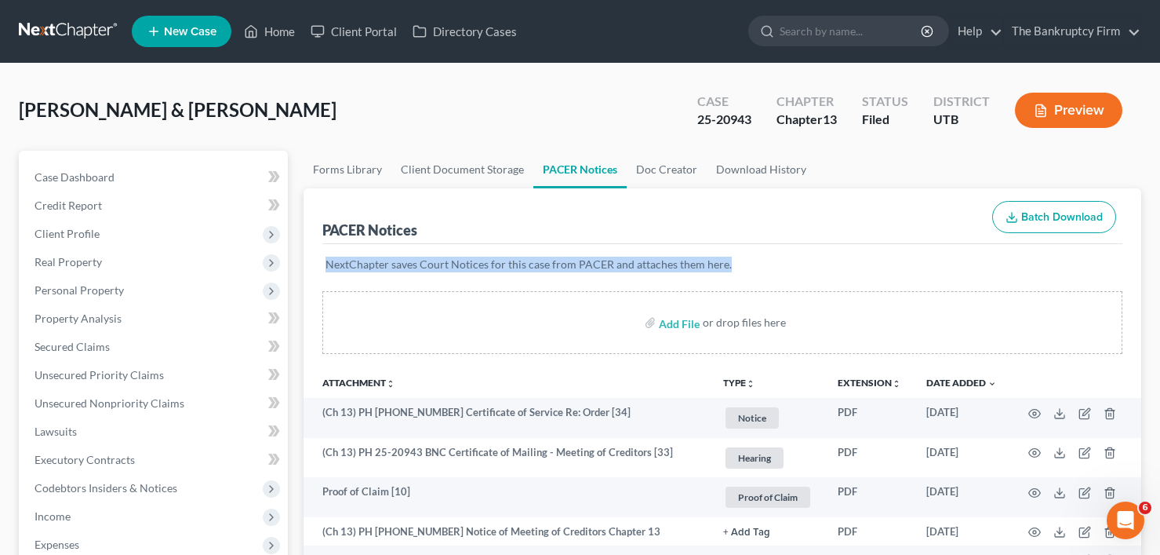
drag, startPoint x: 326, startPoint y: 262, endPoint x: 754, endPoint y: 266, distance: 428.4
click at [754, 266] on p "NextChapter saves Court Notices for this case from PACER and attaches them here." at bounding box center [723, 265] width 794 height 16
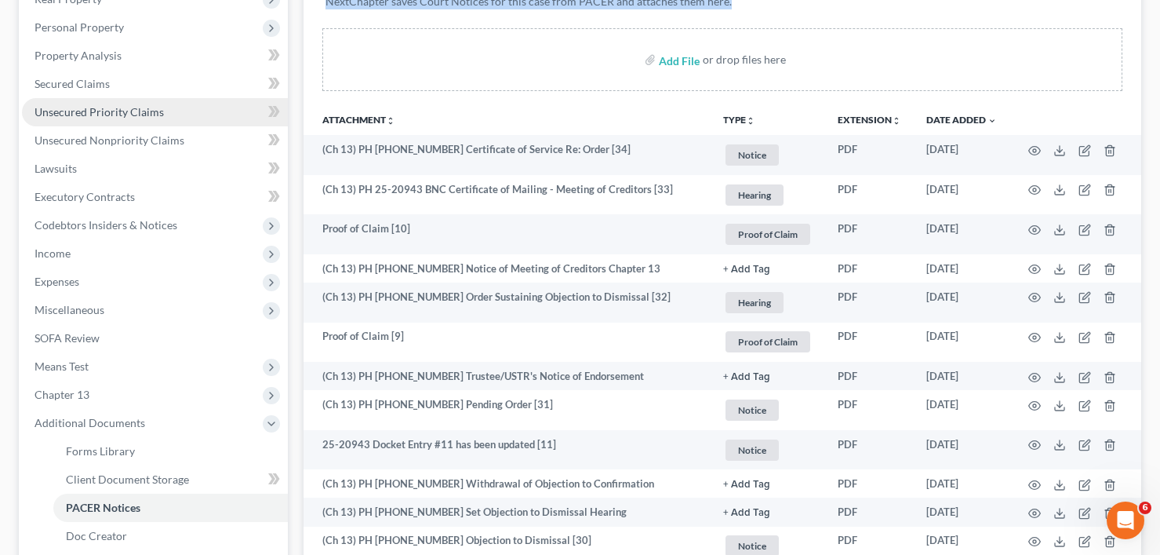
scroll to position [235, 0]
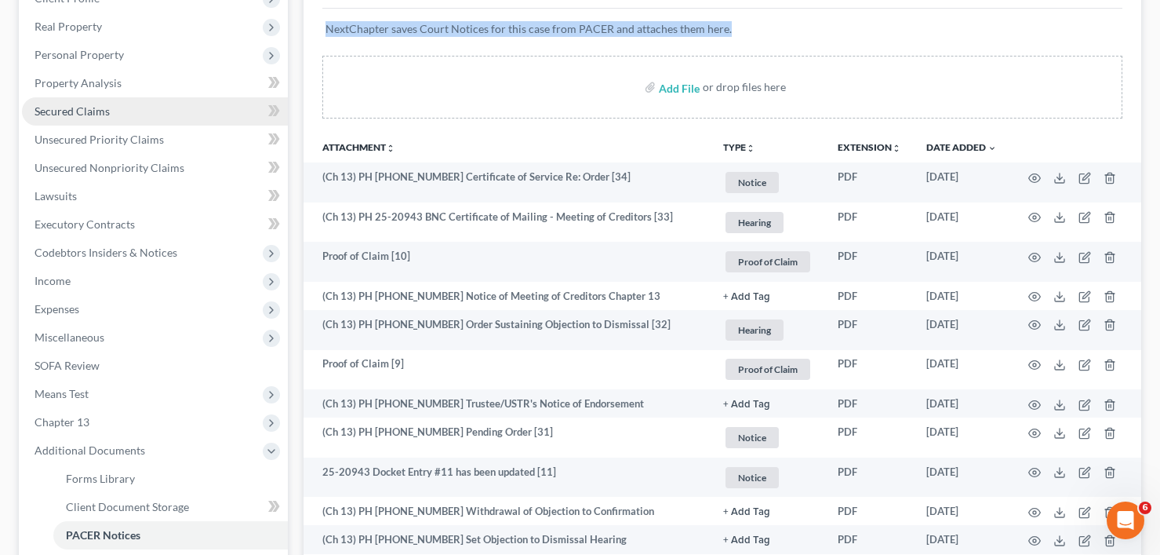
click at [94, 114] on span "Secured Claims" at bounding box center [72, 110] width 75 height 13
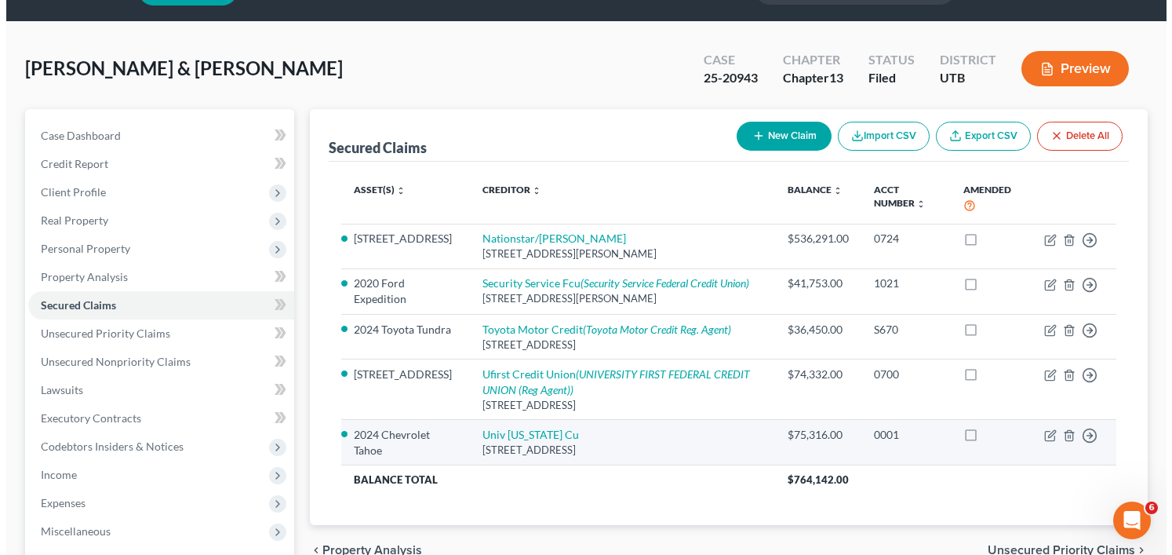
scroll to position [157, 0]
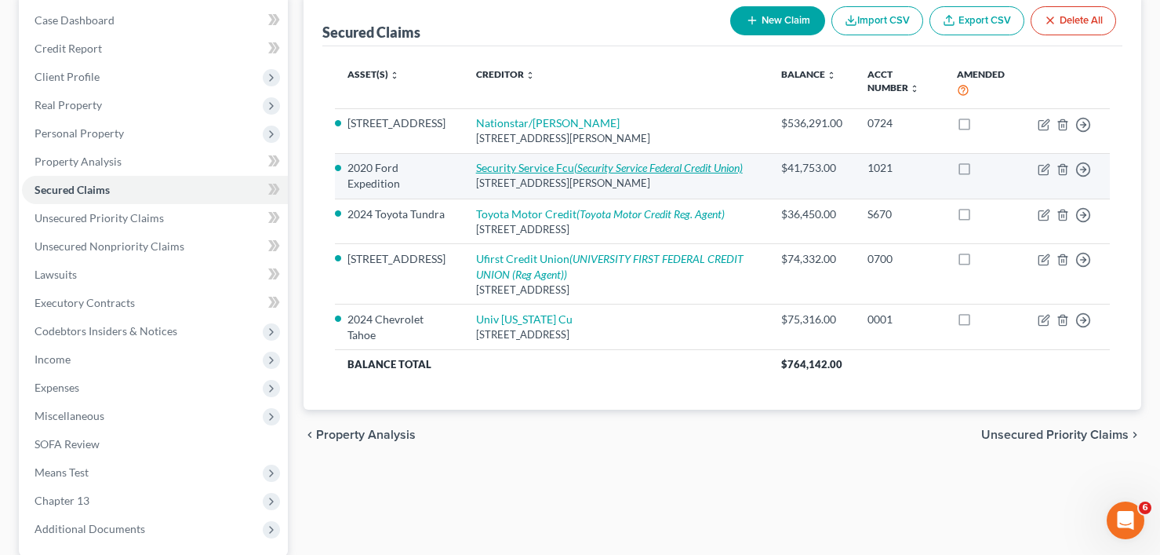
click at [515, 170] on link "Security Service Fcu (Security Service Federal Credit Union)" at bounding box center [609, 167] width 267 height 13
select select "45"
select select "13"
select select "0"
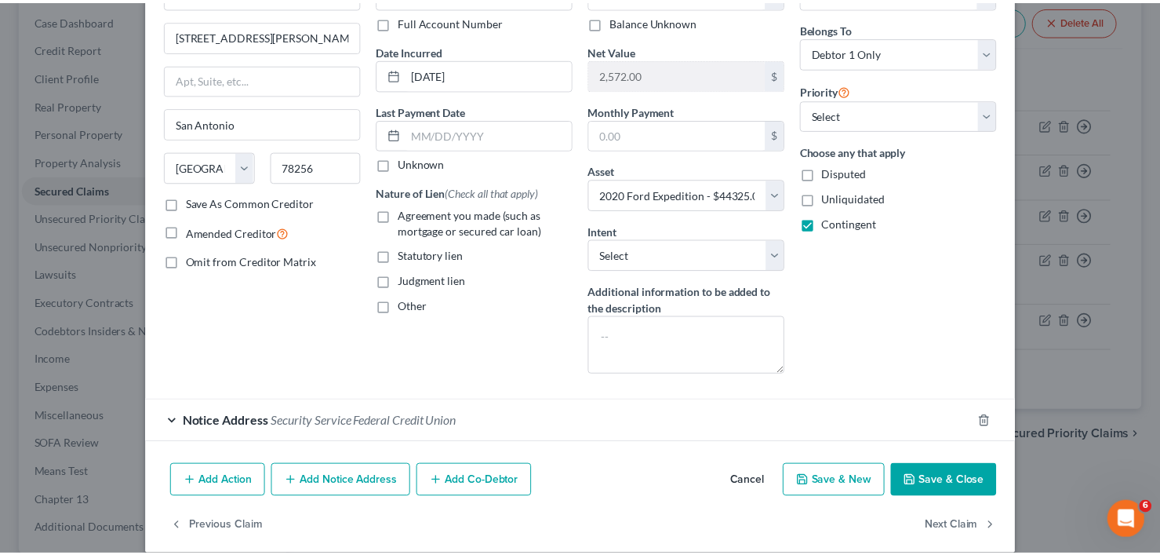
scroll to position [131, 0]
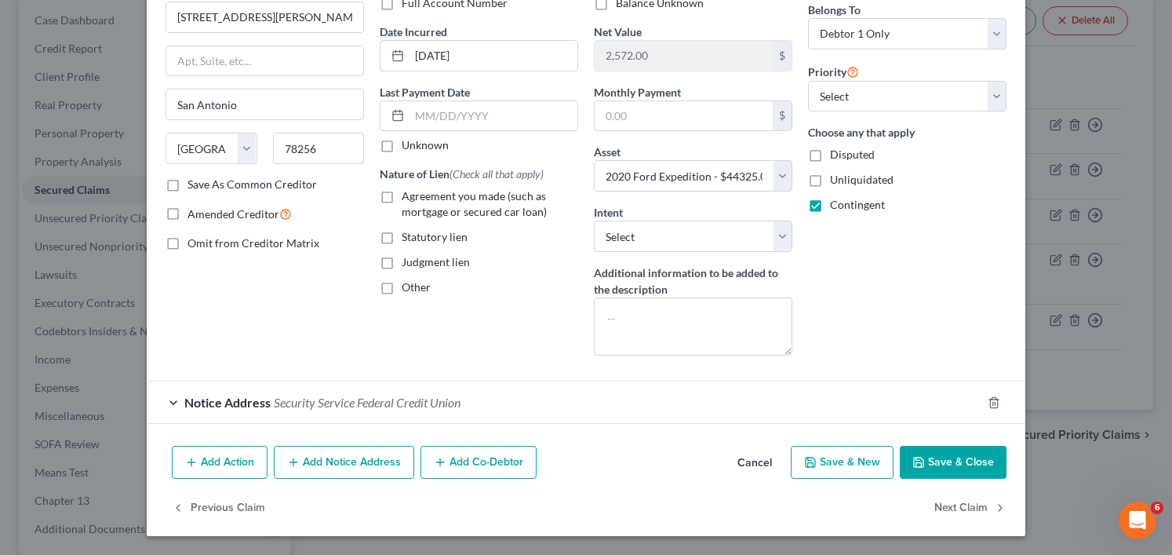
click at [744, 464] on button "Cancel" at bounding box center [755, 462] width 60 height 31
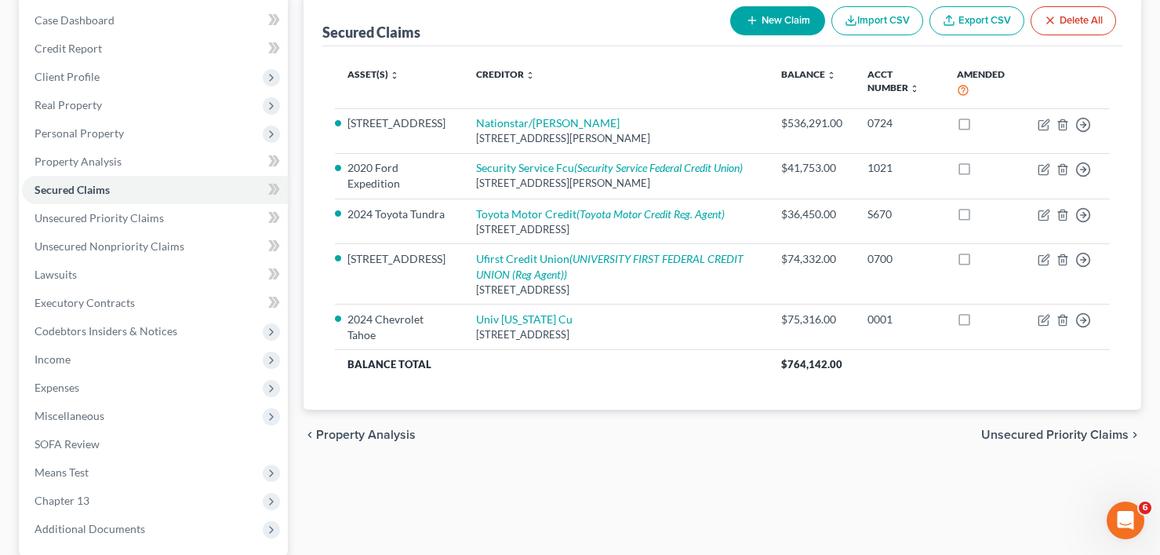
click at [292, 245] on div "Case Dashboard Payments Invoices Payments Payments Credit Report Client Profile" at bounding box center [153, 320] width 285 height 652
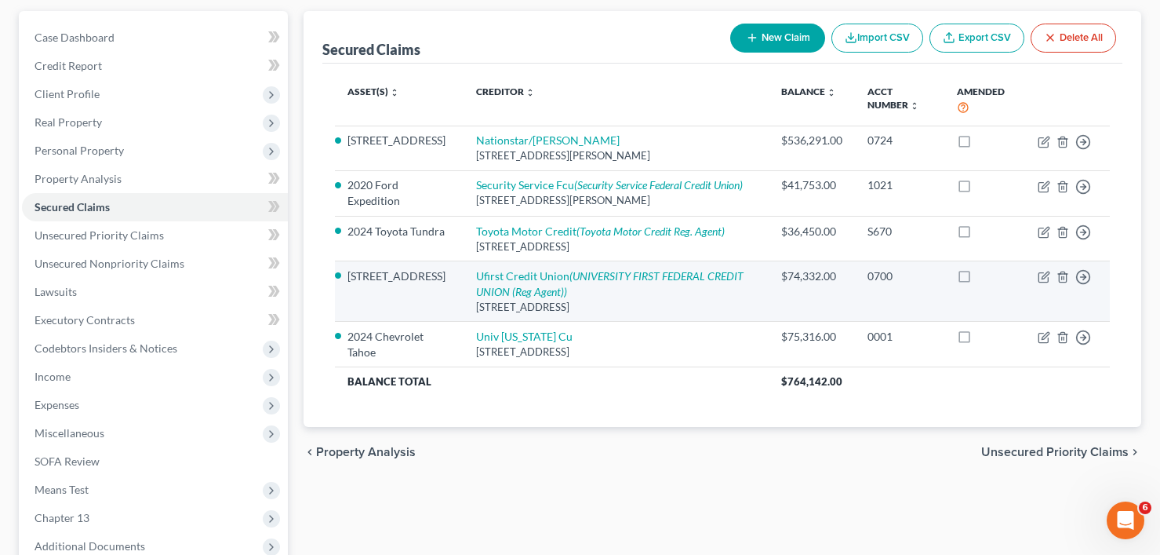
scroll to position [308, 0]
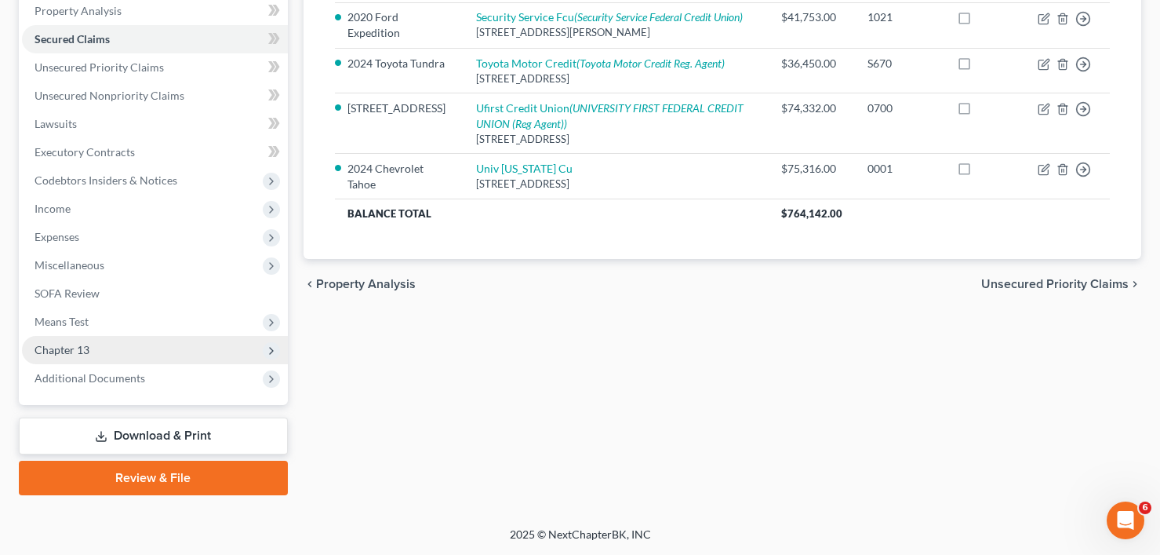
click at [67, 356] on span "Chapter 13" at bounding box center [155, 350] width 266 height 28
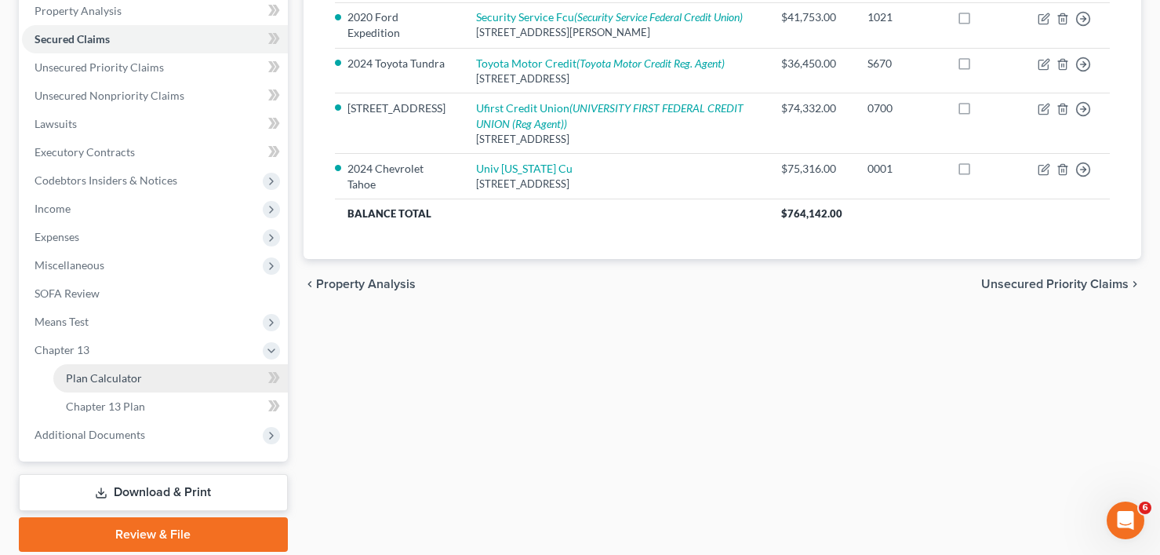
drag, startPoint x: 109, startPoint y: 374, endPoint x: 256, endPoint y: 385, distance: 147.1
click at [110, 374] on span "Plan Calculator" at bounding box center [104, 377] width 76 height 13
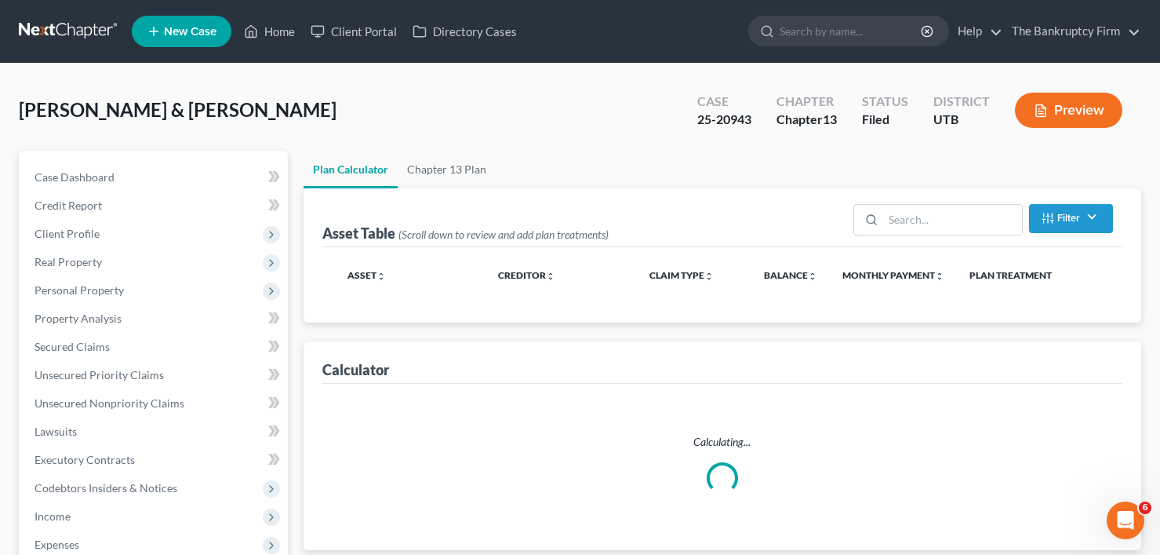
select select "59"
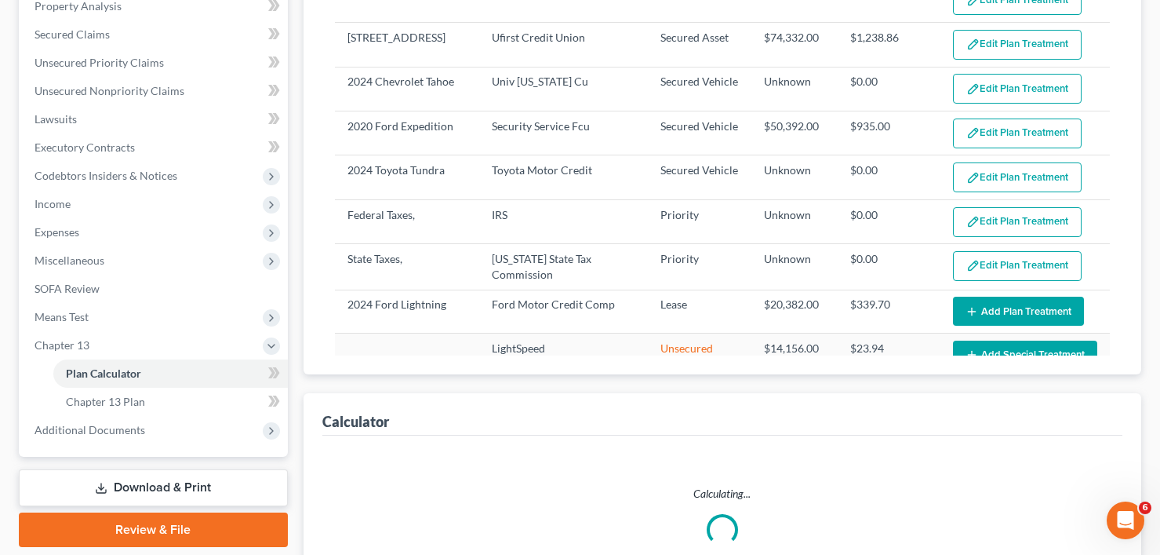
scroll to position [234, 0]
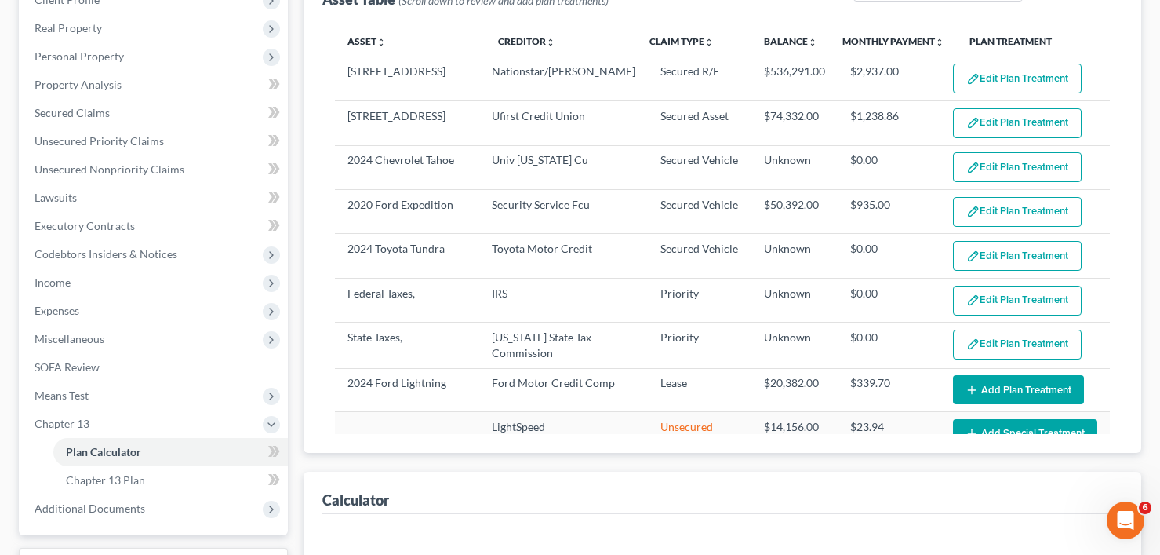
select select "59"
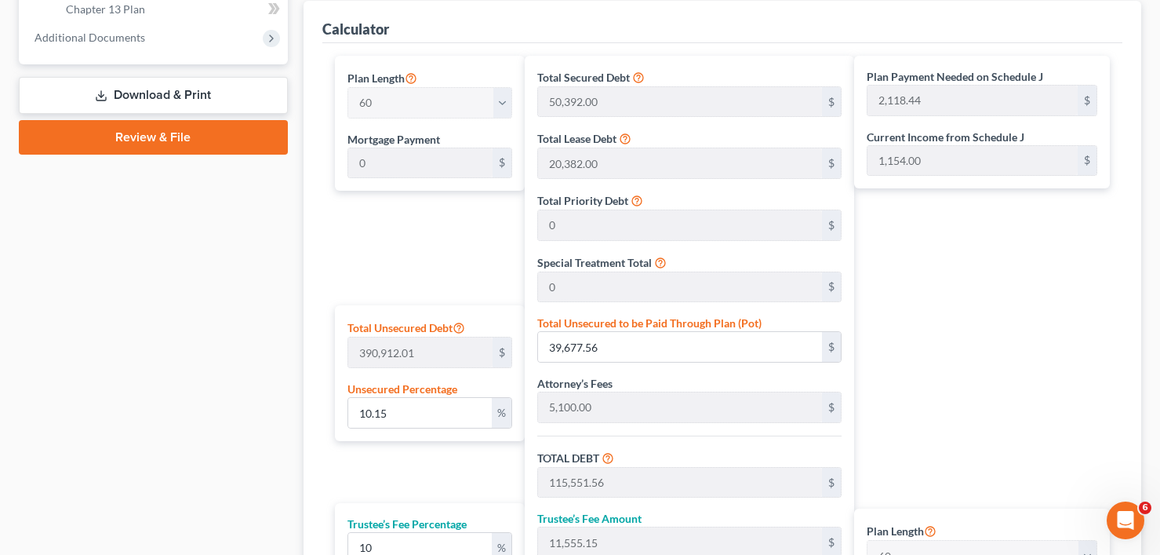
scroll to position [548, 0]
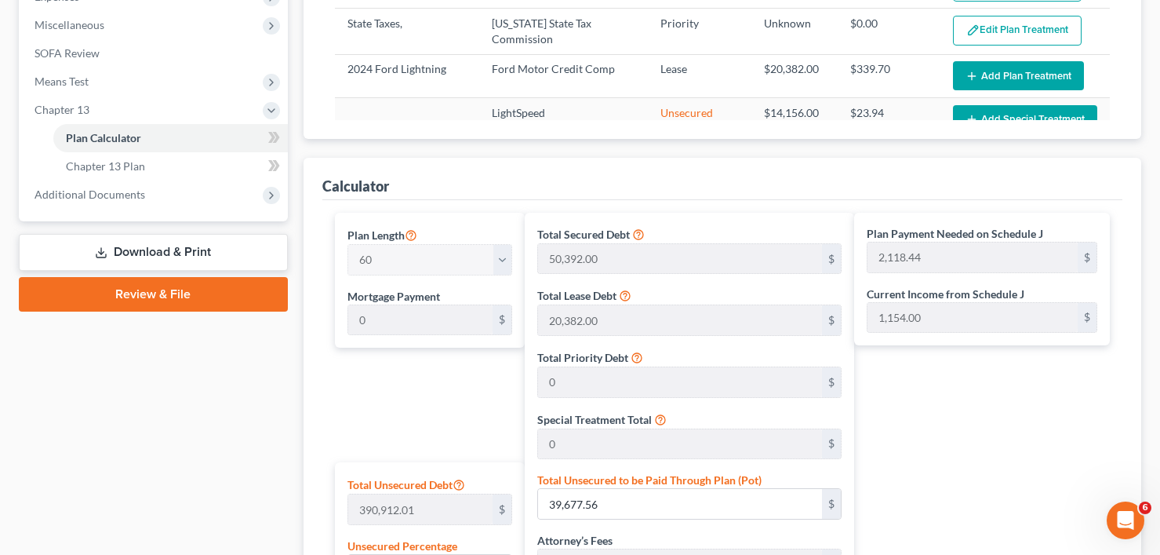
drag, startPoint x: 129, startPoint y: 193, endPoint x: 82, endPoint y: 337, distance: 151.3
click at [129, 193] on span "Additional Documents" at bounding box center [90, 194] width 111 height 13
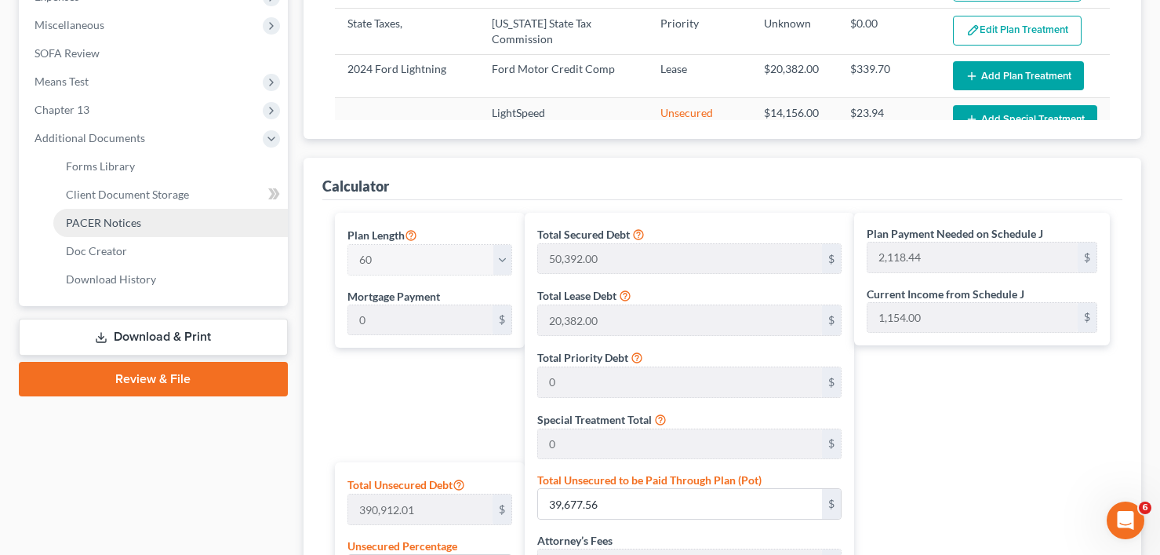
click at [111, 220] on span "PACER Notices" at bounding box center [103, 222] width 75 height 13
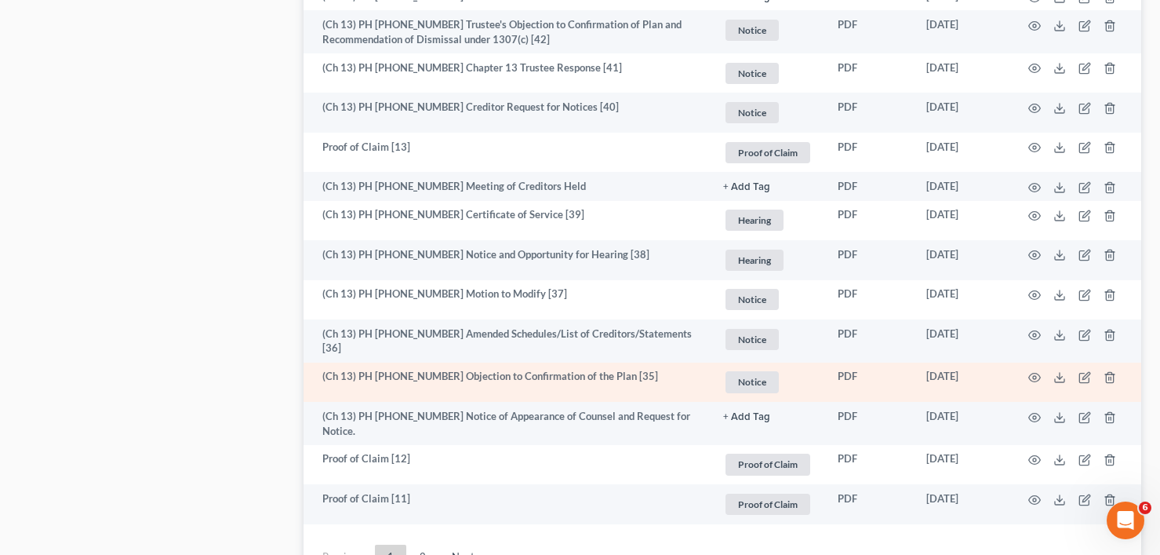
scroll to position [2912, 0]
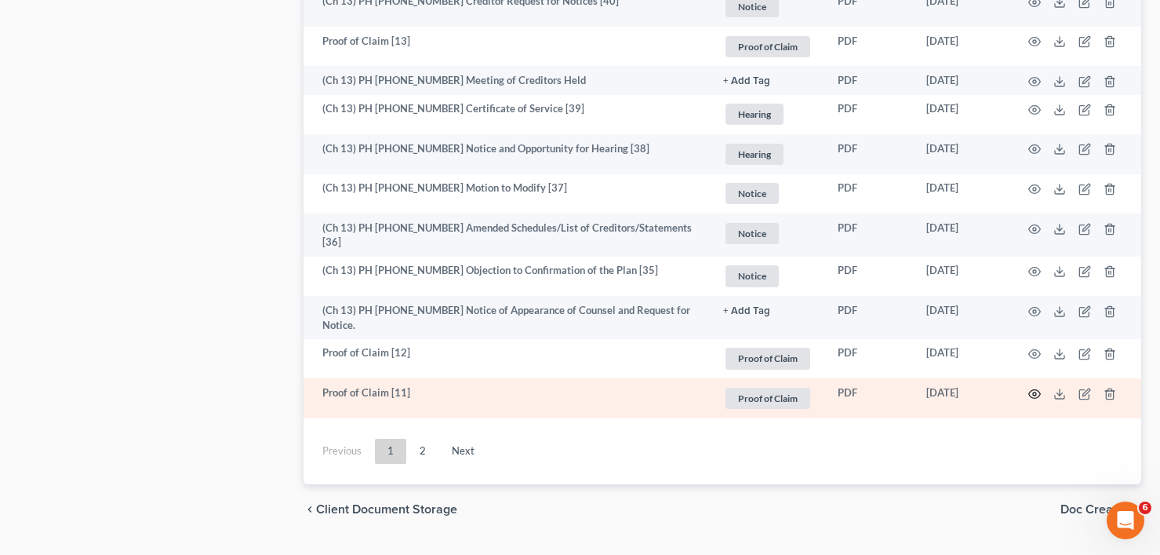
click at [1031, 388] on icon "button" at bounding box center [1035, 394] width 13 height 13
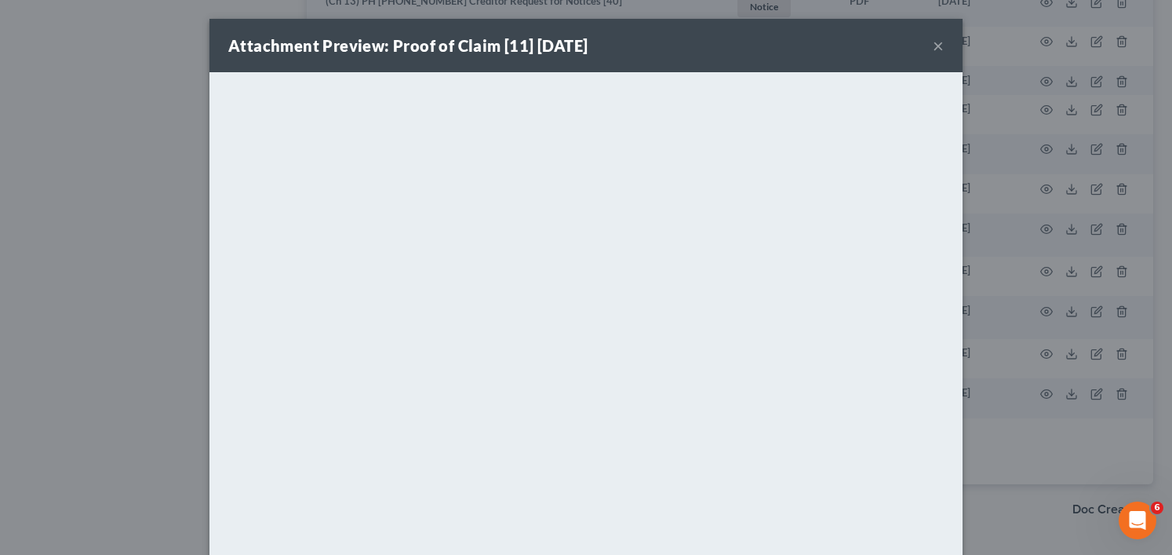
click at [933, 46] on button "×" at bounding box center [938, 45] width 11 height 19
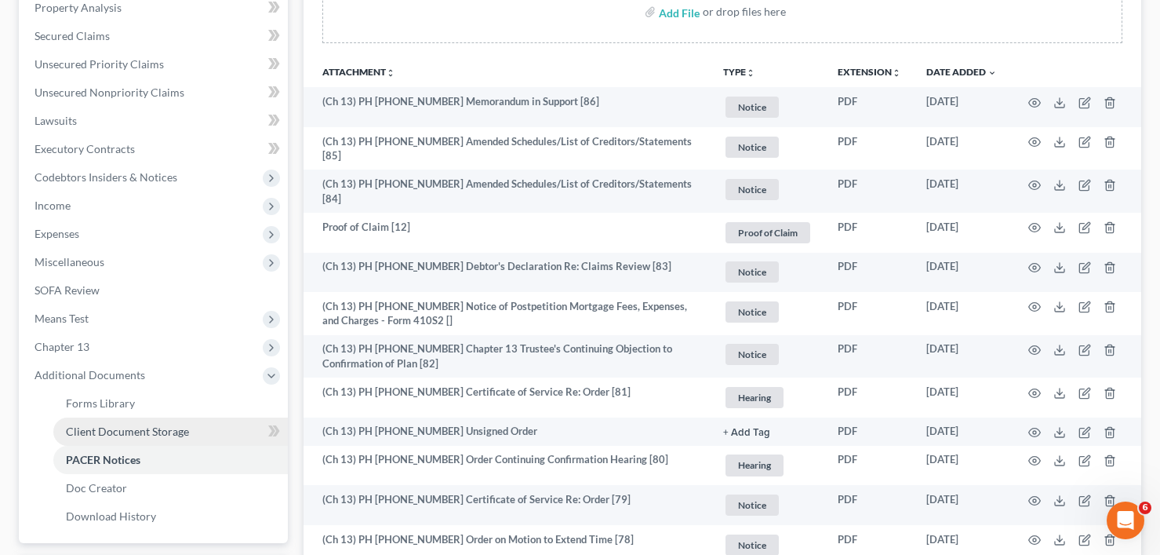
scroll to position [401, 0]
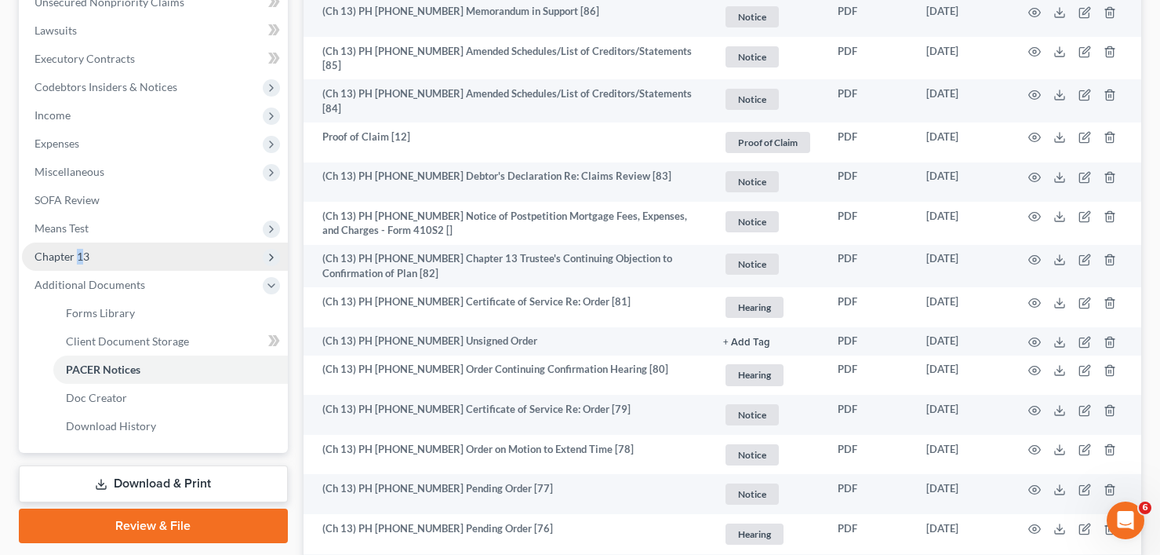
click at [79, 245] on span "Chapter 13" at bounding box center [155, 256] width 266 height 28
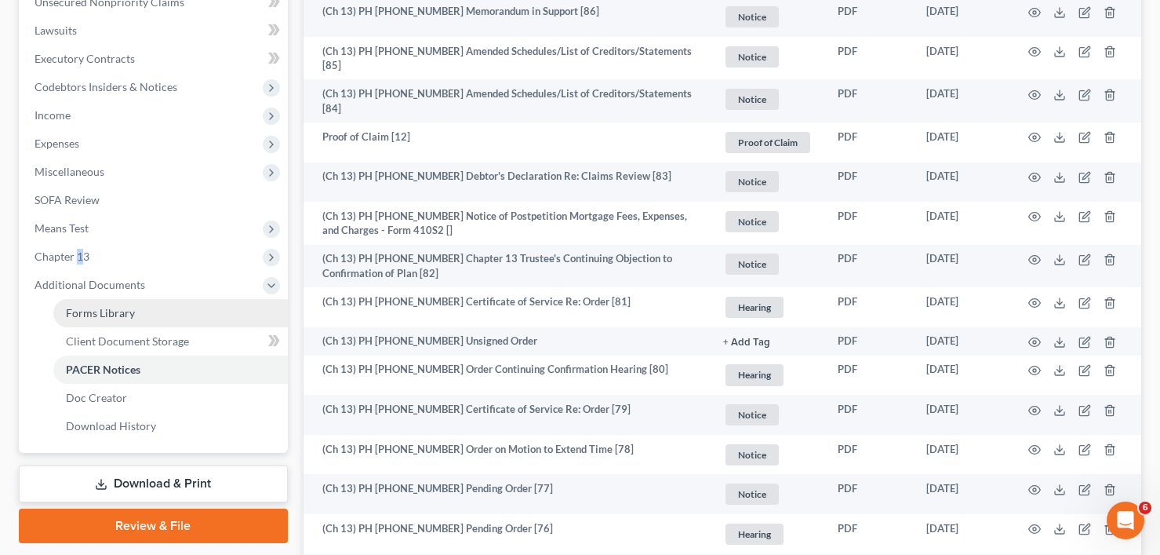
click at [76, 256] on span "Chapter 13" at bounding box center [62, 256] width 55 height 13
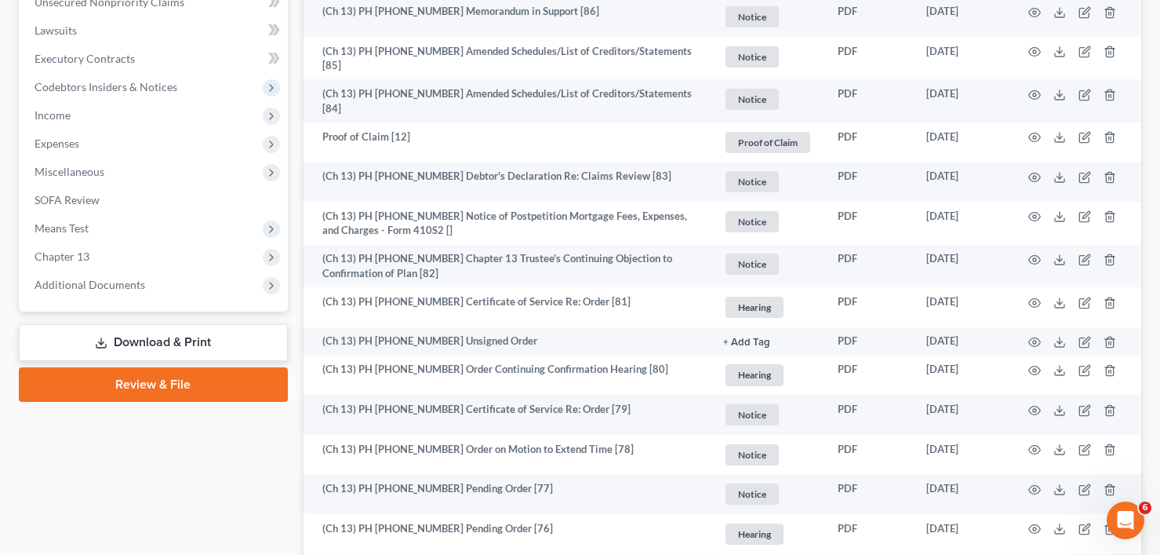
click at [49, 258] on span "Chapter 13" at bounding box center [62, 256] width 55 height 13
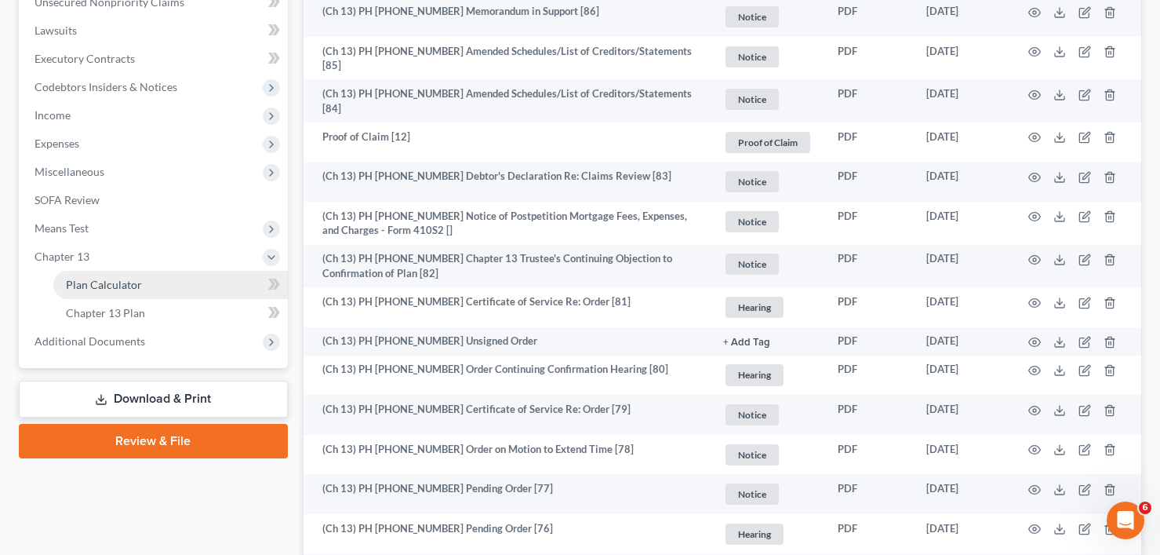
click at [95, 273] on link "Plan Calculator" at bounding box center [170, 285] width 235 height 28
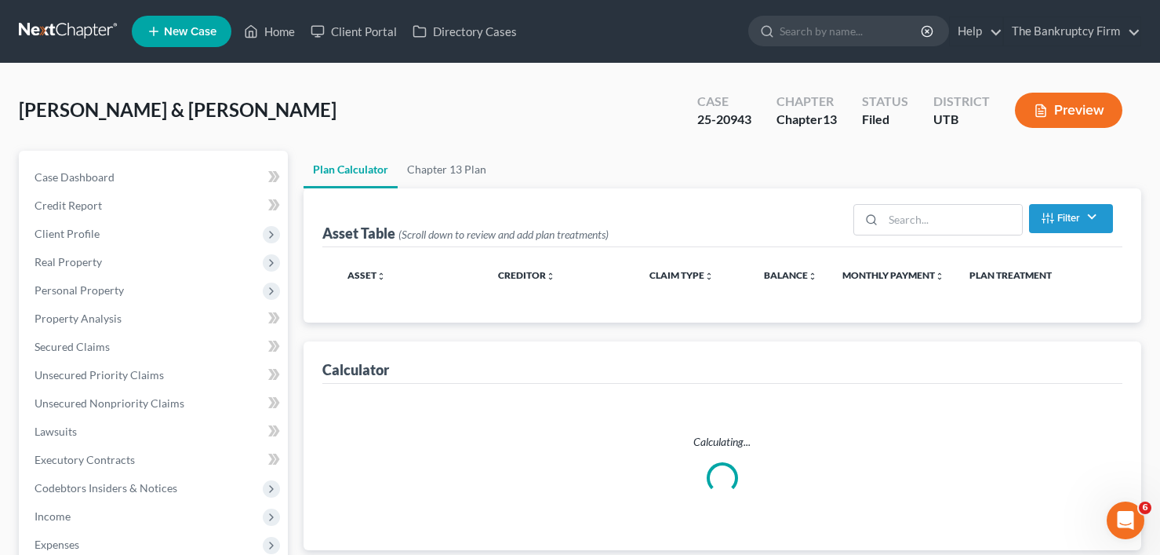
select select "59"
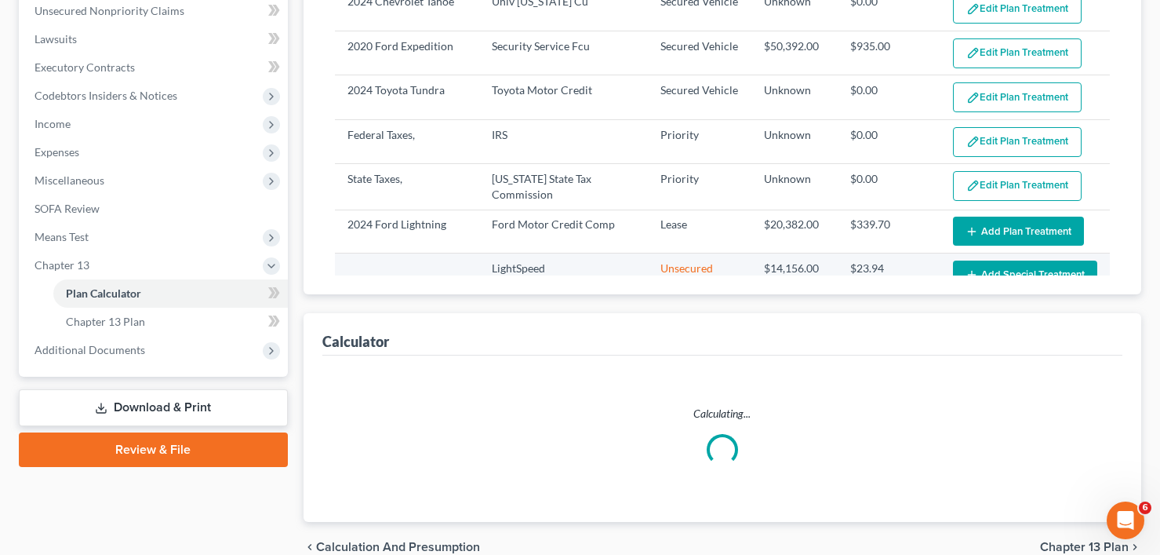
select select "59"
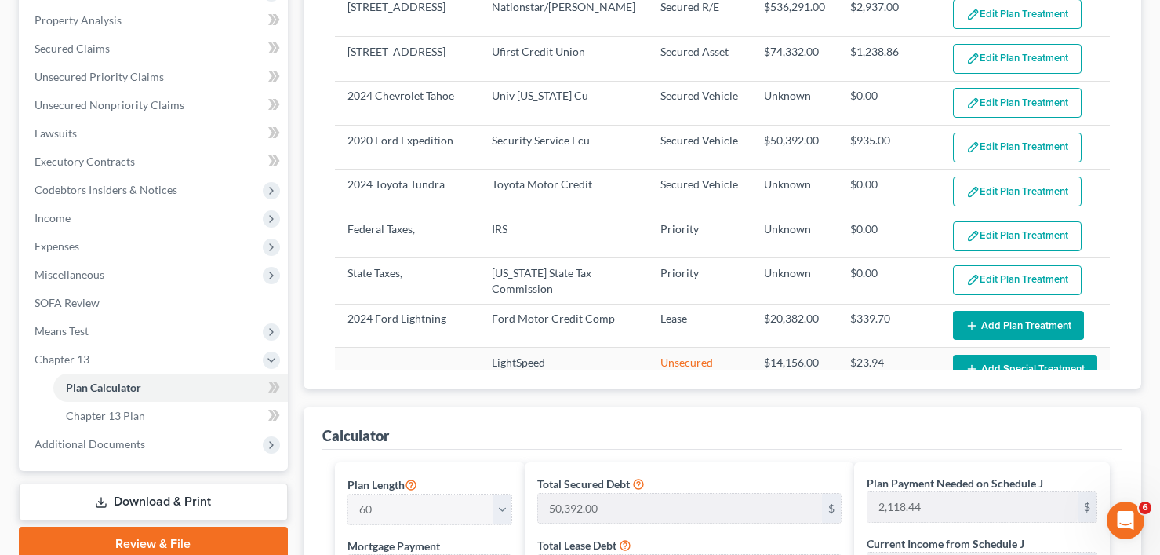
scroll to position [235, 0]
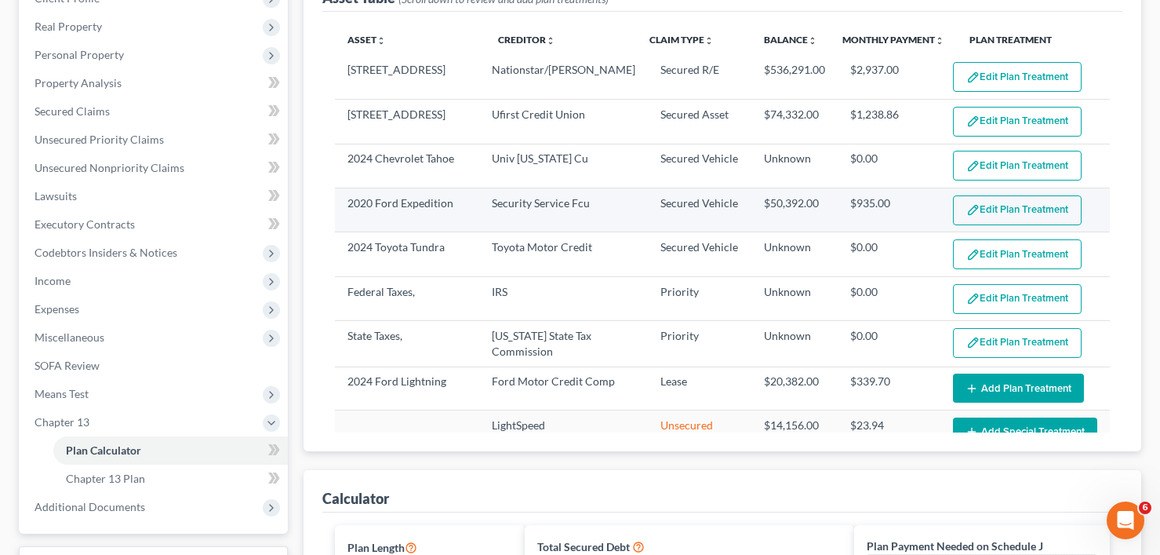
click at [1002, 211] on button "Edit Plan Treatment" at bounding box center [1017, 210] width 129 height 30
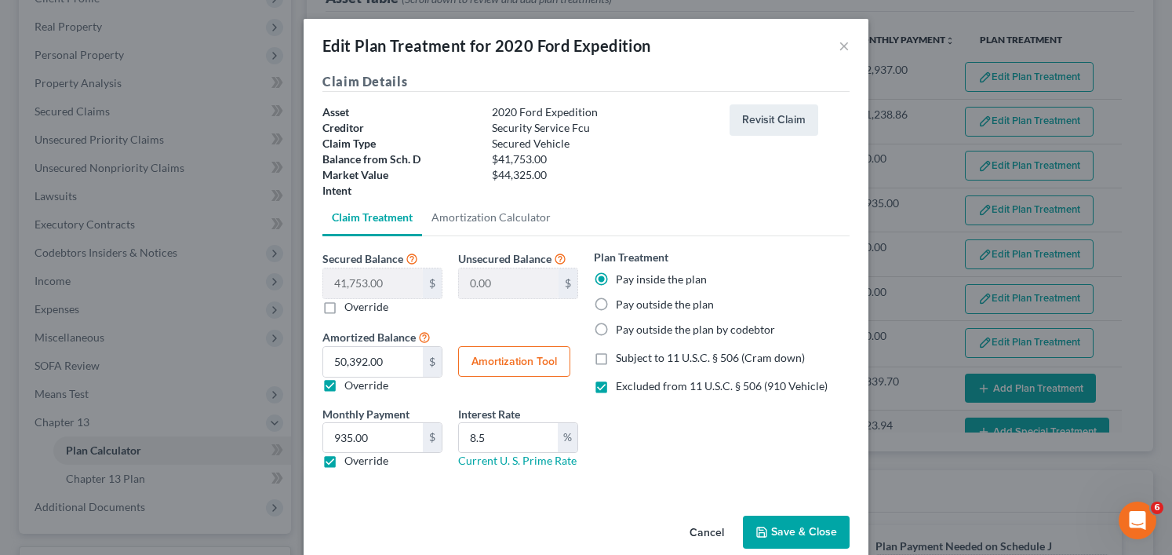
click at [616, 306] on label "Pay outside the plan" at bounding box center [665, 305] width 98 height 16
click at [622, 306] on input "Pay outside the plan" at bounding box center [627, 302] width 10 height 10
radio input "true"
click at [785, 529] on button "Save & Close" at bounding box center [796, 531] width 107 height 33
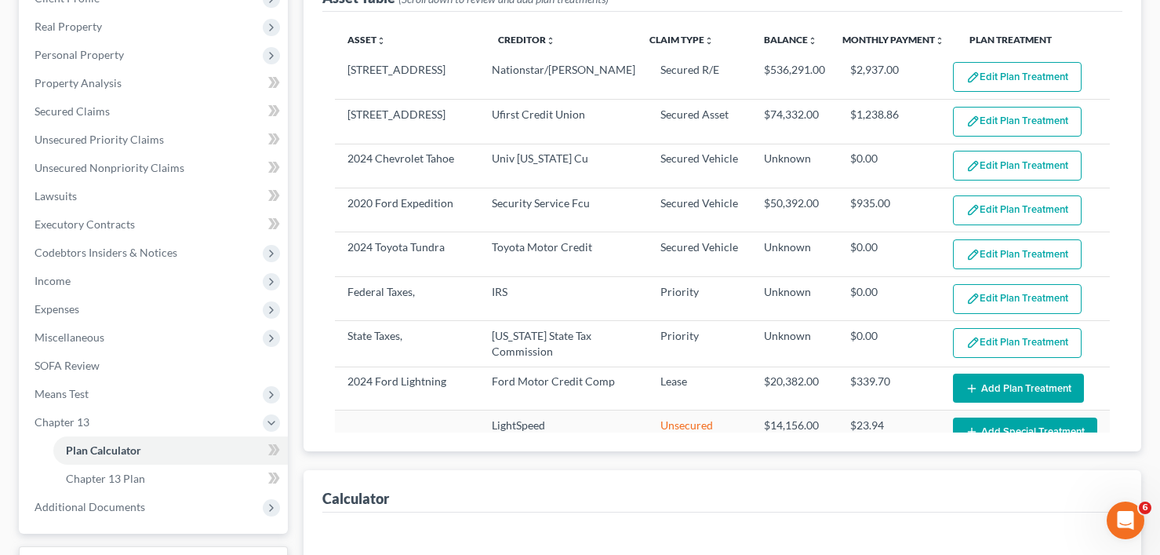
select select "59"
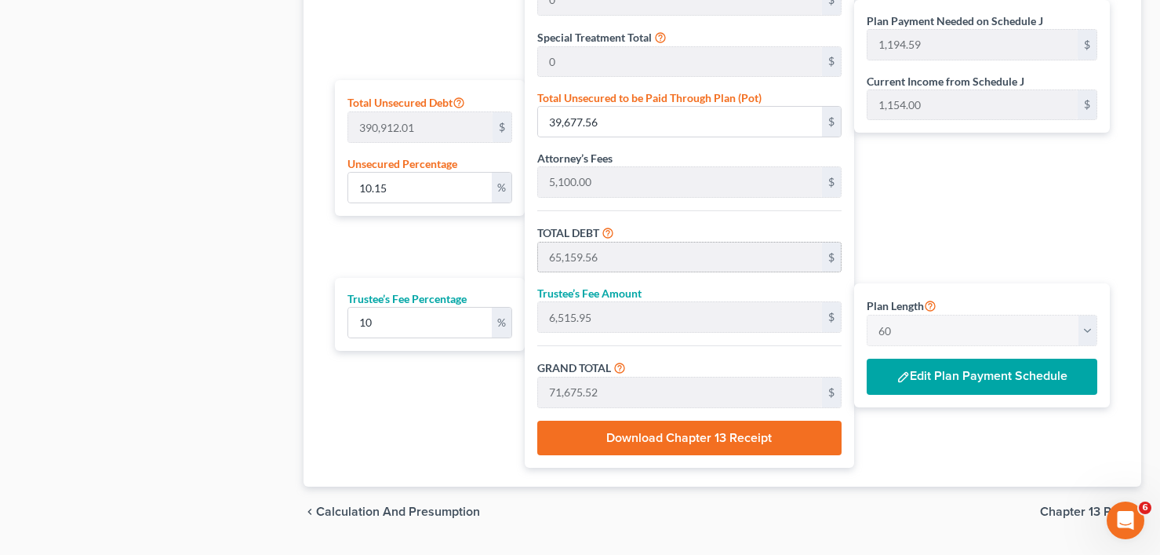
scroll to position [893, 0]
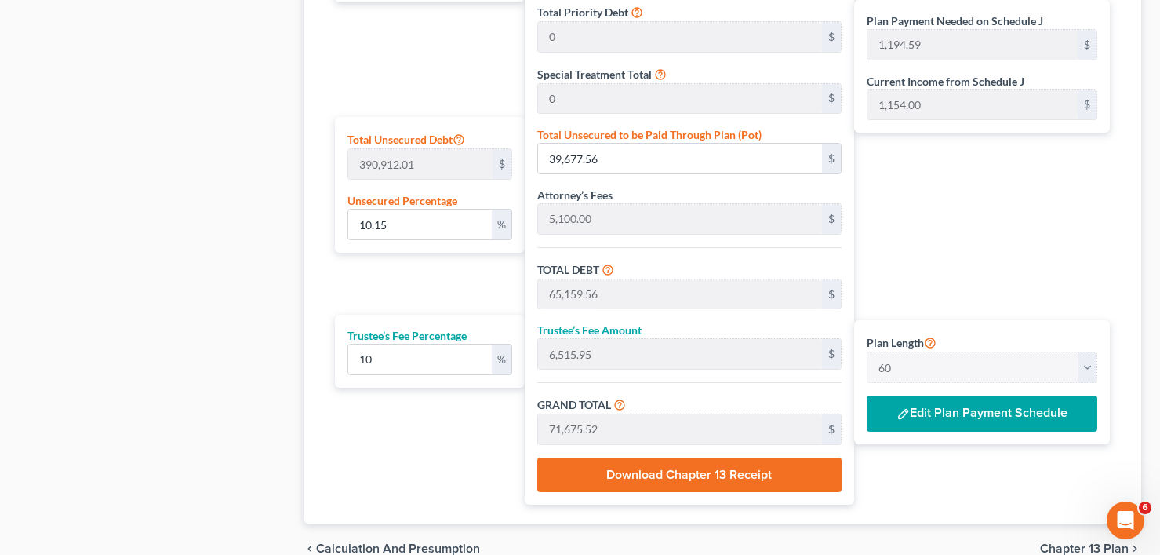
click at [914, 406] on button "Edit Plan Payment Schedule" at bounding box center [982, 413] width 231 height 36
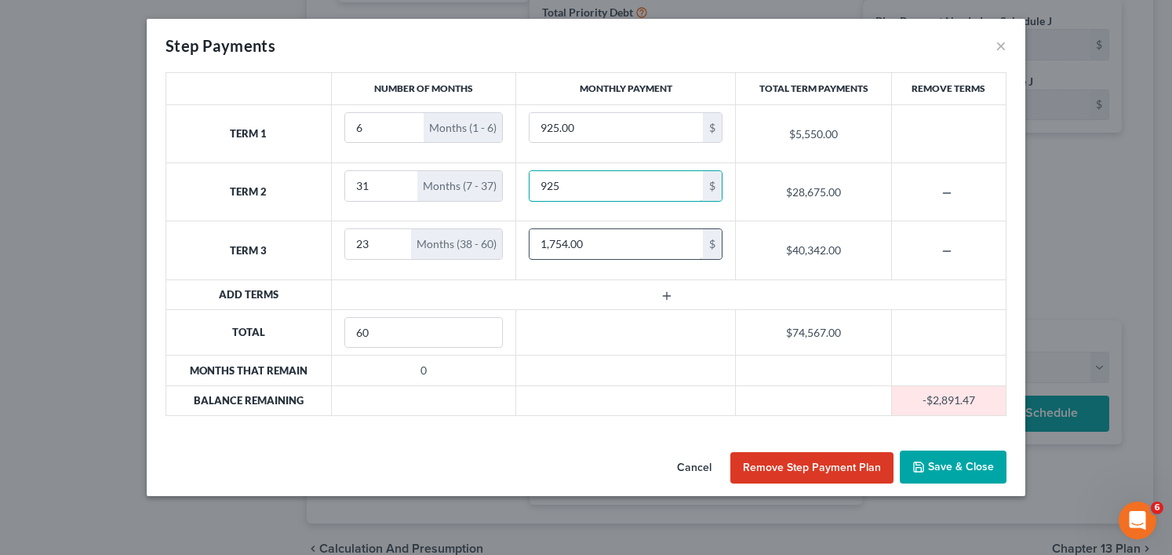
type input "925"
click at [688, 466] on button "Cancel" at bounding box center [695, 467] width 60 height 31
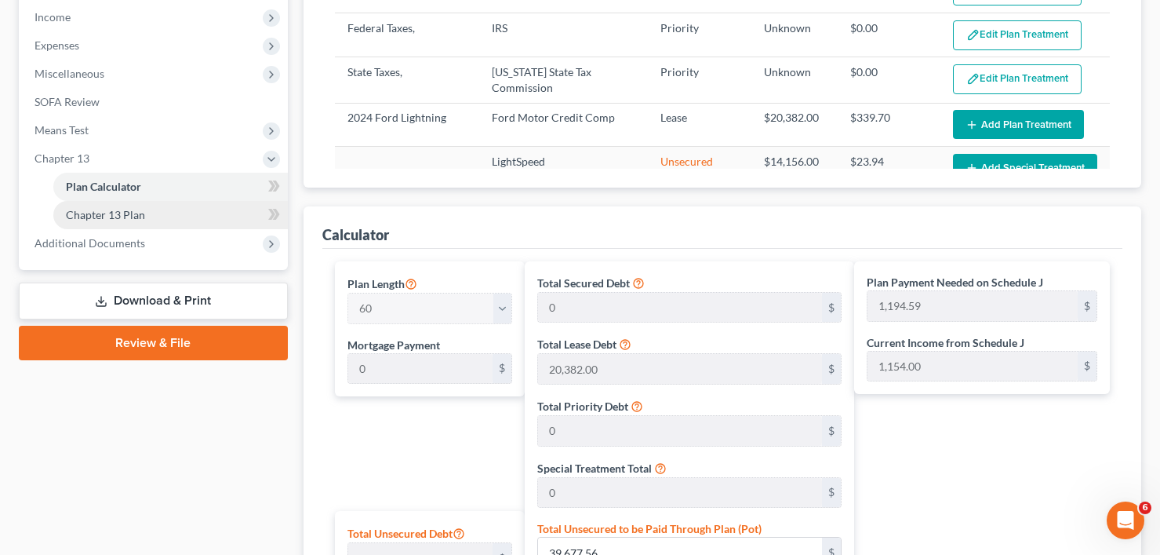
scroll to position [471, 0]
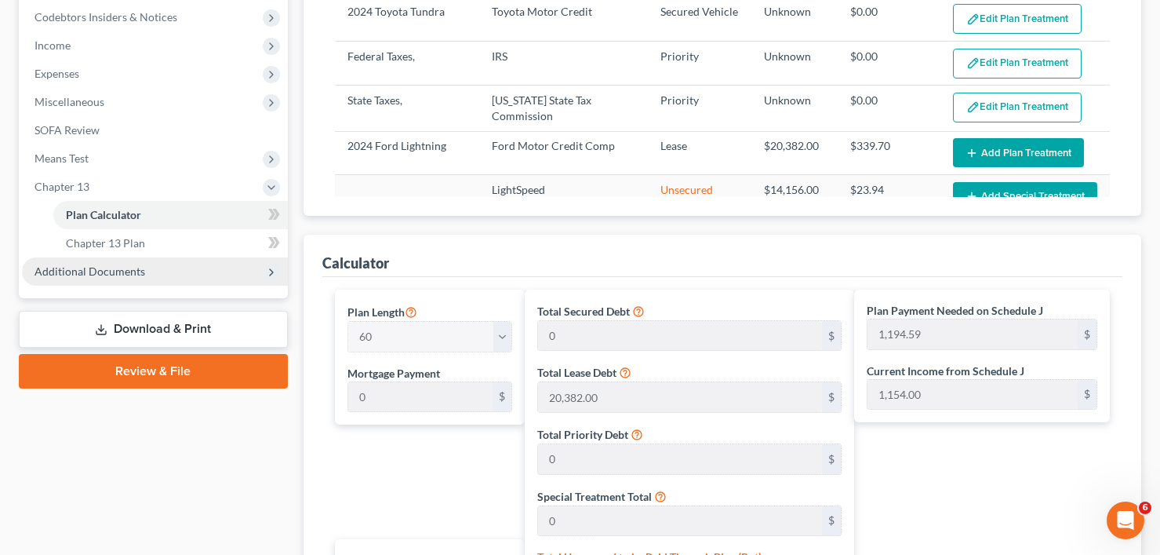
click at [126, 275] on span "Additional Documents" at bounding box center [90, 270] width 111 height 13
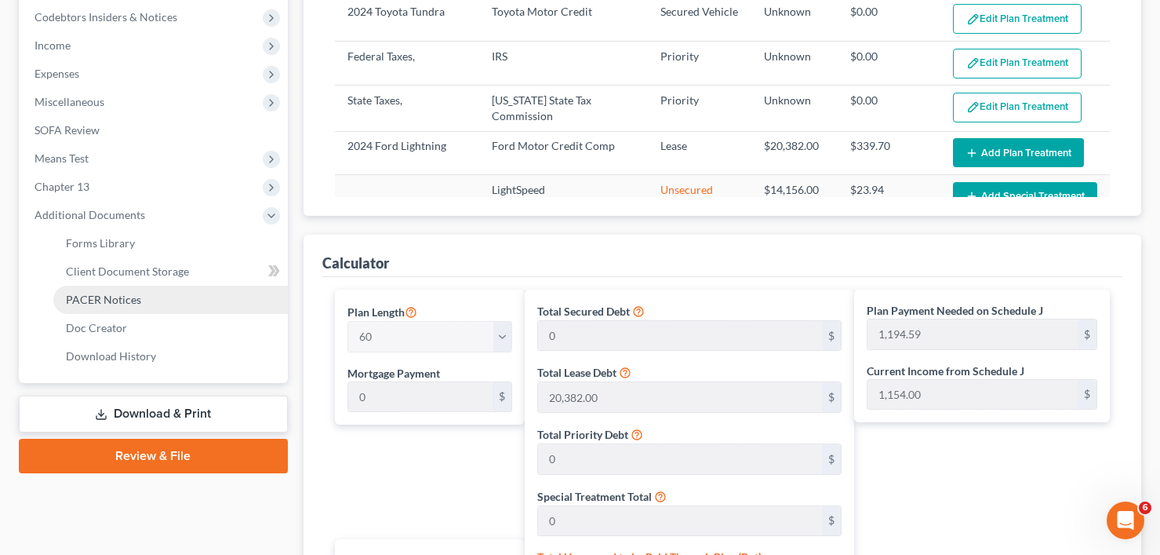
click at [109, 304] on span "PACER Notices" at bounding box center [103, 299] width 75 height 13
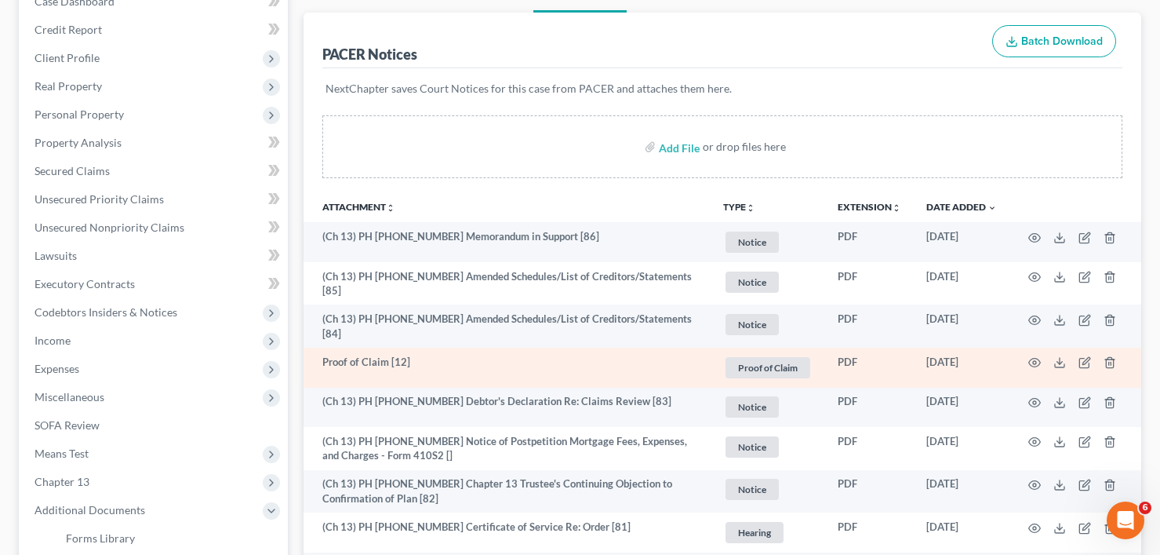
scroll to position [314, 0]
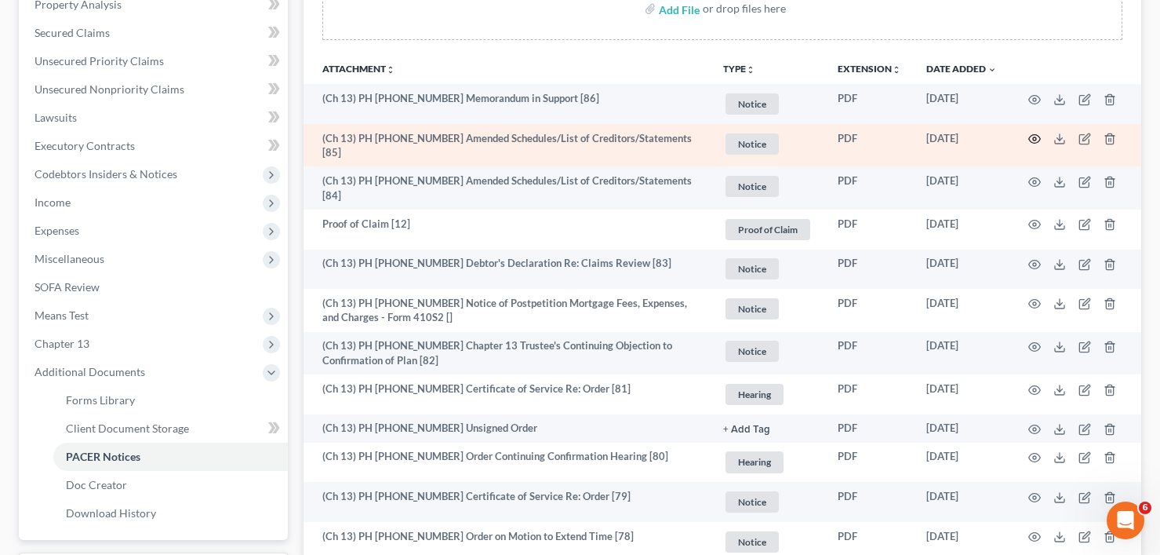
click at [1037, 140] on icon "button" at bounding box center [1035, 139] width 13 height 13
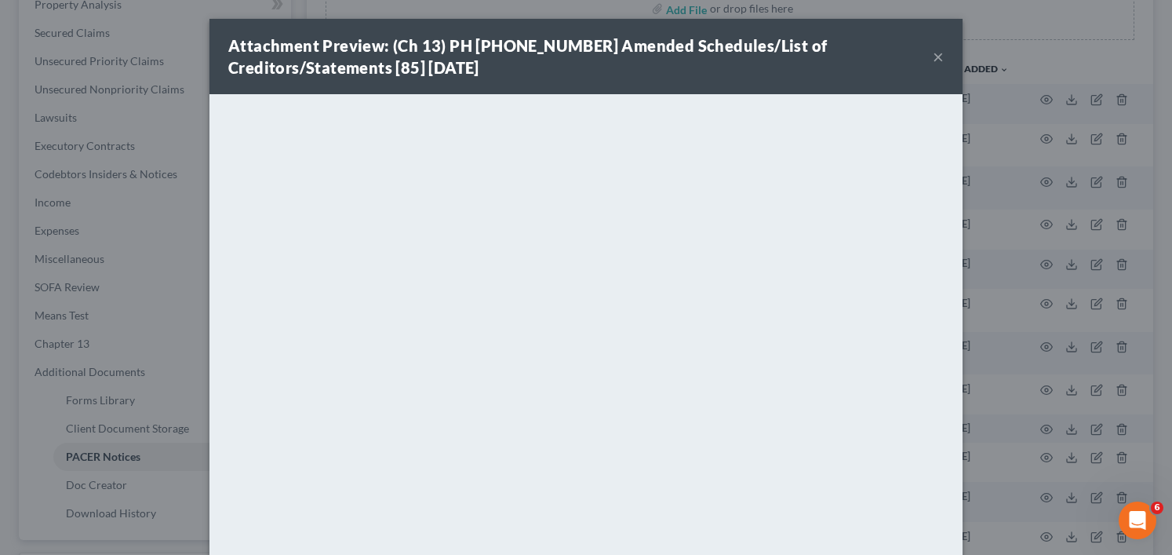
click at [934, 51] on button "×" at bounding box center [938, 56] width 11 height 19
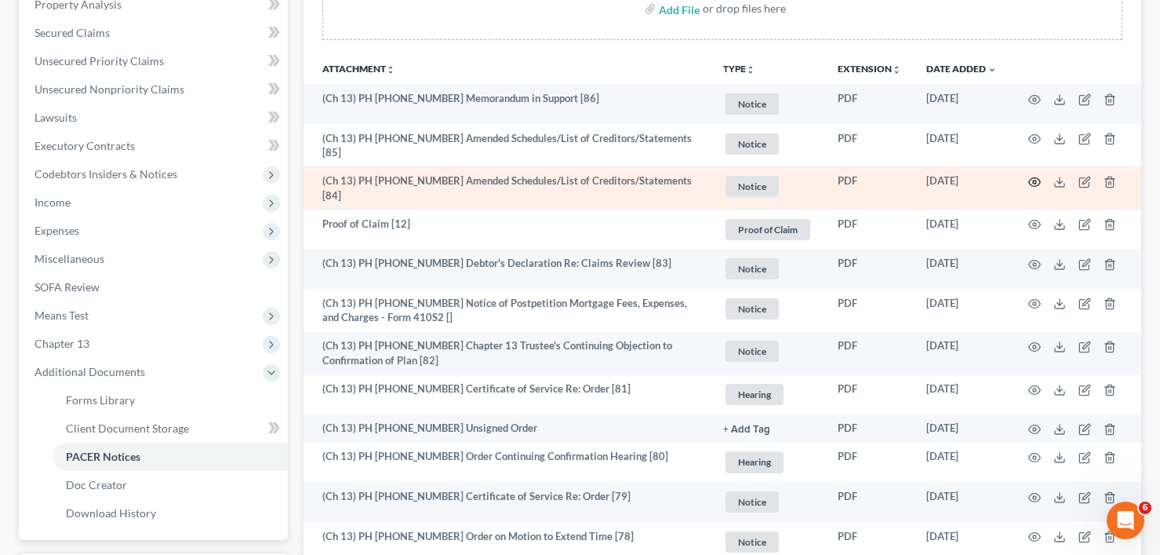
click at [1033, 180] on icon "button" at bounding box center [1035, 182] width 13 height 13
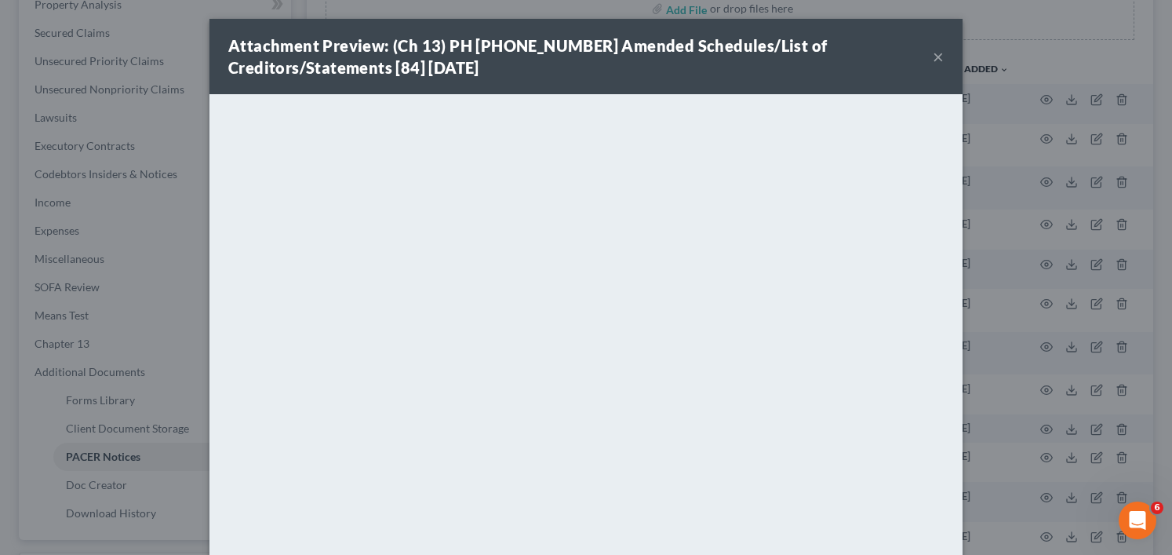
click at [933, 49] on button "×" at bounding box center [938, 56] width 11 height 19
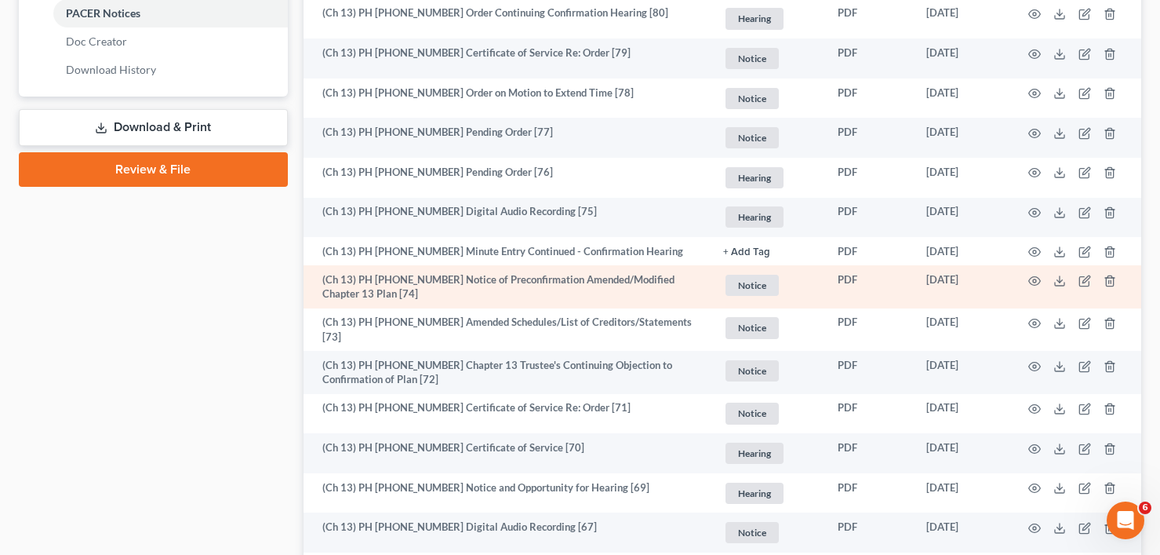
scroll to position [785, 0]
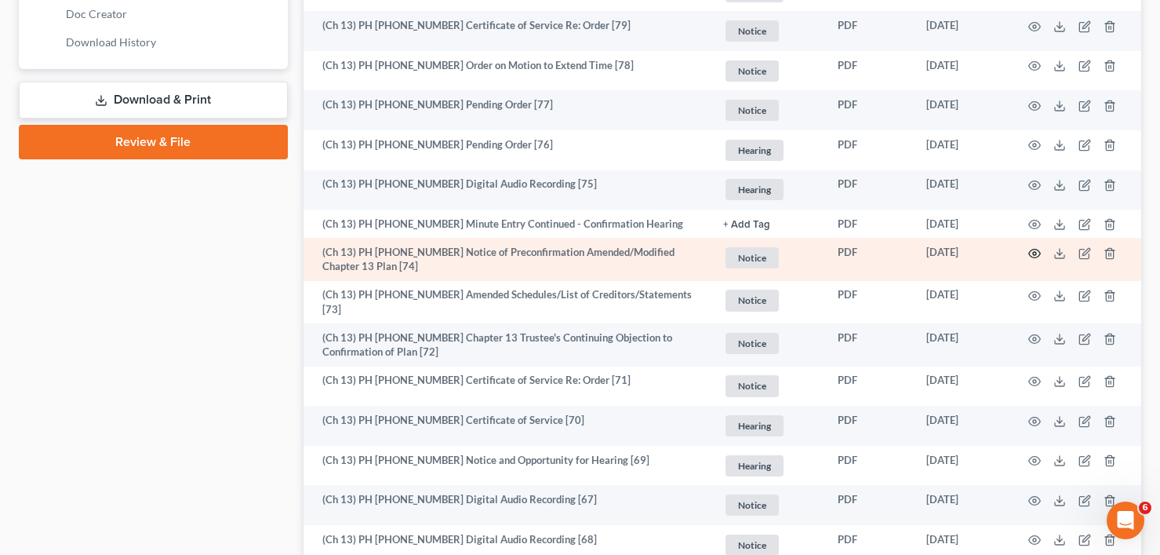
click at [1033, 252] on circle "button" at bounding box center [1034, 253] width 3 height 3
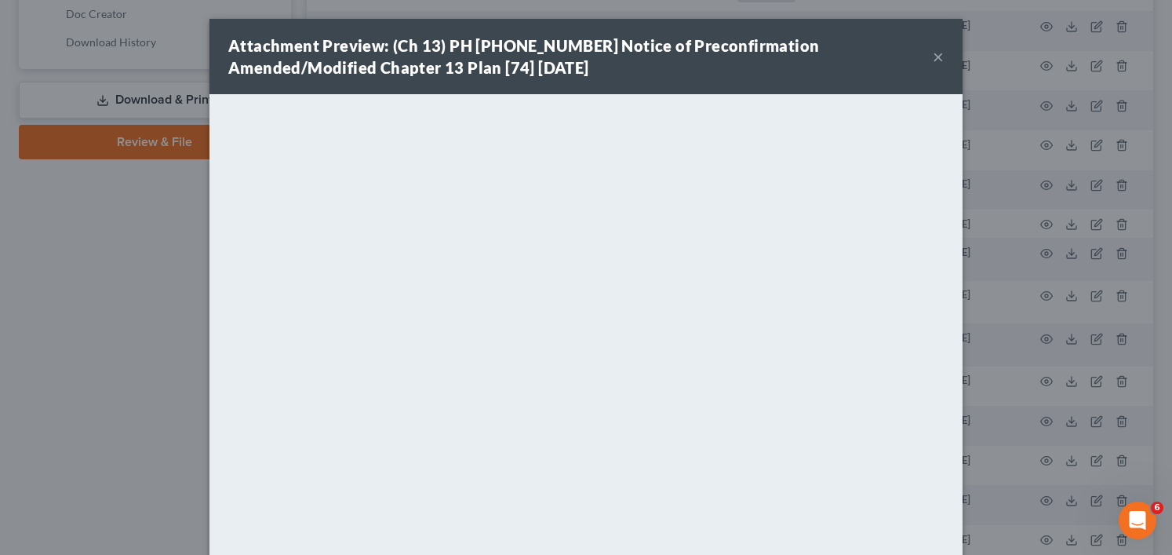
click at [933, 55] on button "×" at bounding box center [938, 56] width 11 height 19
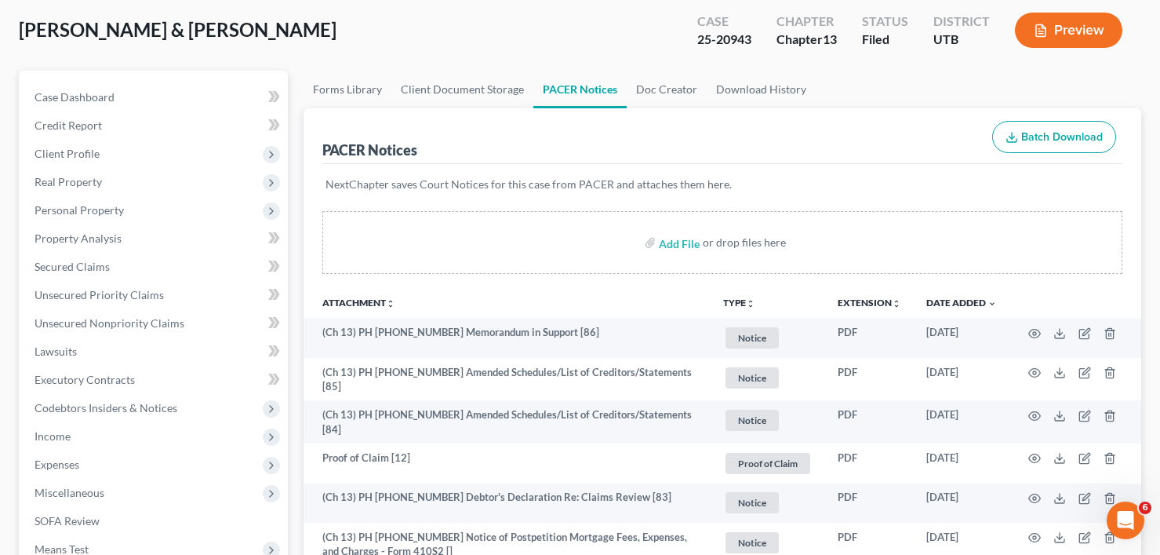
scroll to position [0, 0]
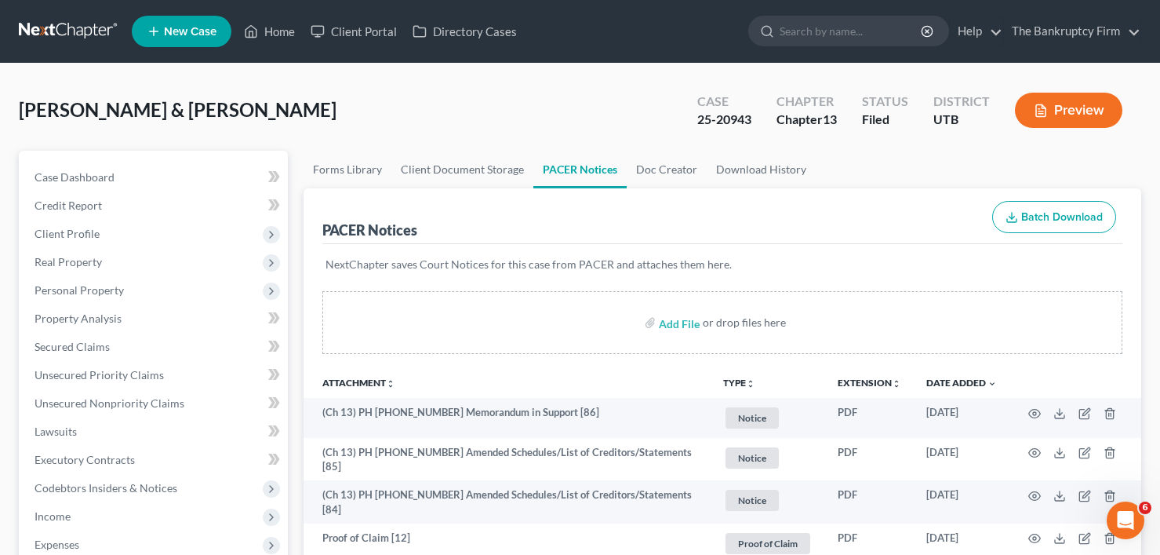
drag, startPoint x: 255, startPoint y: 108, endPoint x: 597, endPoint y: 328, distance: 406.6
click at [255, 108] on div "[PERSON_NAME] & [PERSON_NAME] Upgraded Case 25-20943 Chapter Chapter 13 Status …" at bounding box center [580, 116] width 1123 height 68
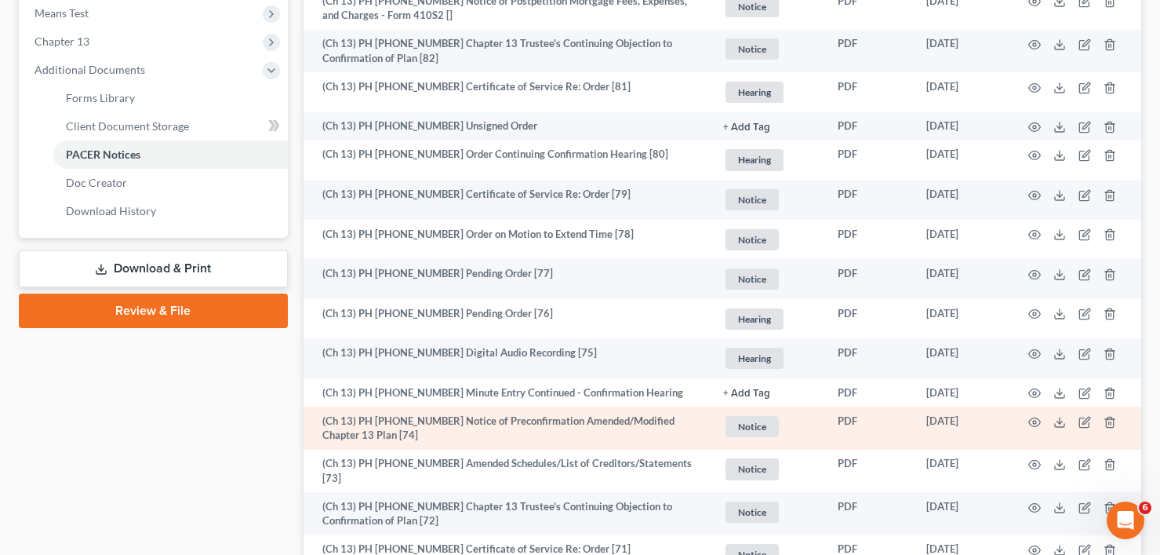
scroll to position [706, 0]
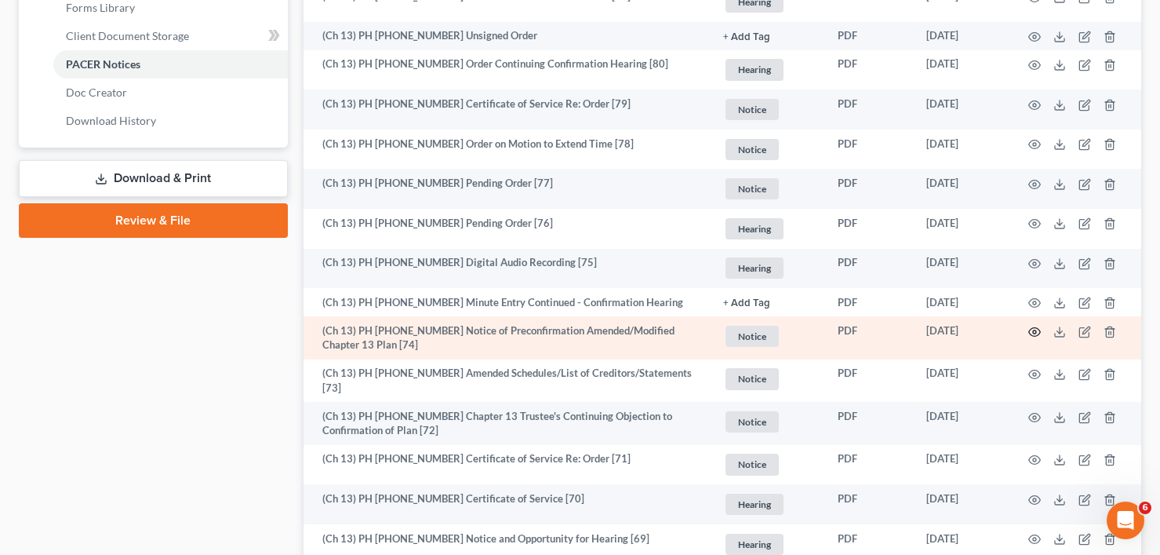
click at [1036, 330] on circle "button" at bounding box center [1034, 331] width 3 height 3
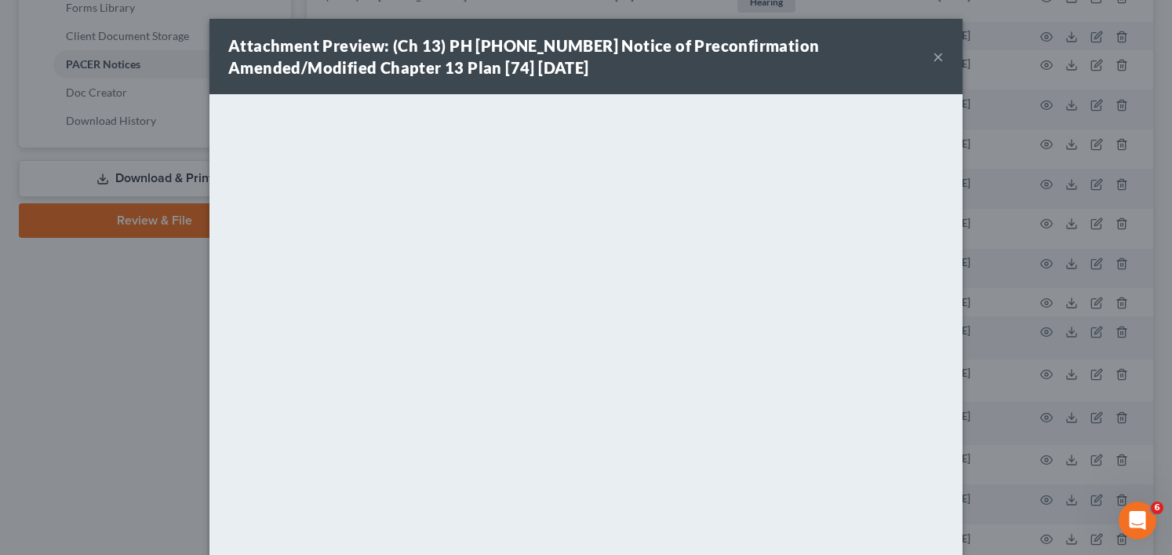
click at [186, 173] on div "Attachment Preview: (Ch 13) PH [PHONE_NUMBER] Notice of Preconfirmation Amended…" at bounding box center [586, 277] width 1172 height 555
click at [199, 372] on div "Attachment Preview: (Ch 13) PH [PHONE_NUMBER] Notice of Preconfirmation Amended…" at bounding box center [586, 277] width 1172 height 555
click at [933, 57] on button "×" at bounding box center [938, 56] width 11 height 19
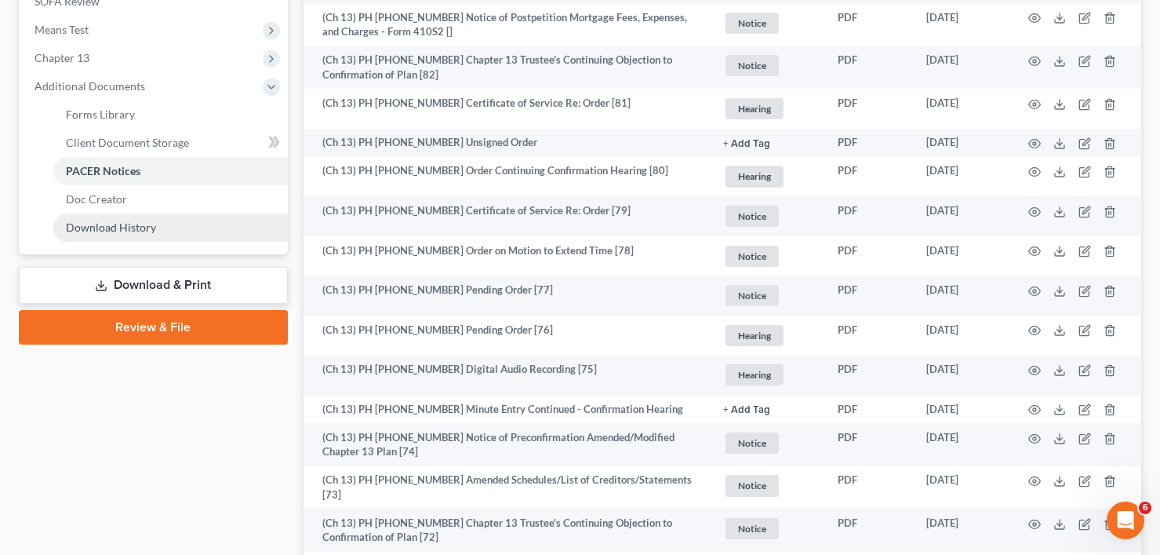
scroll to position [549, 0]
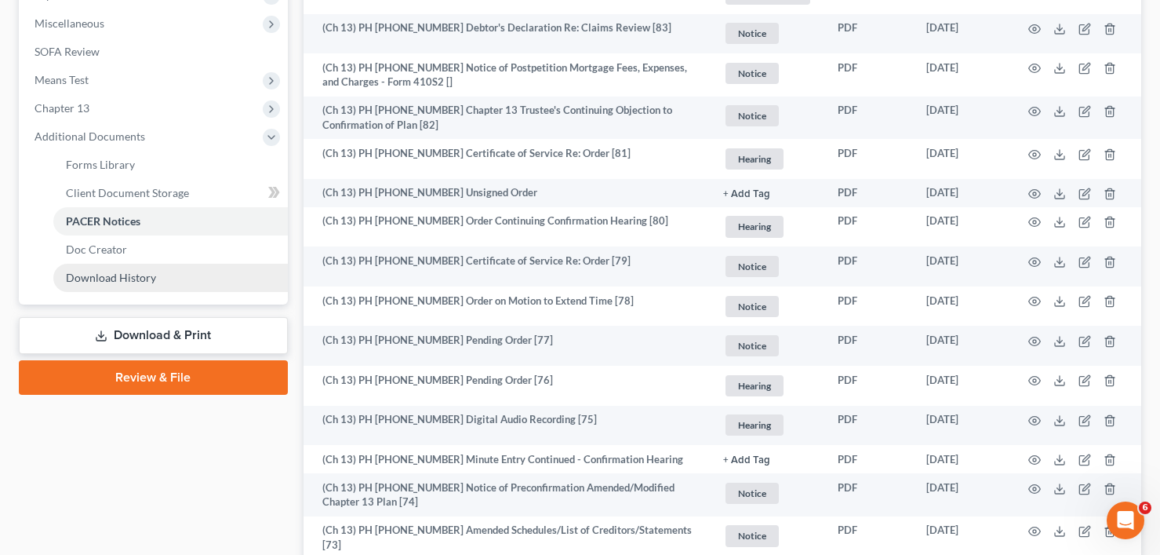
click at [144, 268] on link "Download History" at bounding box center [170, 278] width 235 height 28
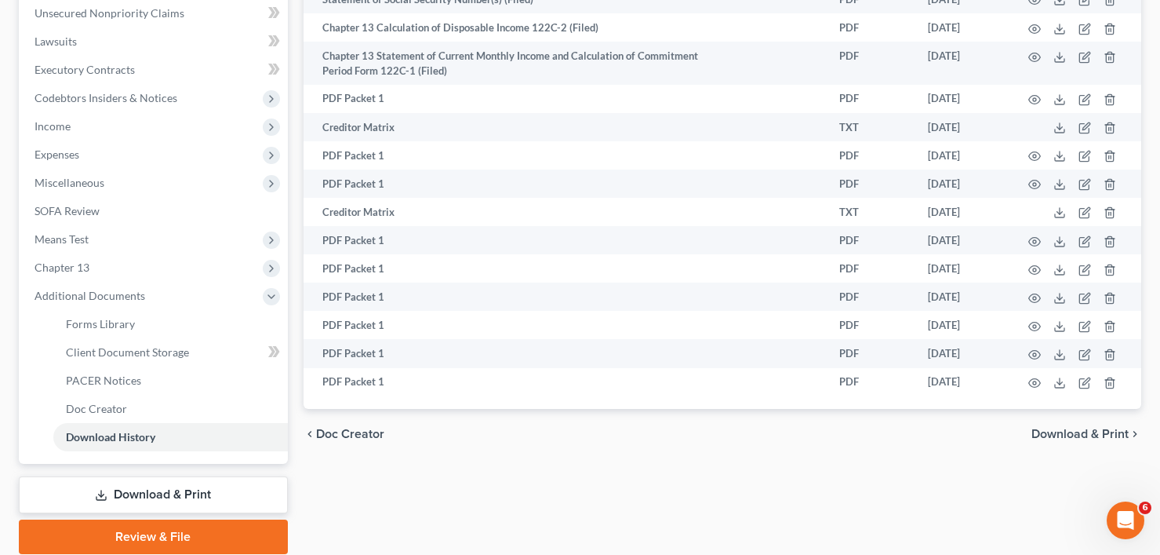
scroll to position [449, 0]
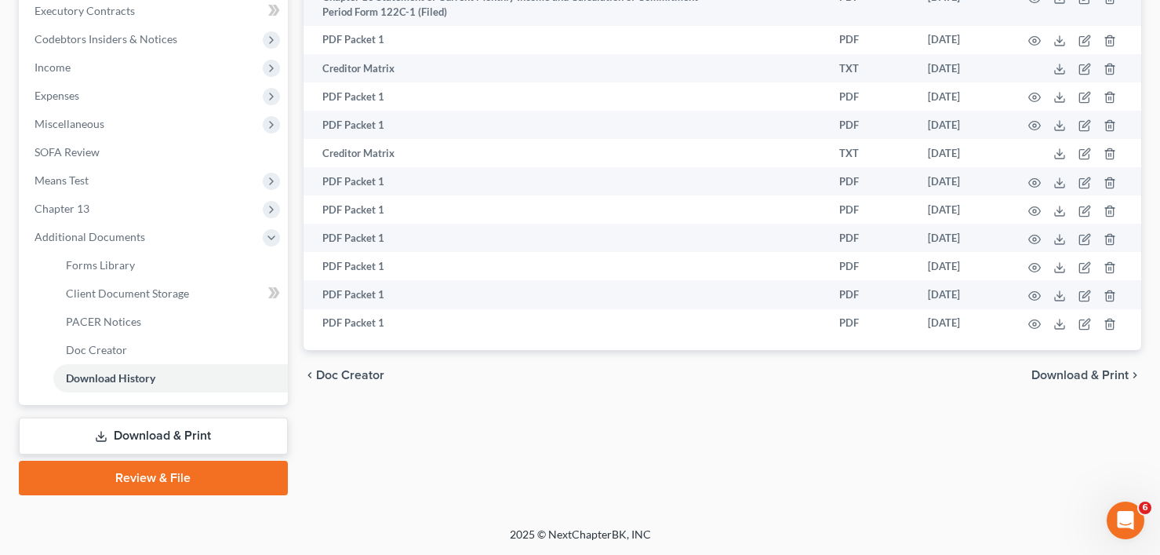
click at [149, 441] on link "Download & Print" at bounding box center [153, 435] width 269 height 37
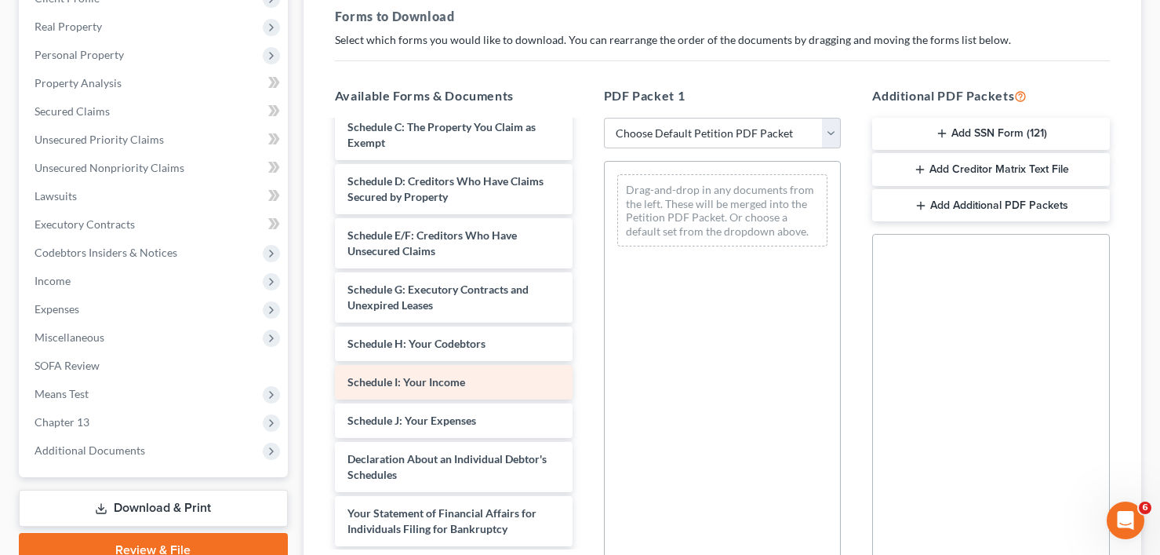
scroll to position [392, 0]
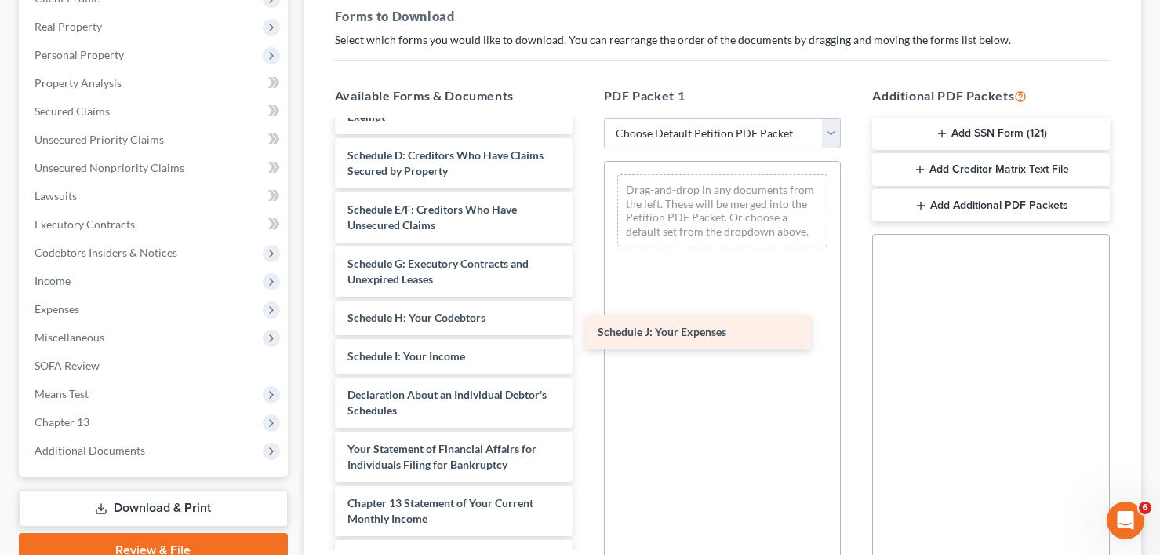
drag, startPoint x: 425, startPoint y: 388, endPoint x: 783, endPoint y: 339, distance: 361.2
click at [585, 322] on div "Schedule J: Your Expenses Proof Of Claim Adequate Protection Form [PERSON_NAME]…" at bounding box center [453, 244] width 263 height 1030
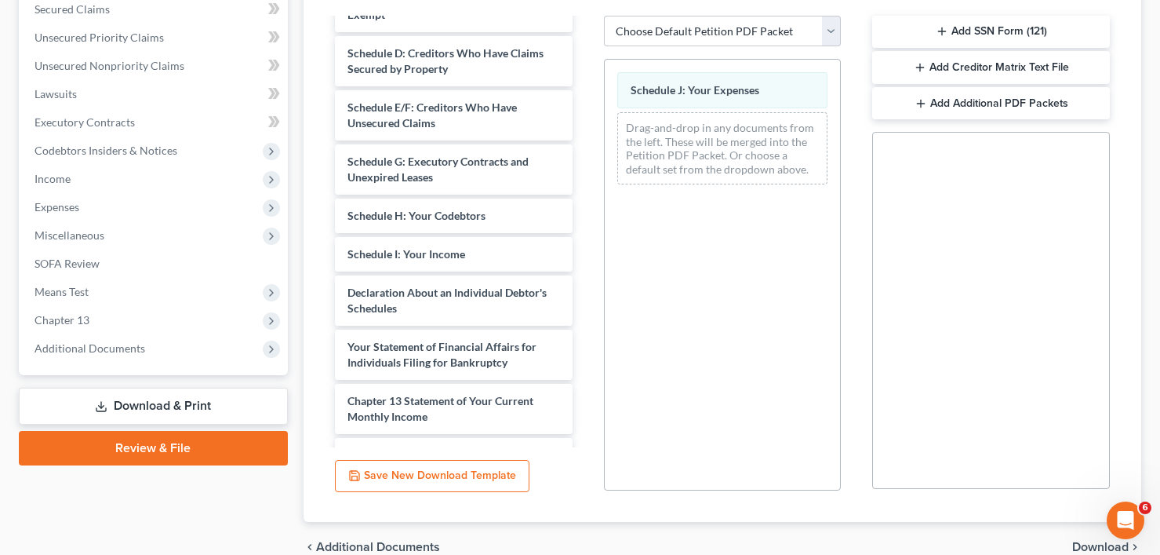
scroll to position [414, 0]
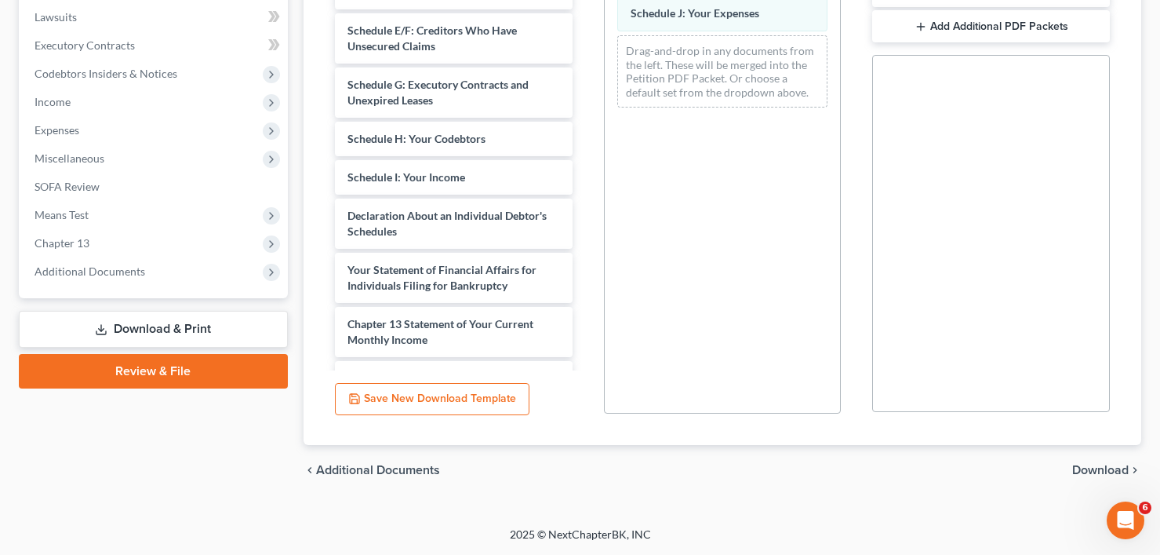
click at [1098, 469] on span "Download" at bounding box center [1101, 470] width 56 height 13
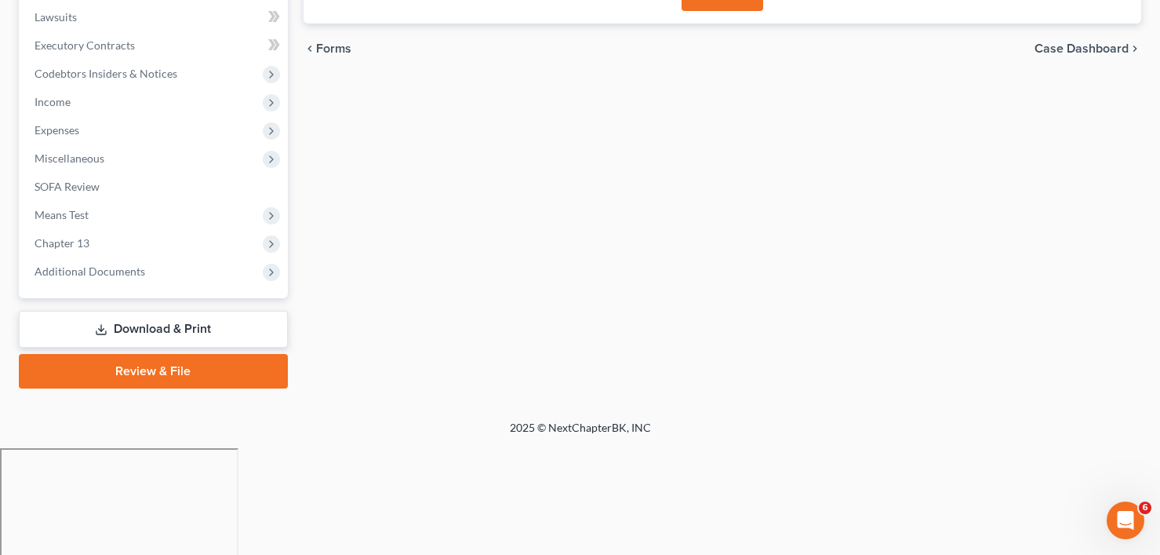
scroll to position [308, 0]
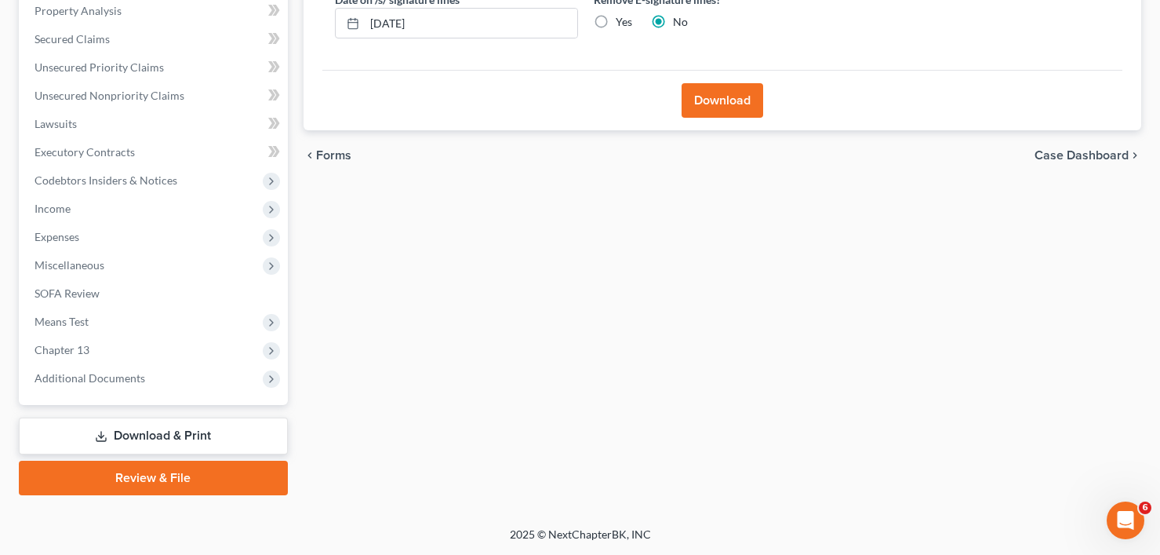
click at [724, 118] on div "Download" at bounding box center [722, 100] width 800 height 60
click at [721, 108] on button "Download" at bounding box center [723, 100] width 82 height 35
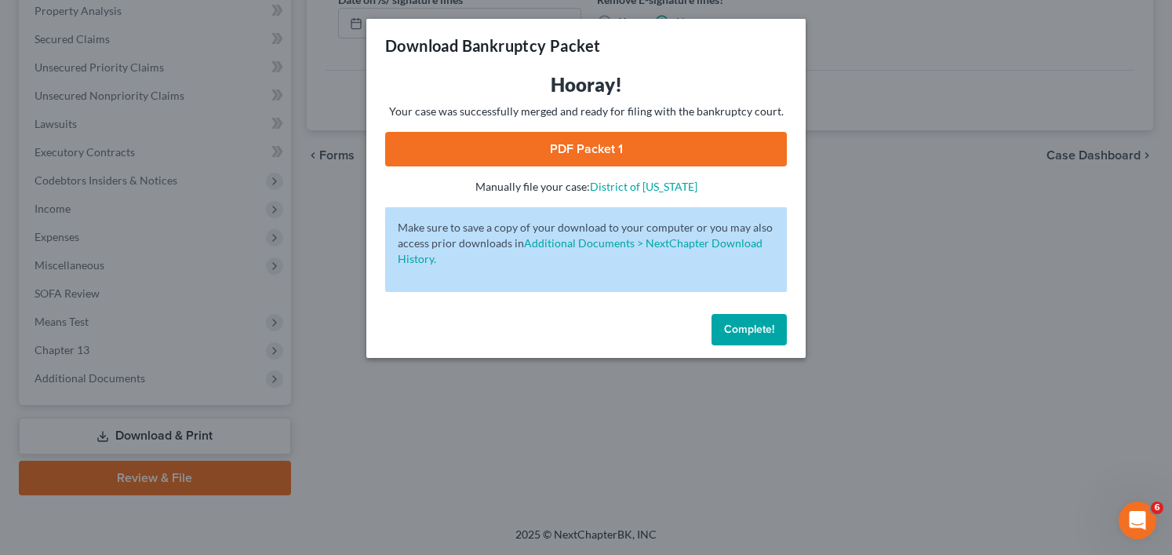
click at [596, 144] on link "PDF Packet 1" at bounding box center [586, 149] width 402 height 35
click at [615, 162] on link "PDF Packet 1" at bounding box center [586, 149] width 402 height 35
drag, startPoint x: 756, startPoint y: 324, endPoint x: 716, endPoint y: 323, distance: 40.8
click at [756, 324] on span "Complete!" at bounding box center [749, 328] width 50 height 13
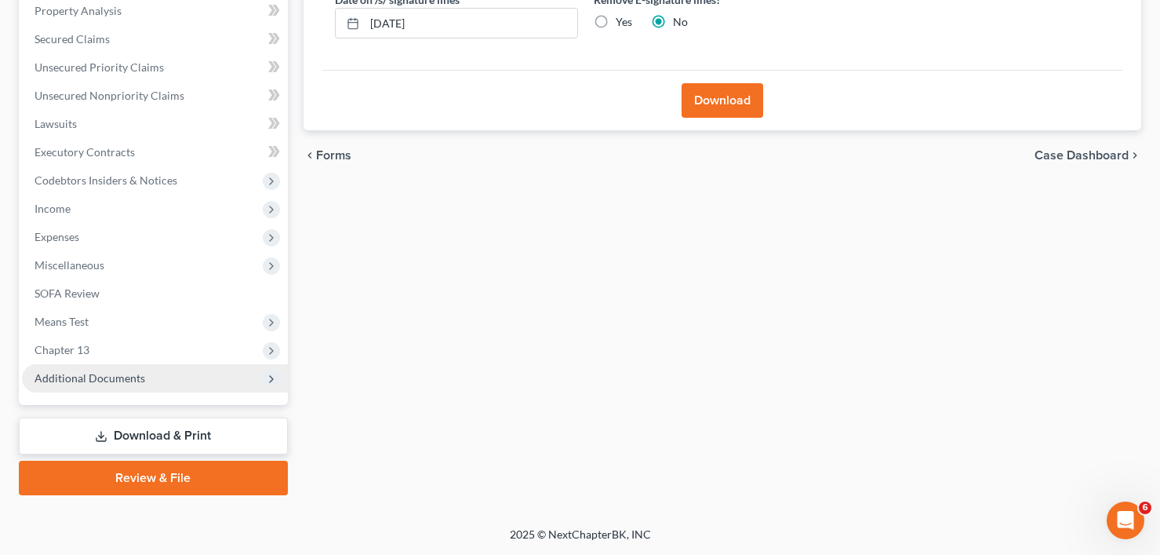
click at [114, 380] on span "Additional Documents" at bounding box center [90, 377] width 111 height 13
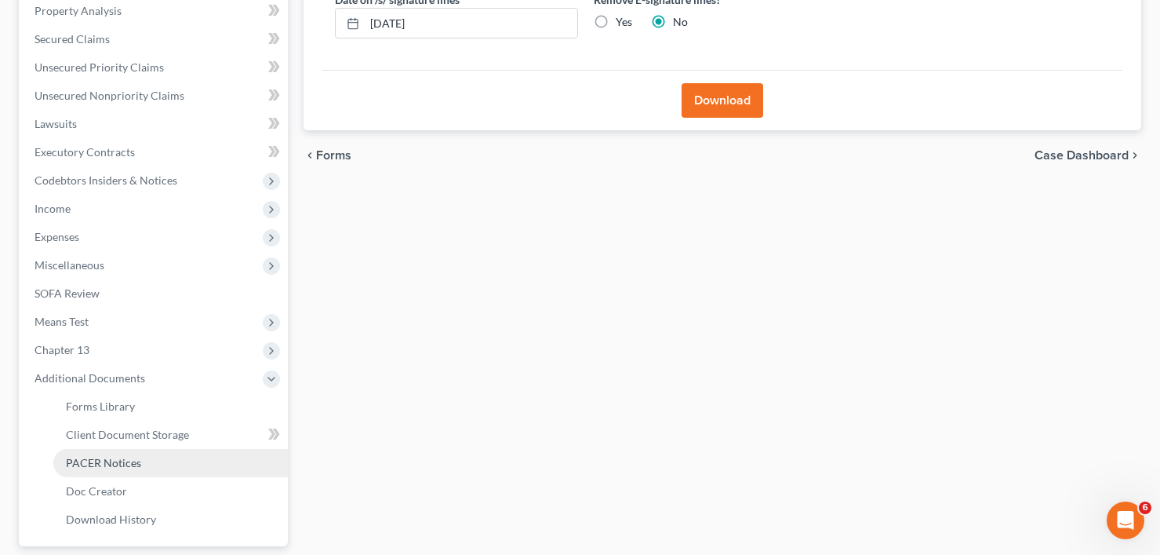
click at [118, 467] on span "PACER Notices" at bounding box center [103, 462] width 75 height 13
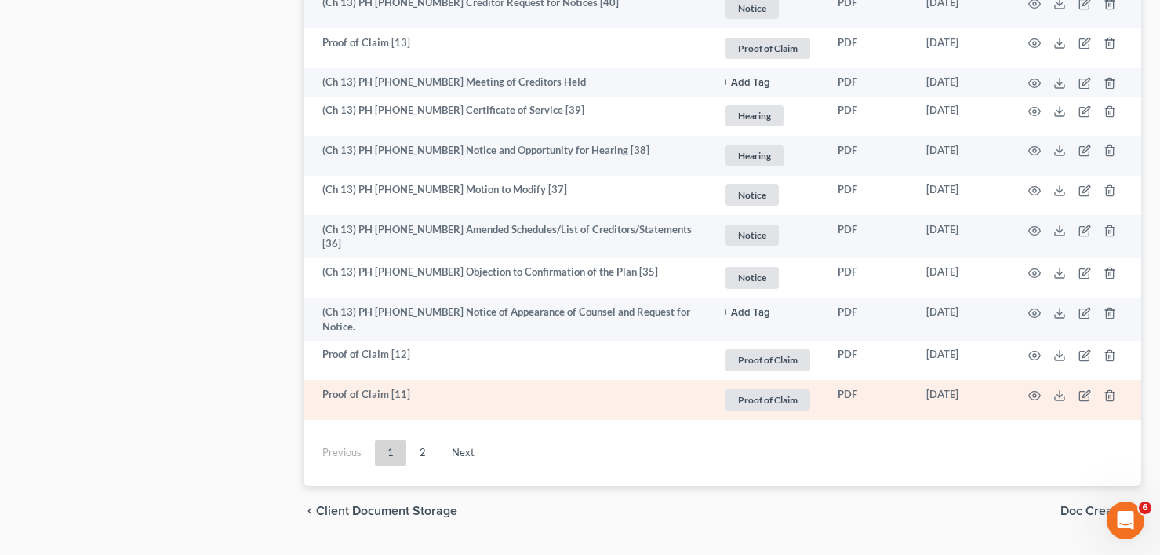
scroll to position [2912, 0]
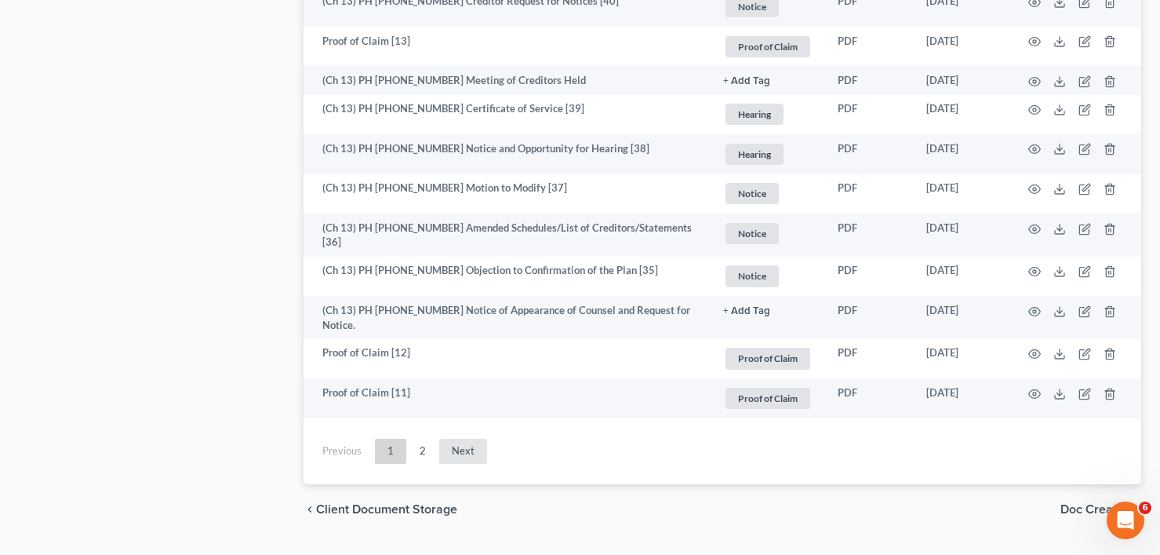
click at [465, 439] on link "Next" at bounding box center [463, 451] width 48 height 25
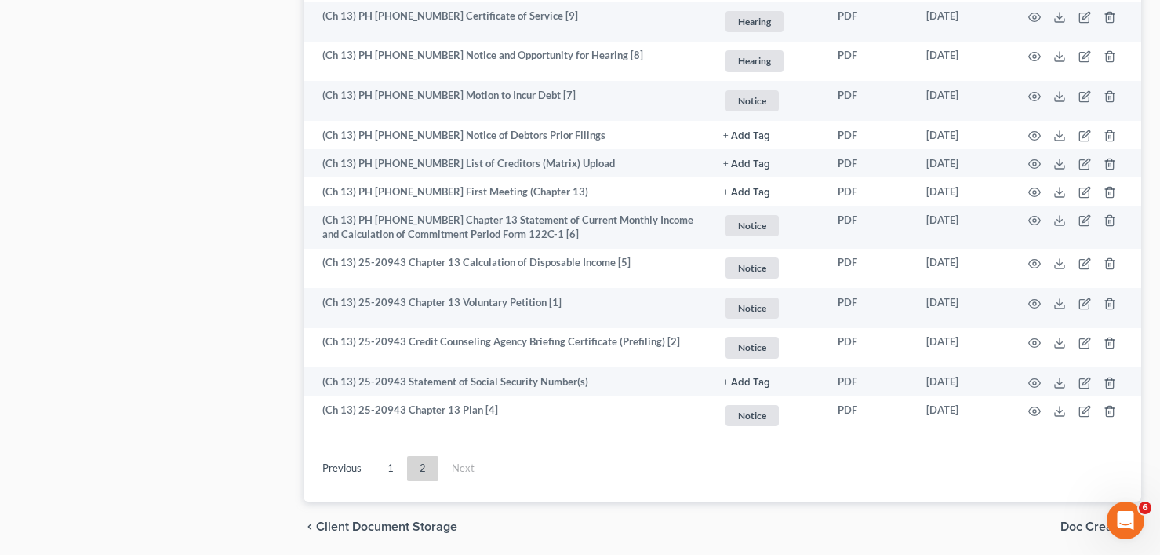
scroll to position [2181, 0]
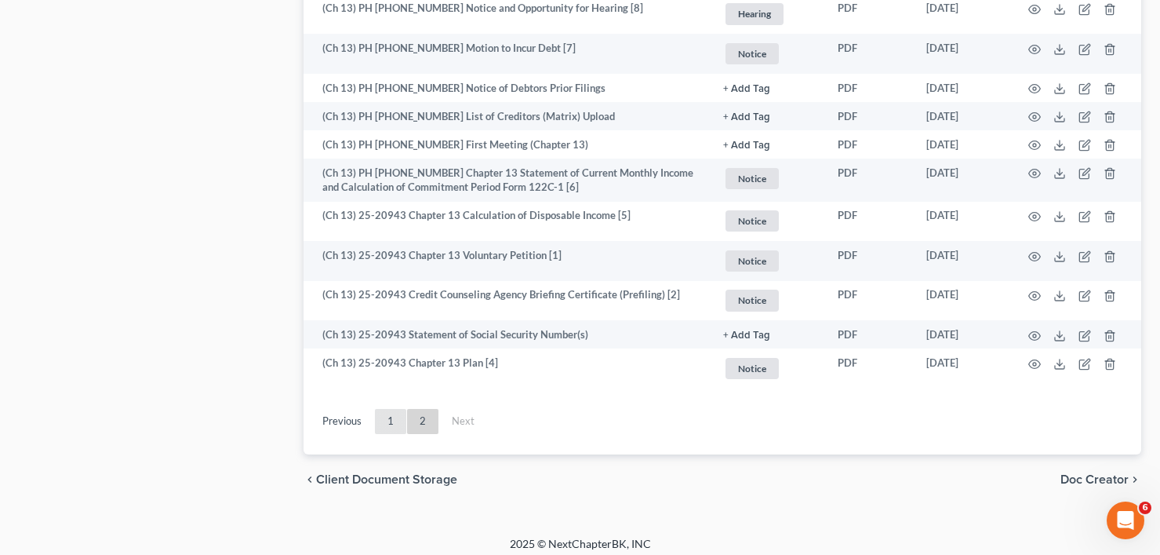
click at [384, 409] on link "1" at bounding box center [390, 421] width 31 height 25
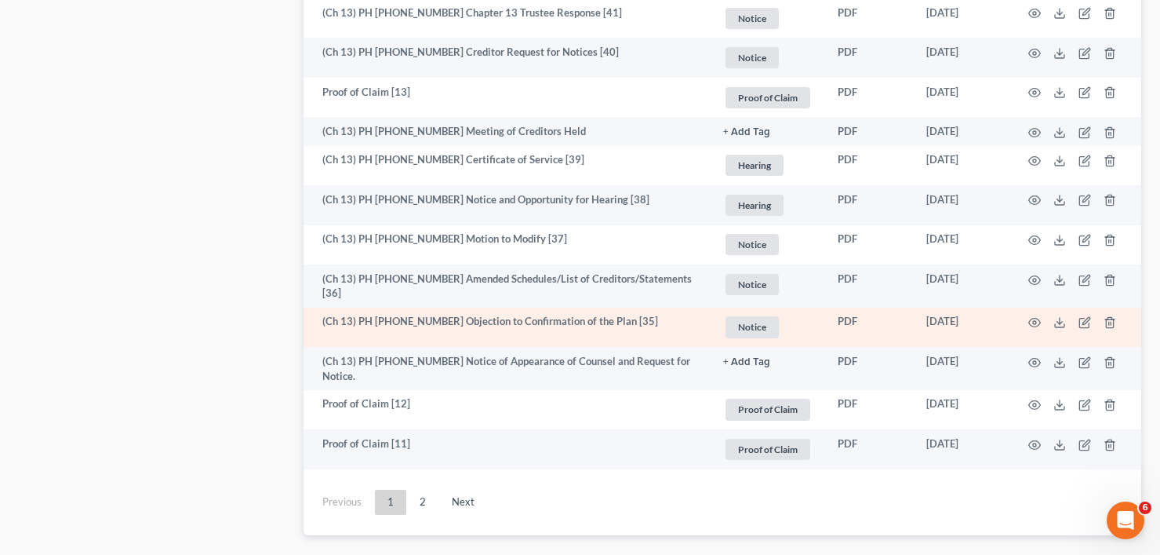
scroll to position [2833, 0]
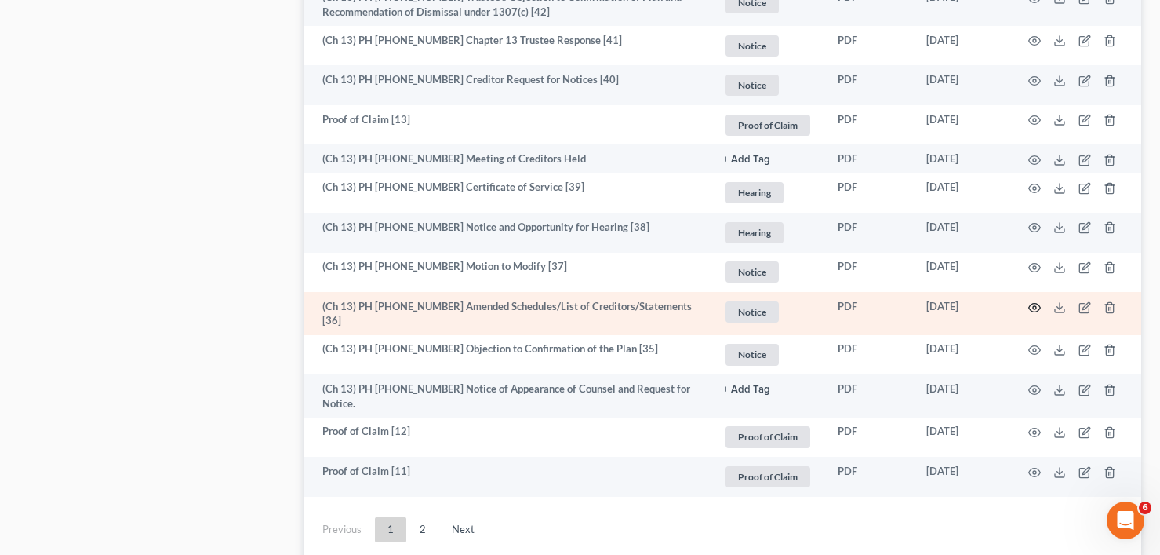
click at [1036, 301] on icon "button" at bounding box center [1035, 307] width 13 height 13
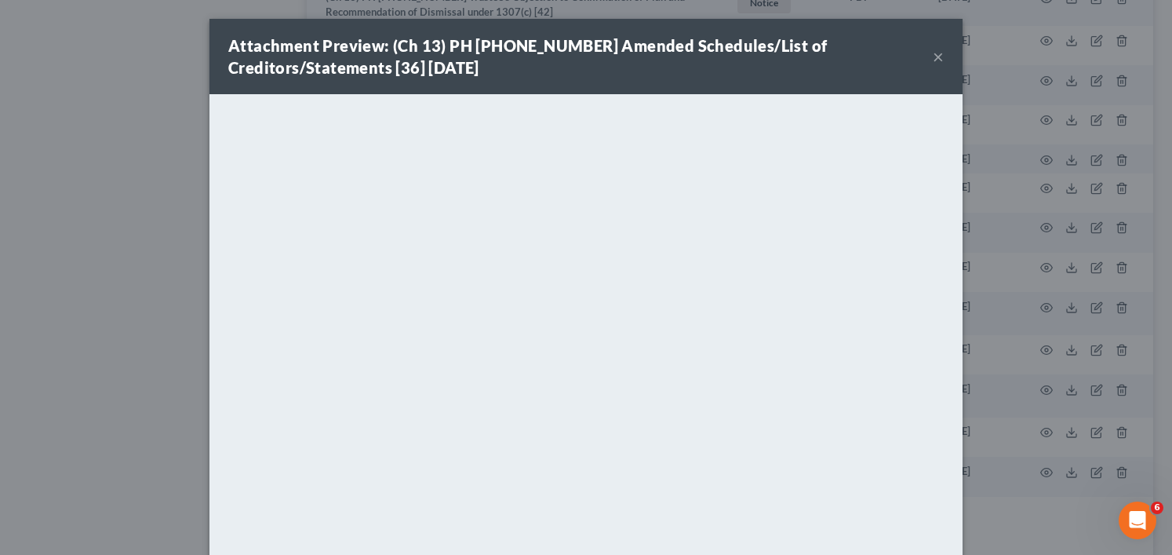
click at [933, 56] on button "×" at bounding box center [938, 56] width 11 height 19
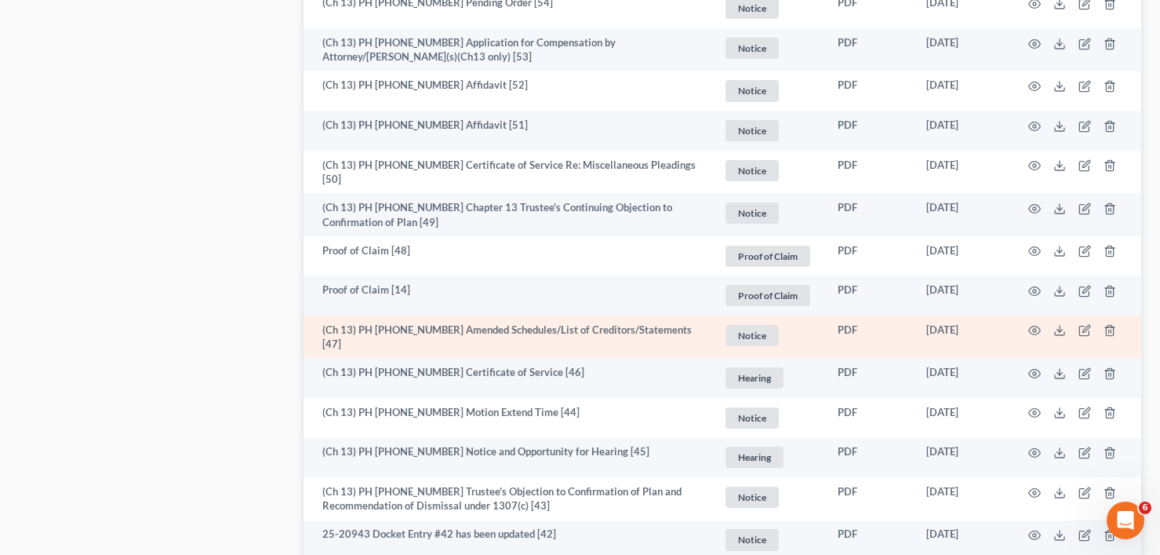
scroll to position [2206, 0]
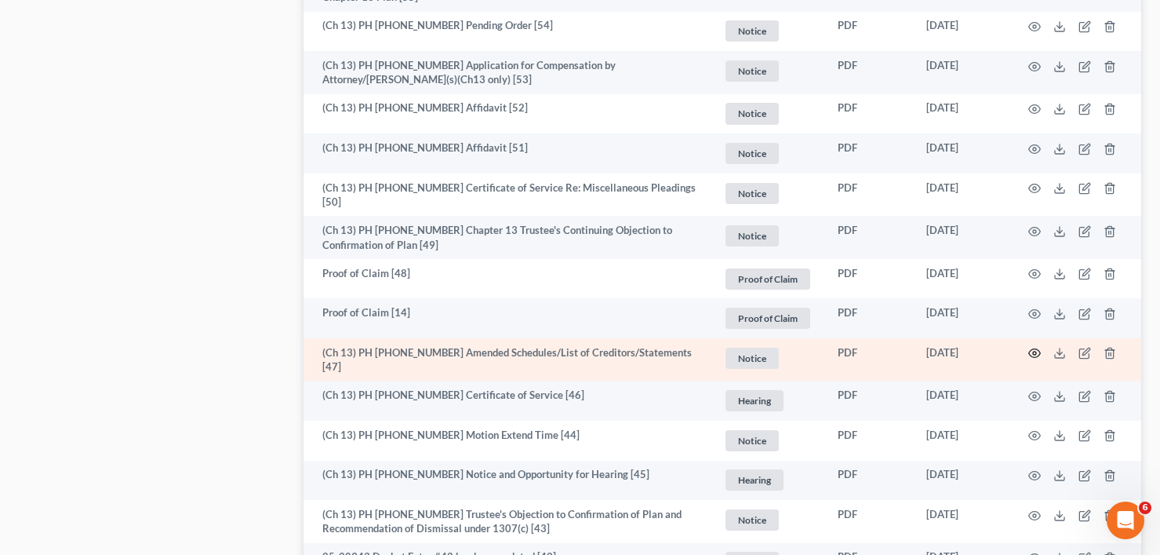
click at [1035, 352] on circle "button" at bounding box center [1034, 353] width 3 height 3
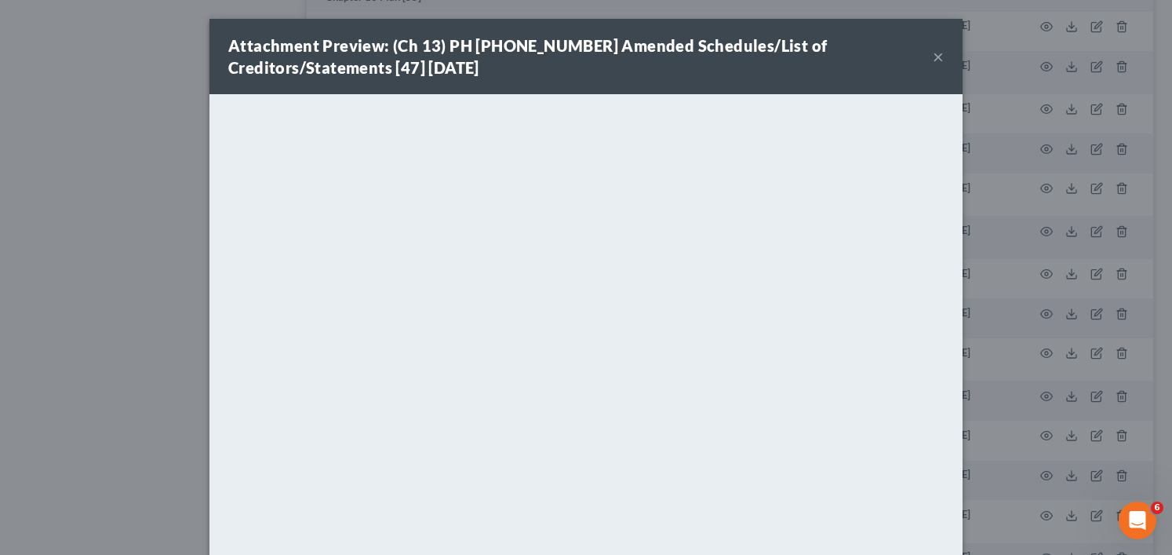
click at [933, 56] on button "×" at bounding box center [938, 56] width 11 height 19
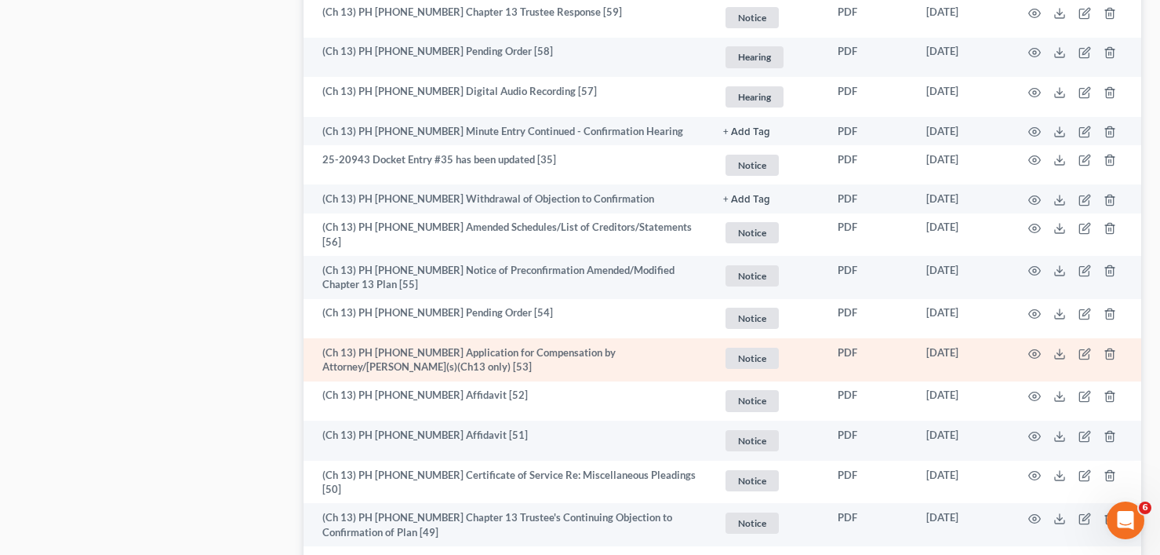
scroll to position [1892, 0]
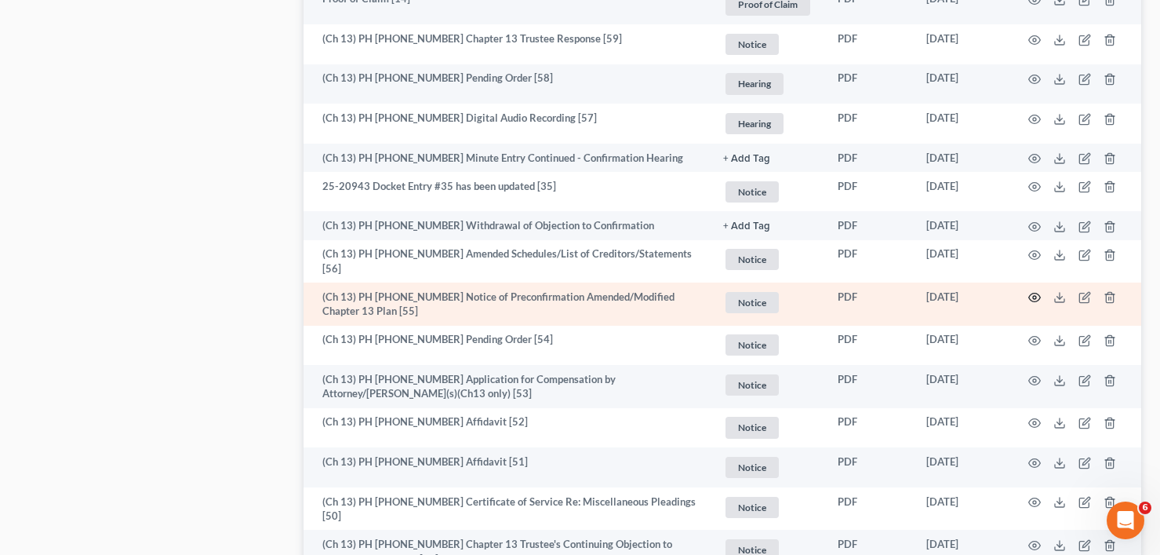
click at [1036, 296] on circle "button" at bounding box center [1034, 297] width 3 height 3
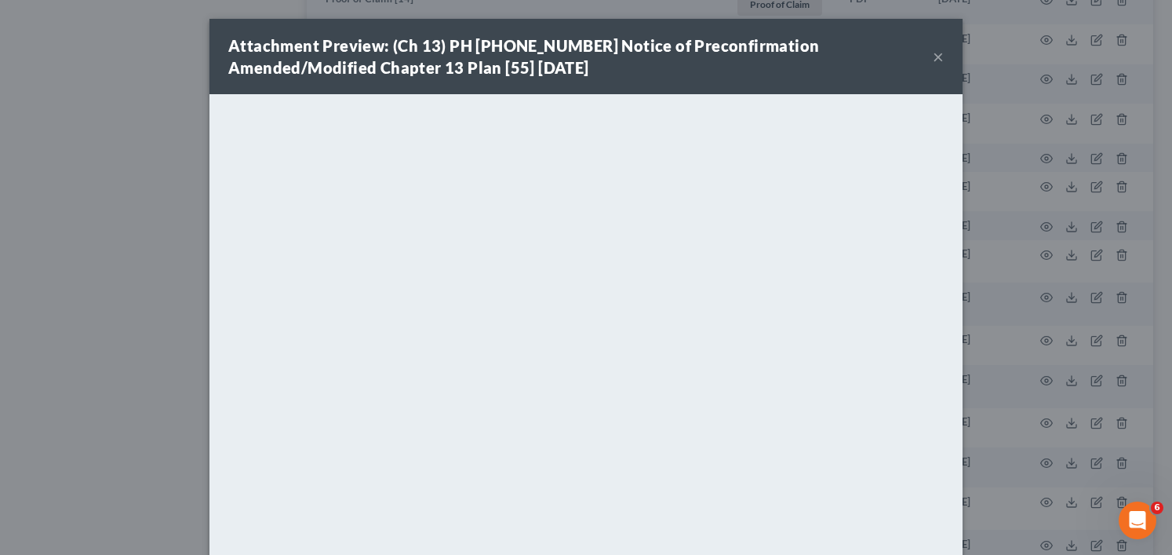
click at [936, 53] on button "×" at bounding box center [938, 56] width 11 height 19
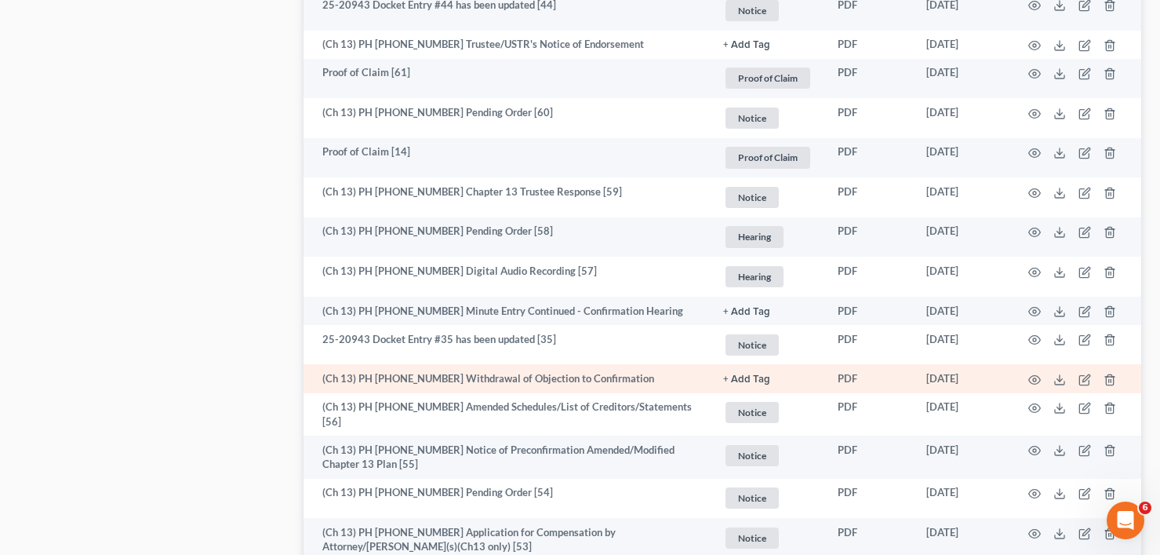
scroll to position [1735, 0]
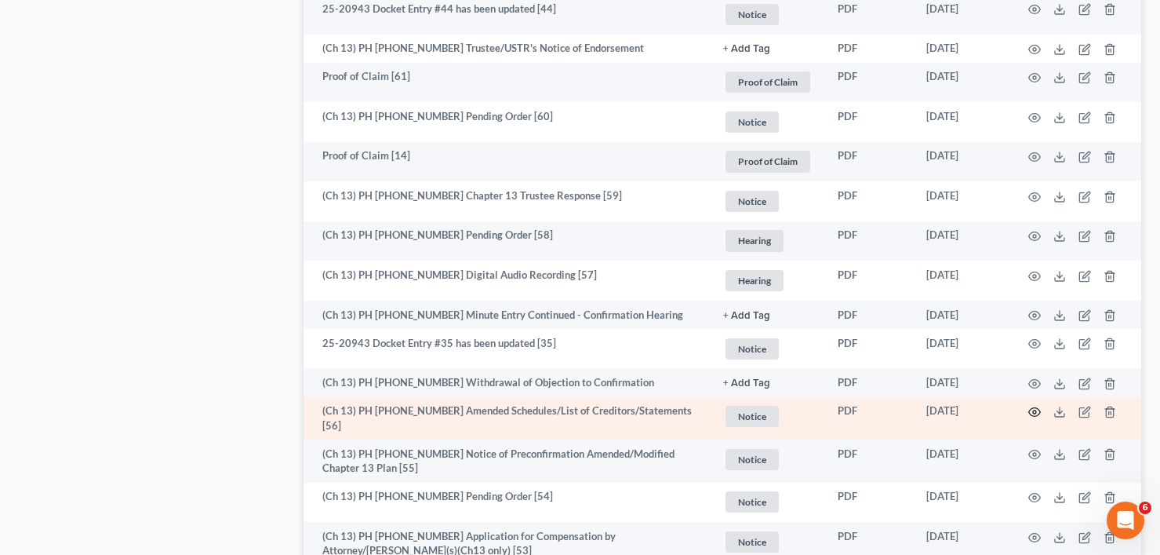
click at [1033, 406] on icon "button" at bounding box center [1035, 412] width 13 height 13
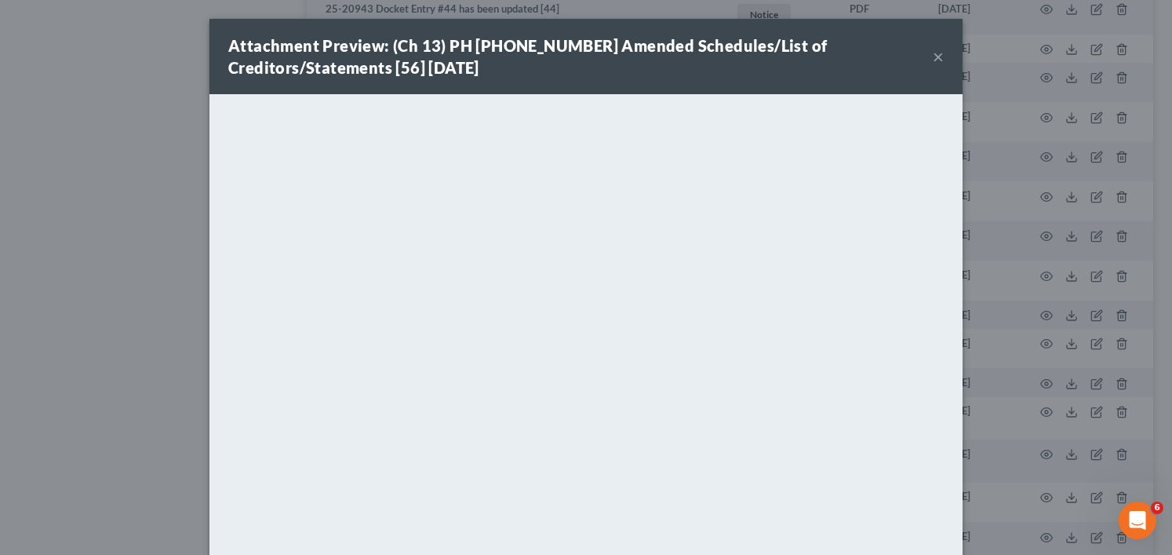
click at [937, 55] on button "×" at bounding box center [938, 56] width 11 height 19
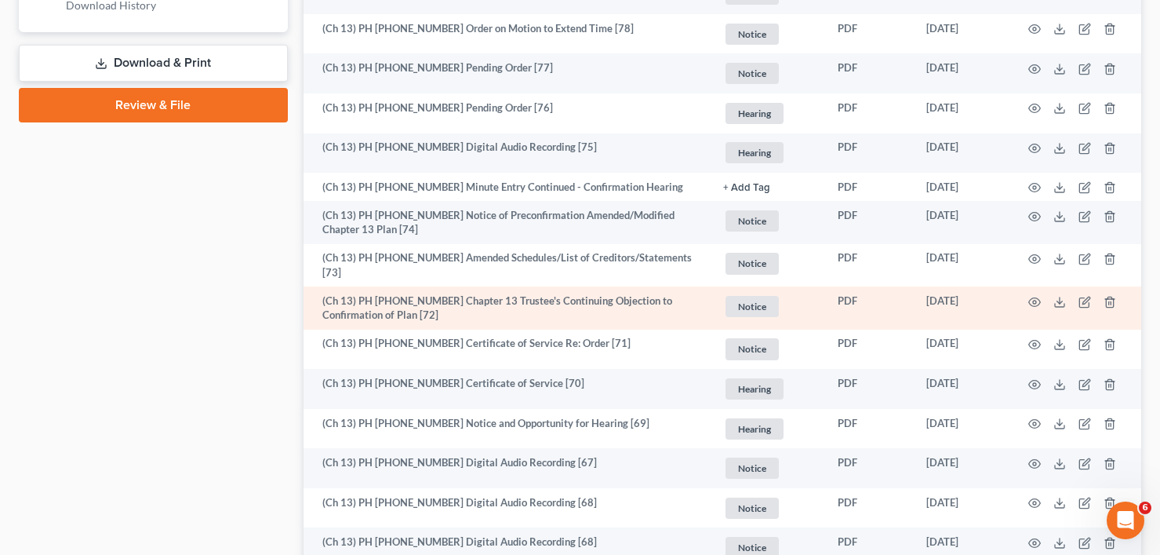
scroll to position [793, 0]
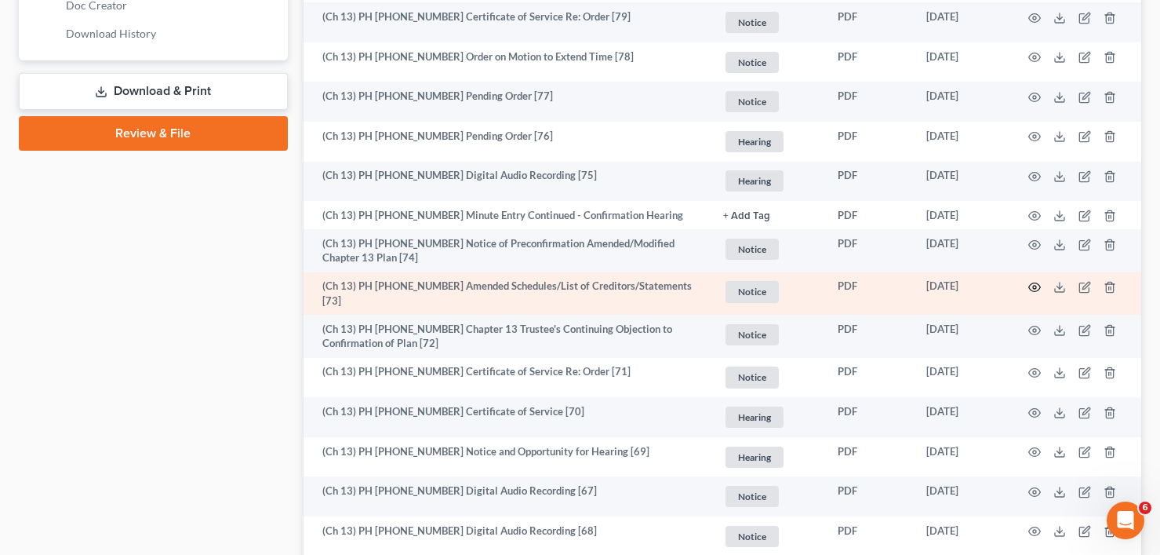
click at [1033, 281] on icon "button" at bounding box center [1035, 287] width 13 height 13
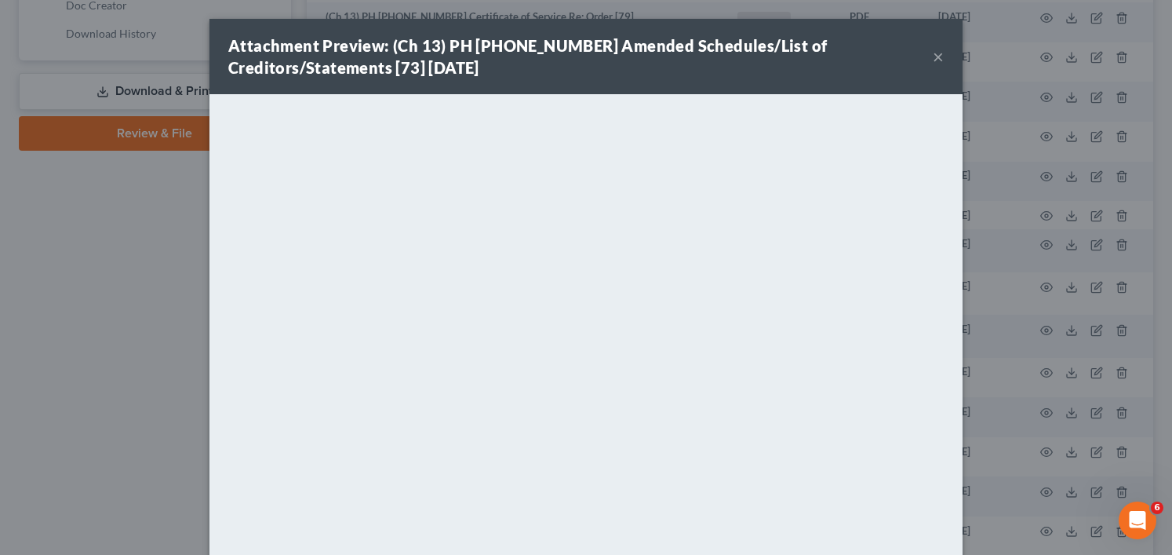
click at [935, 55] on button "×" at bounding box center [938, 56] width 11 height 19
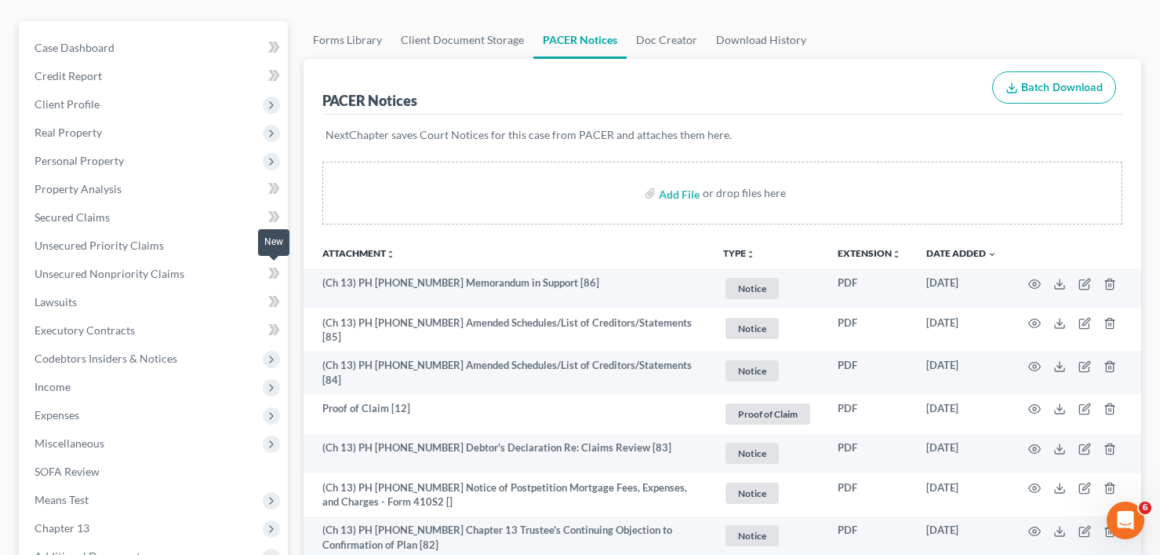
scroll to position [0, 0]
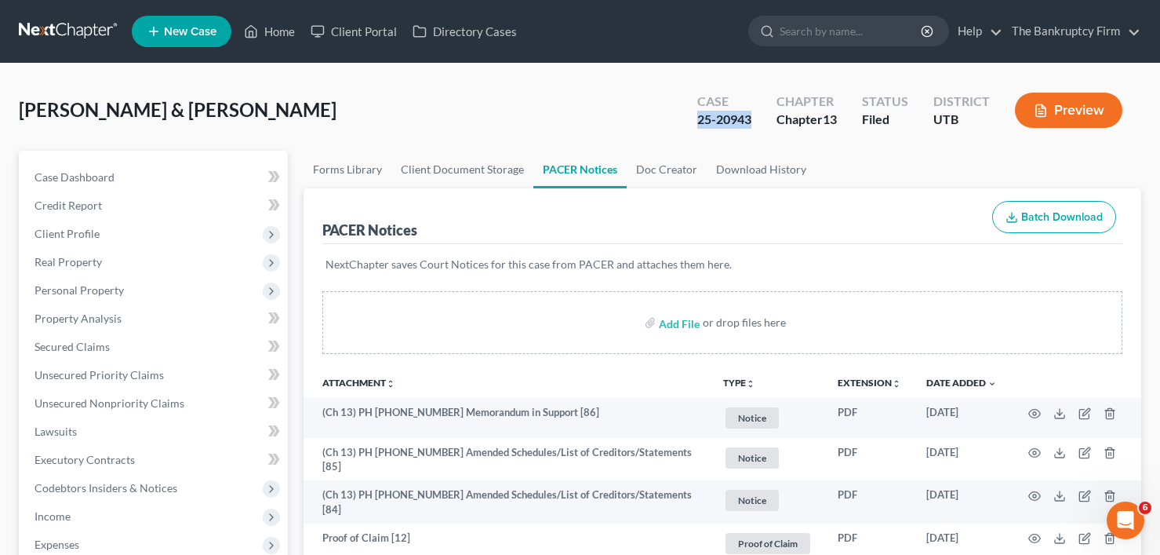
drag, startPoint x: 753, startPoint y: 116, endPoint x: 698, endPoint y: 126, distance: 56.6
click at [698, 126] on div "Case 25-20943" at bounding box center [724, 112] width 79 height 46
copy div "25-20943"
